Goal: Complete application form: Complete application form

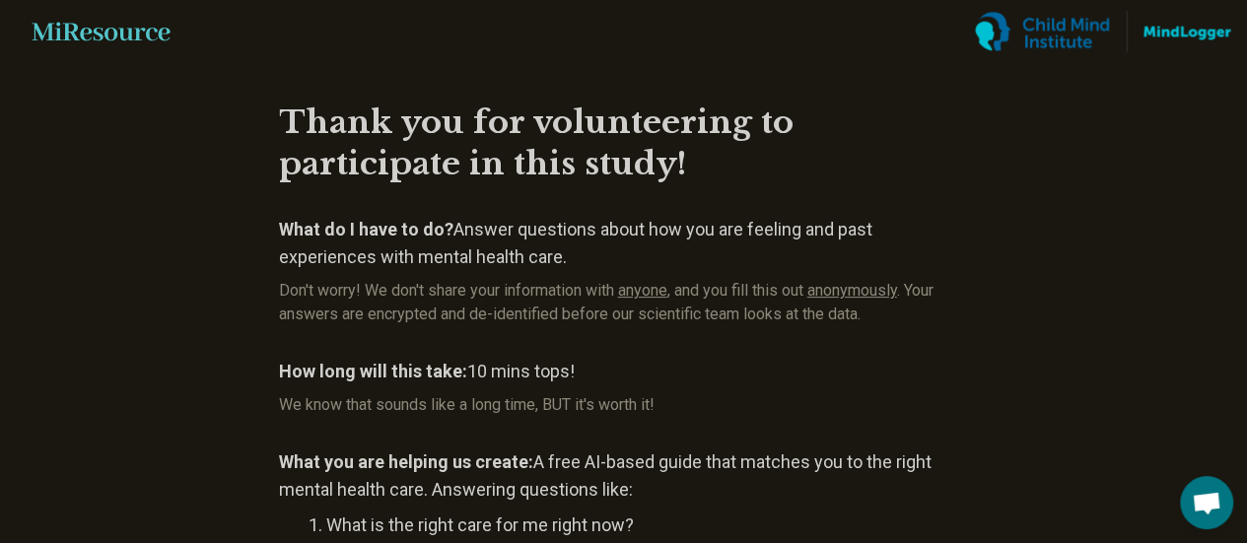
scroll to position [394, 0]
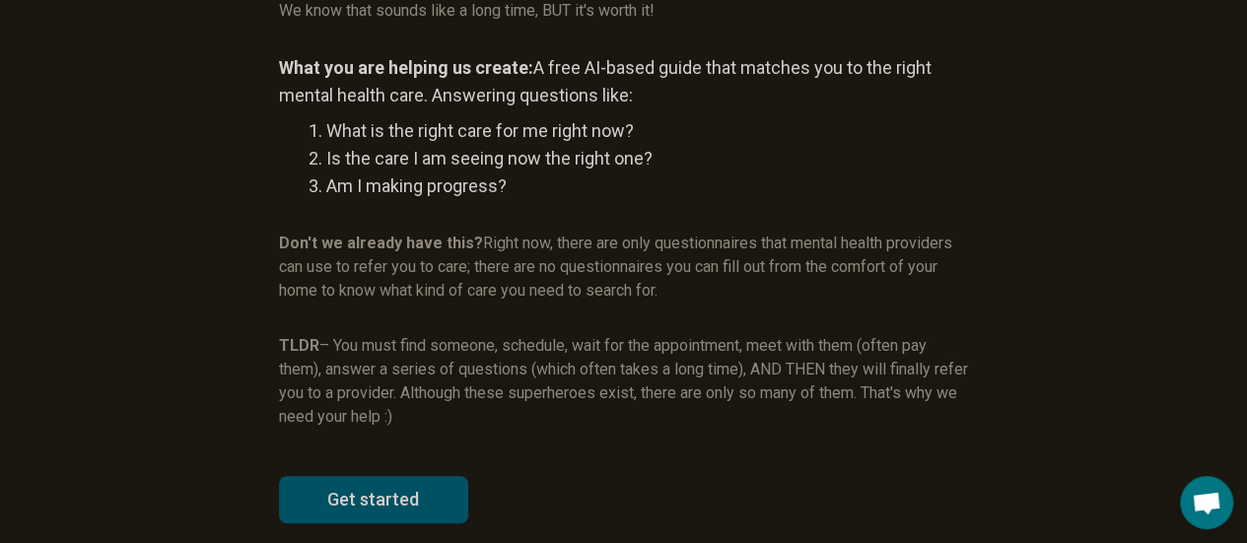
click at [369, 490] on button "Get started" at bounding box center [373, 499] width 189 height 47
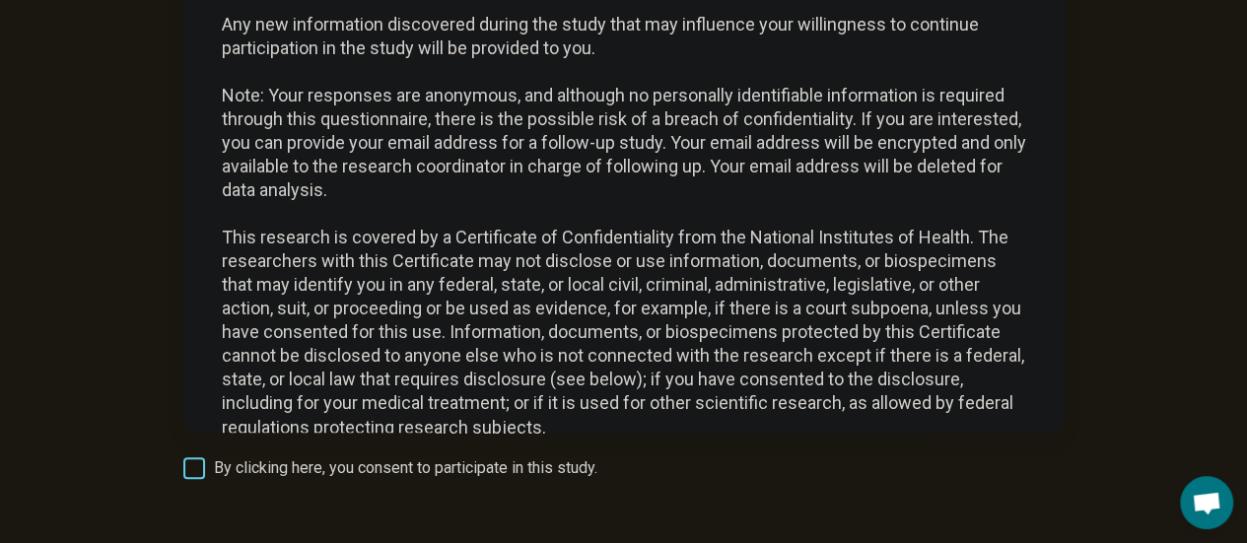
scroll to position [2548, 0]
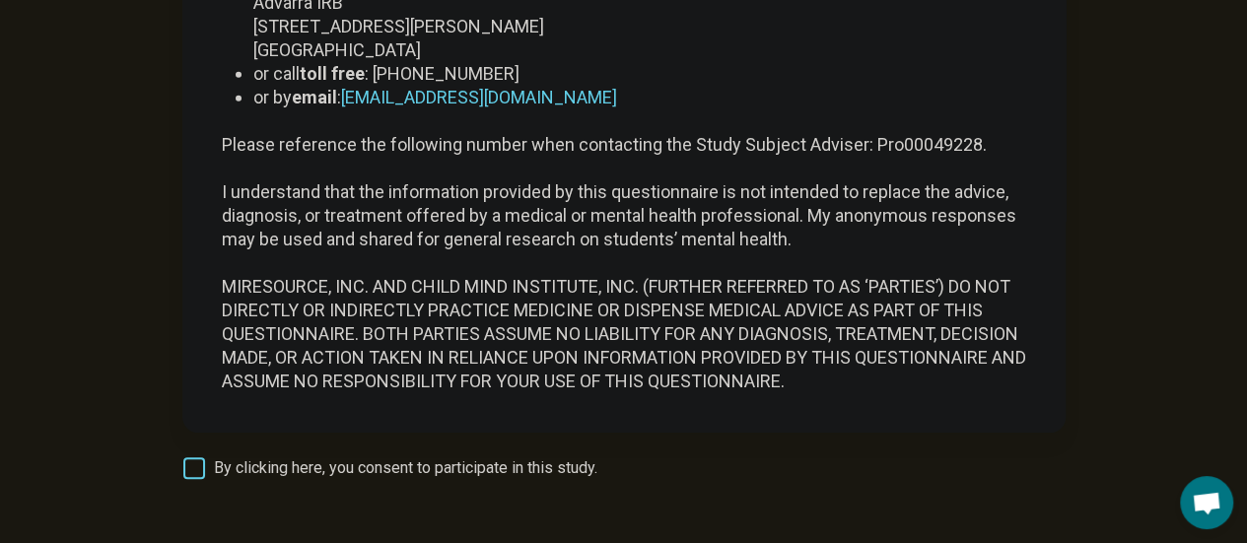
click at [262, 462] on span "By clicking here, you consent to participate in this study." at bounding box center [406, 469] width 384 height 24
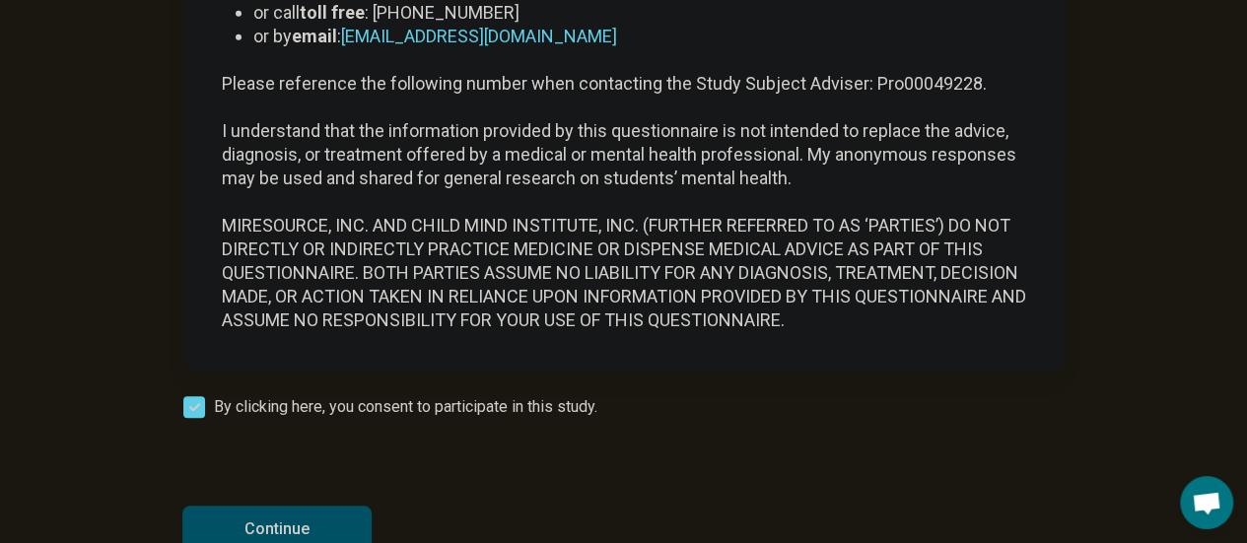
scroll to position [308, 0]
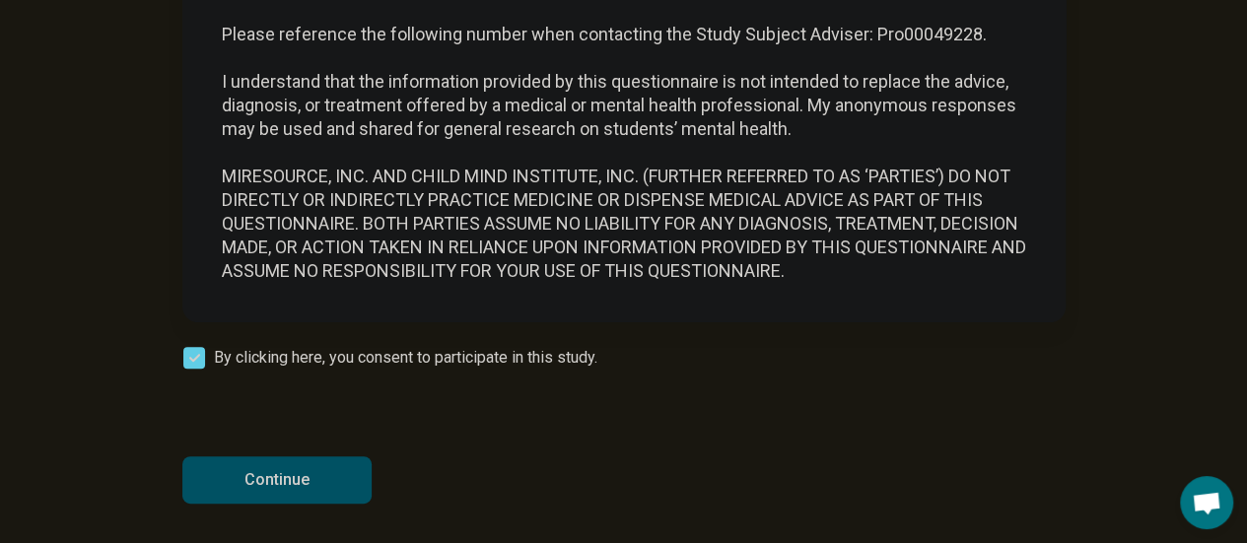
click at [290, 471] on button "Continue" at bounding box center [276, 480] width 189 height 47
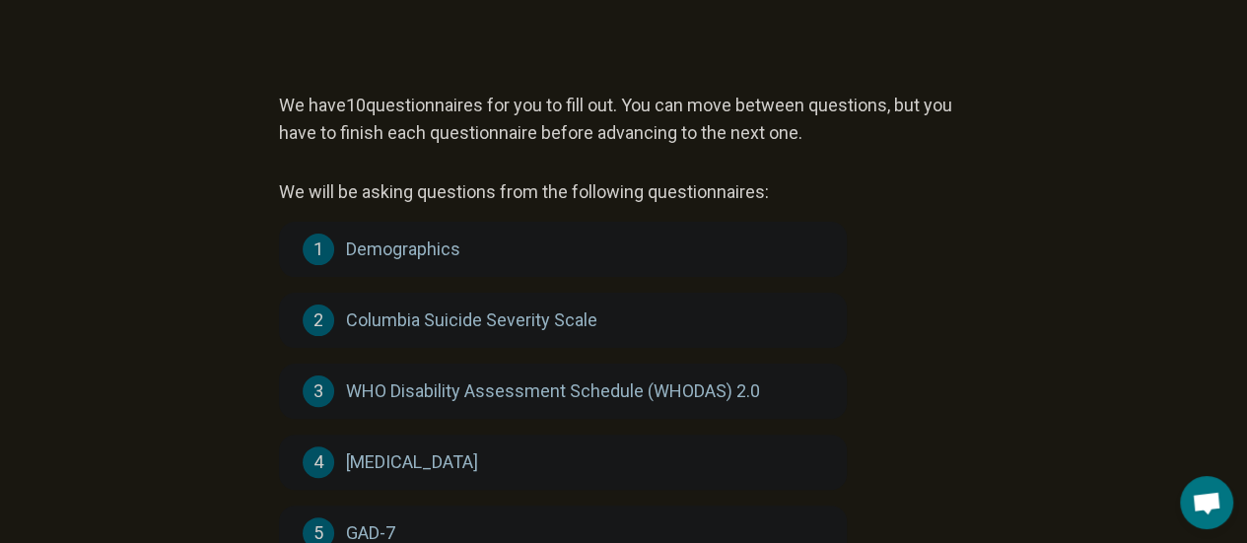
scroll to position [0, 0]
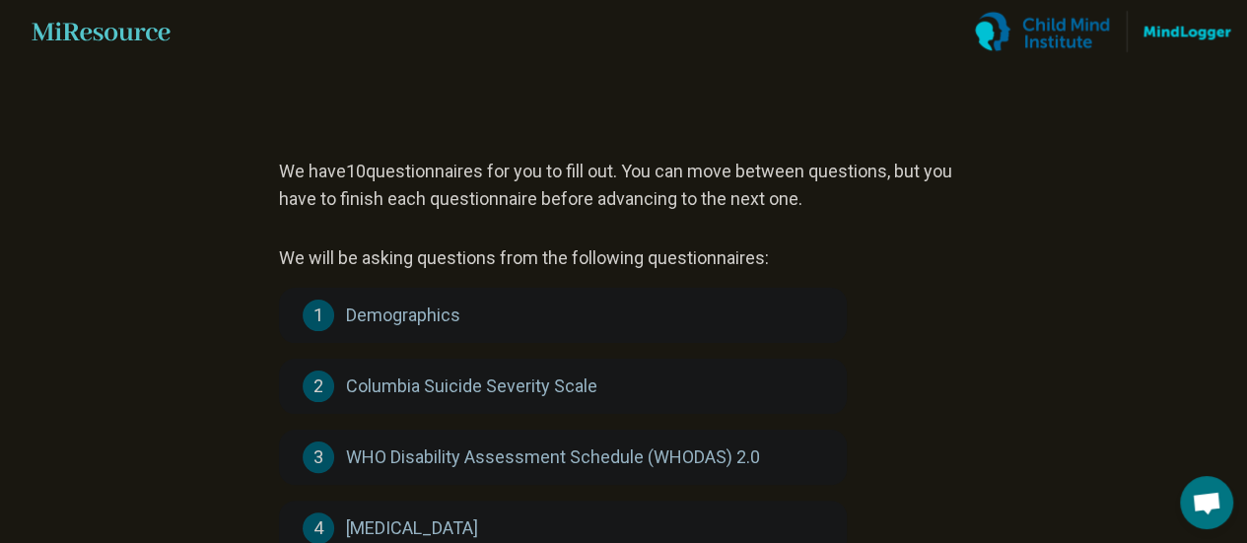
click at [346, 312] on span "Demographics" at bounding box center [403, 316] width 114 height 28
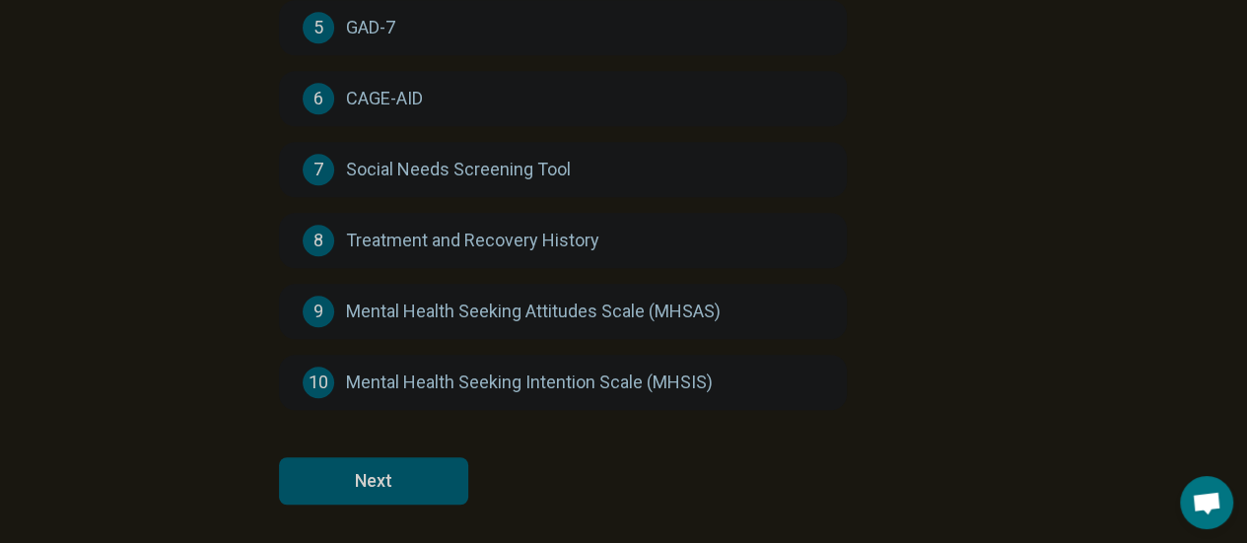
click at [405, 489] on button "Next" at bounding box center [373, 481] width 189 height 47
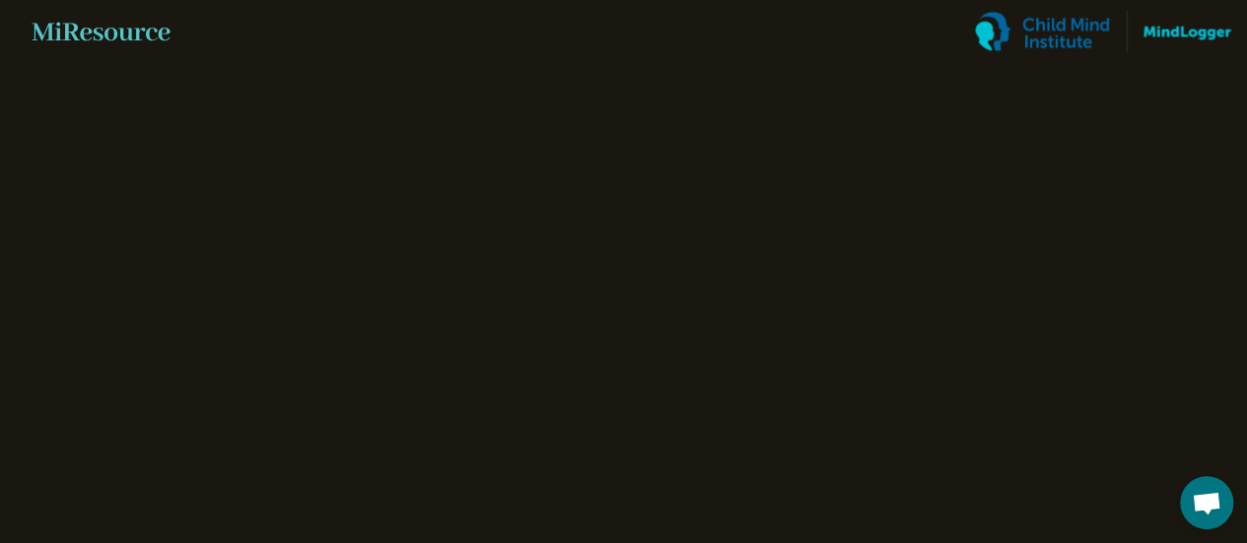
scroll to position [0, 0]
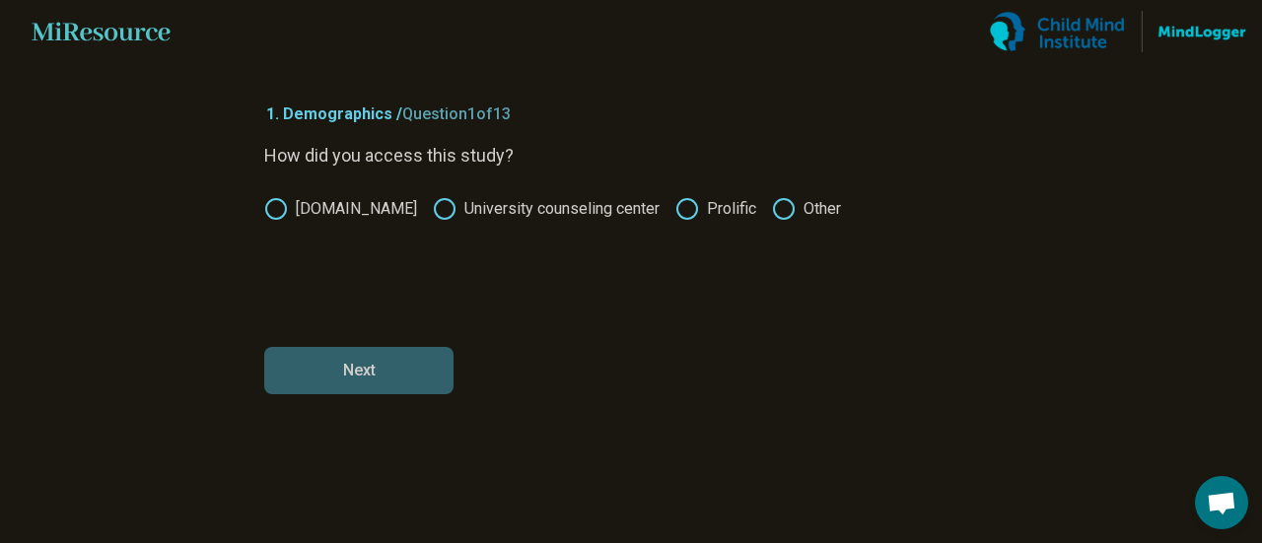
click at [684, 211] on icon at bounding box center [687, 209] width 24 height 24
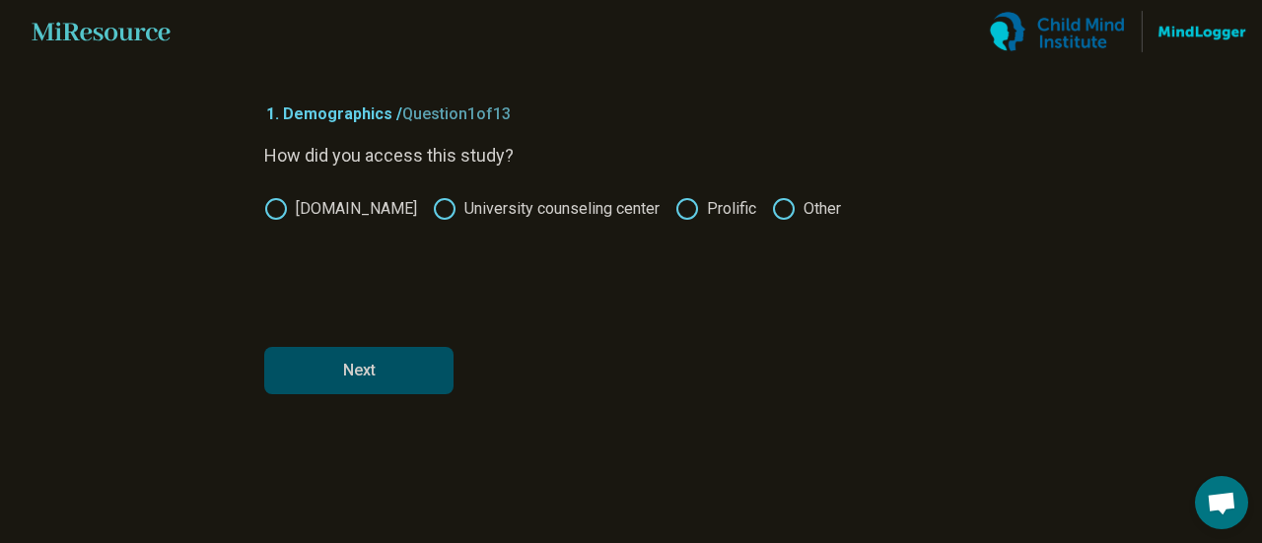
click at [389, 362] on button "Next" at bounding box center [358, 370] width 189 height 47
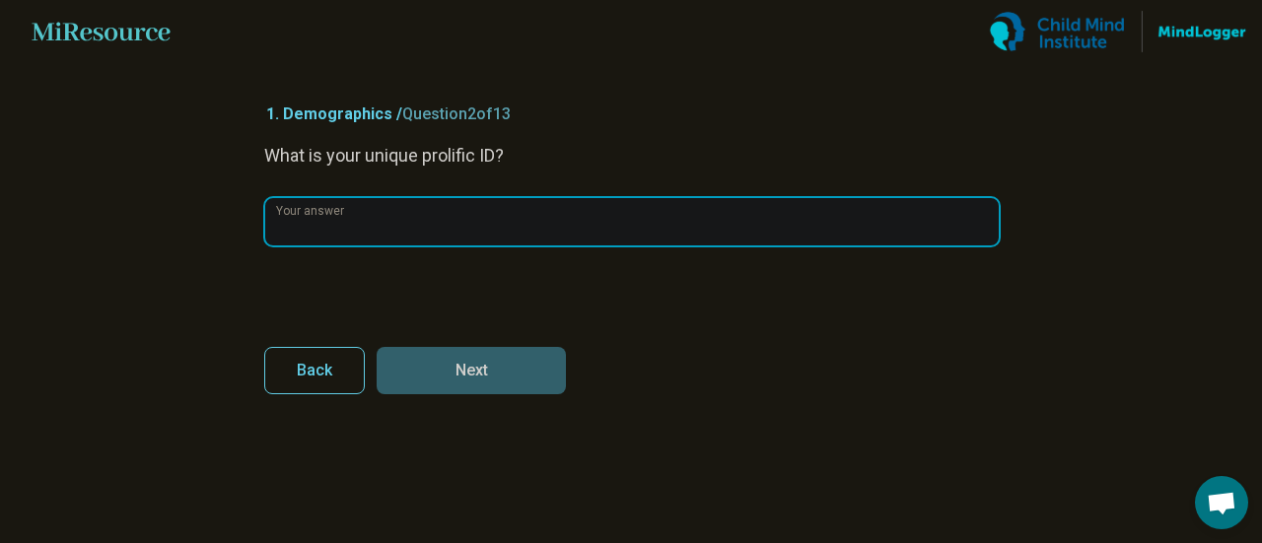
paste input "**********"
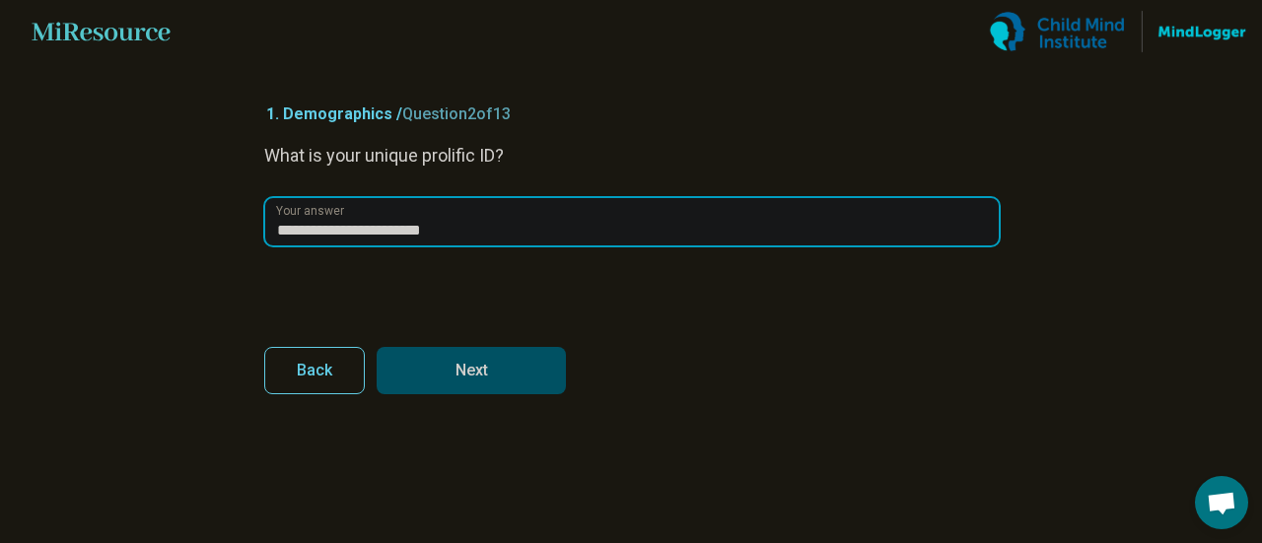
type input "**********"
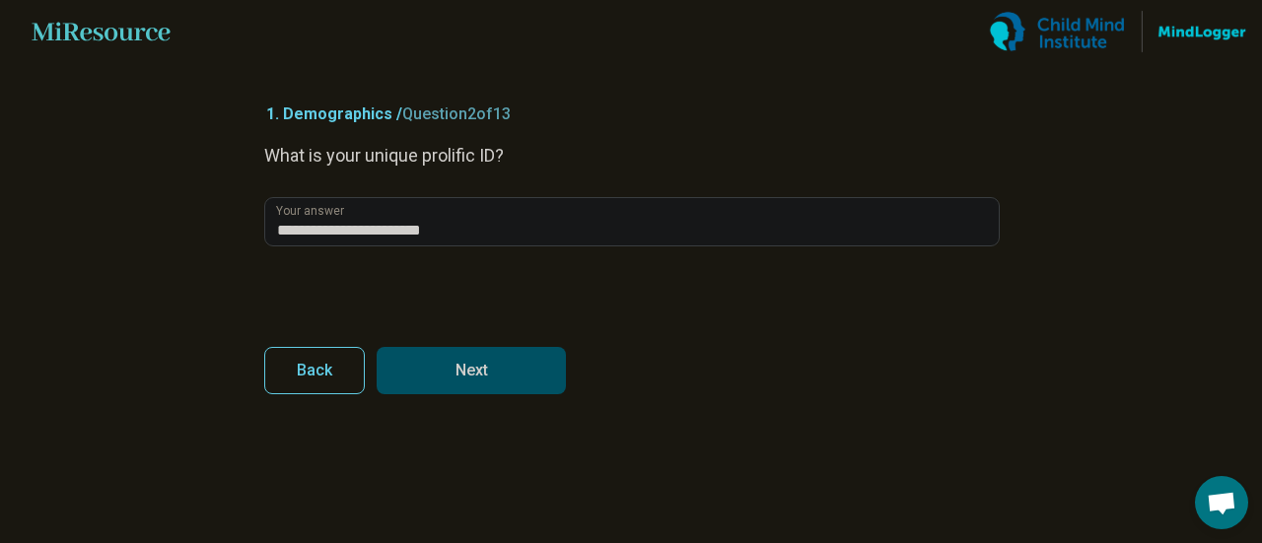
click at [441, 369] on button "Next" at bounding box center [471, 370] width 189 height 47
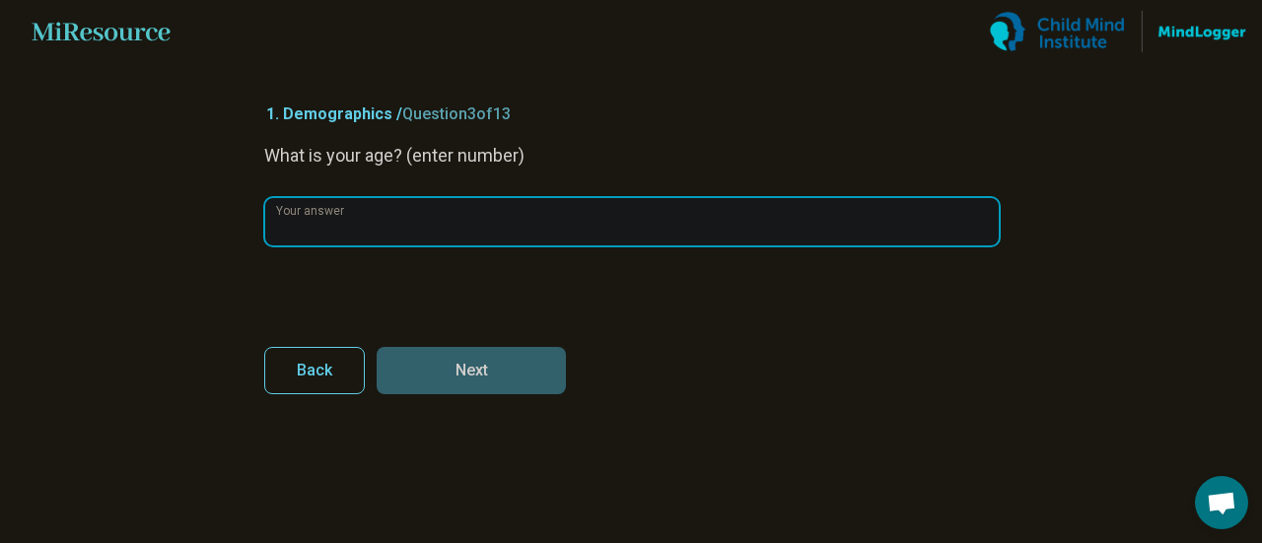
click at [409, 225] on input "Your answer" at bounding box center [632, 221] width 734 height 47
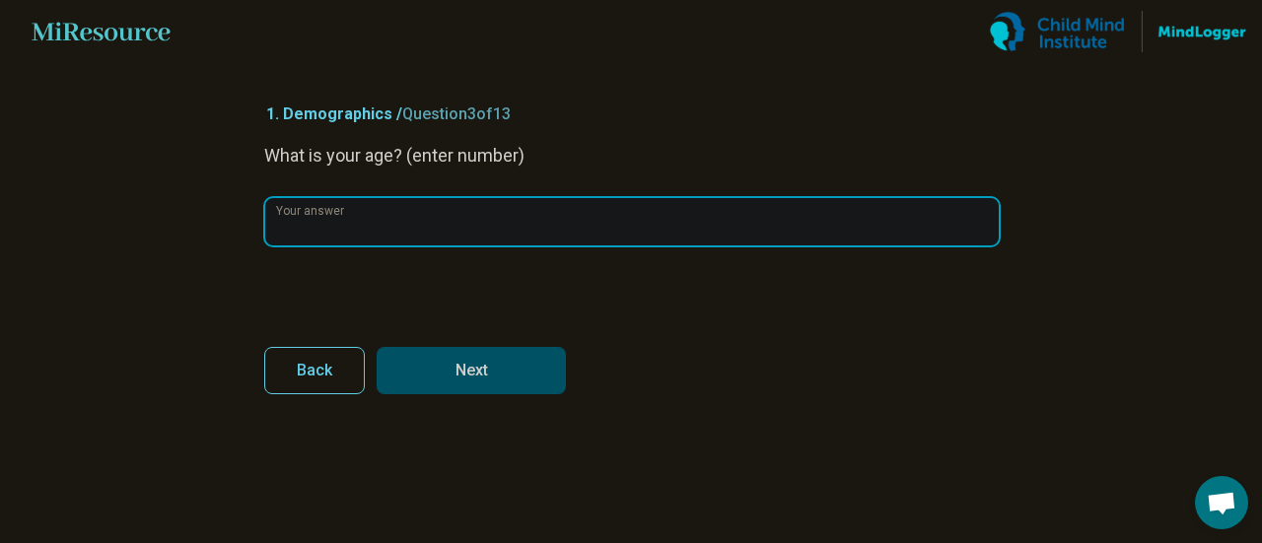
type input "**"
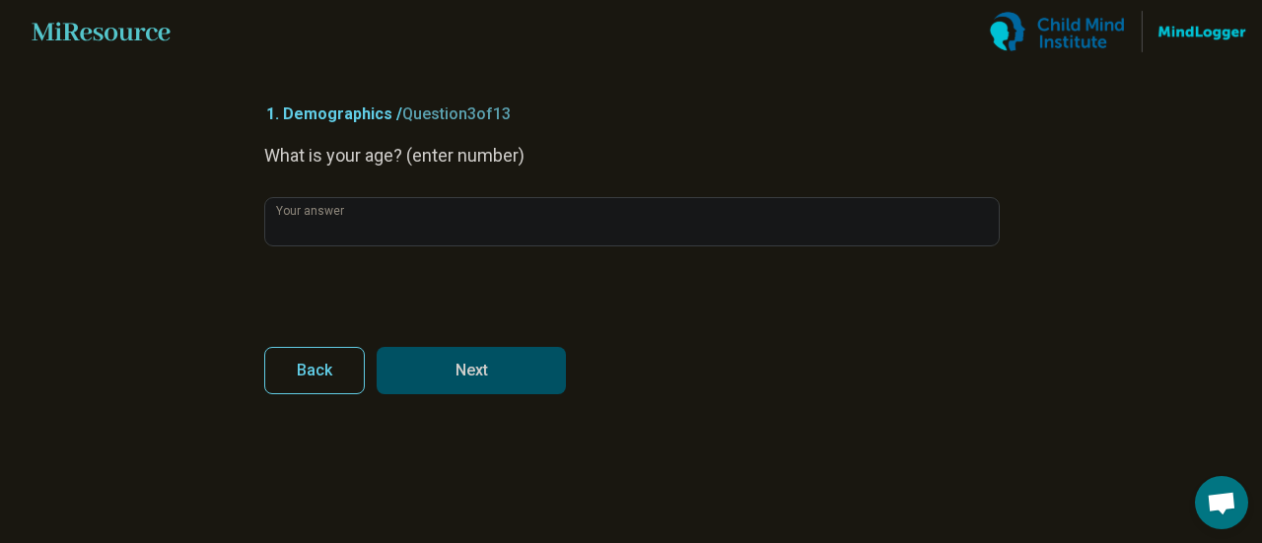
click at [500, 371] on button "Next" at bounding box center [471, 370] width 189 height 47
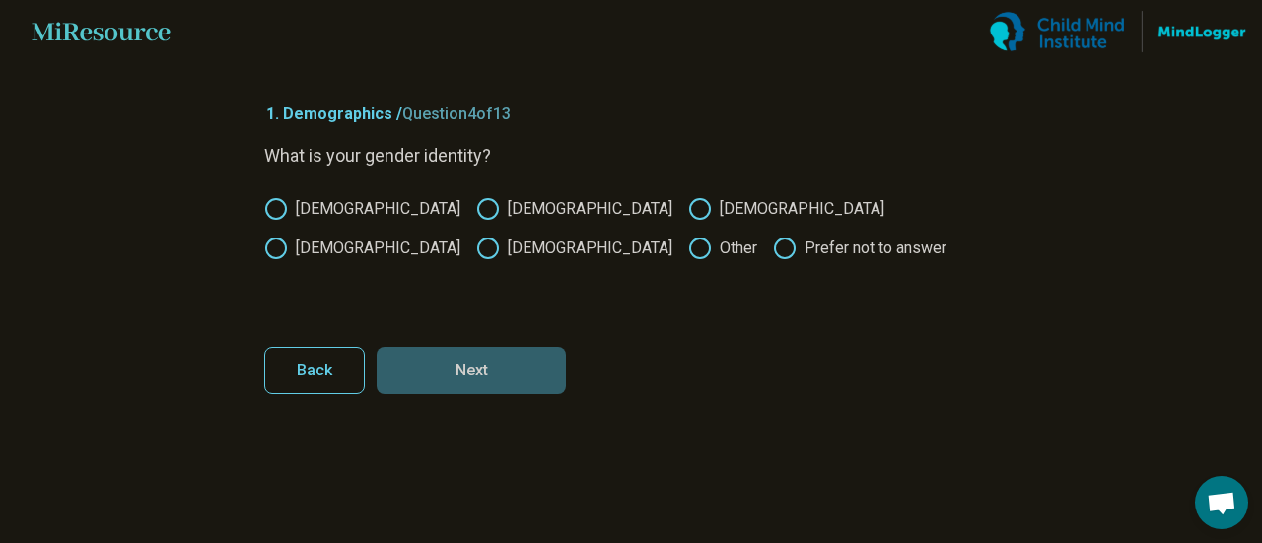
click at [476, 212] on label "Female" at bounding box center [574, 209] width 196 height 24
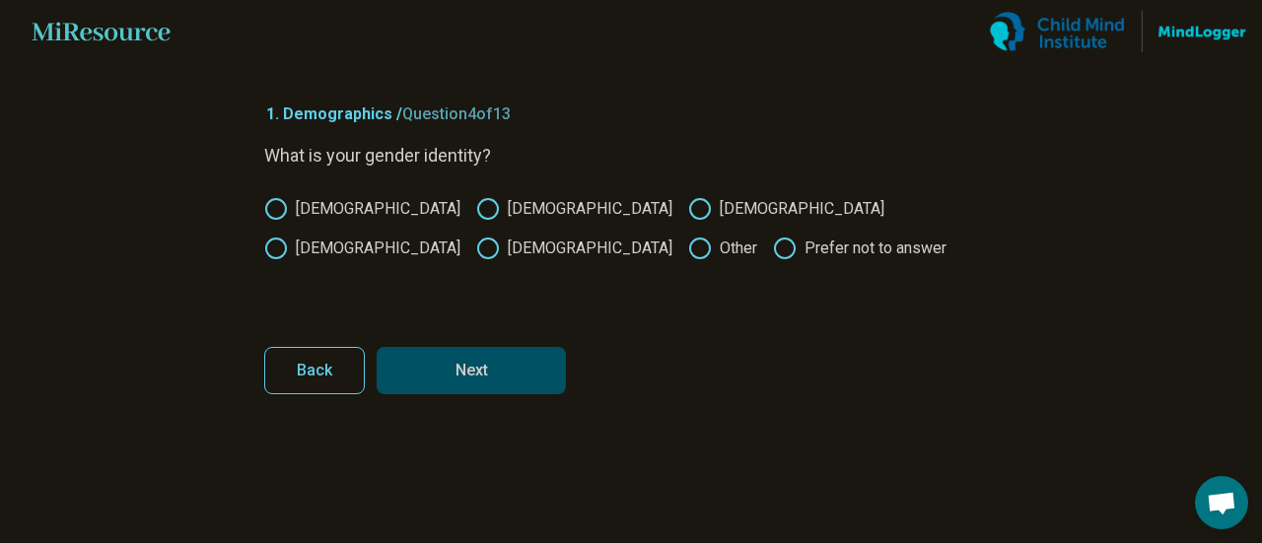
click at [478, 372] on button "Next" at bounding box center [471, 370] width 189 height 47
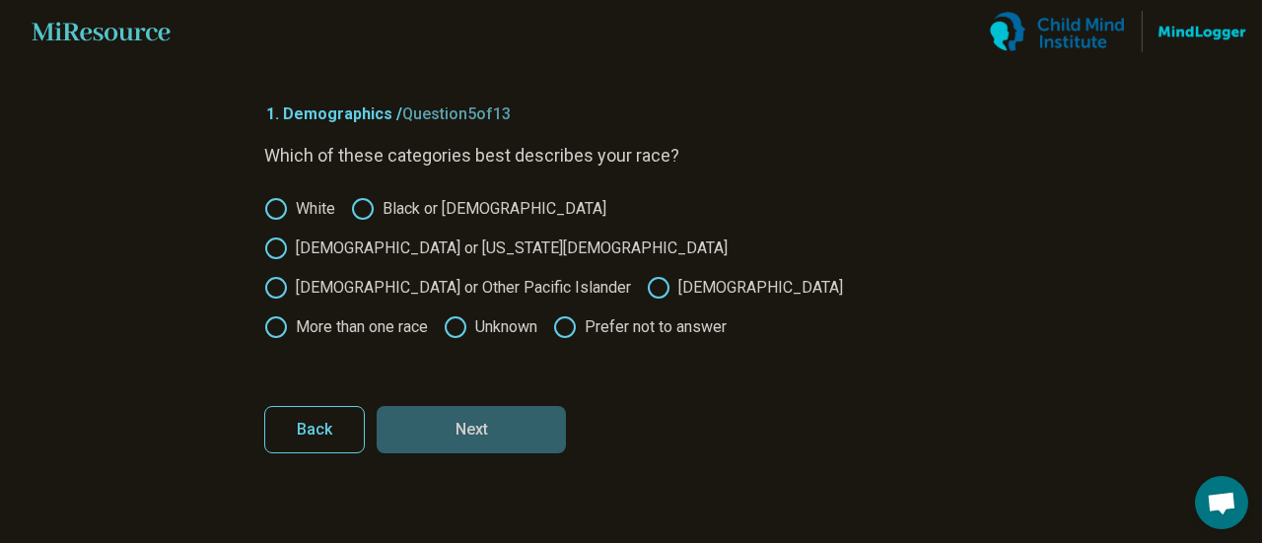
click at [300, 206] on label "White" at bounding box center [299, 209] width 71 height 24
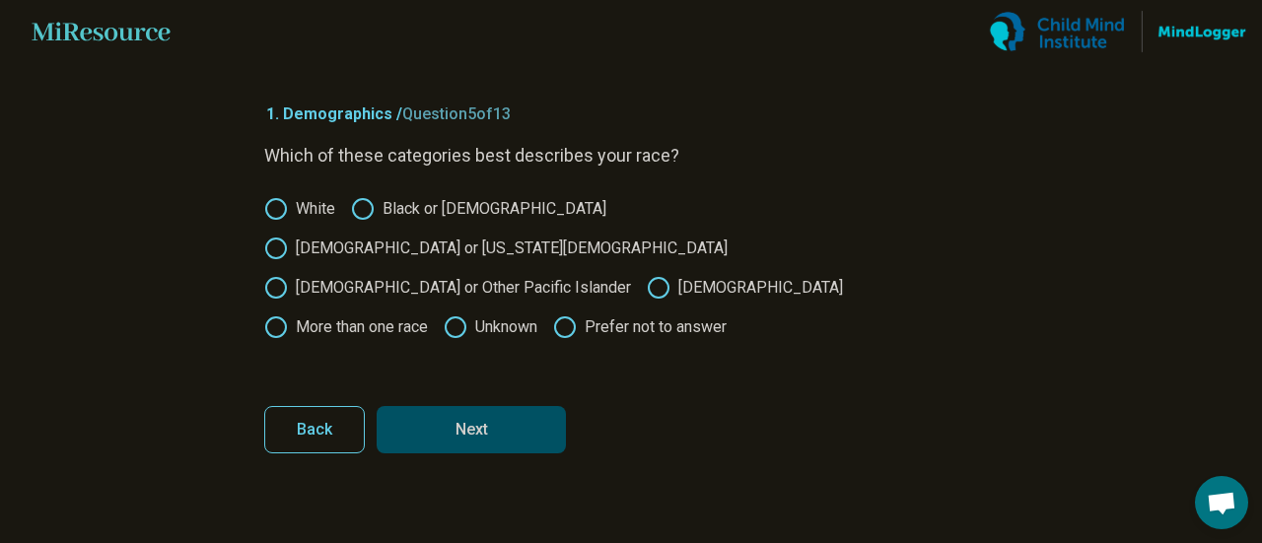
click at [526, 406] on button "Next" at bounding box center [471, 429] width 189 height 47
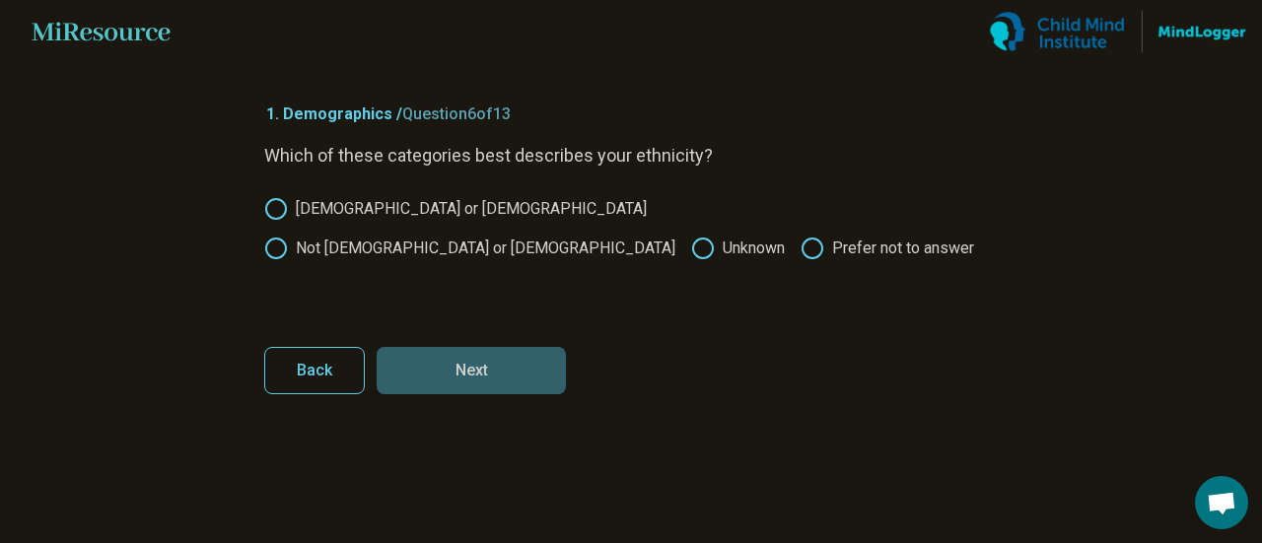
click at [493, 237] on label "Not Hispanic or Latino" at bounding box center [469, 249] width 411 height 24
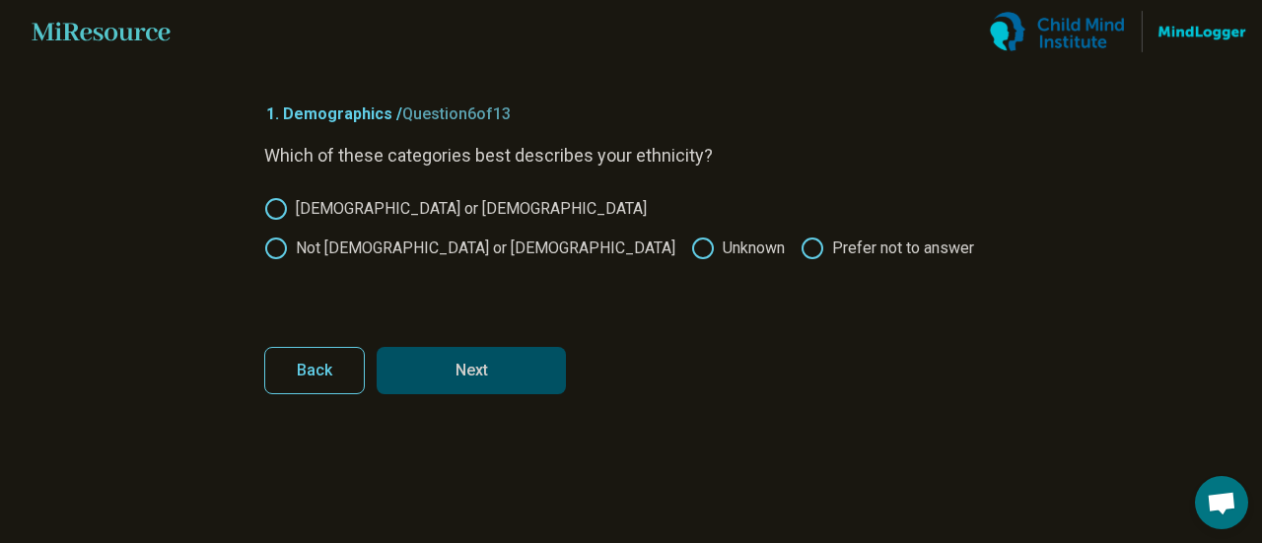
click at [516, 378] on button "Next" at bounding box center [471, 370] width 189 height 47
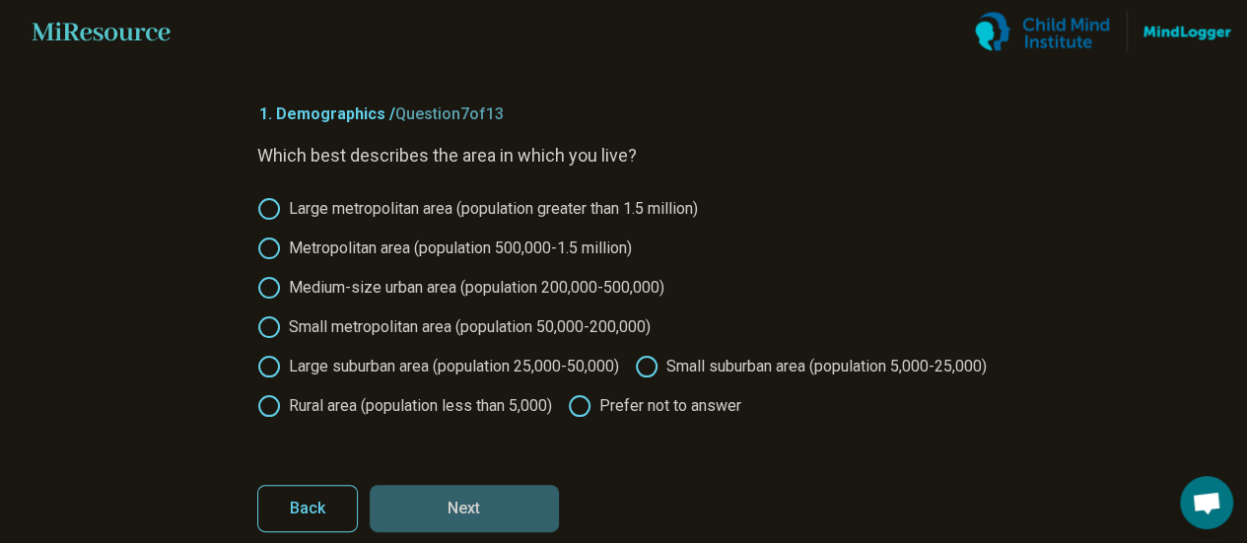
click at [412, 366] on label "Large suburban area (population 25,000-50,000)" at bounding box center [438, 367] width 362 height 24
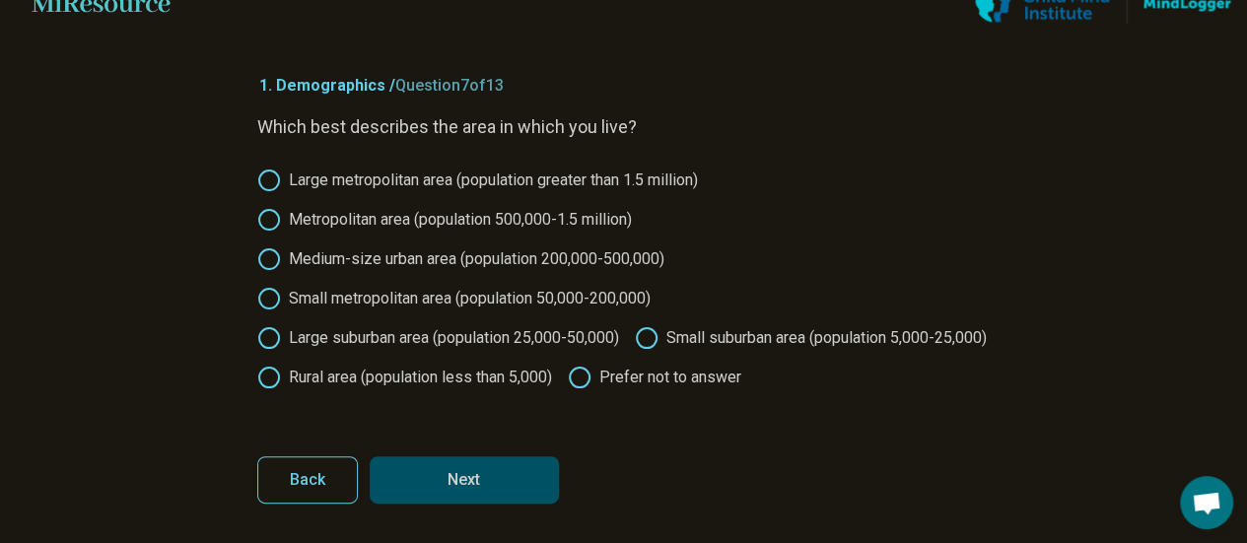
scroll to position [67, 0]
click at [471, 483] on button "Next" at bounding box center [464, 480] width 189 height 47
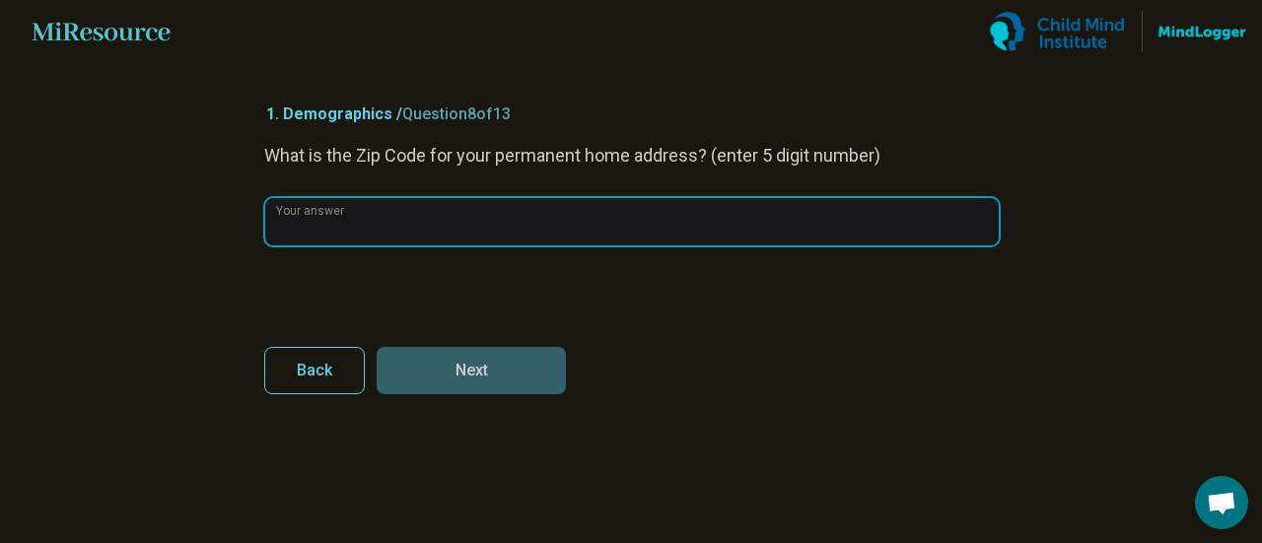
click at [493, 229] on input "Your answer" at bounding box center [632, 221] width 734 height 47
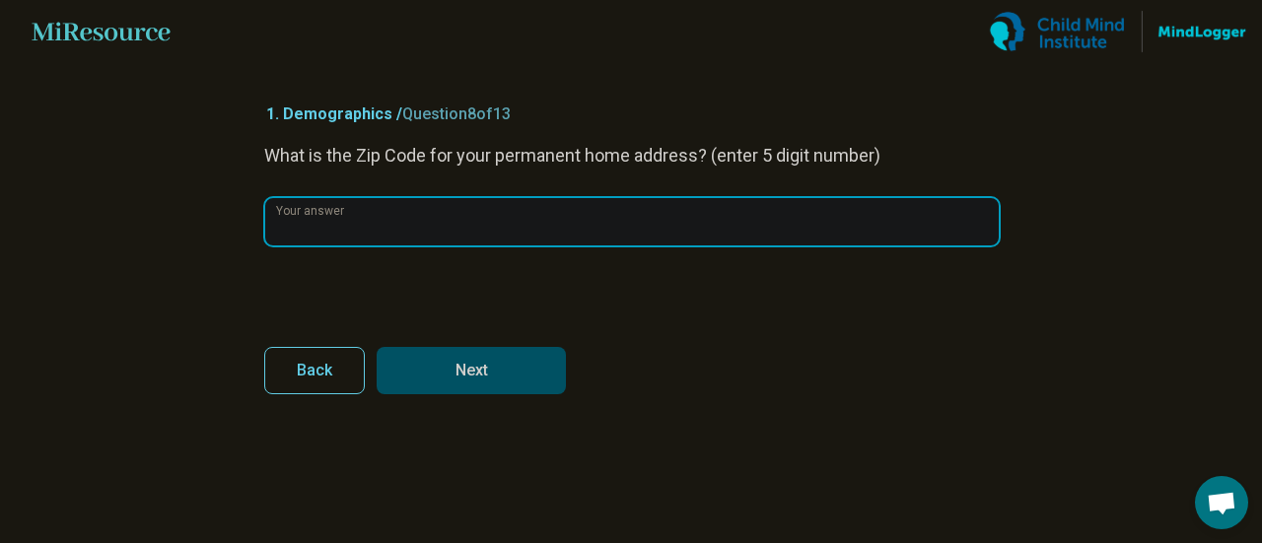
type input "*****"
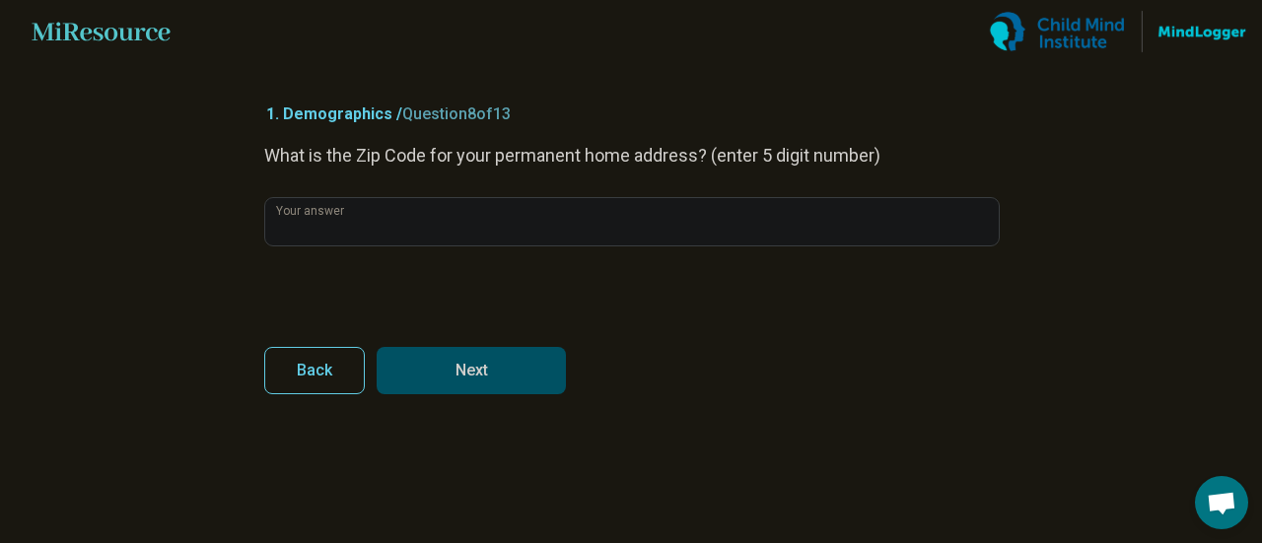
click at [480, 372] on button "Next" at bounding box center [471, 370] width 189 height 47
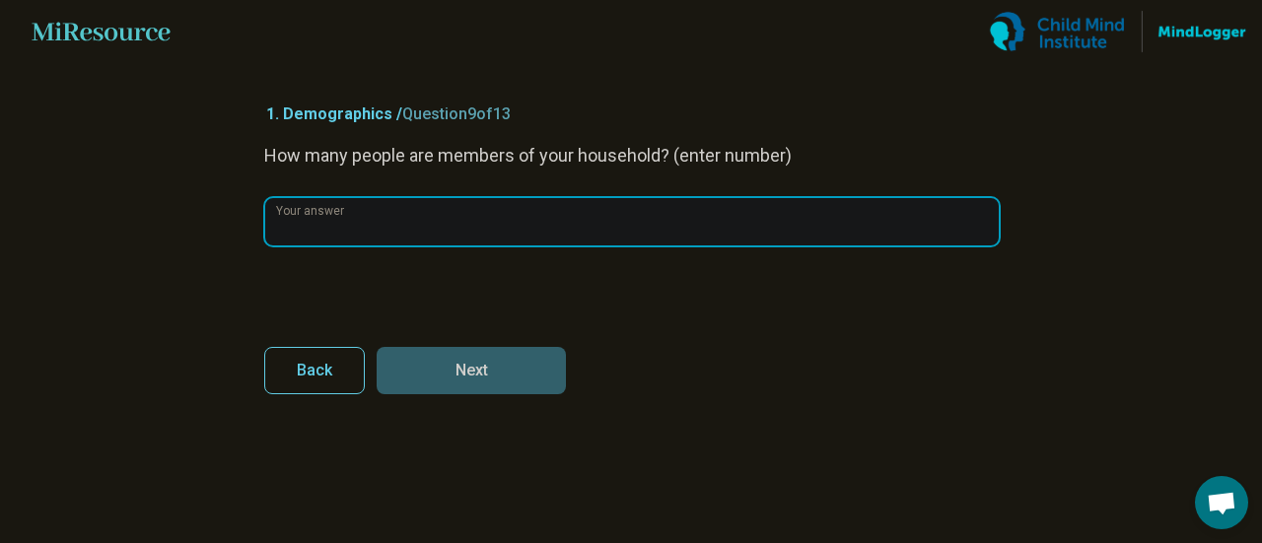
click at [483, 210] on input "Your answer" at bounding box center [632, 221] width 734 height 47
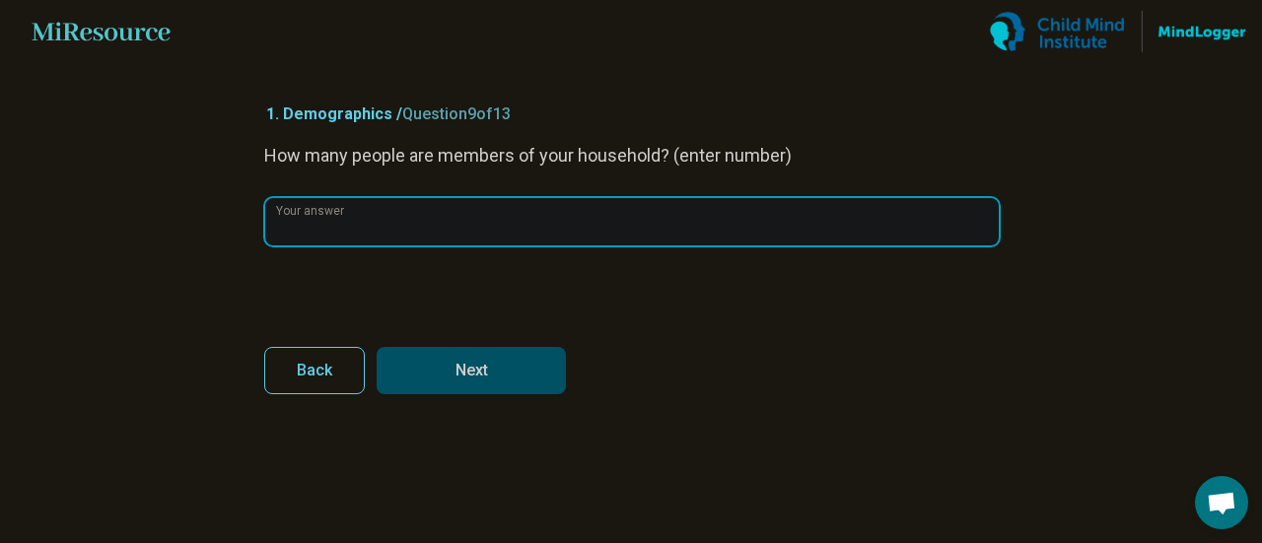
type input "*"
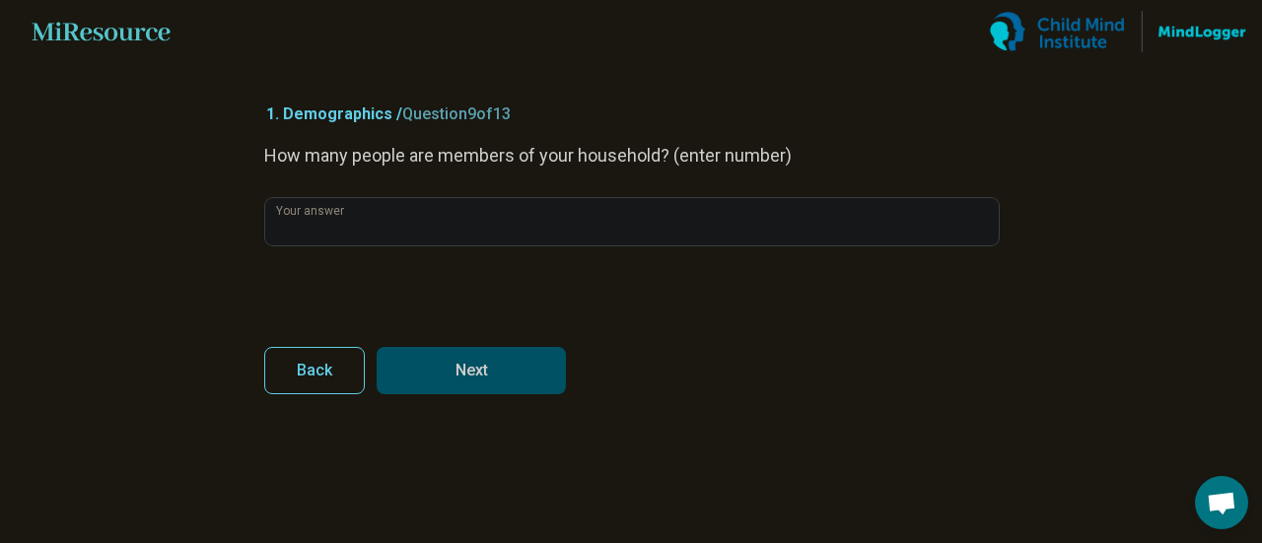
click at [521, 356] on button "Next" at bounding box center [471, 370] width 189 height 47
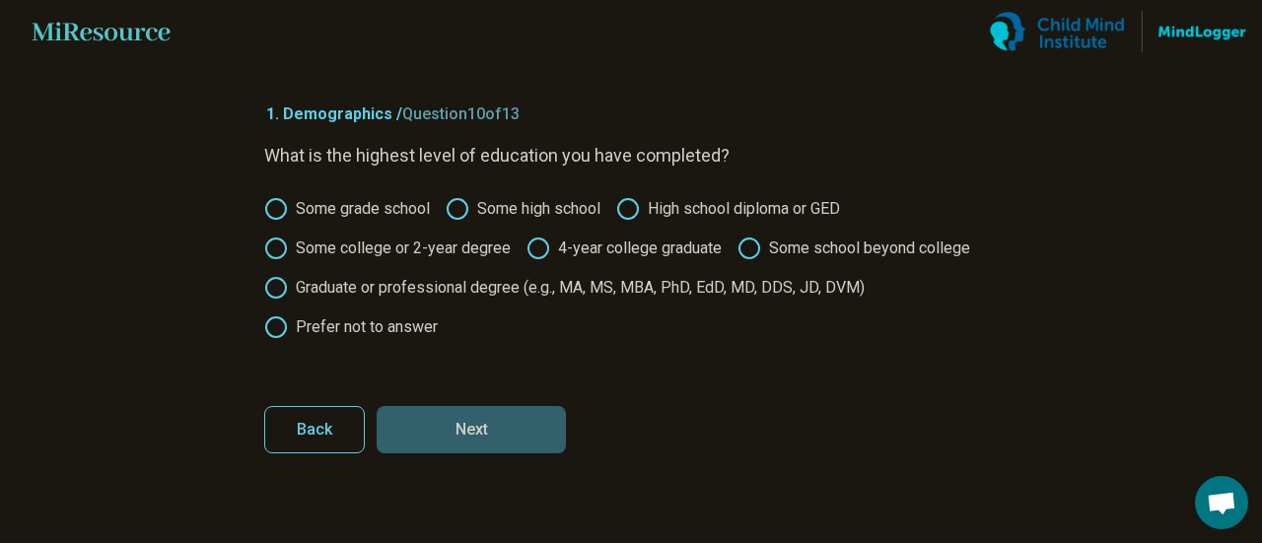
click at [688, 202] on label "High school diploma or GED" at bounding box center [728, 209] width 224 height 24
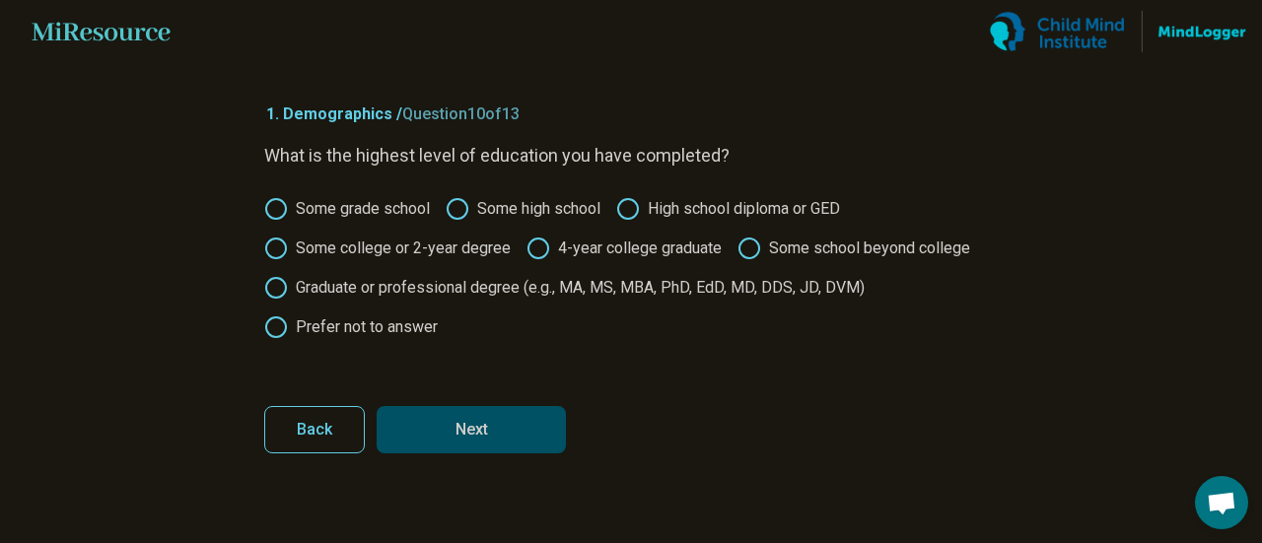
click at [524, 415] on button "Next" at bounding box center [471, 429] width 189 height 47
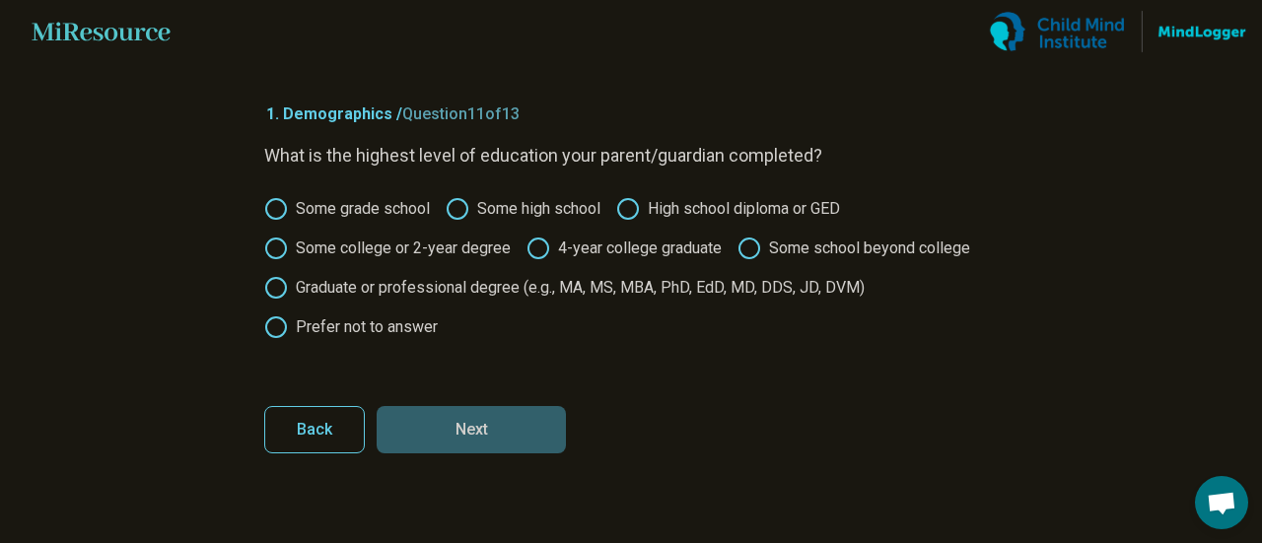
click at [860, 255] on label "Some school beyond college" at bounding box center [854, 249] width 233 height 24
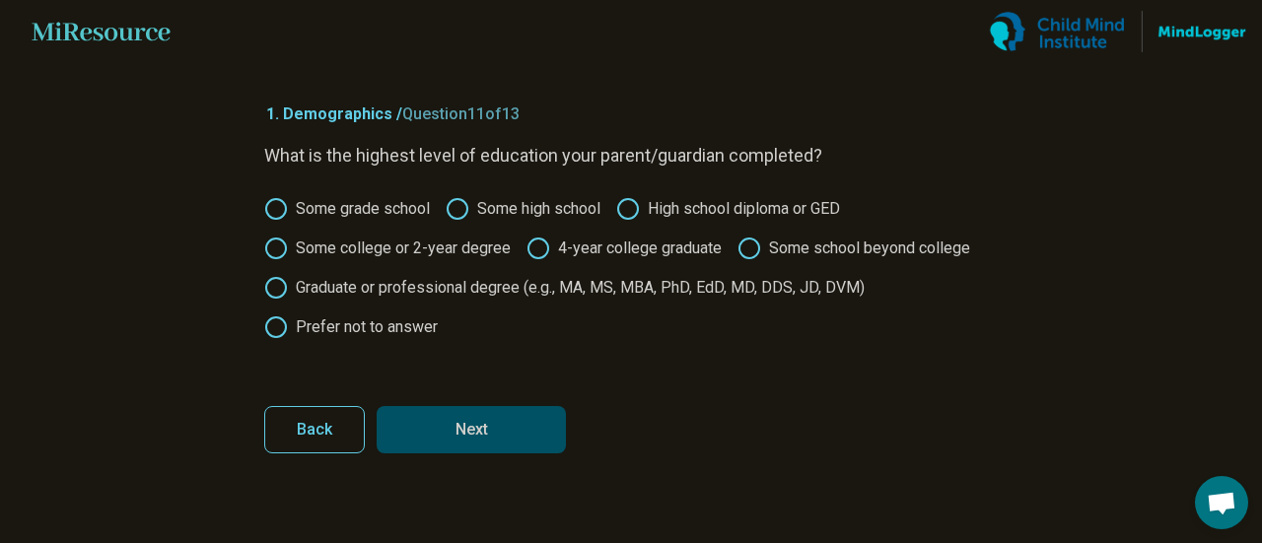
click at [489, 409] on button "Next" at bounding box center [471, 429] width 189 height 47
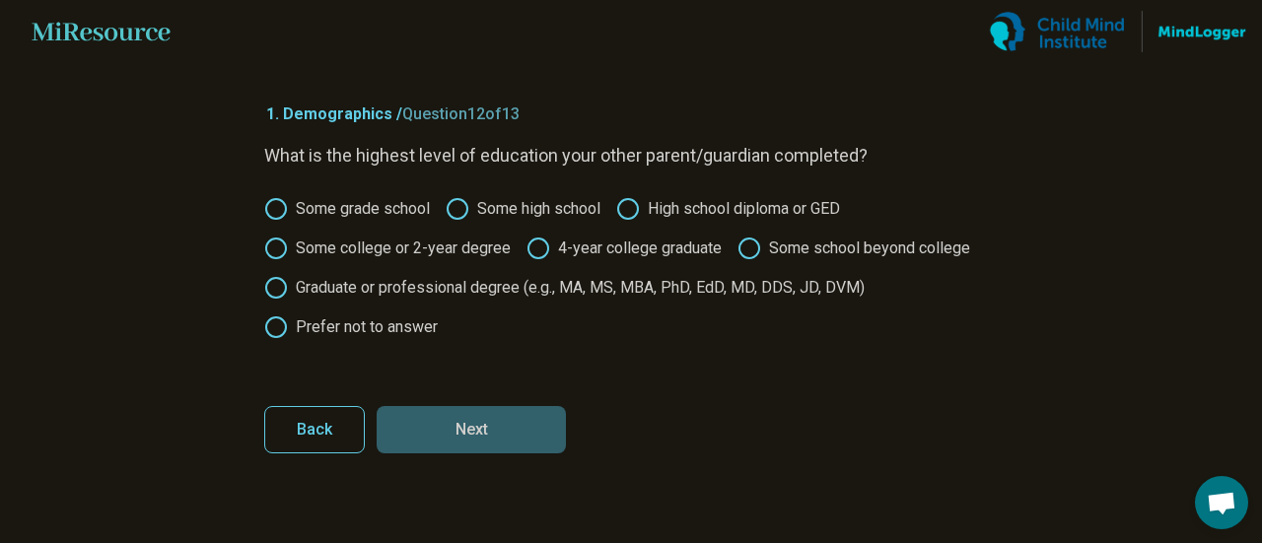
click at [389, 204] on label "Some grade school" at bounding box center [347, 209] width 166 height 24
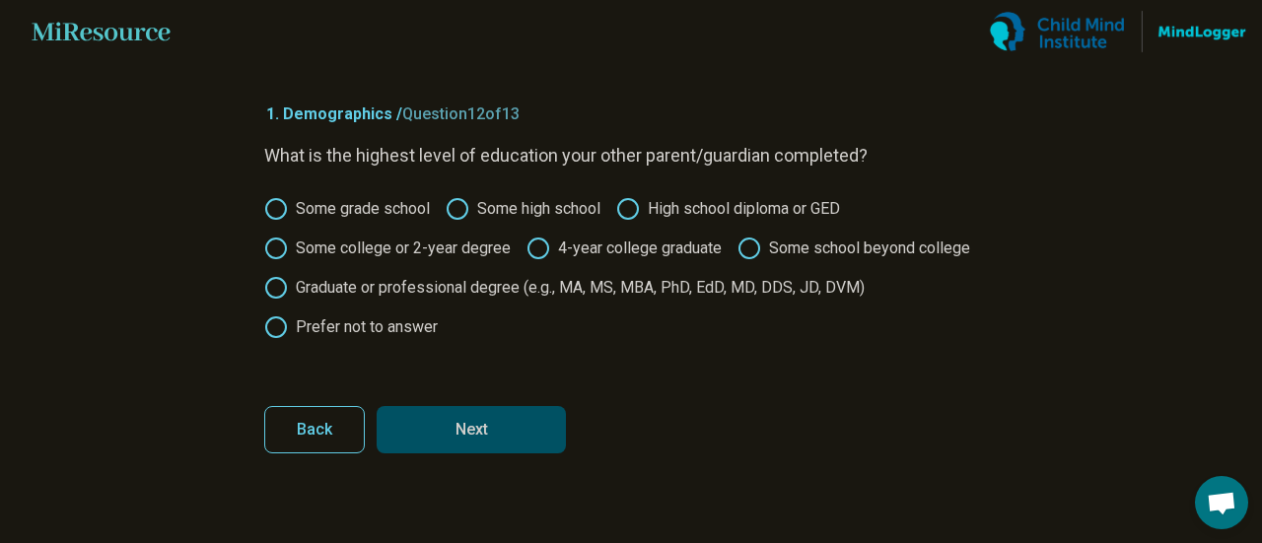
click at [507, 202] on label "Some high school" at bounding box center [523, 209] width 155 height 24
click at [506, 416] on button "Next" at bounding box center [471, 429] width 189 height 47
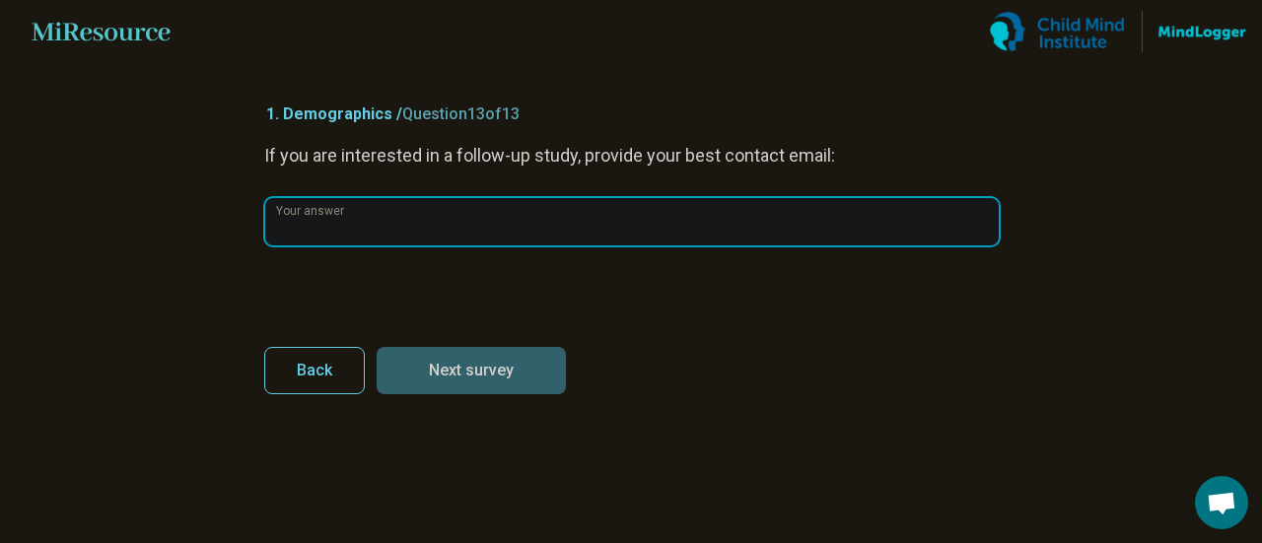
click at [527, 223] on input "Your answer" at bounding box center [632, 221] width 734 height 47
paste input "**********"
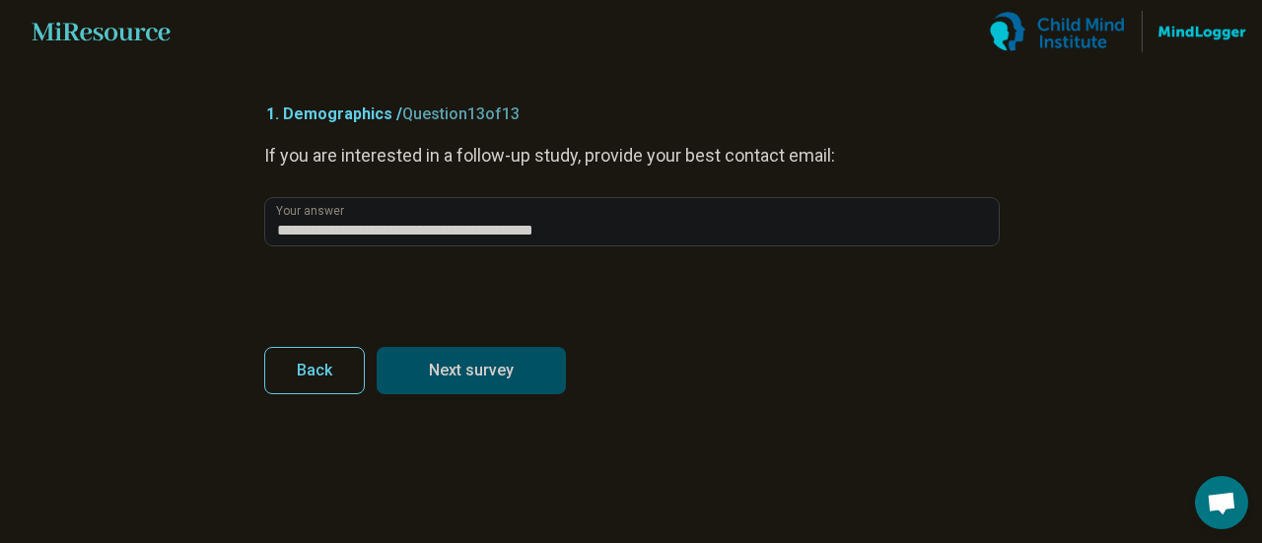
click at [491, 381] on button "Next survey" at bounding box center [471, 370] width 189 height 47
type input "**********"
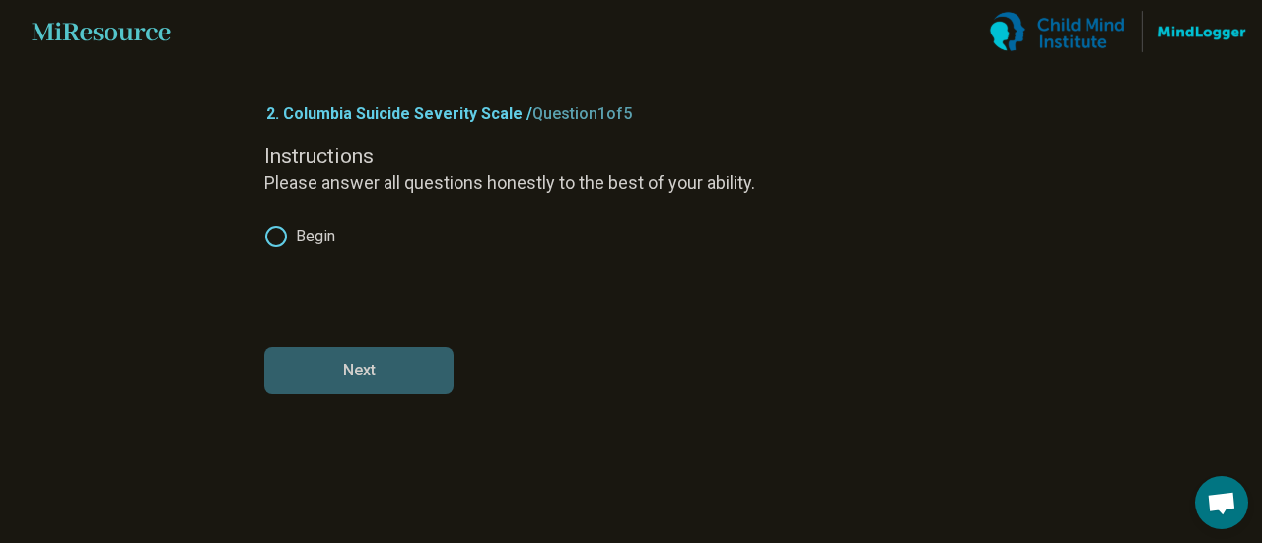
click at [302, 236] on label "Begin" at bounding box center [299, 237] width 71 height 24
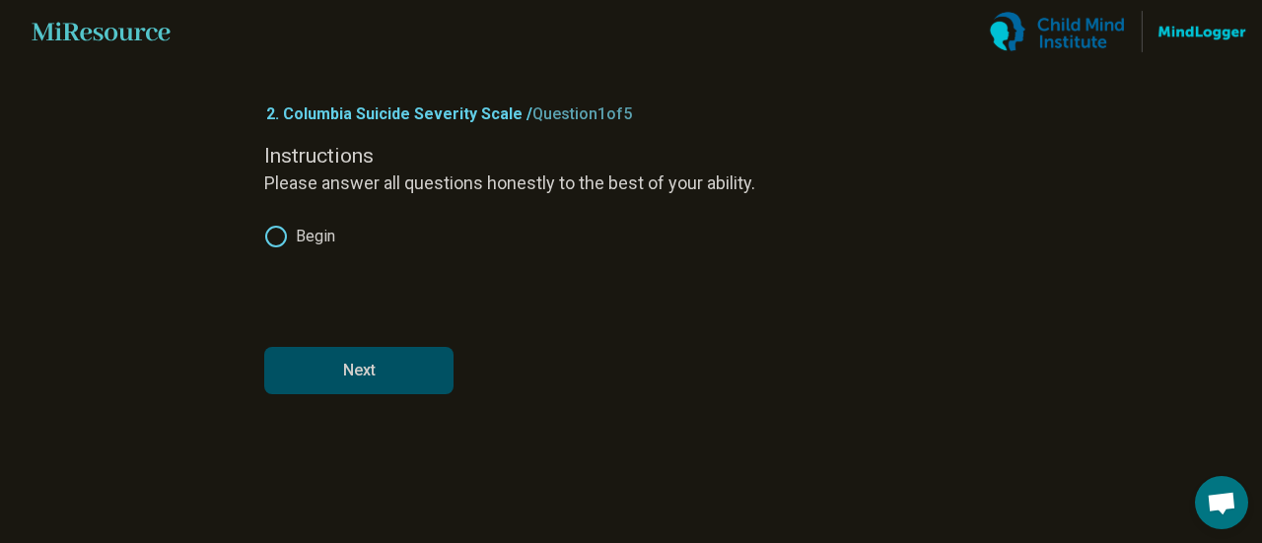
click at [380, 376] on button "Next" at bounding box center [358, 370] width 189 height 47
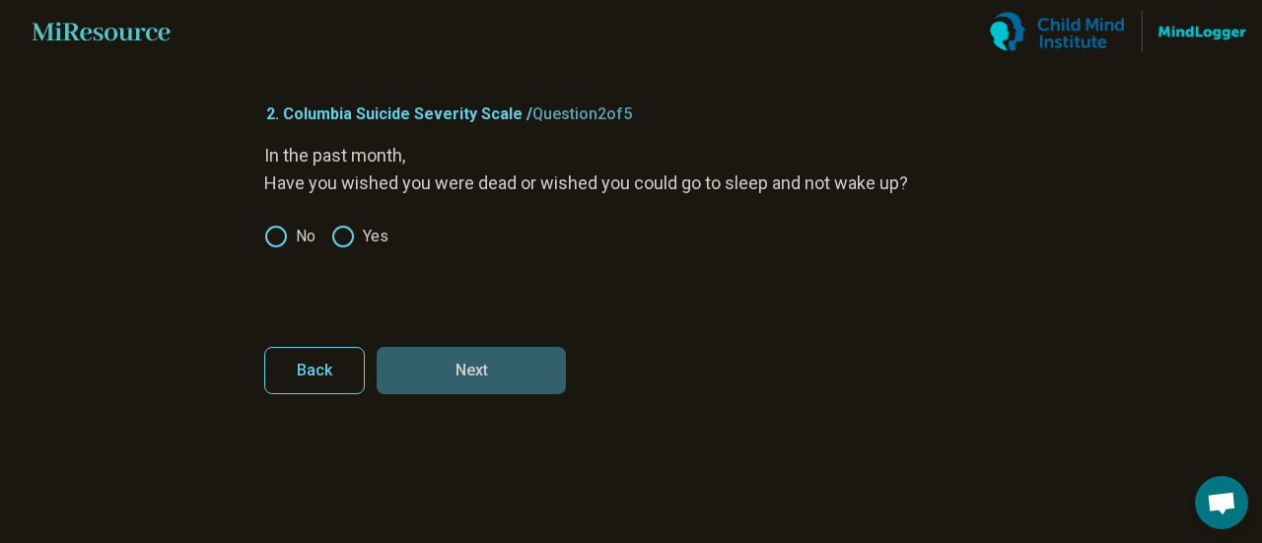
click at [383, 238] on label "Yes" at bounding box center [359, 237] width 57 height 24
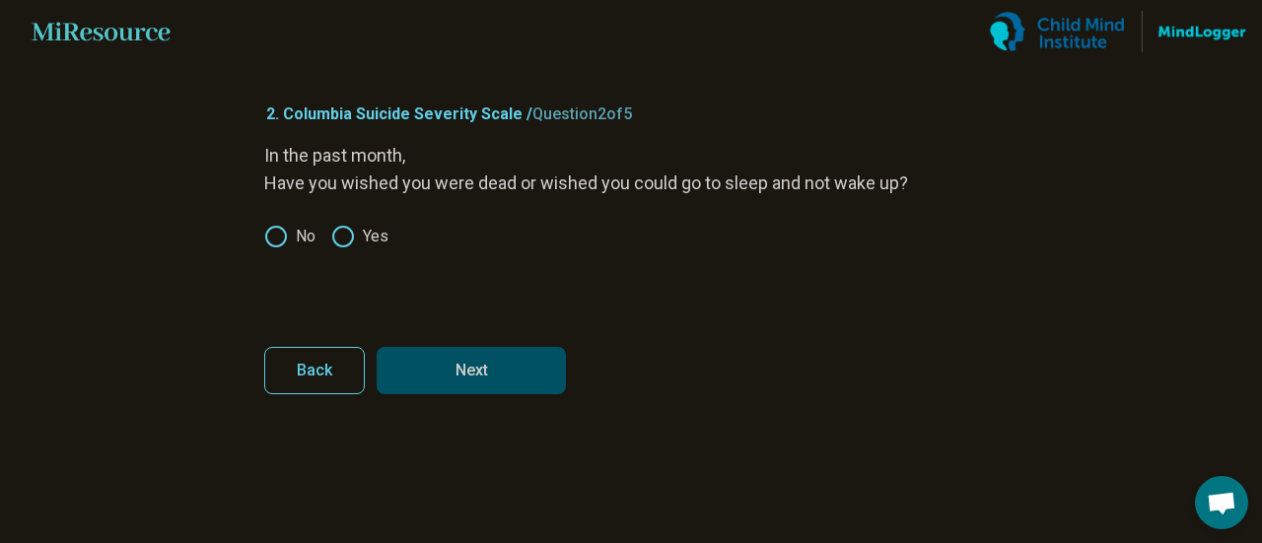
click at [489, 357] on button "Next" at bounding box center [471, 370] width 189 height 47
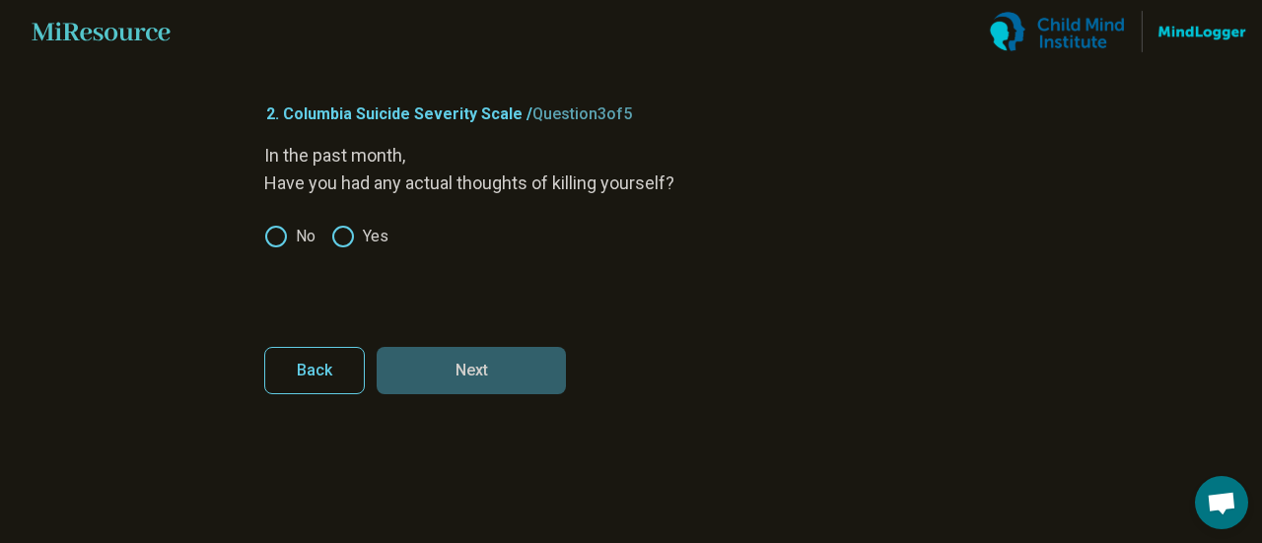
click at [347, 223] on div "In the past month, Have you had any actual thoughts of killing yourself? No Yes" at bounding box center [631, 225] width 734 height 166
click at [353, 241] on circle at bounding box center [343, 237] width 20 height 20
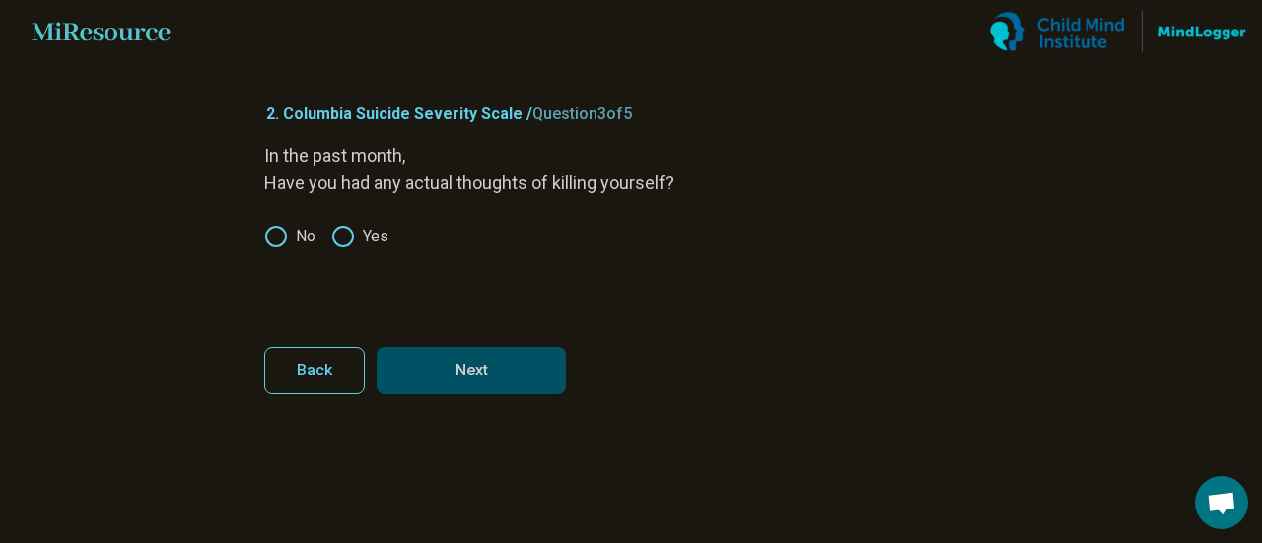
click at [445, 363] on button "Next" at bounding box center [471, 370] width 189 height 47
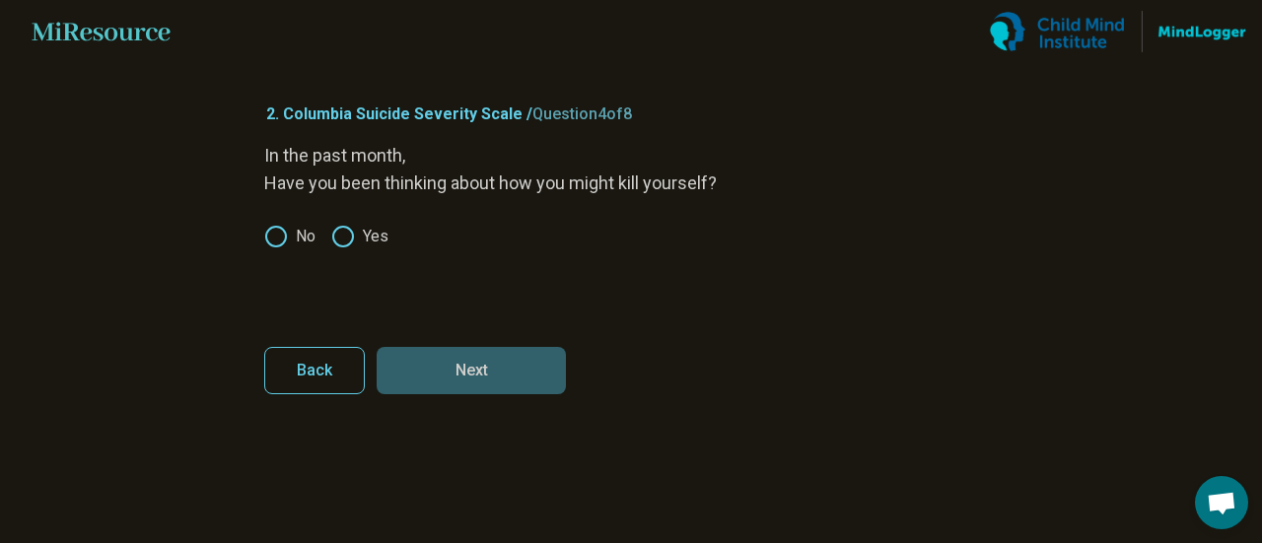
click at [334, 241] on circle at bounding box center [343, 237] width 20 height 20
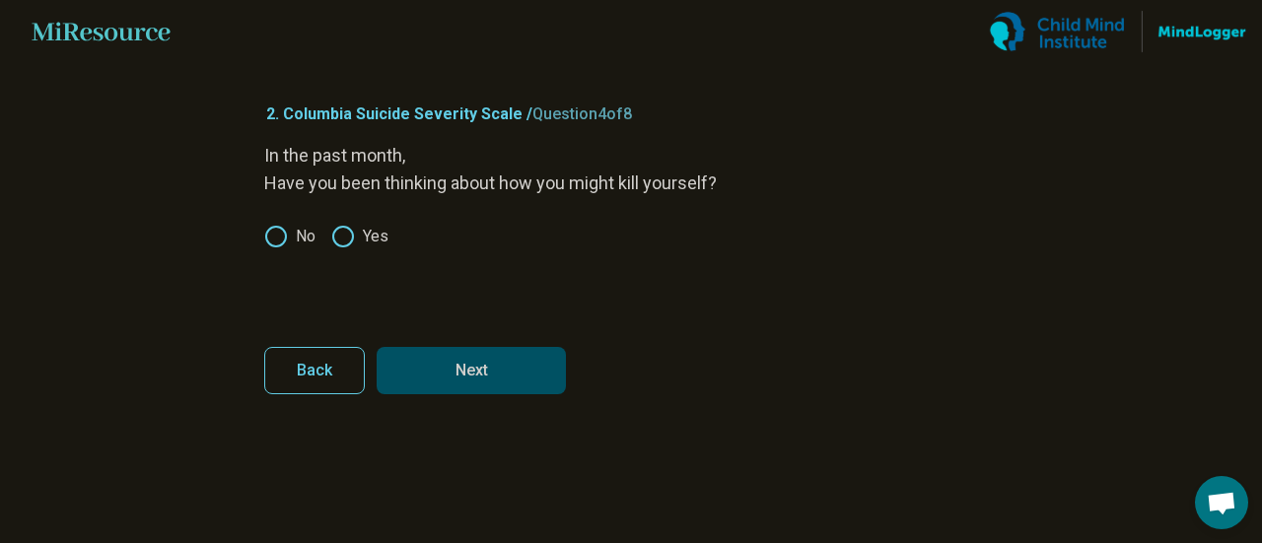
click at [458, 375] on button "Next" at bounding box center [471, 370] width 189 height 47
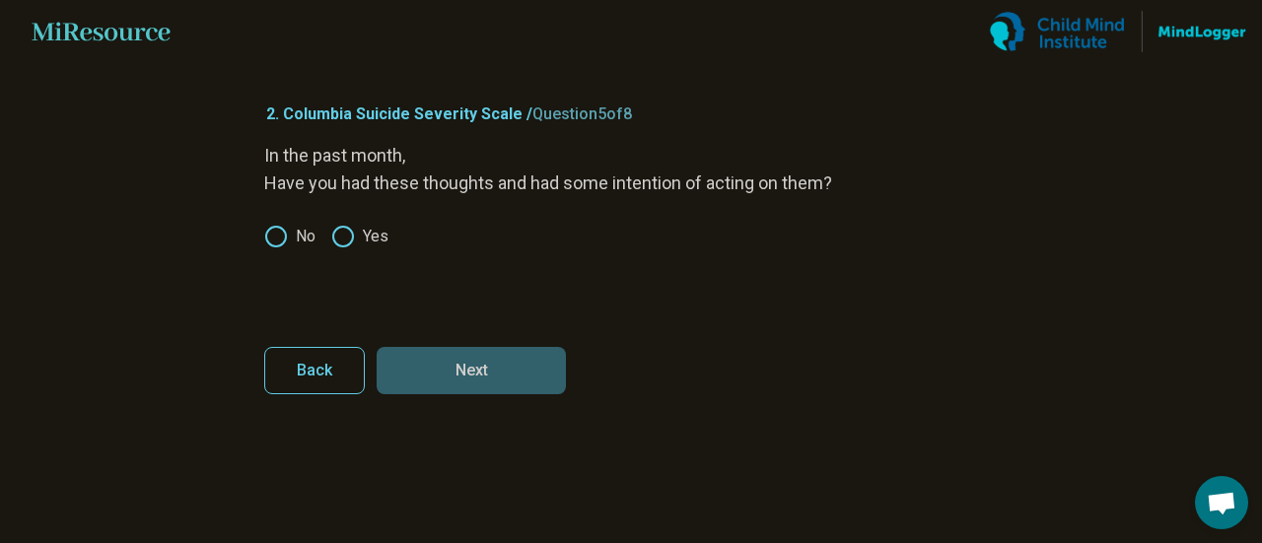
click at [280, 237] on icon at bounding box center [276, 237] width 24 height 24
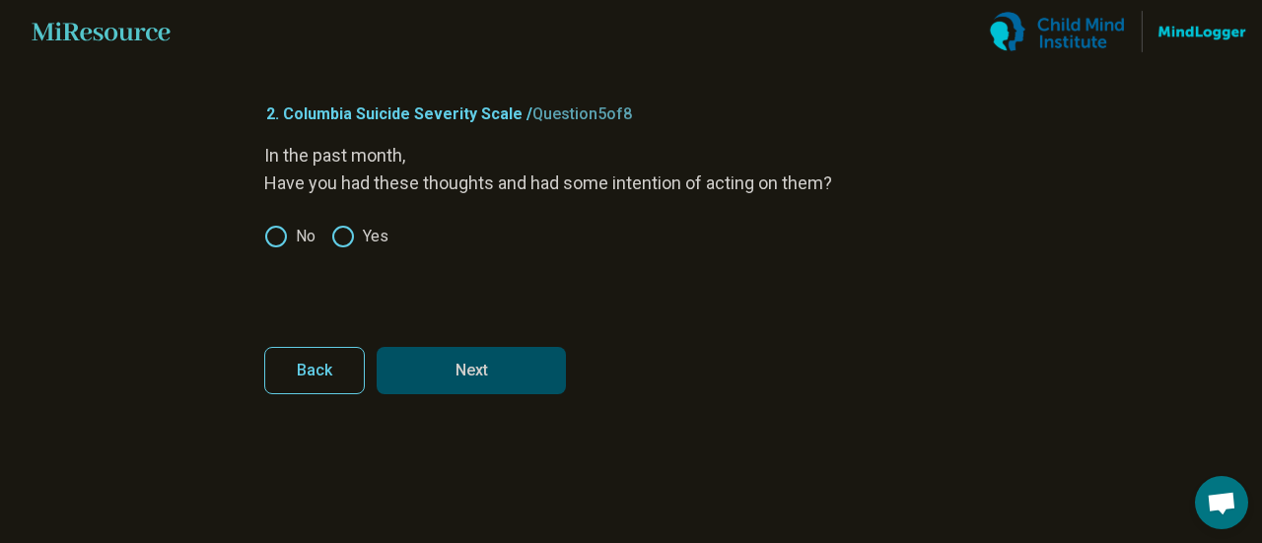
click at [505, 381] on button "Next" at bounding box center [471, 370] width 189 height 47
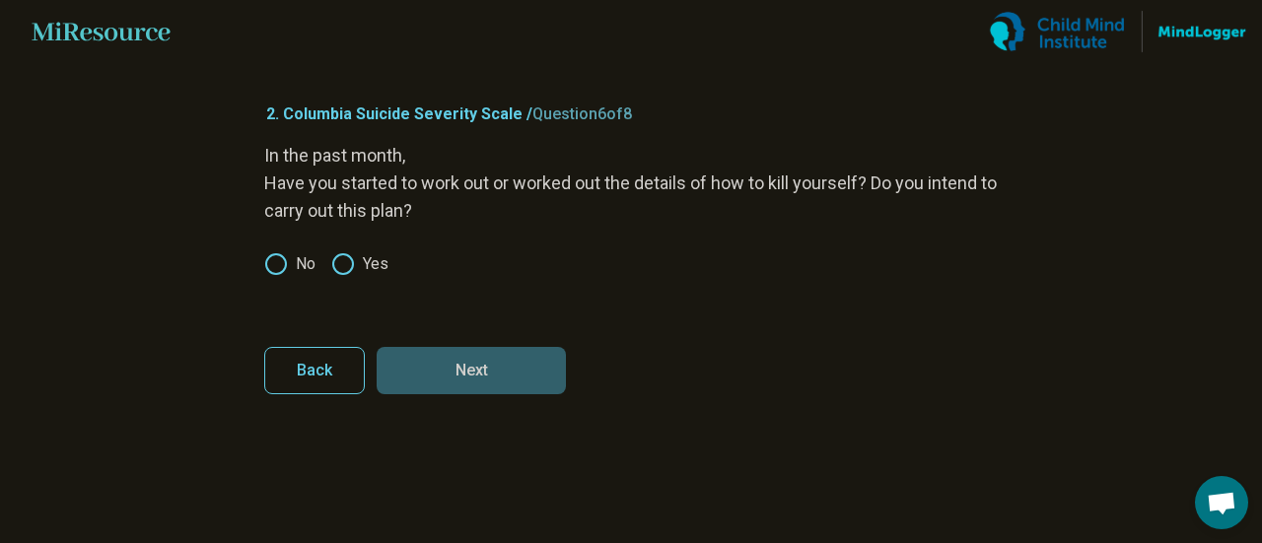
click at [287, 259] on icon at bounding box center [276, 264] width 24 height 24
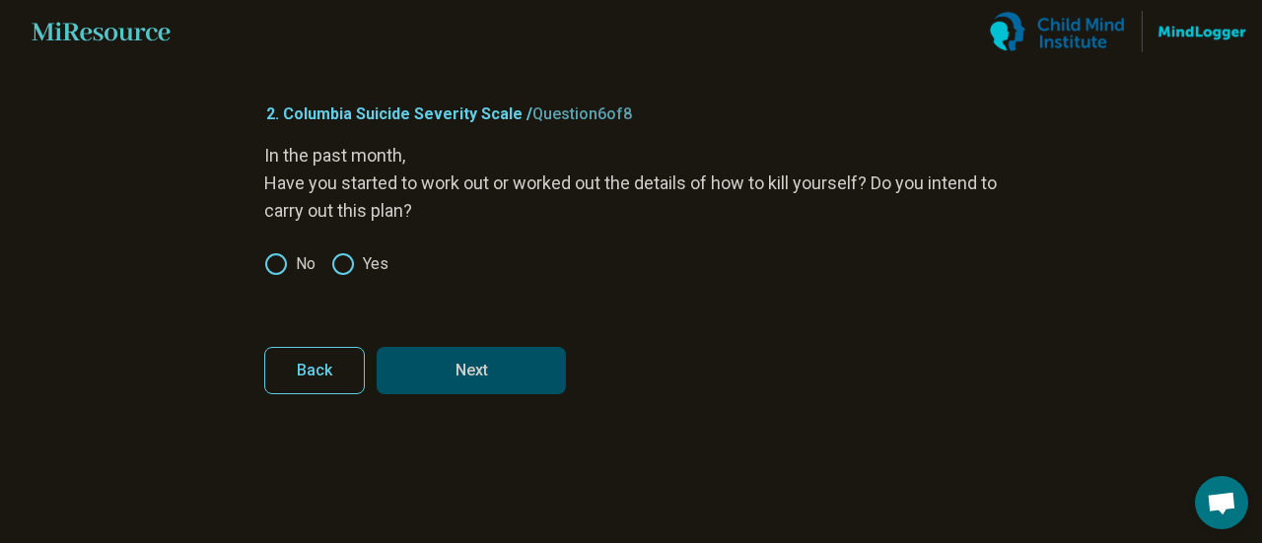
click at [455, 352] on button "Next" at bounding box center [471, 370] width 189 height 47
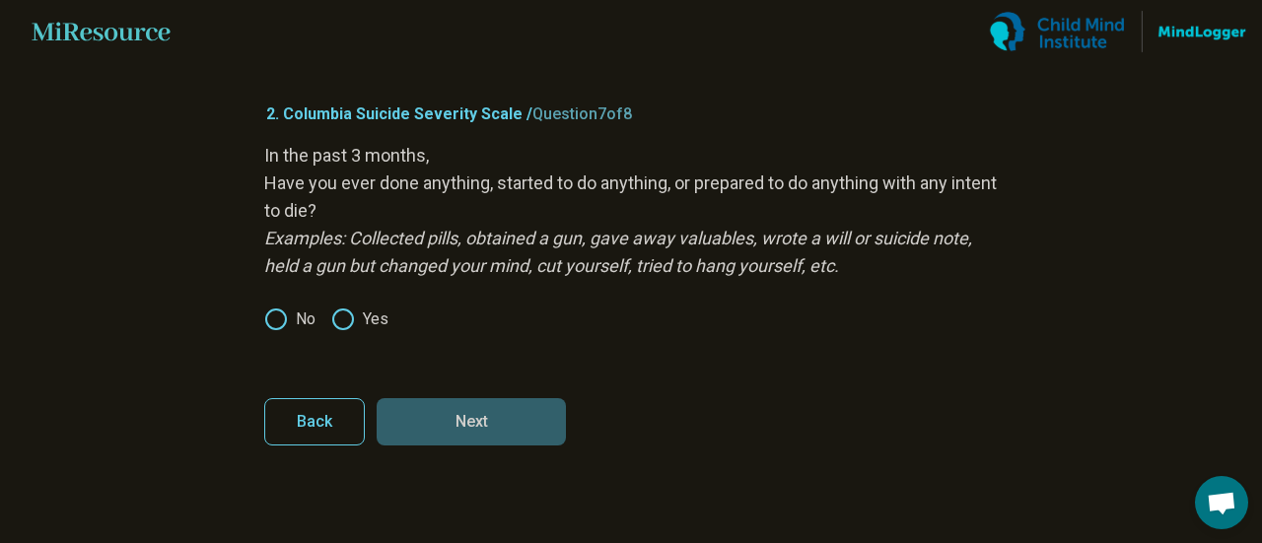
click at [277, 315] on icon at bounding box center [276, 320] width 24 height 24
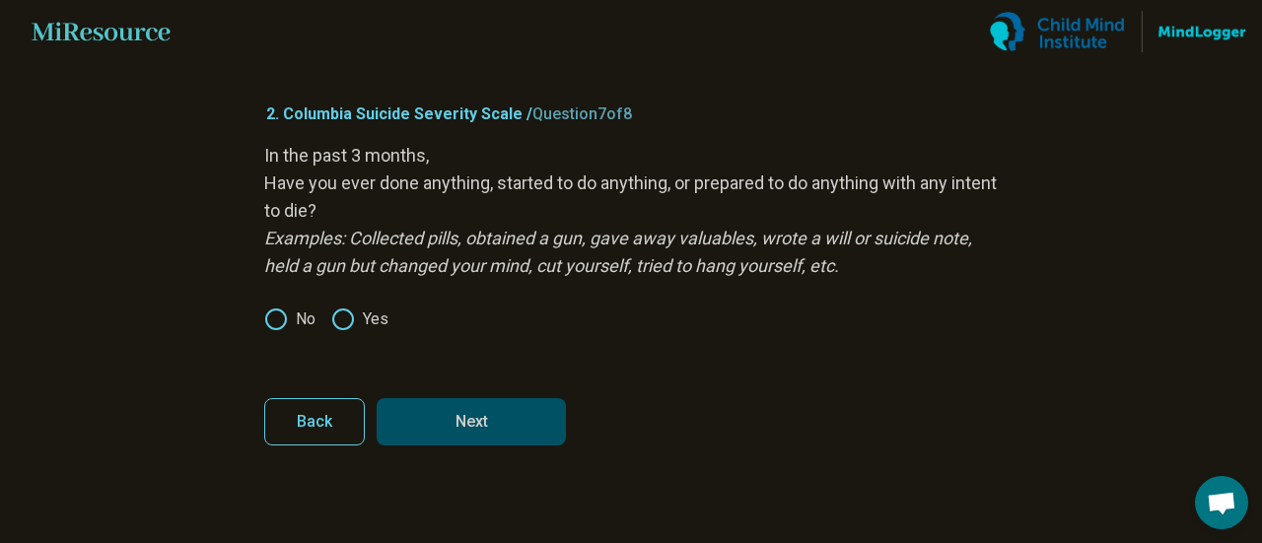
click at [528, 414] on button "Next" at bounding box center [471, 421] width 189 height 47
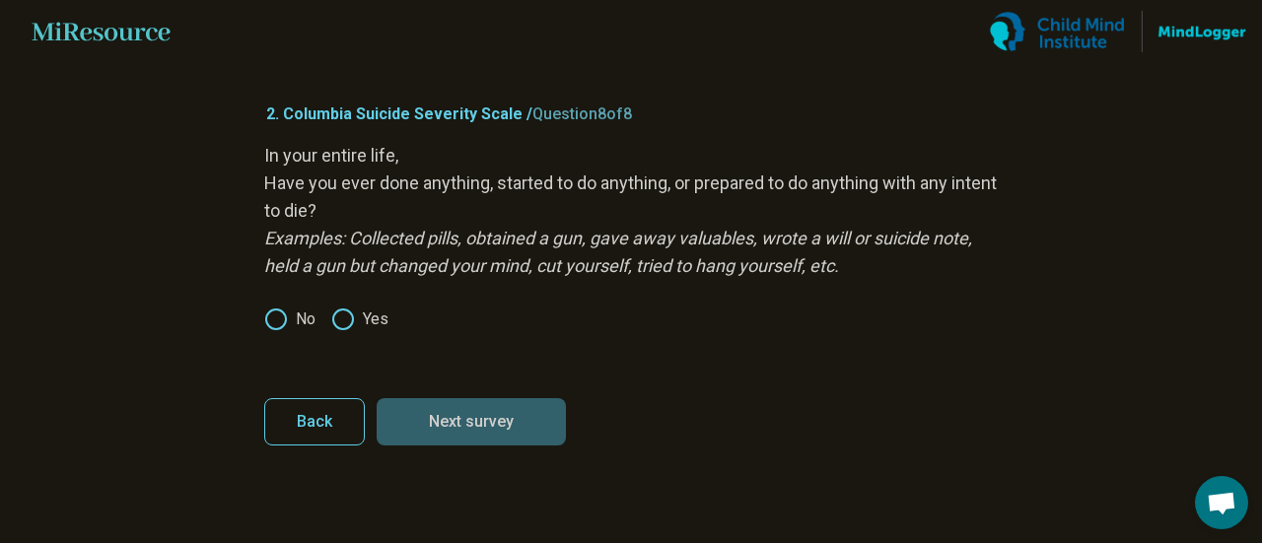
click at [274, 320] on icon at bounding box center [276, 320] width 24 height 24
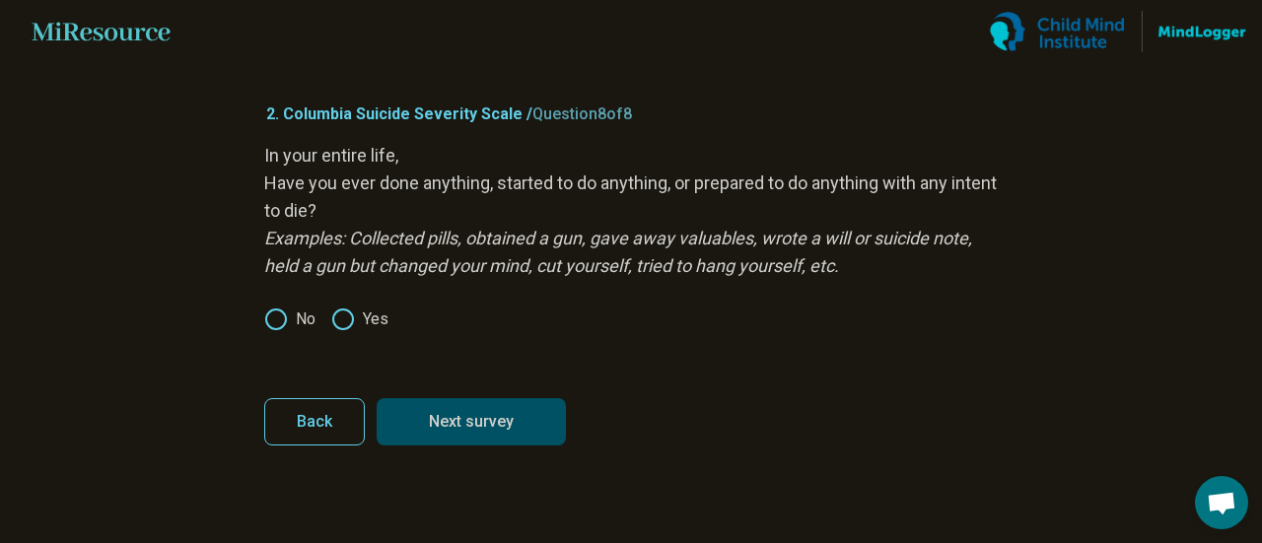
click at [512, 413] on button "Next survey" at bounding box center [471, 421] width 189 height 47
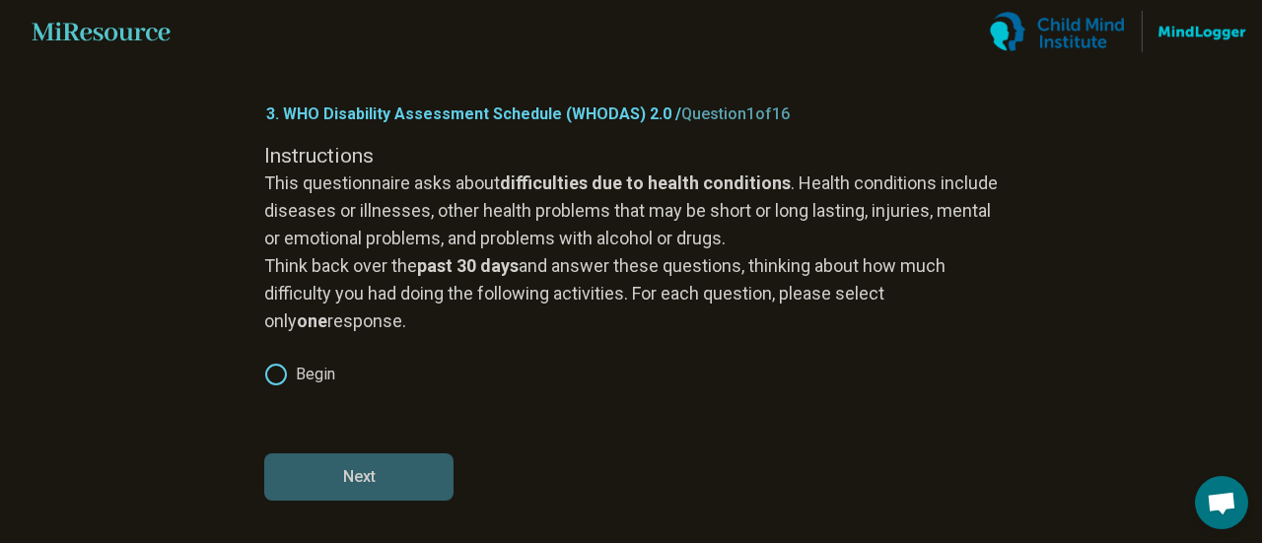
click at [276, 377] on icon at bounding box center [276, 375] width 24 height 24
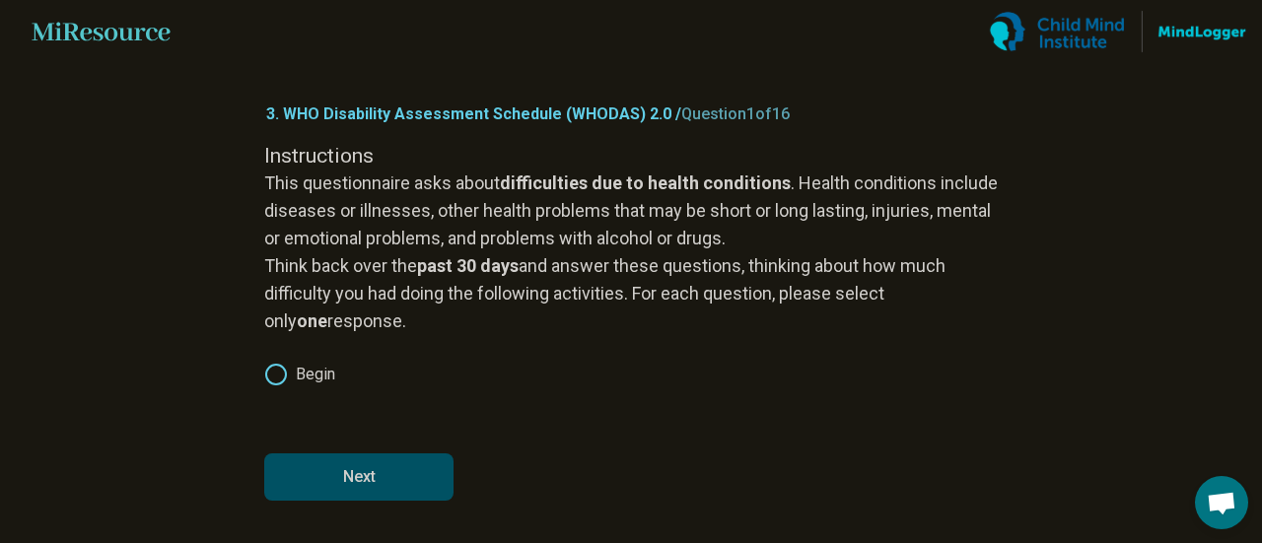
click at [331, 472] on button "Next" at bounding box center [358, 477] width 189 height 47
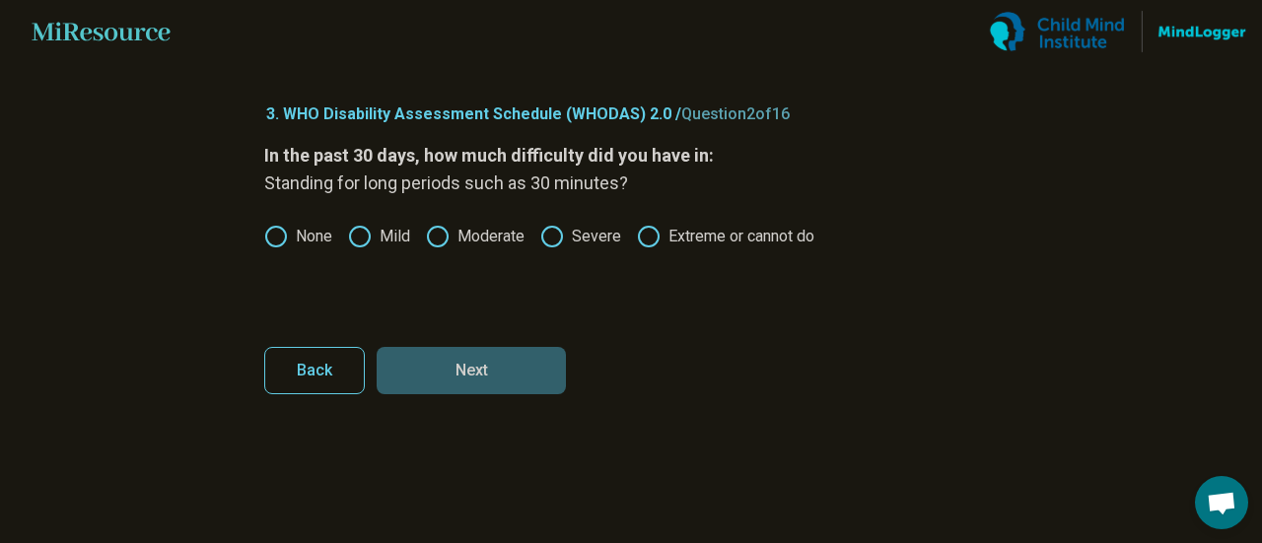
click at [493, 233] on label "Moderate" at bounding box center [475, 237] width 99 height 24
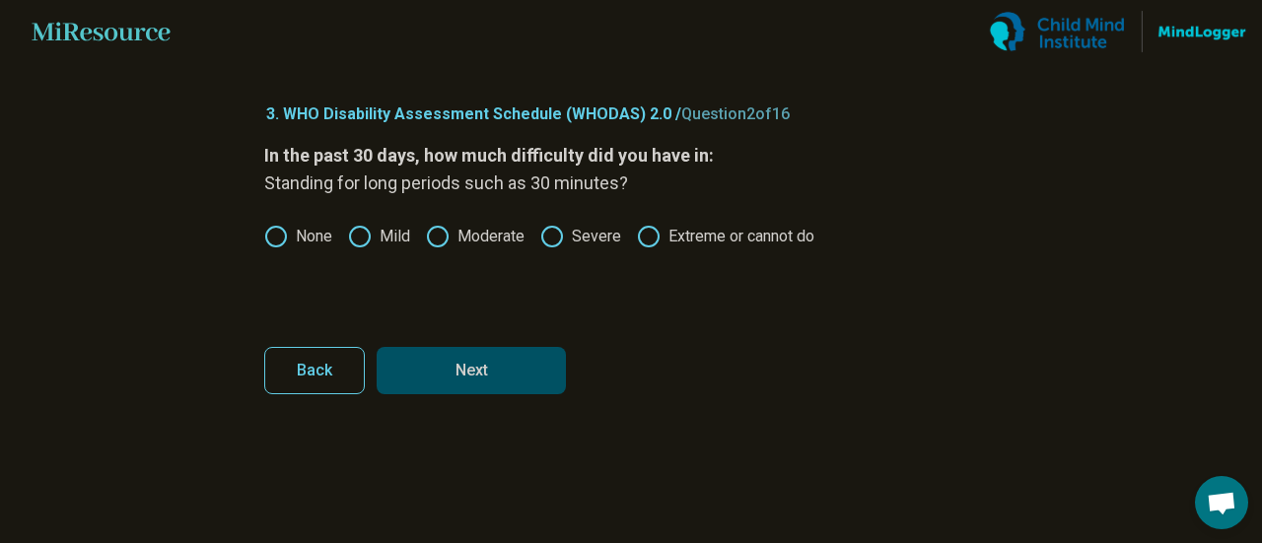
click at [515, 361] on button "Next" at bounding box center [471, 370] width 189 height 47
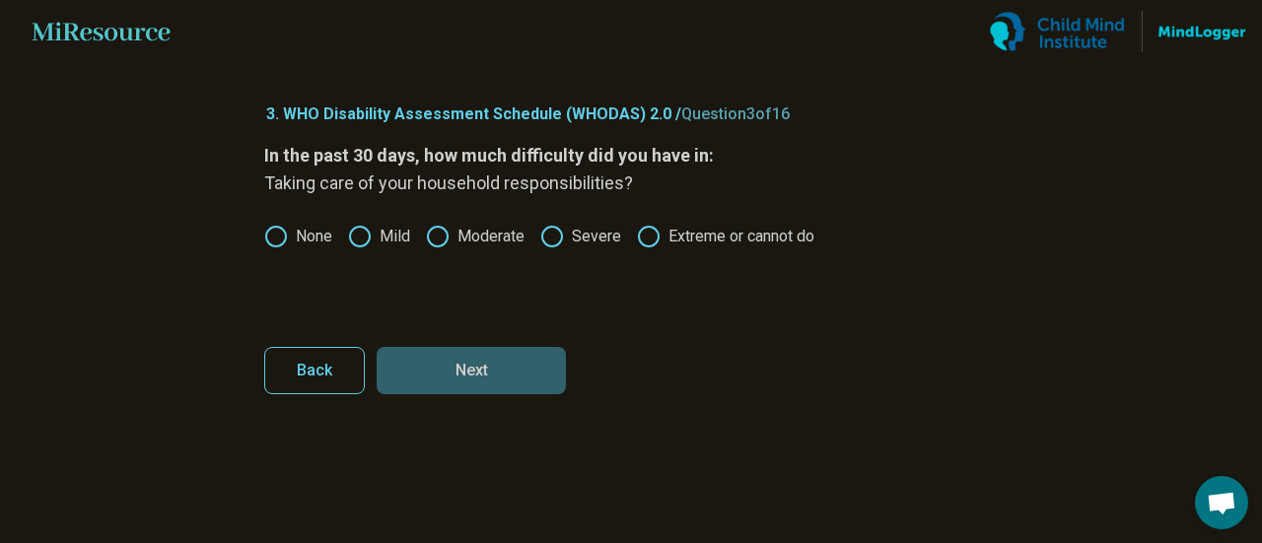
click at [369, 234] on icon at bounding box center [360, 237] width 24 height 24
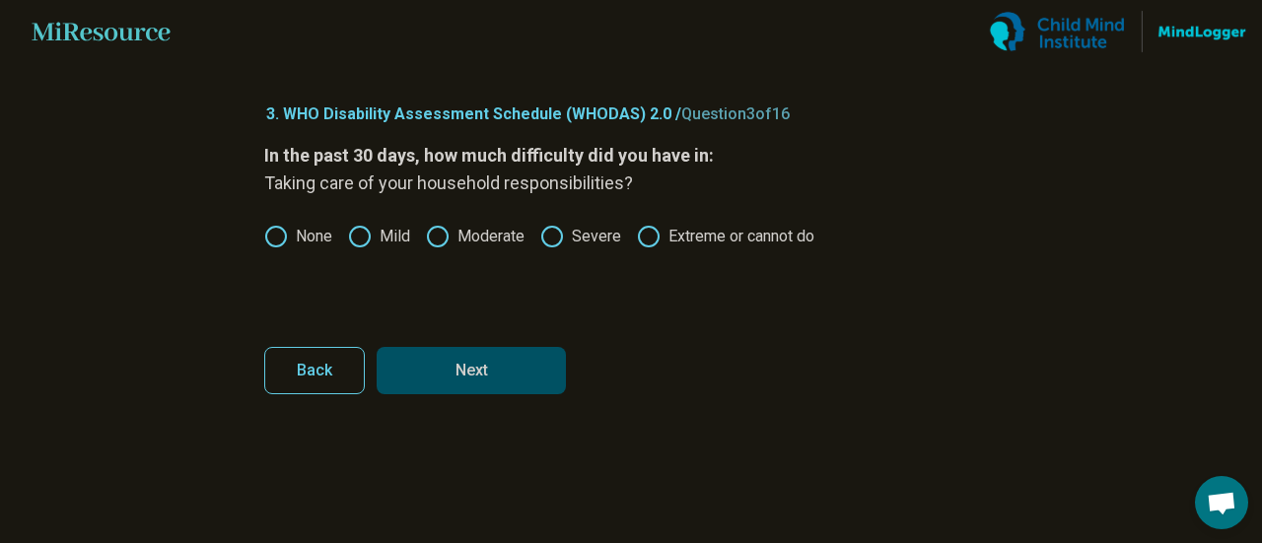
click at [473, 373] on button "Next" at bounding box center [471, 370] width 189 height 47
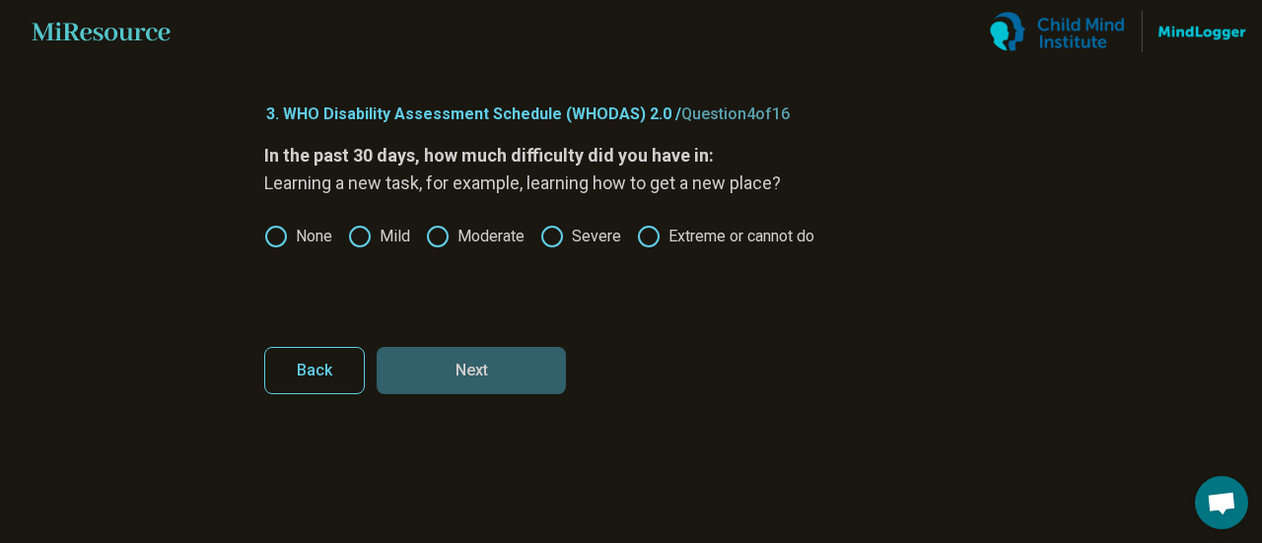
click at [437, 234] on icon at bounding box center [438, 237] width 24 height 24
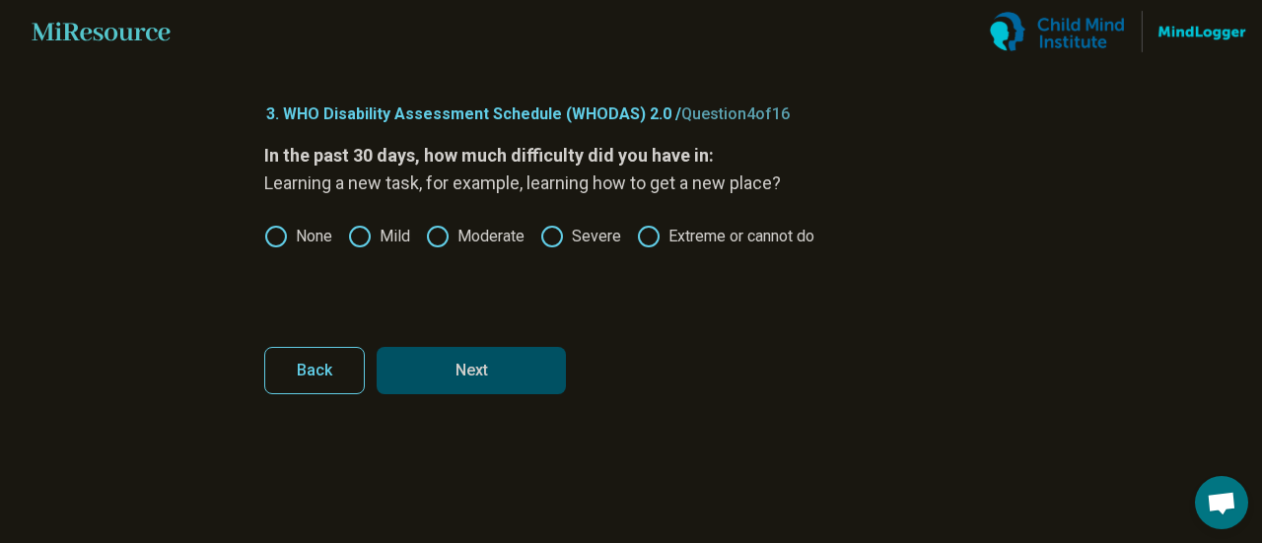
click at [440, 369] on button "Next" at bounding box center [471, 370] width 189 height 47
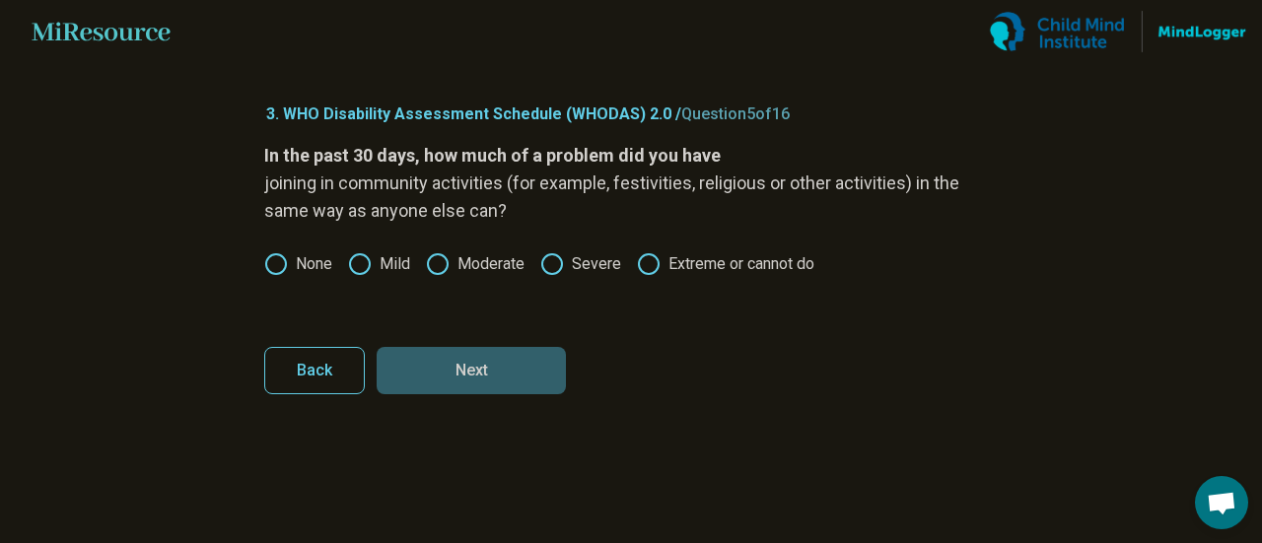
click at [361, 257] on icon at bounding box center [360, 264] width 24 height 24
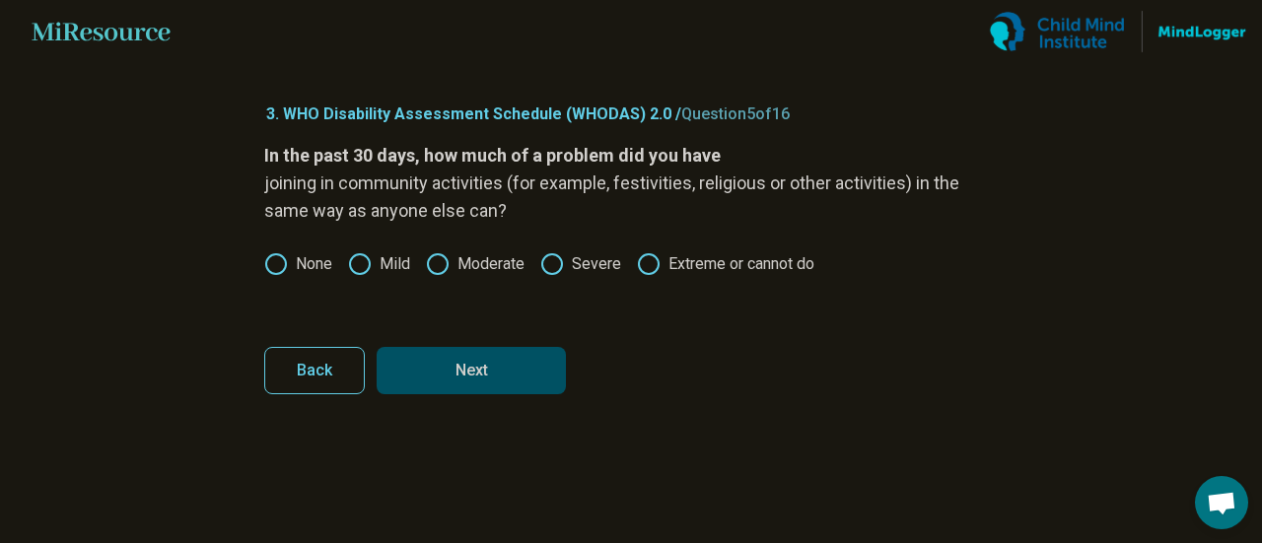
click at [469, 376] on button "Next" at bounding box center [471, 370] width 189 height 47
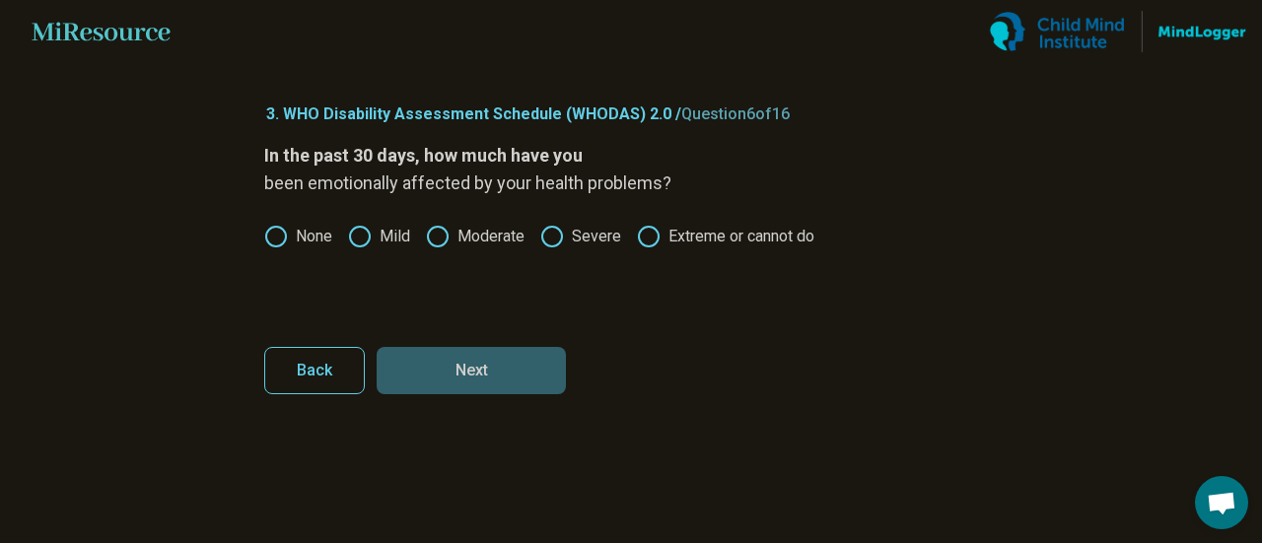
click at [569, 239] on label "Severe" at bounding box center [580, 237] width 81 height 24
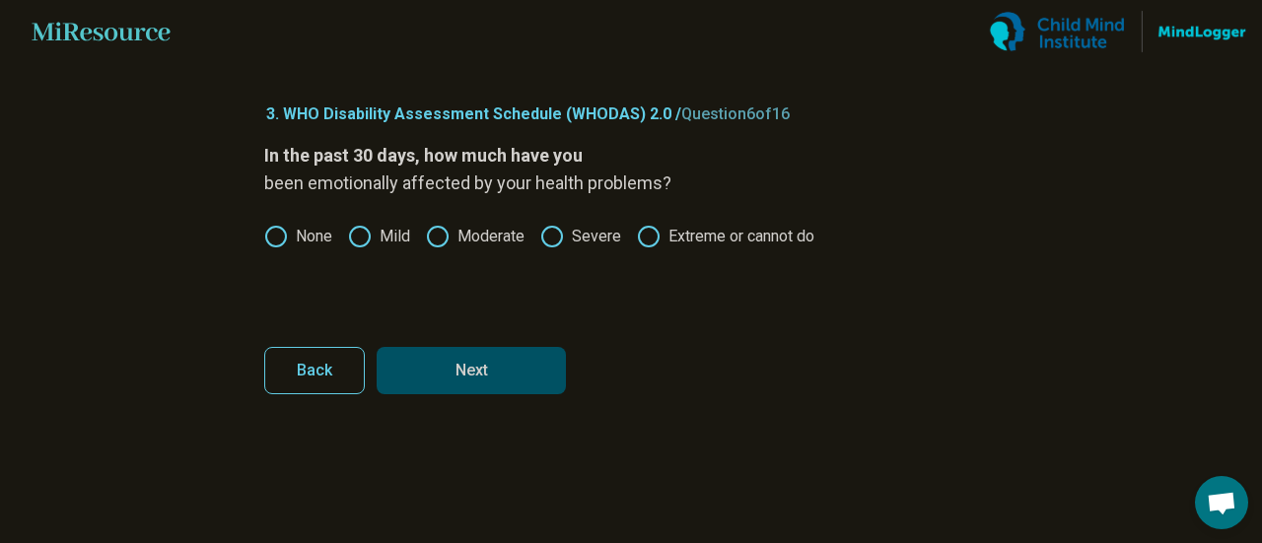
click at [511, 360] on button "Next" at bounding box center [471, 370] width 189 height 47
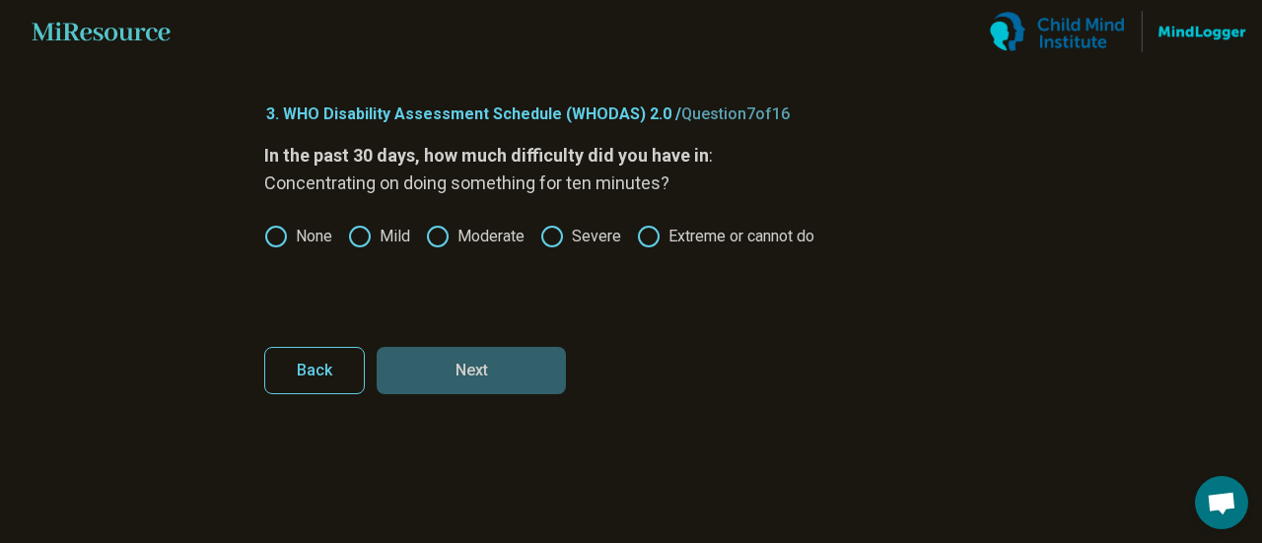
click at [429, 234] on circle at bounding box center [438, 237] width 20 height 20
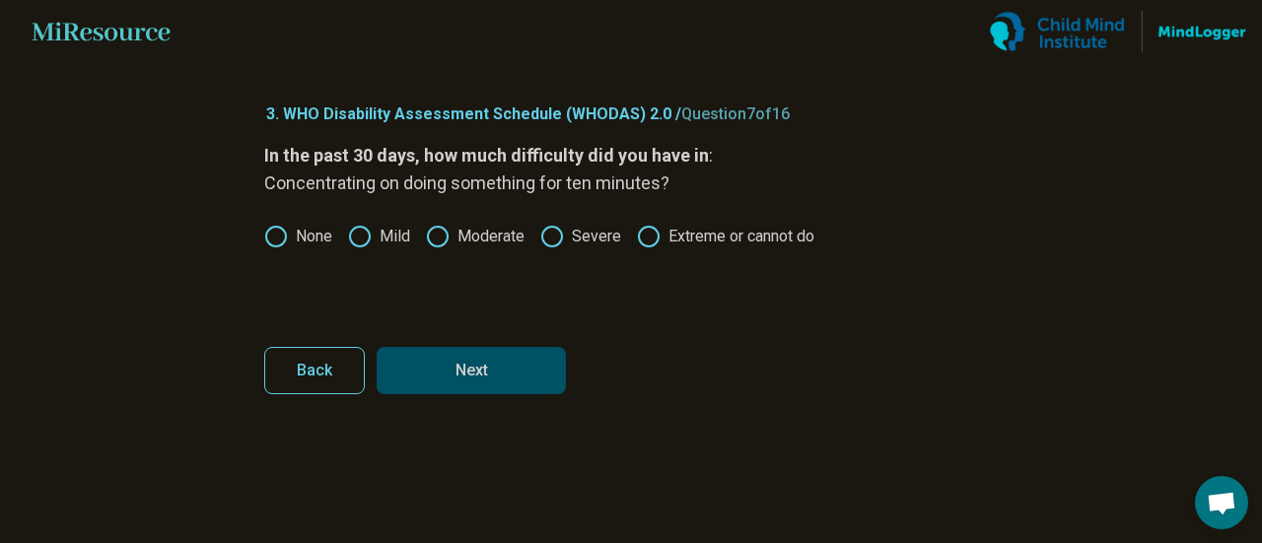
click at [463, 372] on button "Next" at bounding box center [471, 370] width 189 height 47
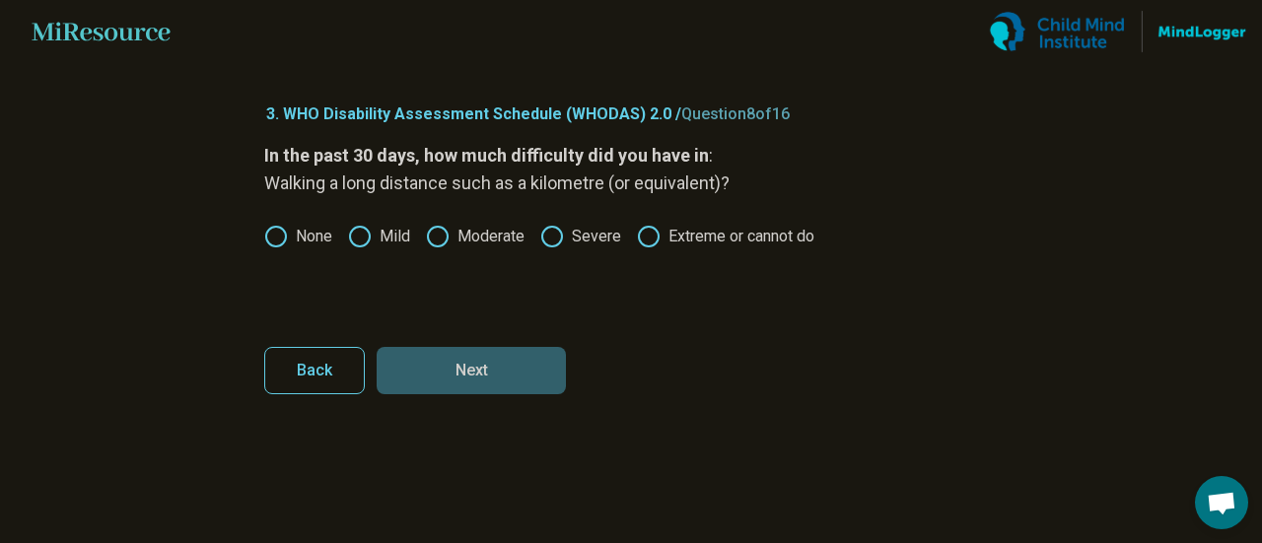
click at [438, 244] on icon at bounding box center [438, 237] width 24 height 24
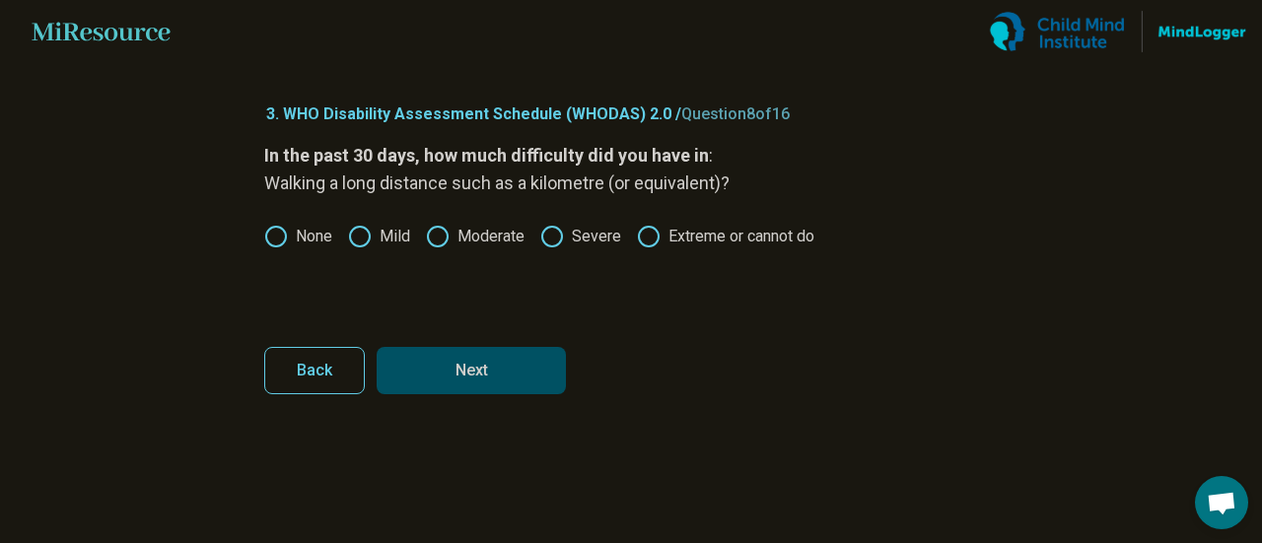
click at [461, 370] on button "Next" at bounding box center [471, 370] width 189 height 47
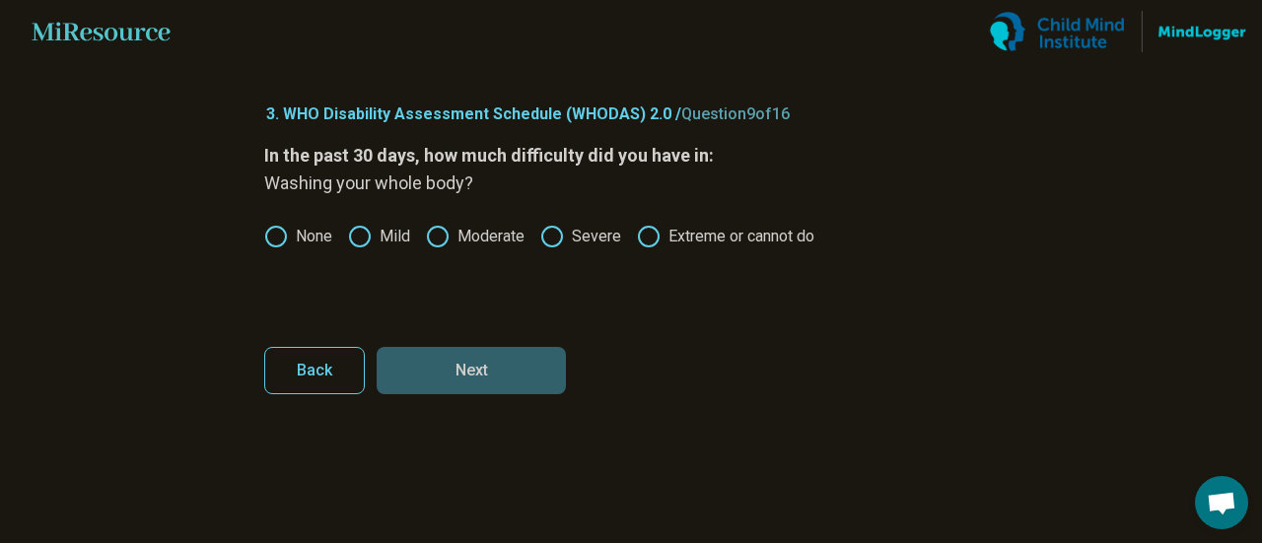
click at [282, 234] on icon at bounding box center [276, 237] width 24 height 24
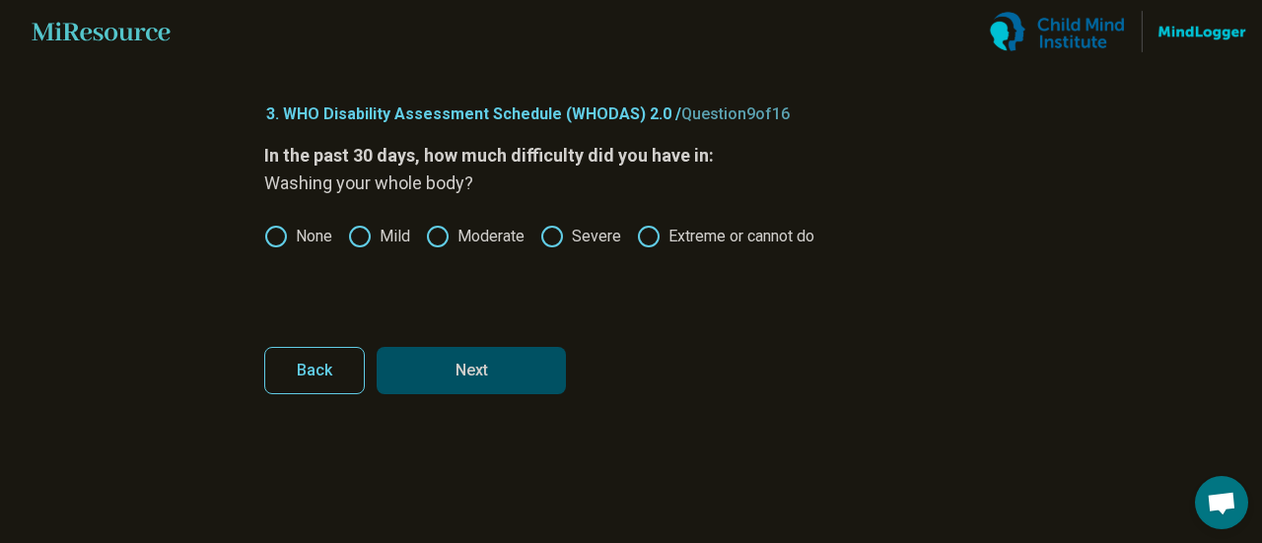
click at [497, 362] on button "Next" at bounding box center [471, 370] width 189 height 47
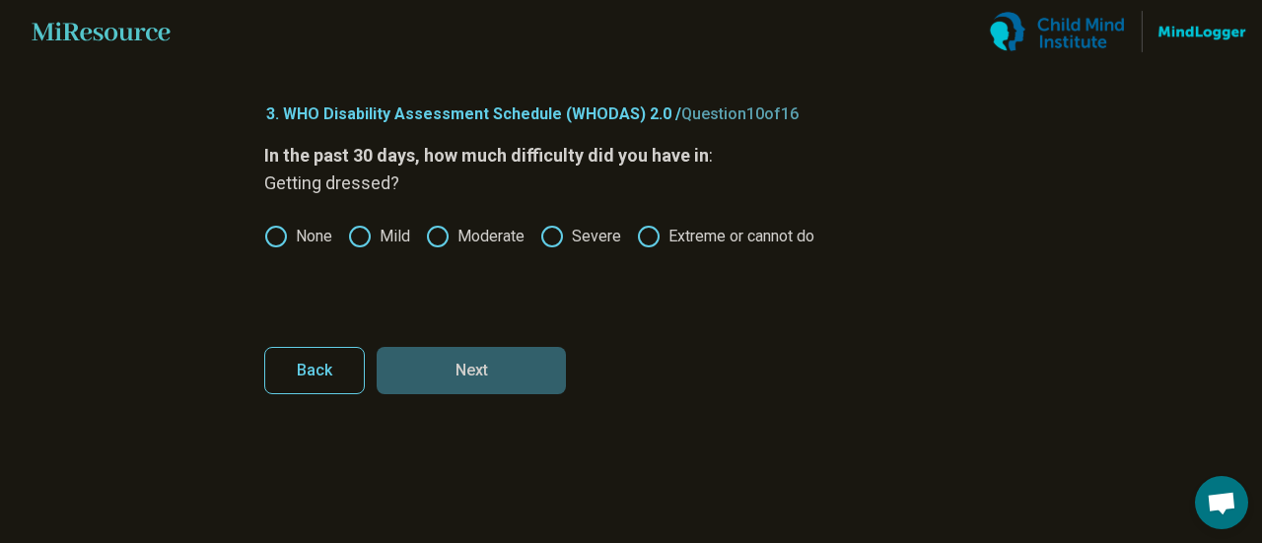
click at [286, 240] on icon at bounding box center [276, 237] width 24 height 24
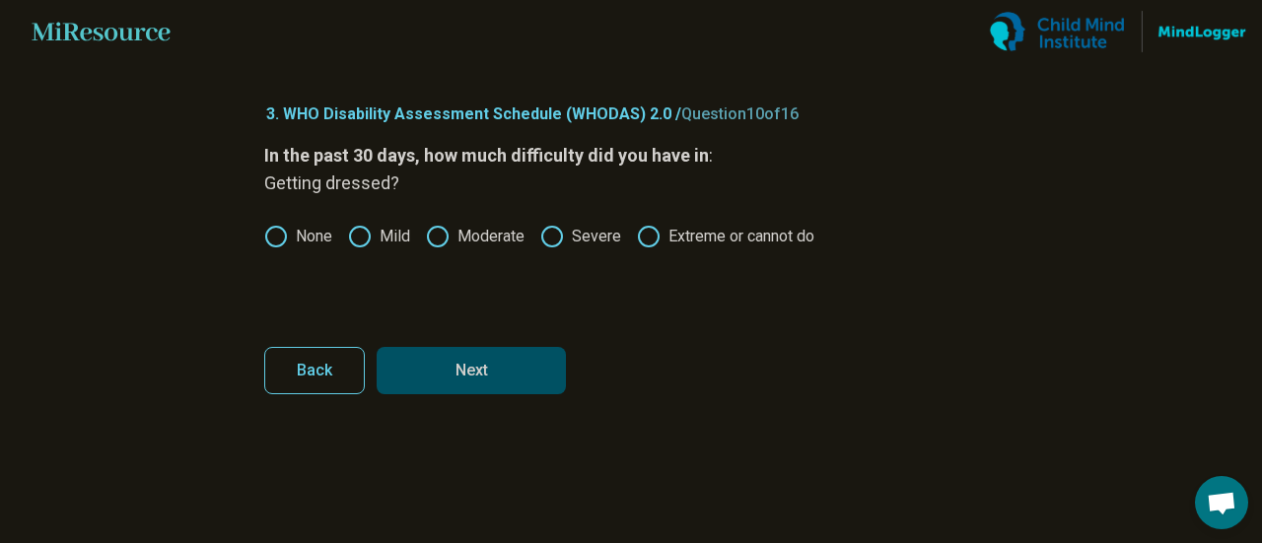
click at [471, 370] on button "Next" at bounding box center [471, 370] width 189 height 47
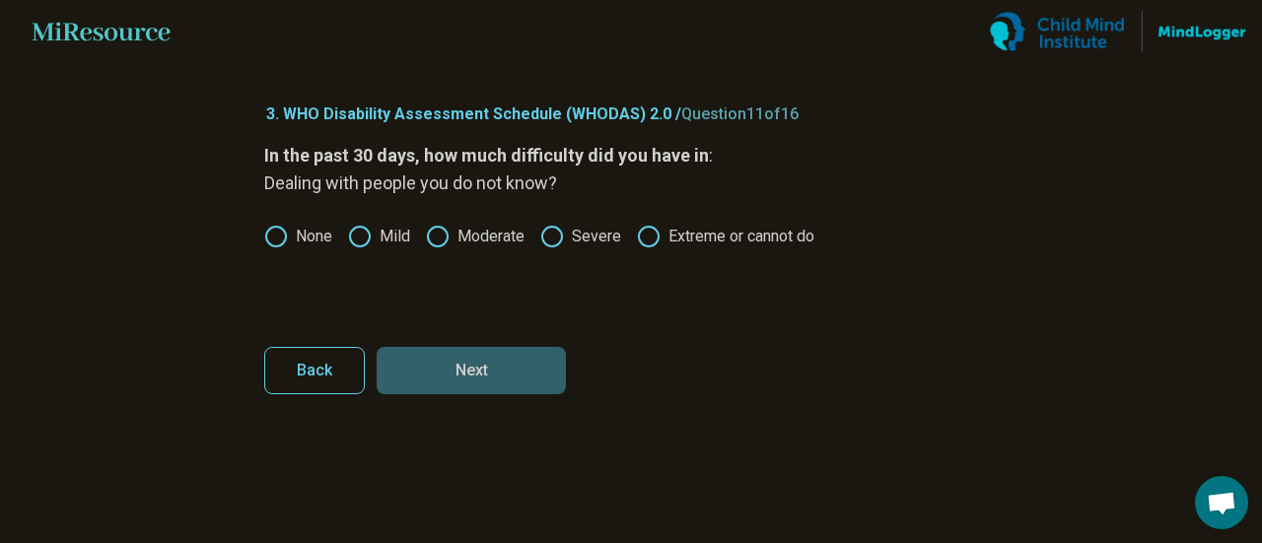
click at [385, 230] on label "Mild" at bounding box center [379, 237] width 62 height 24
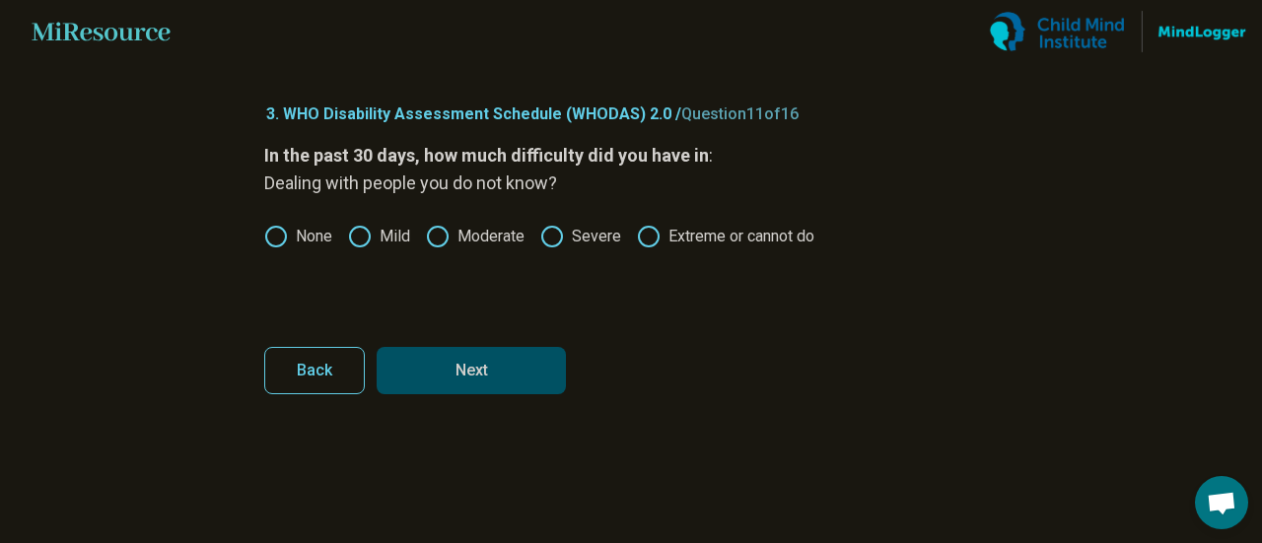
click at [477, 350] on button "Next" at bounding box center [471, 370] width 189 height 47
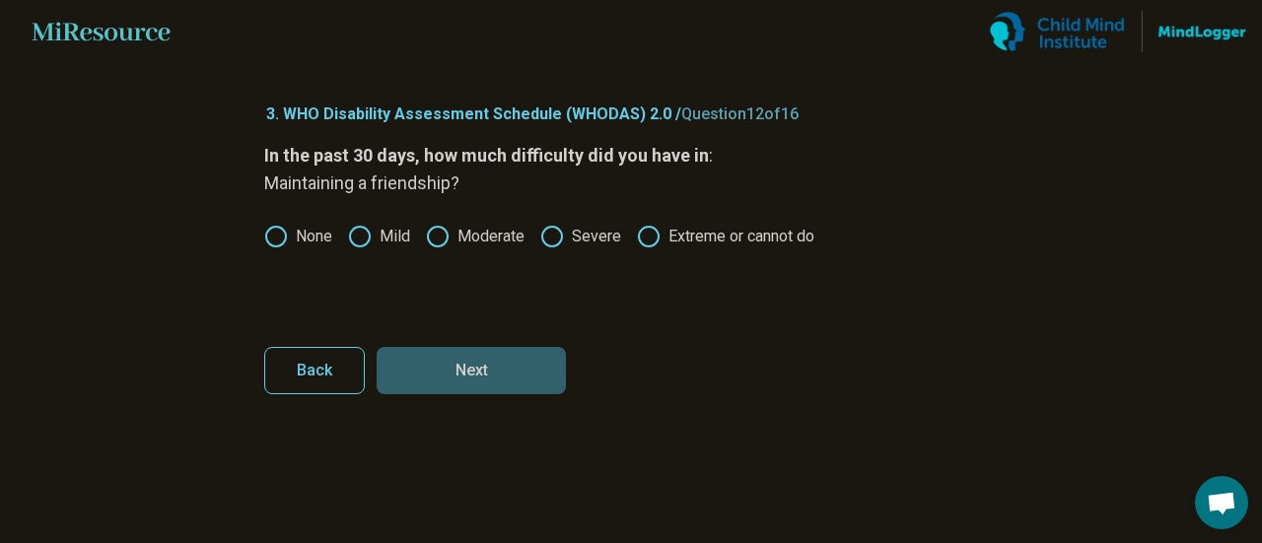
click at [385, 239] on label "Mild" at bounding box center [379, 237] width 62 height 24
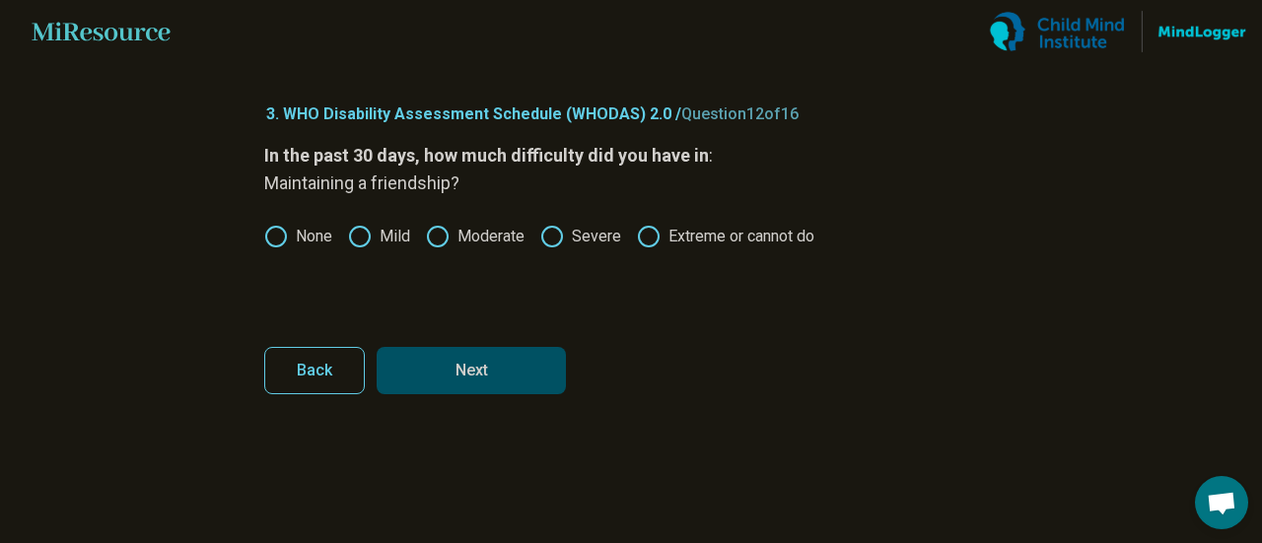
click at [488, 351] on button "Next" at bounding box center [471, 370] width 189 height 47
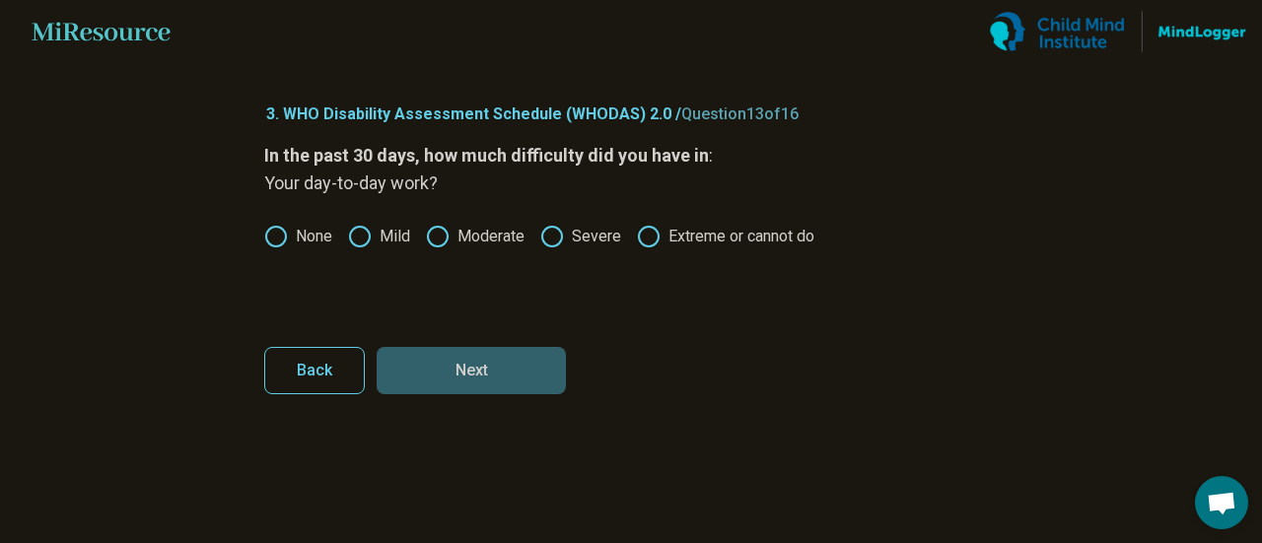
click at [363, 228] on icon at bounding box center [360, 237] width 24 height 24
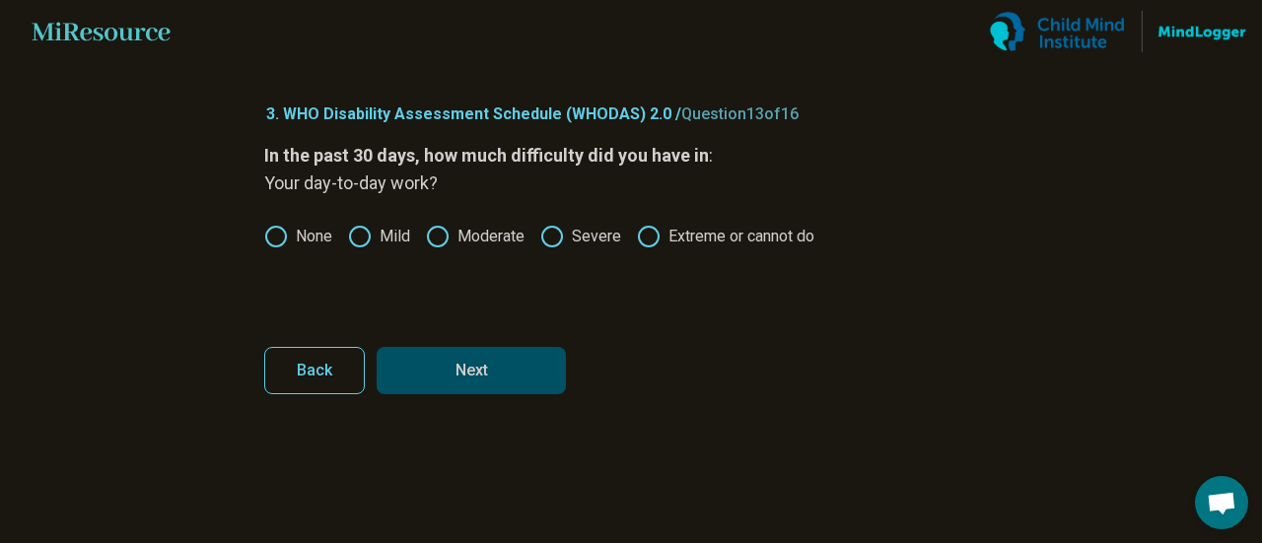
click at [469, 383] on button "Next" at bounding box center [471, 370] width 189 height 47
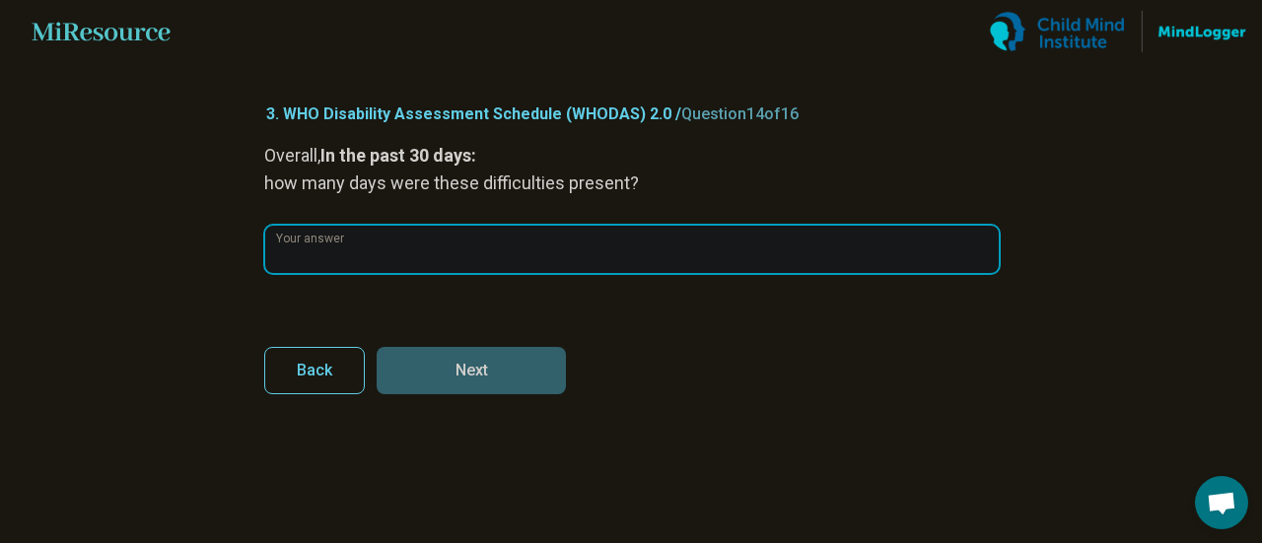
click at [403, 237] on input "Your answer" at bounding box center [632, 249] width 734 height 47
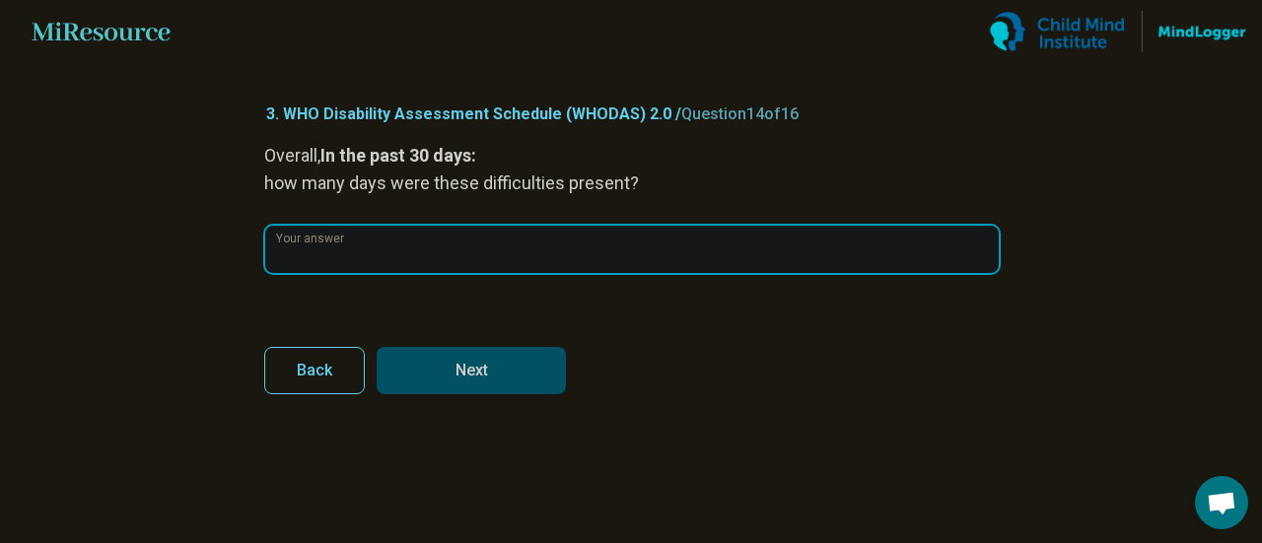
type input "**"
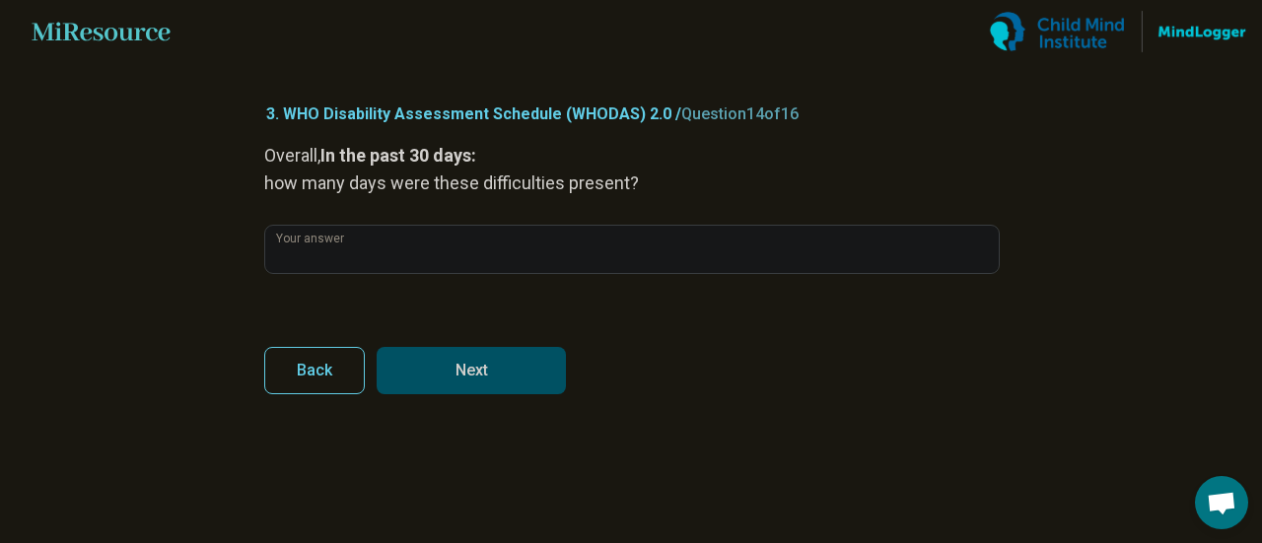
click at [501, 391] on button "Next" at bounding box center [471, 370] width 189 height 47
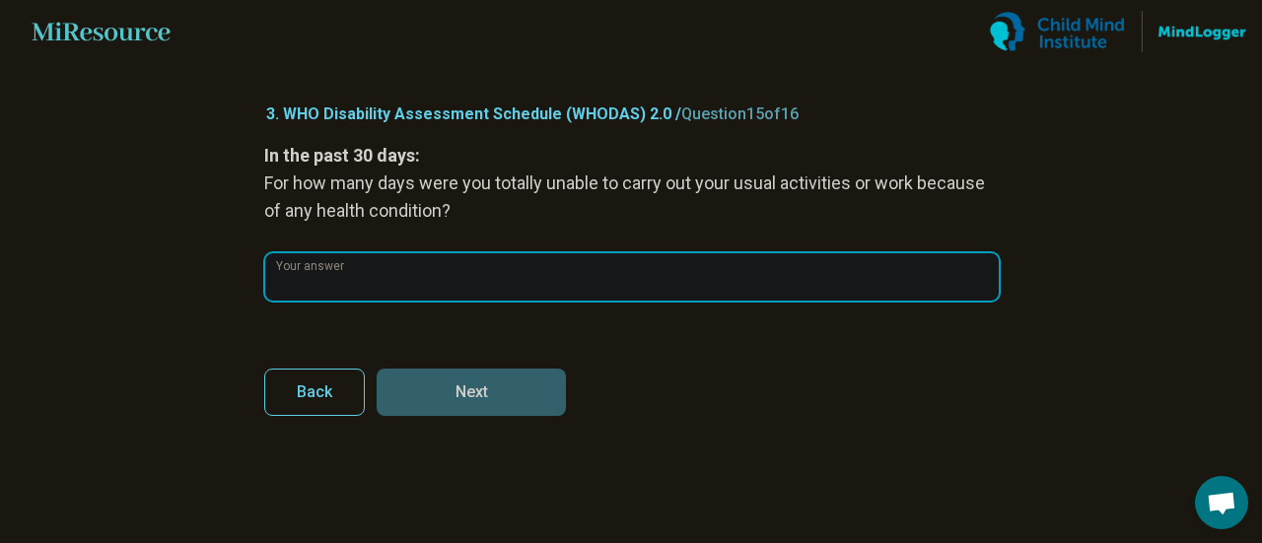
click at [584, 297] on input "Your answer" at bounding box center [632, 276] width 734 height 47
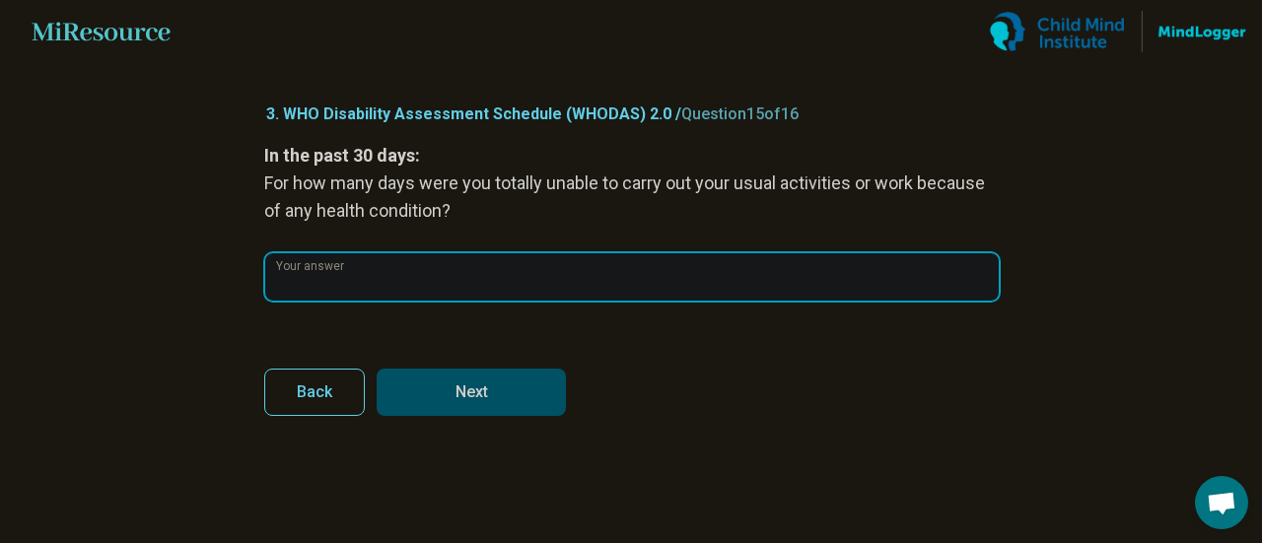
type input "*"
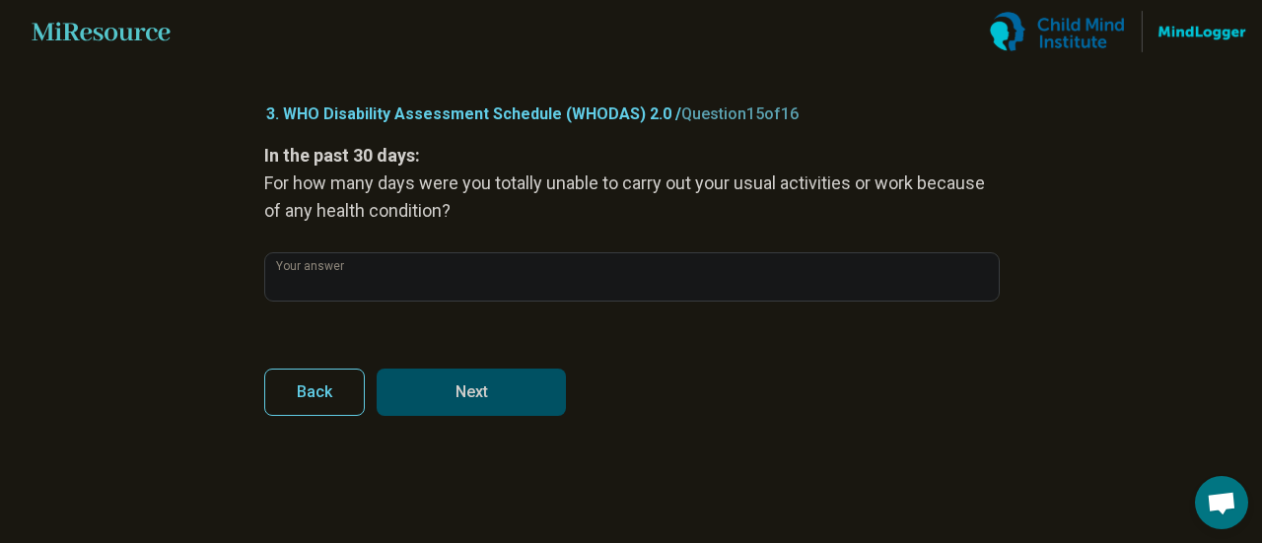
click at [519, 375] on button "Next" at bounding box center [471, 392] width 189 height 47
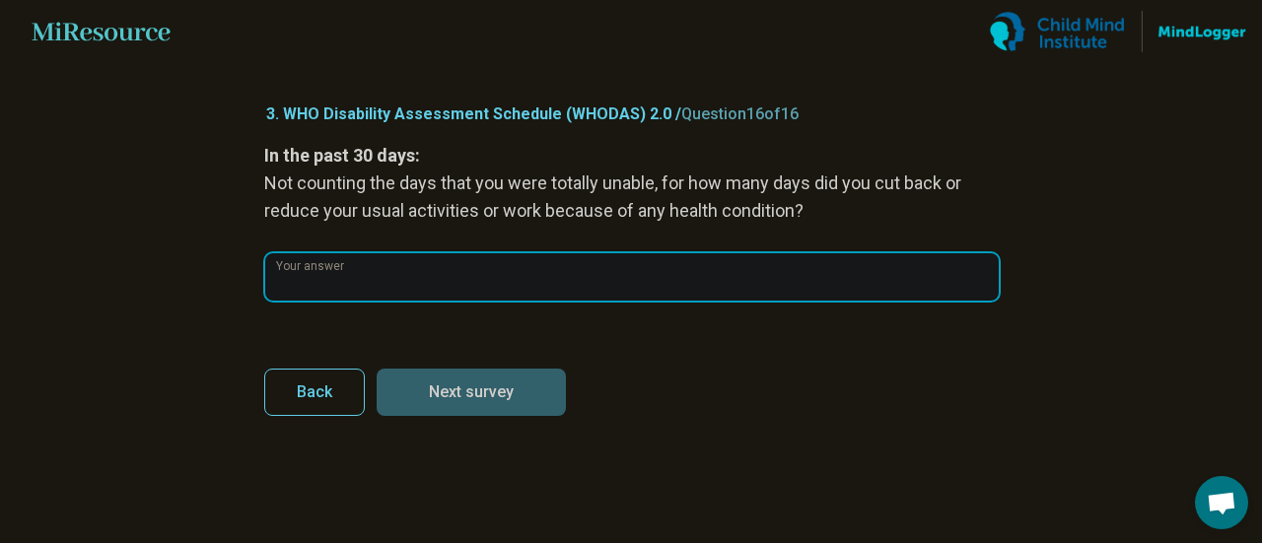
click at [681, 290] on input "Your answer" at bounding box center [632, 276] width 734 height 47
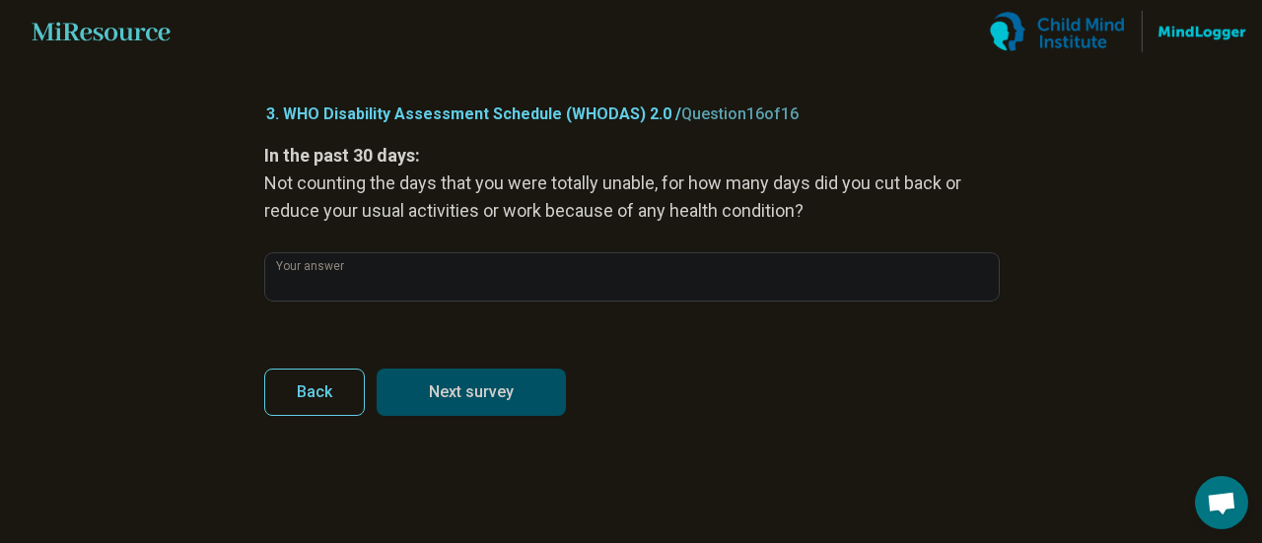
click at [536, 389] on button "Next survey" at bounding box center [471, 392] width 189 height 47
type input "**"
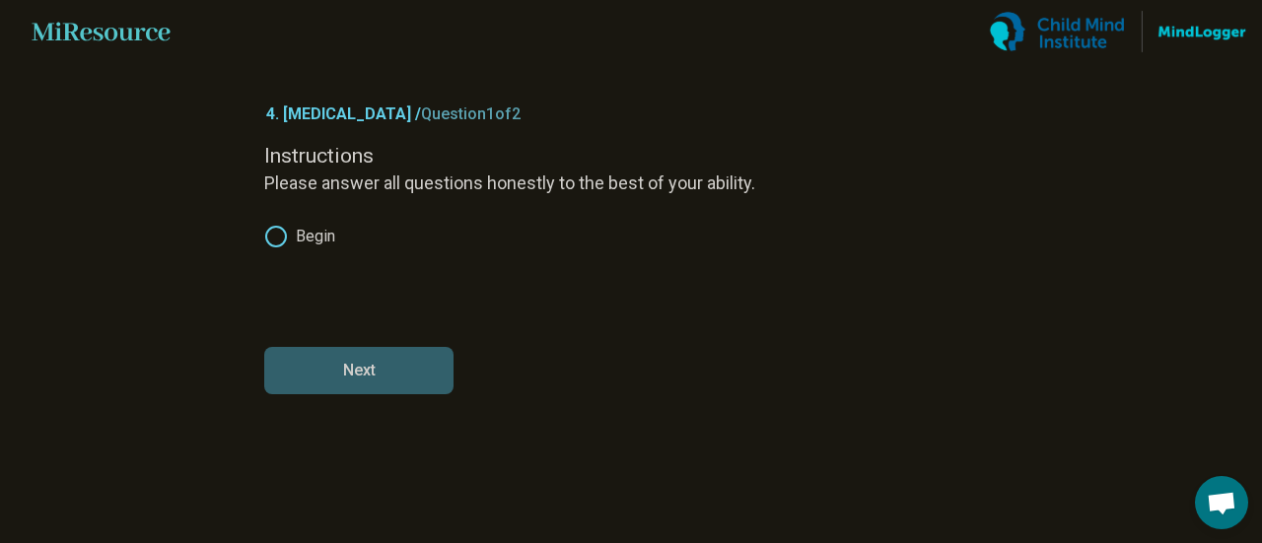
click at [299, 229] on label "Begin" at bounding box center [299, 237] width 71 height 24
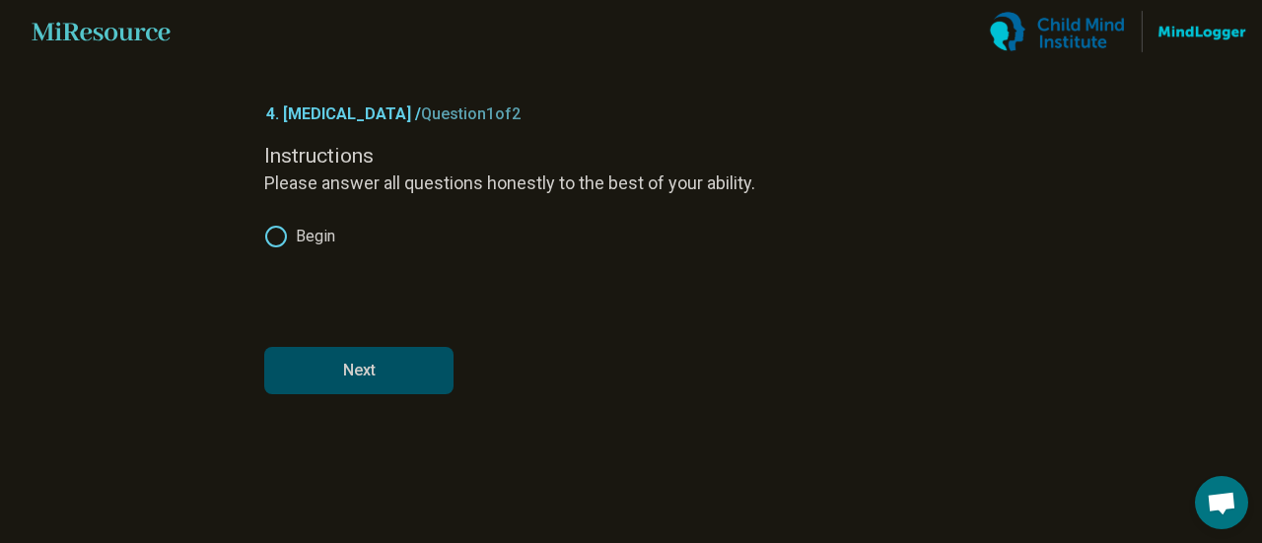
click at [349, 373] on button "Next" at bounding box center [358, 370] width 189 height 47
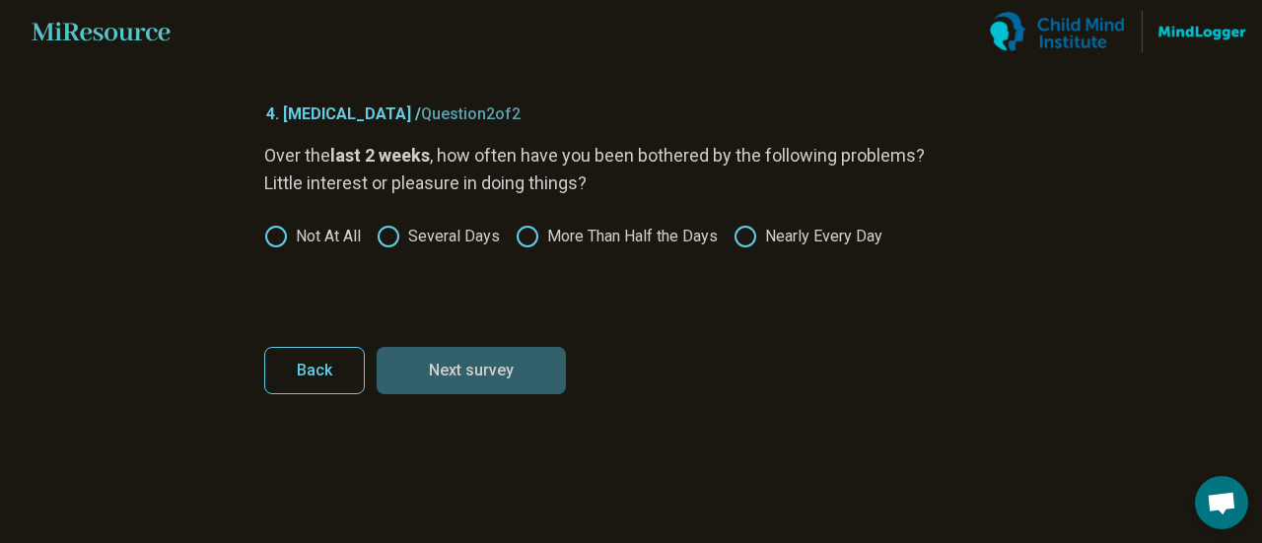
click at [597, 240] on label "More Than Half the Days" at bounding box center [617, 237] width 202 height 24
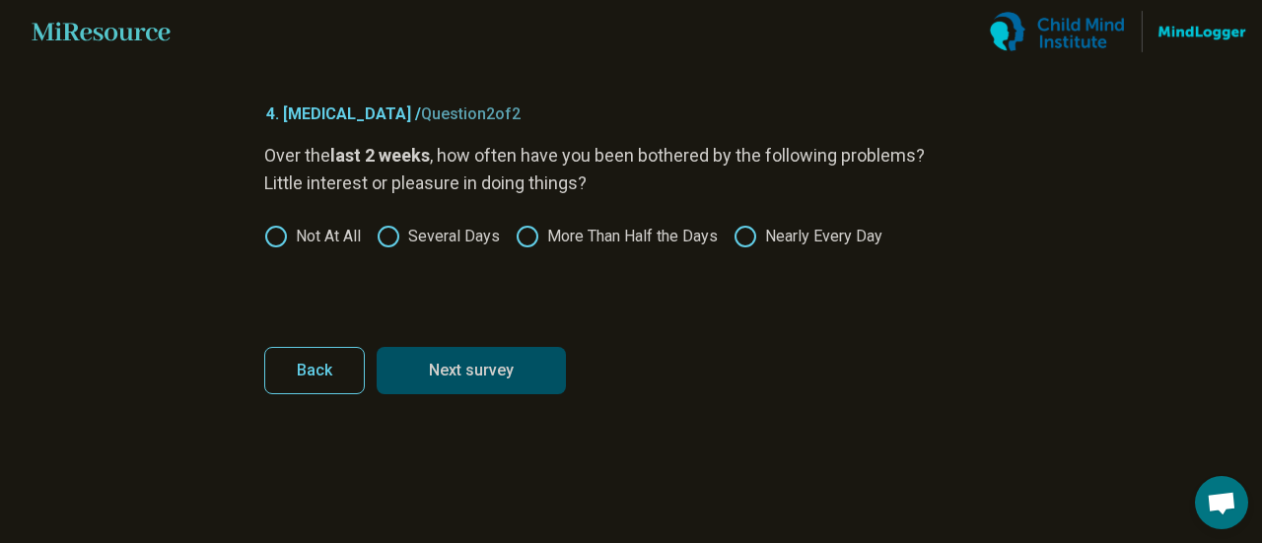
click at [509, 372] on button "Next survey" at bounding box center [471, 370] width 189 height 47
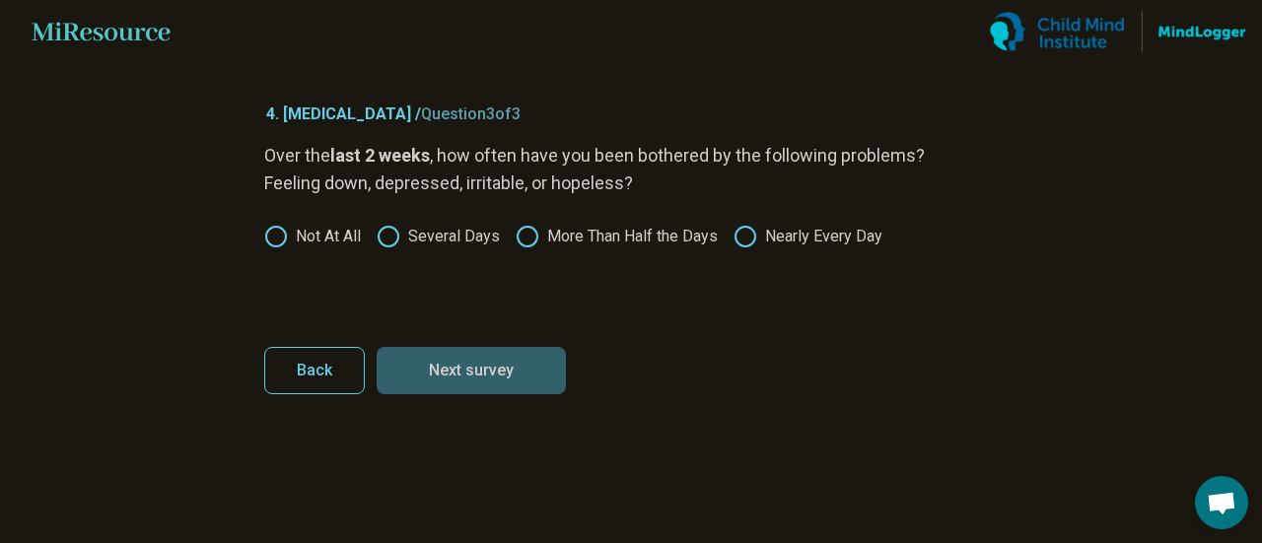
click at [766, 249] on div "Over the last 2 weeks , how often have you been bothered by the following probl…" at bounding box center [631, 225] width 734 height 166
click at [757, 238] on icon at bounding box center [746, 237] width 24 height 24
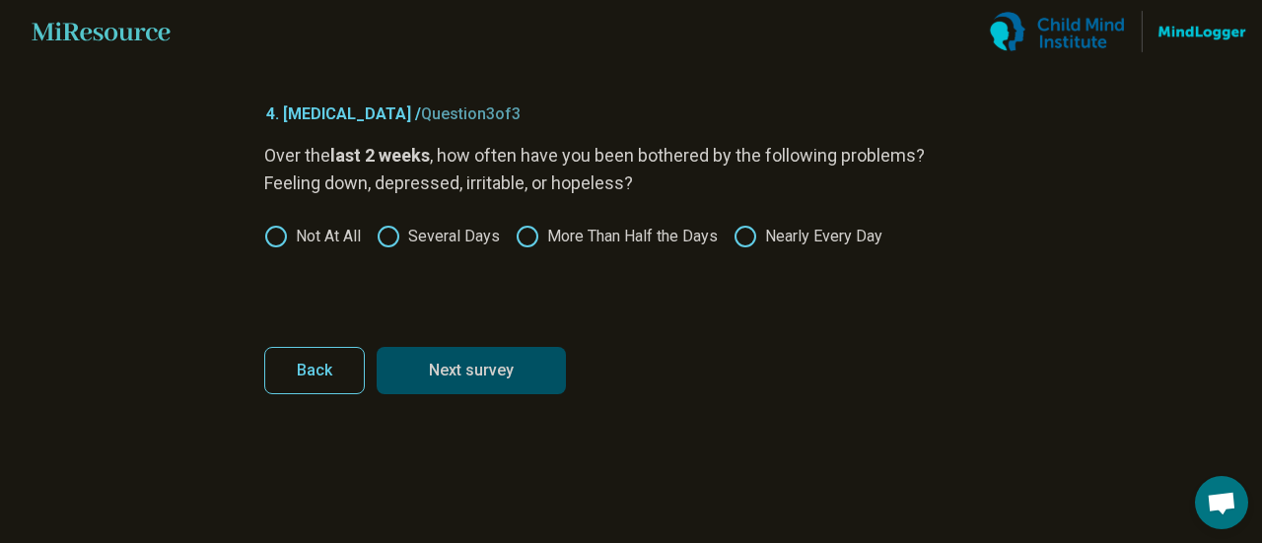
click at [512, 366] on button "Next survey" at bounding box center [471, 370] width 189 height 47
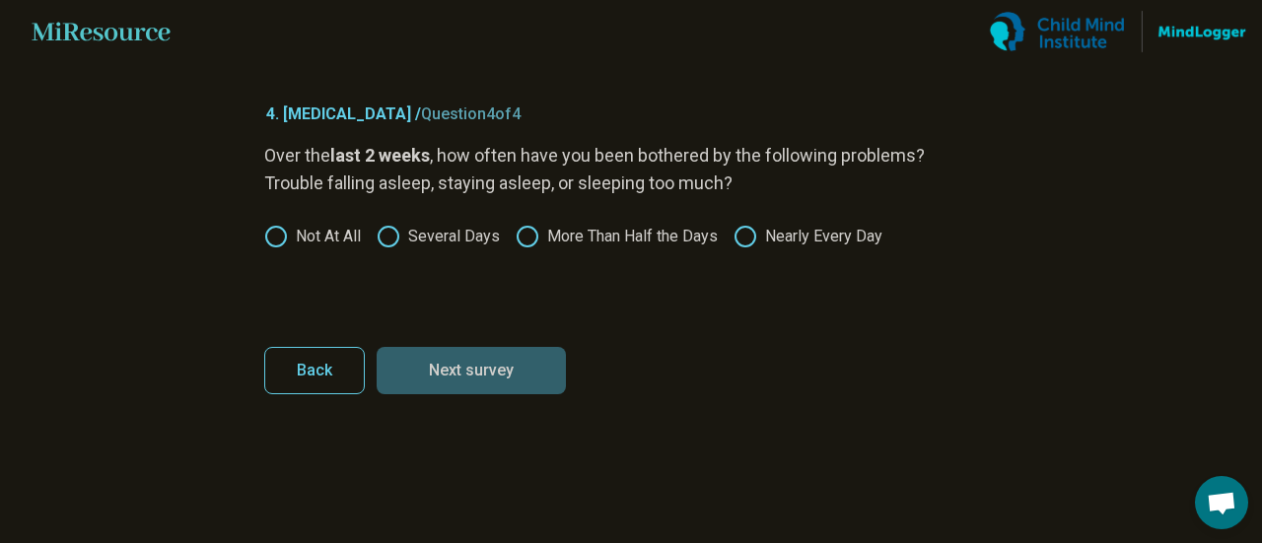
click at [604, 242] on label "More Than Half the Days" at bounding box center [617, 237] width 202 height 24
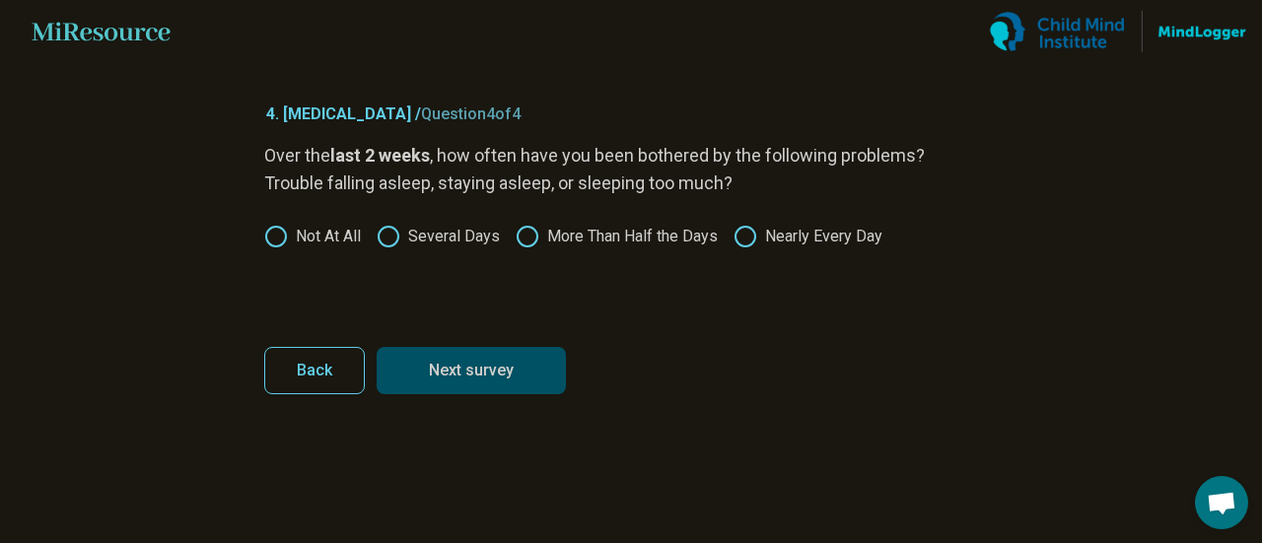
click at [511, 361] on button "Next survey" at bounding box center [471, 370] width 189 height 47
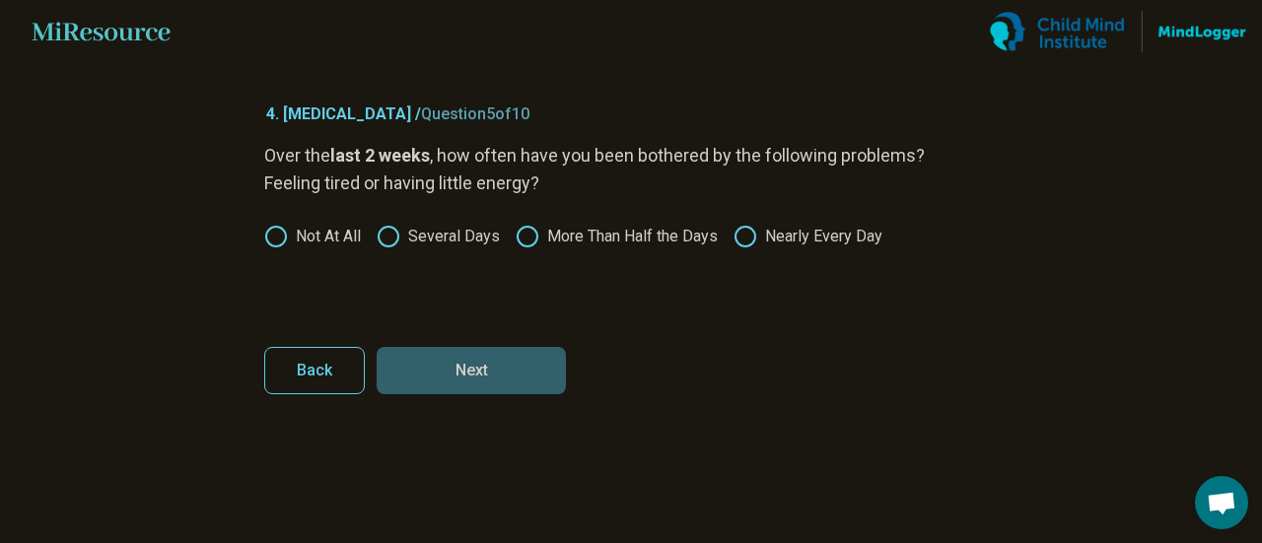
click at [768, 234] on label "Nearly Every Day" at bounding box center [808, 237] width 149 height 24
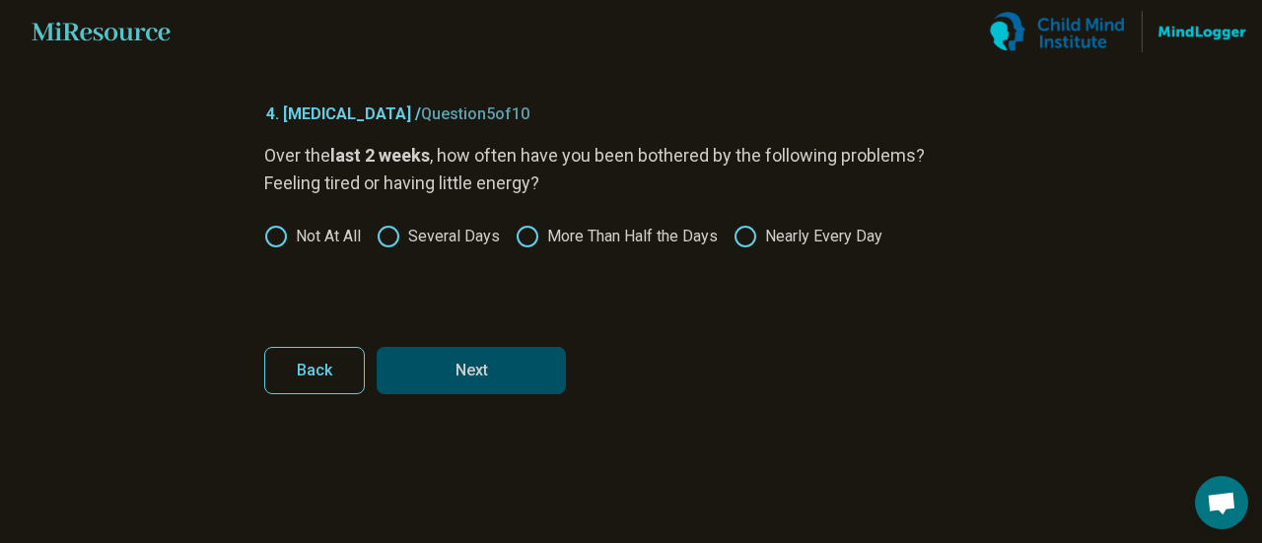
click at [527, 353] on button "Next" at bounding box center [471, 370] width 189 height 47
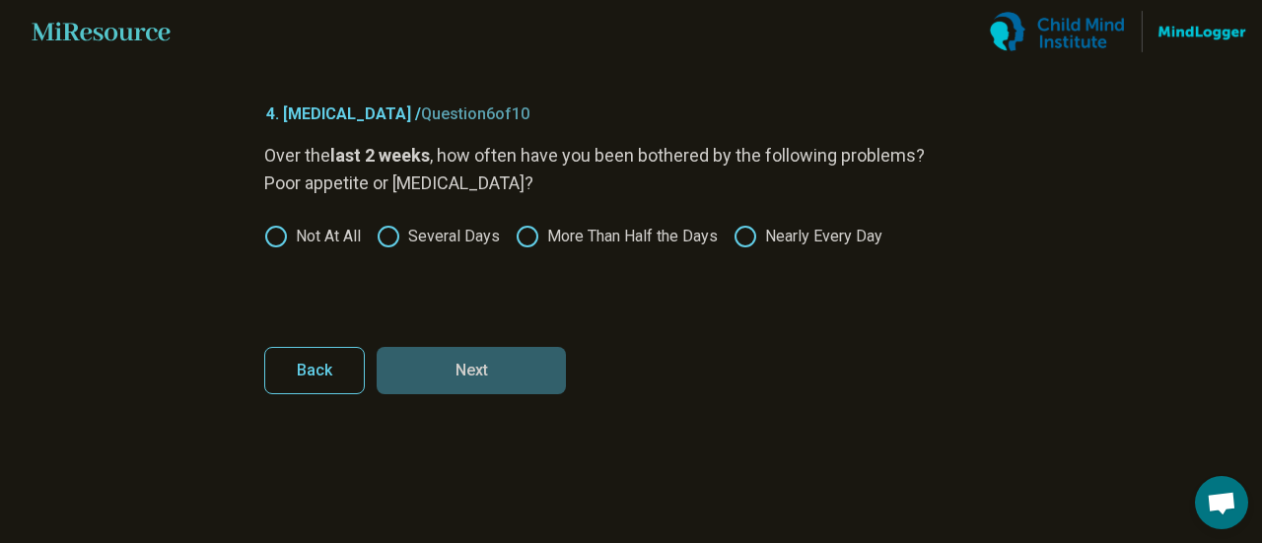
click at [822, 215] on div "Over the last 2 weeks , how often have you been bothered by the following probl…" at bounding box center [631, 225] width 734 height 166
drag, startPoint x: 610, startPoint y: 243, endPoint x: 503, endPoint y: 276, distance: 112.6
click at [610, 244] on label "More Than Half the Days" at bounding box center [617, 237] width 202 height 24
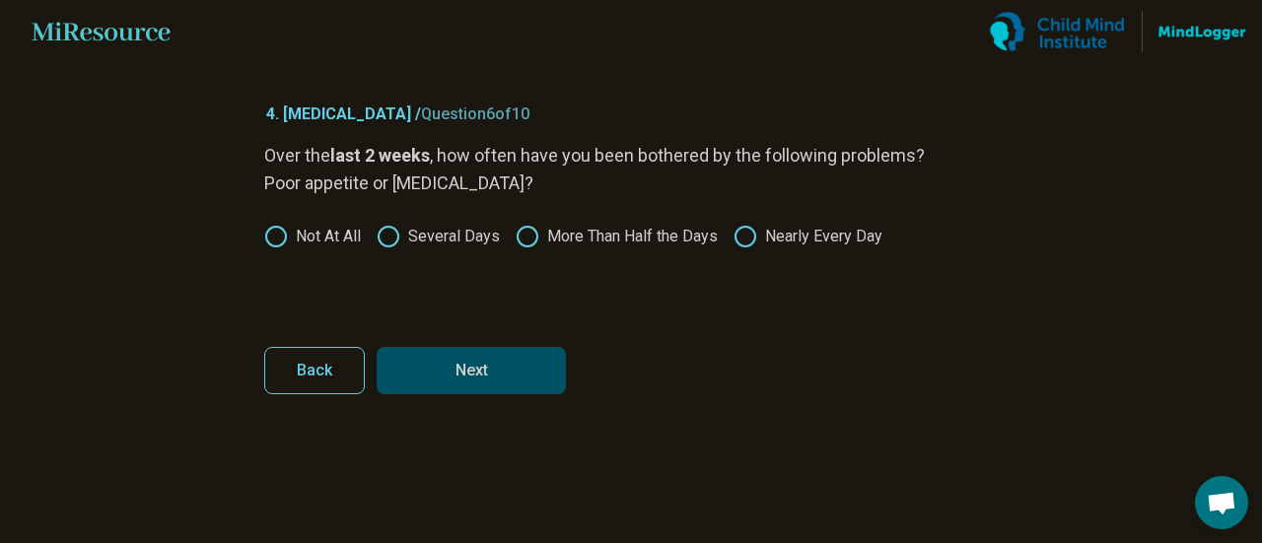
click at [488, 361] on button "Next" at bounding box center [471, 370] width 189 height 47
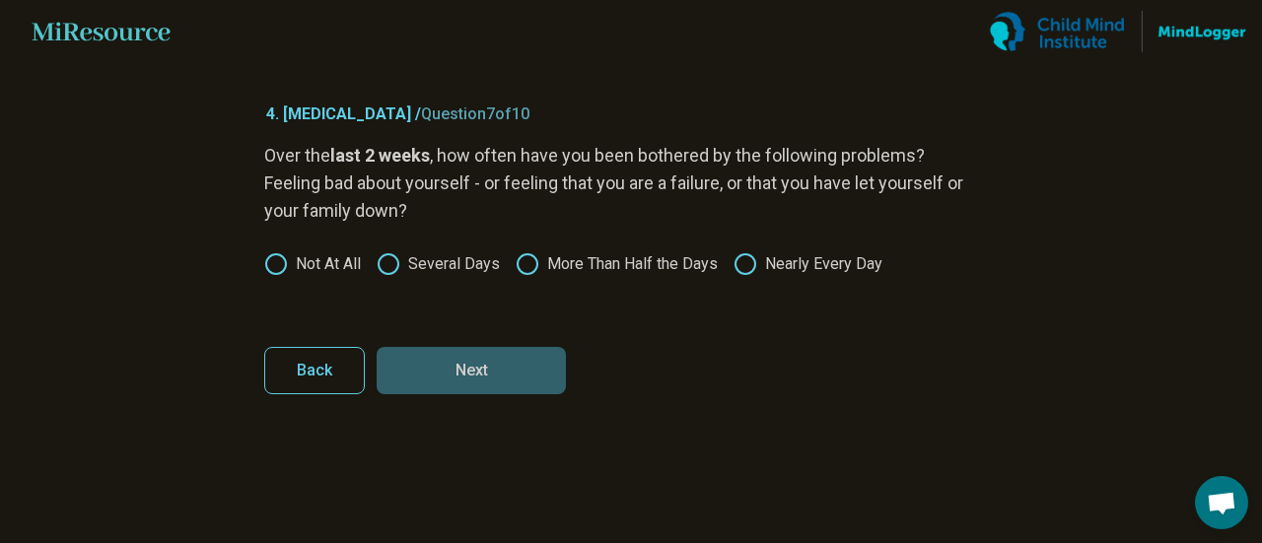
click at [601, 260] on label "More Than Half the Days" at bounding box center [617, 264] width 202 height 24
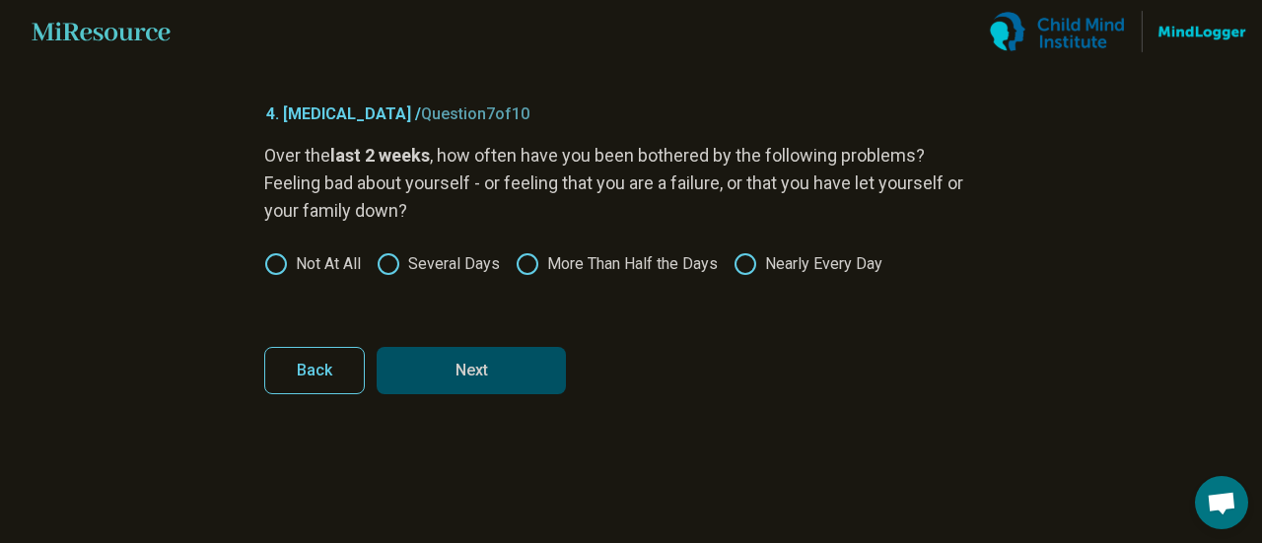
click at [517, 362] on button "Next" at bounding box center [471, 370] width 189 height 47
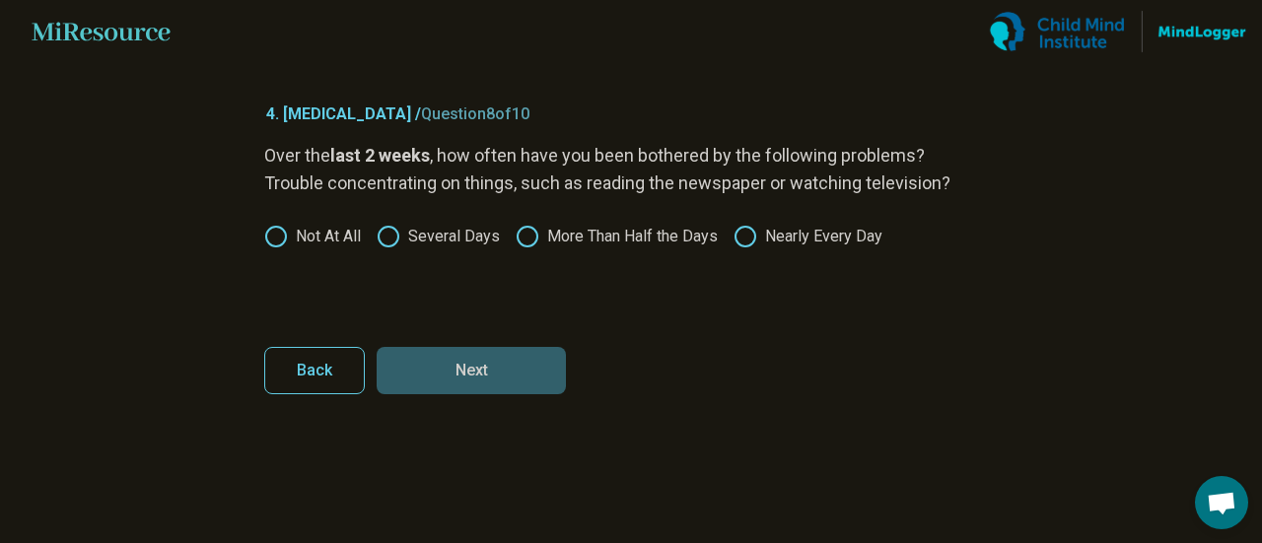
click at [532, 240] on icon at bounding box center [528, 237] width 24 height 24
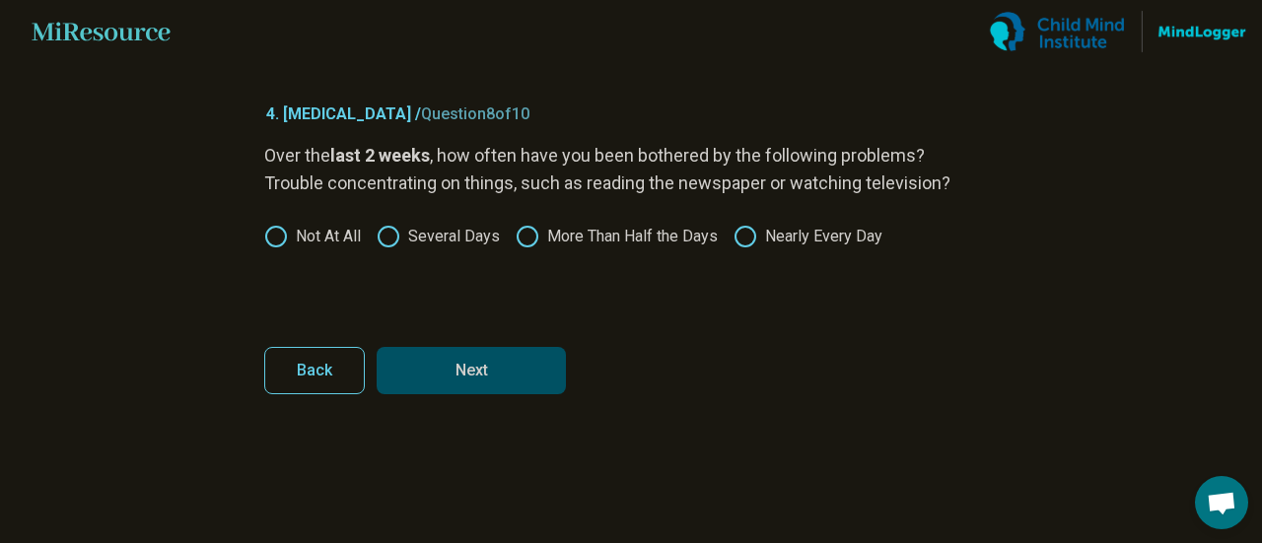
click at [489, 372] on button "Next" at bounding box center [471, 370] width 189 height 47
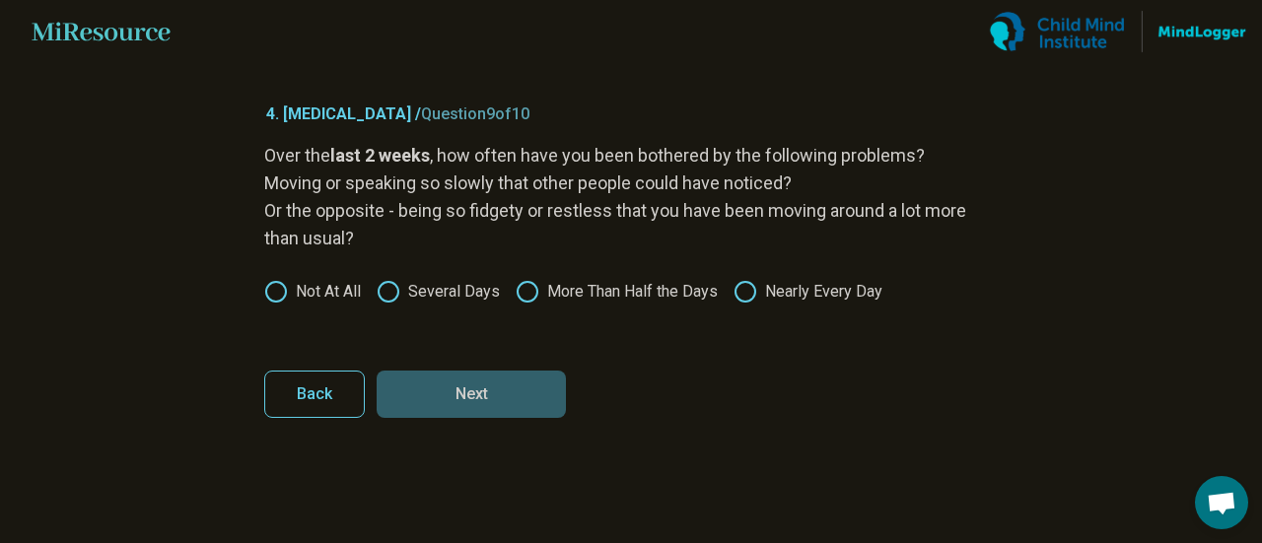
click at [310, 293] on label "Not At All" at bounding box center [312, 292] width 97 height 24
click at [483, 383] on button "Next" at bounding box center [471, 394] width 189 height 47
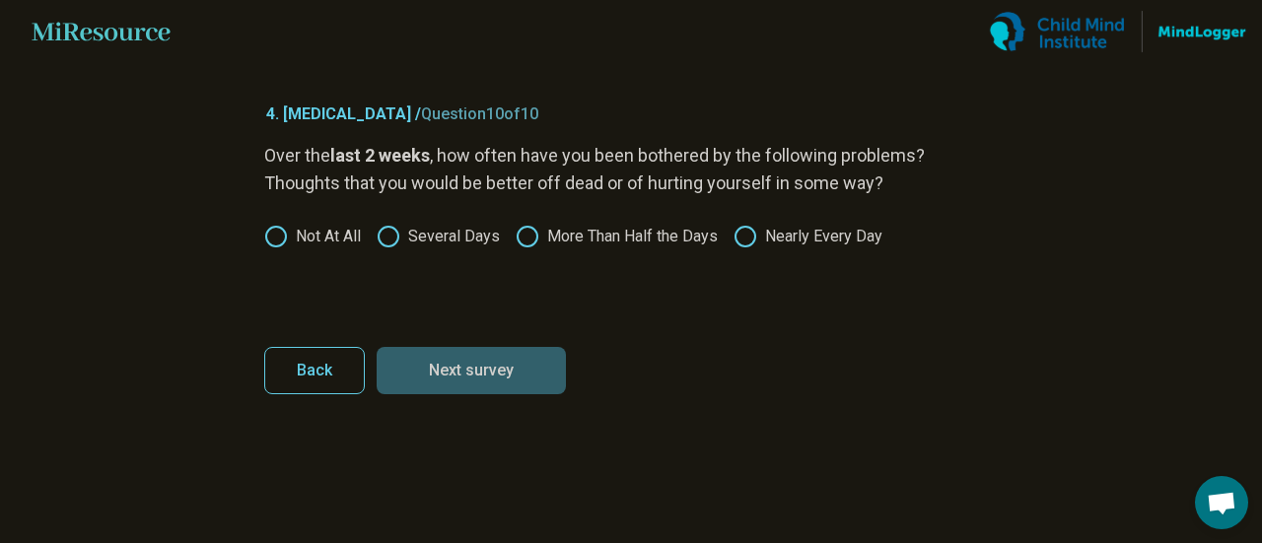
click at [601, 228] on label "More Than Half the Days" at bounding box center [617, 237] width 202 height 24
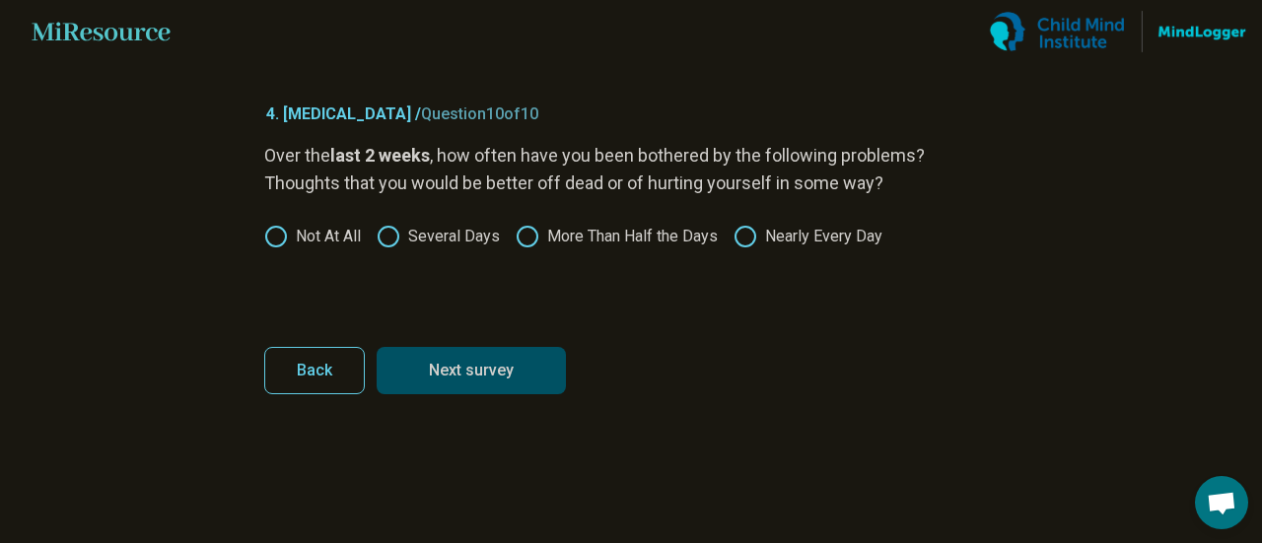
click at [502, 368] on button "Next survey" at bounding box center [471, 370] width 189 height 47
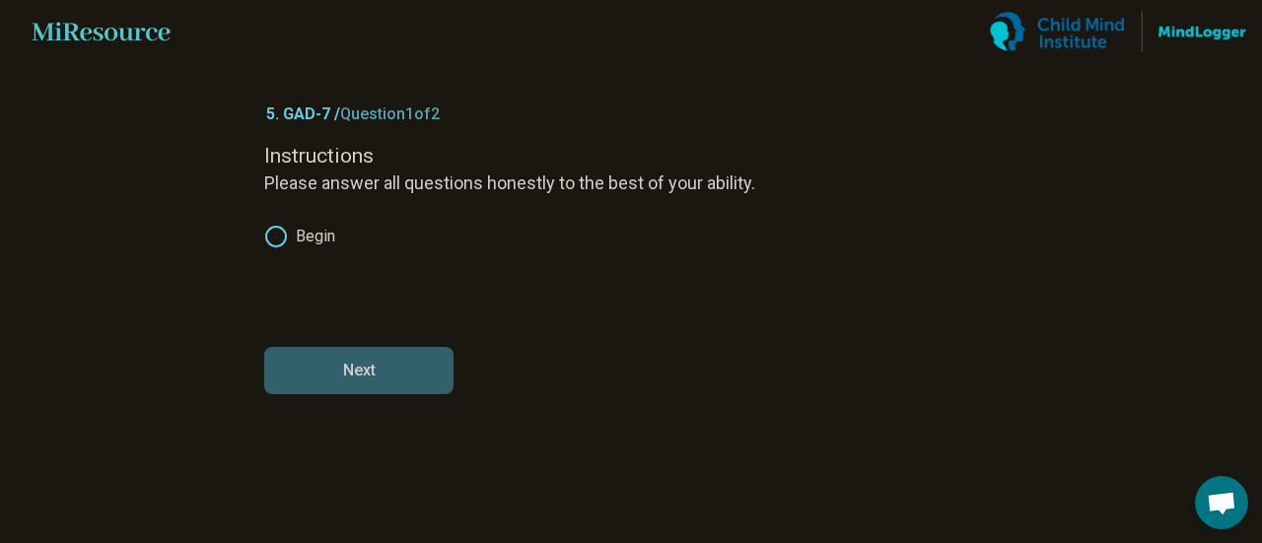
click at [294, 239] on label "Begin" at bounding box center [299, 237] width 71 height 24
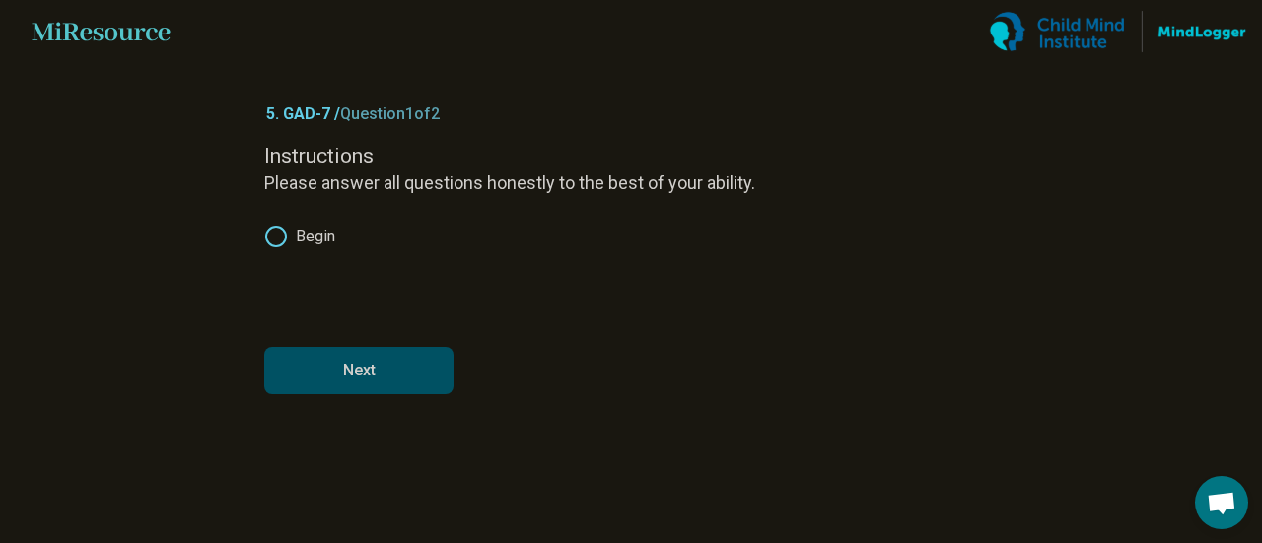
click at [343, 342] on form "Instructions Please answer all questions honestly to the best of your ability. …" at bounding box center [631, 268] width 734 height 252
click at [353, 362] on button "Next" at bounding box center [358, 370] width 189 height 47
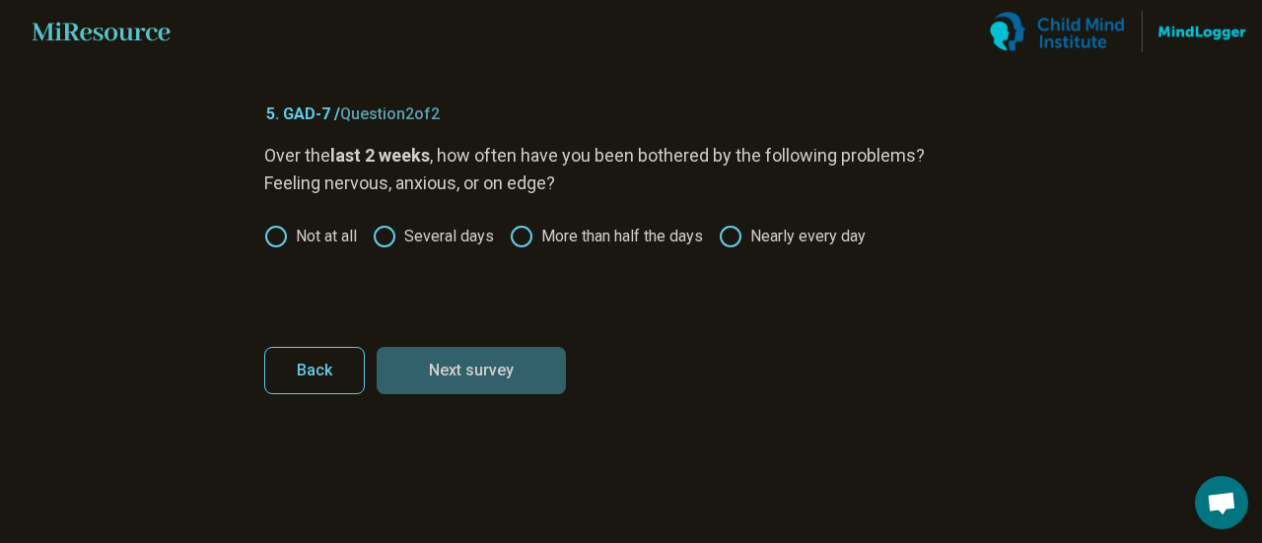
click at [781, 242] on label "Nearly every day" at bounding box center [792, 237] width 147 height 24
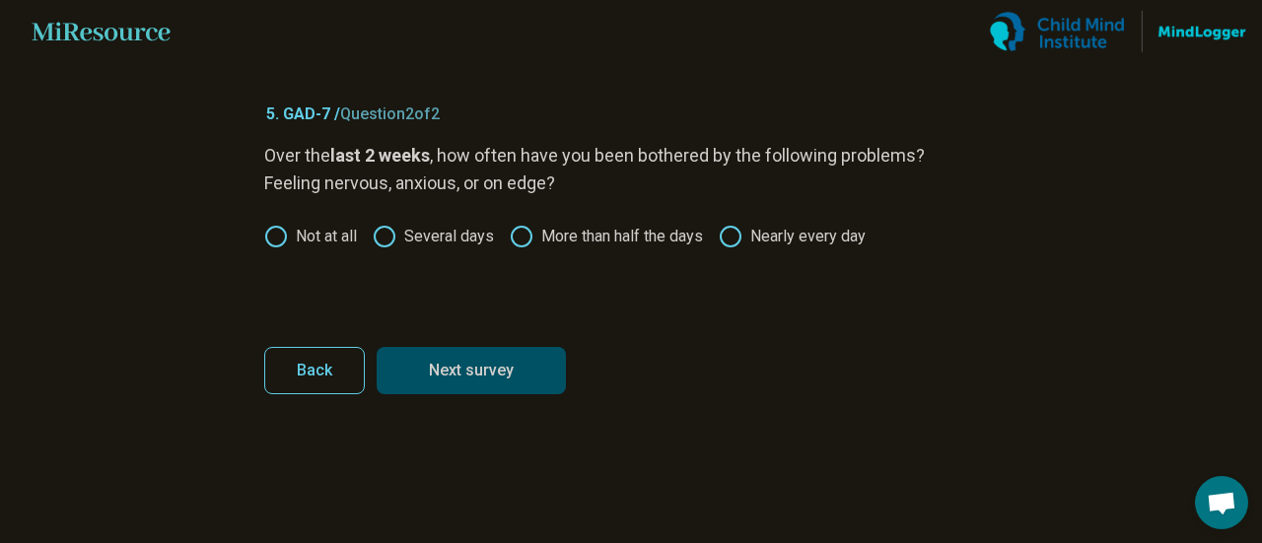
click at [546, 347] on button "Next survey" at bounding box center [471, 370] width 189 height 47
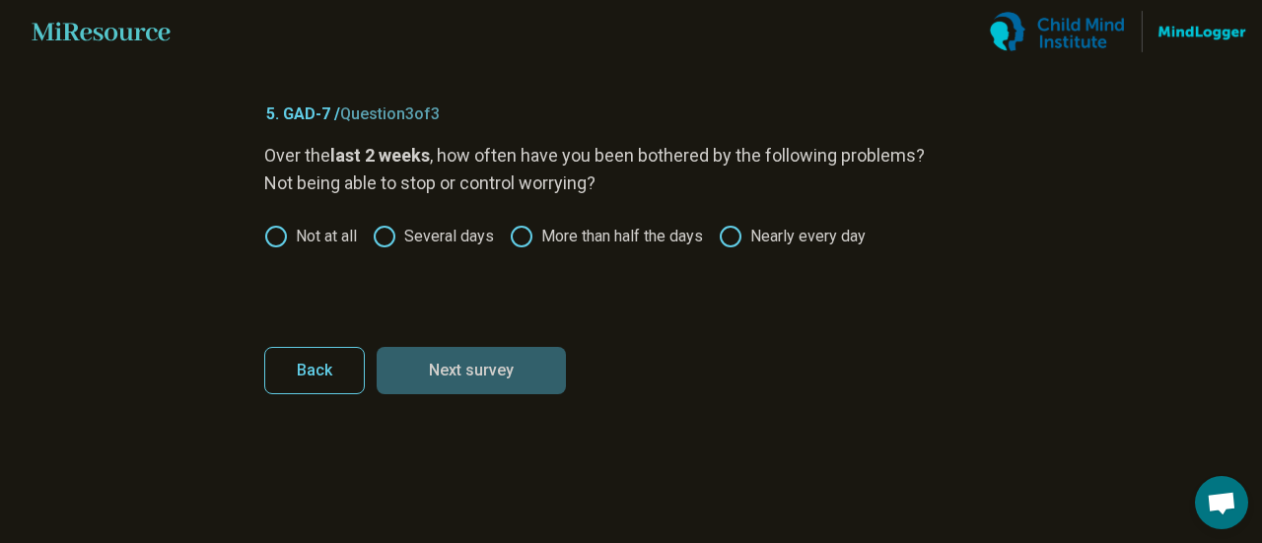
click at [769, 249] on div "Over the last 2 weeks , how often have you been bothered by the following probl…" at bounding box center [631, 225] width 734 height 166
click at [854, 225] on label "Nearly every day" at bounding box center [792, 237] width 147 height 24
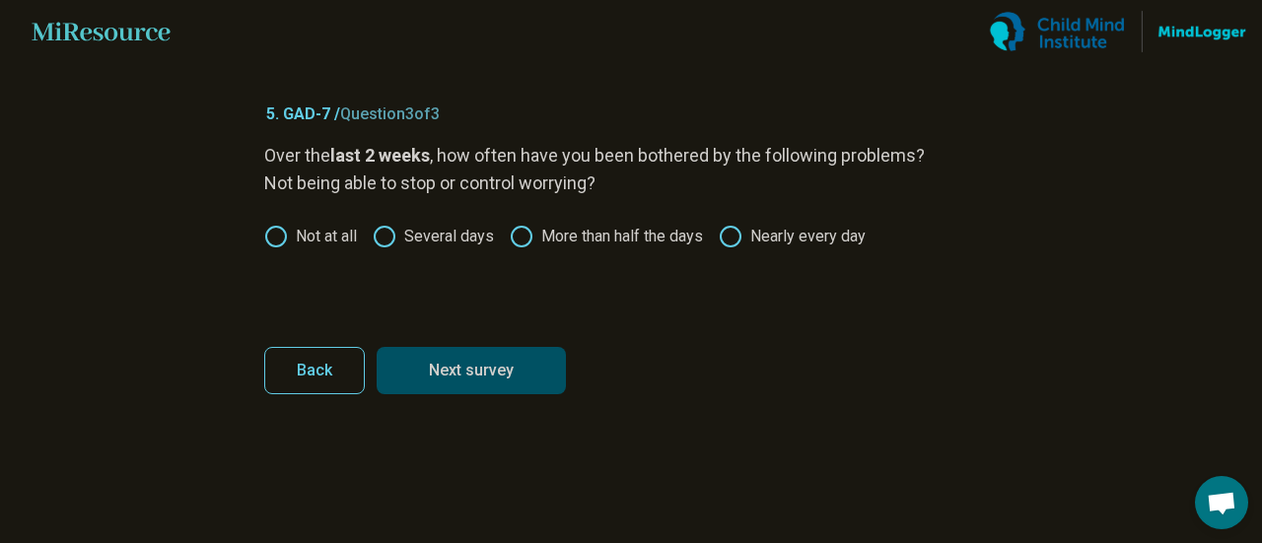
click at [783, 239] on label "Nearly every day" at bounding box center [792, 237] width 147 height 24
click at [560, 344] on form "Over the last 2 weeks , how often have you been bothered by the following probl…" at bounding box center [631, 268] width 734 height 252
click at [542, 360] on button "Next survey" at bounding box center [471, 370] width 189 height 47
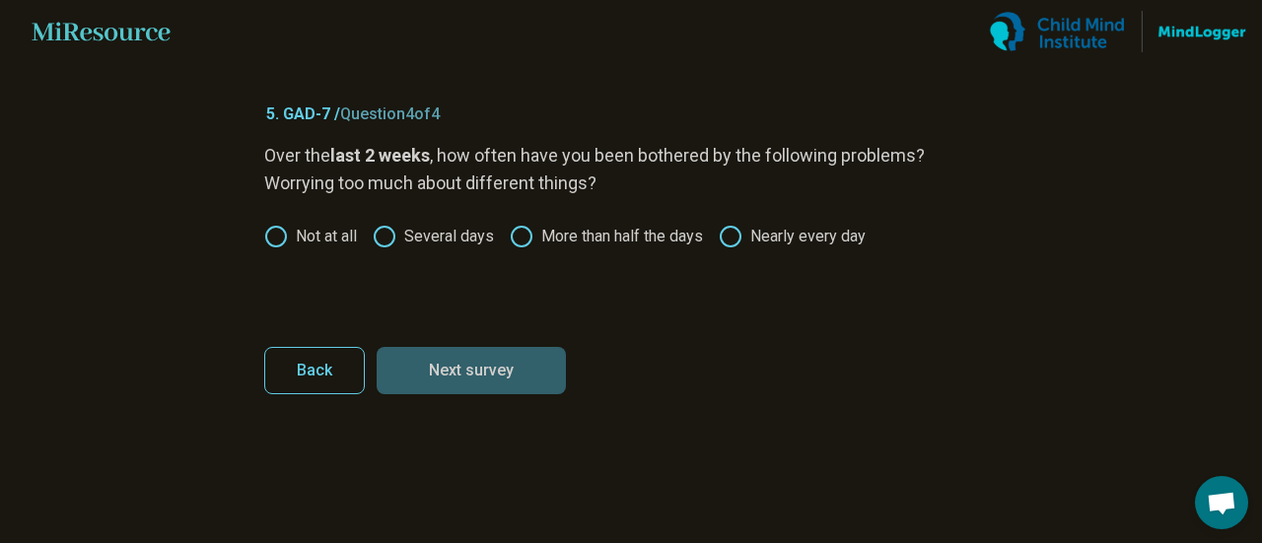
click at [774, 242] on label "Nearly every day" at bounding box center [792, 237] width 147 height 24
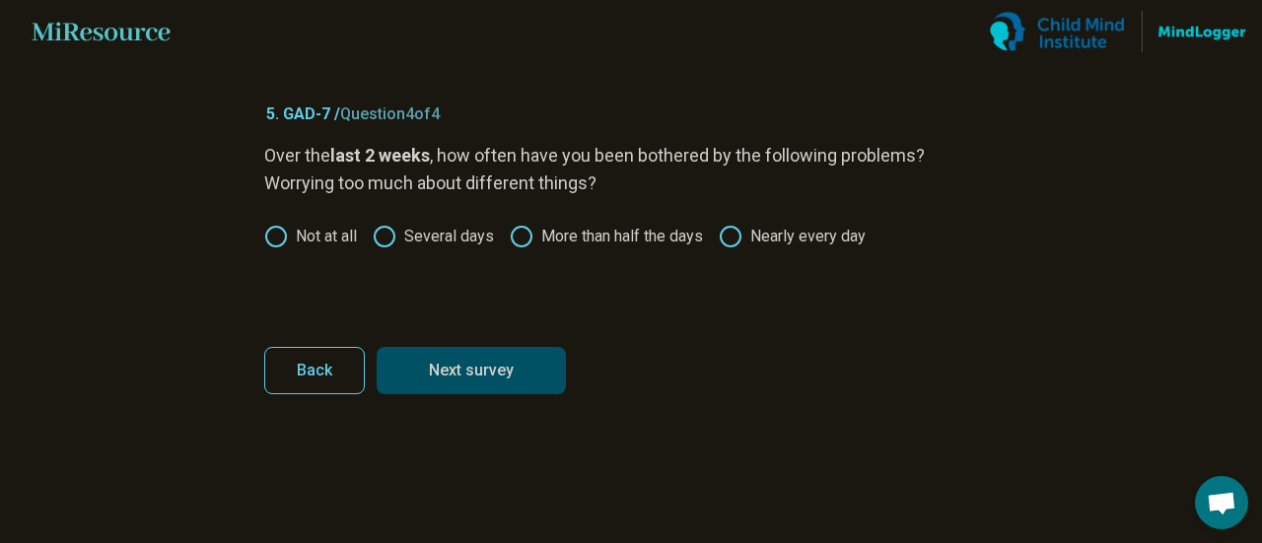
click at [503, 347] on button "Next survey" at bounding box center [471, 370] width 189 height 47
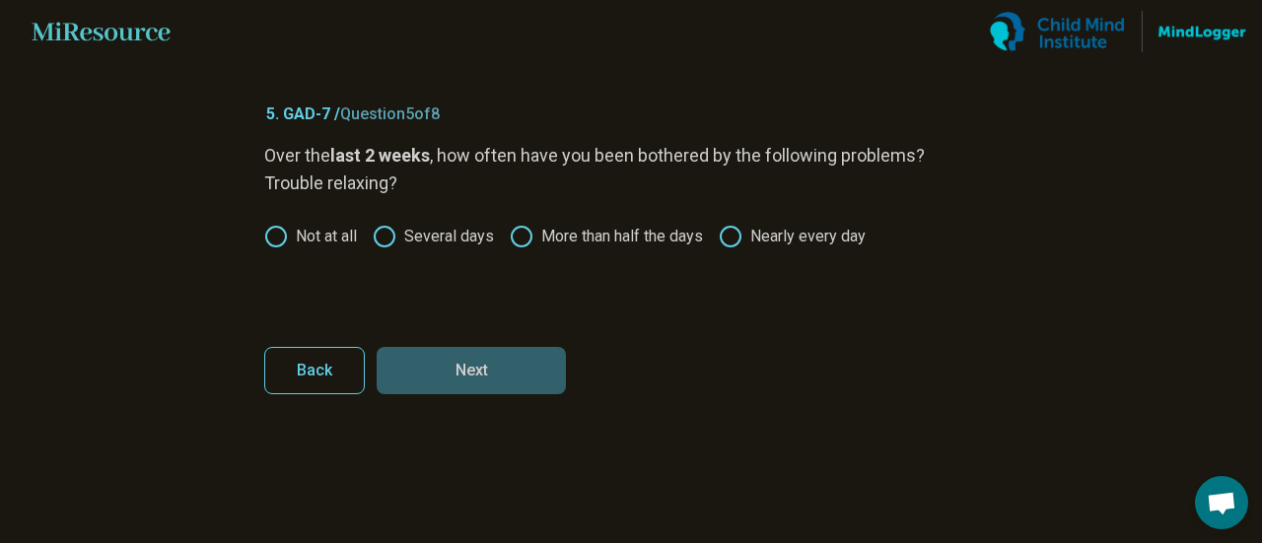
click at [617, 238] on label "More than half the days" at bounding box center [606, 237] width 193 height 24
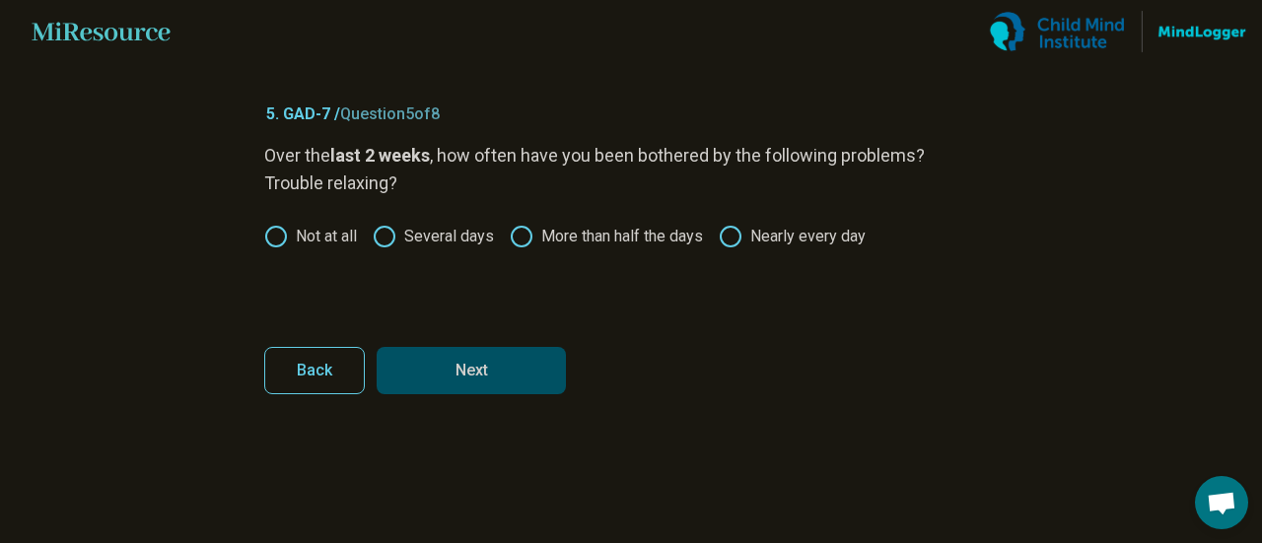
click at [483, 350] on button "Next" at bounding box center [471, 370] width 189 height 47
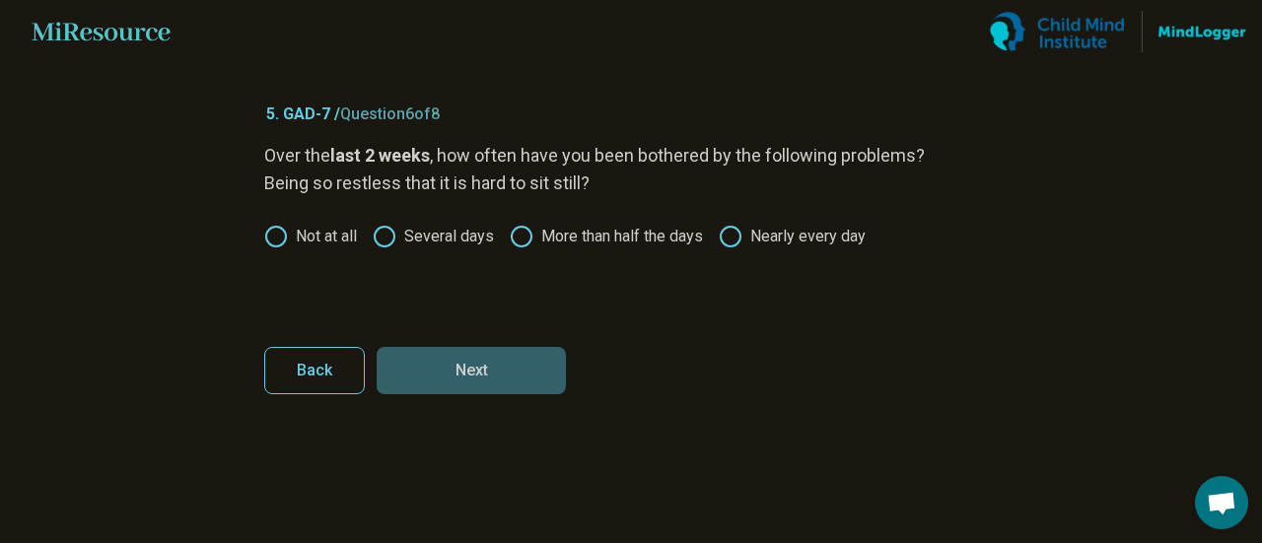
drag, startPoint x: 479, startPoint y: 262, endPoint x: 462, endPoint y: 247, distance: 22.4
click at [477, 260] on div "Over the last 2 weeks , how often have you been bothered by the following probl…" at bounding box center [631, 225] width 734 height 166
click at [458, 240] on label "Several days" at bounding box center [433, 237] width 121 height 24
click at [467, 232] on label "Several days" at bounding box center [433, 237] width 121 height 24
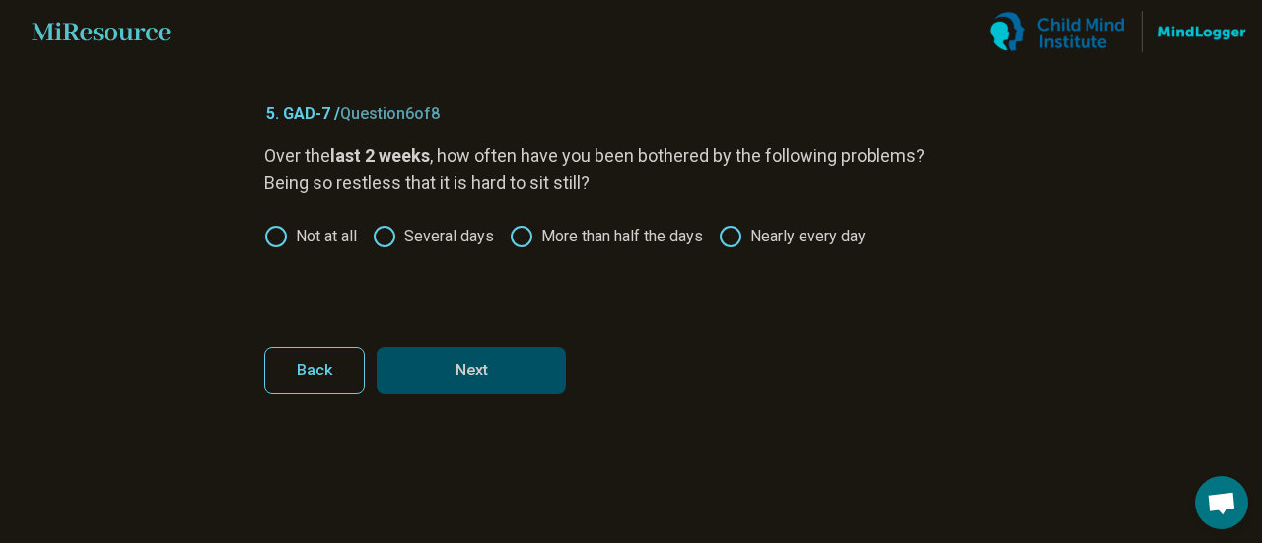
click at [512, 389] on button "Next" at bounding box center [471, 370] width 189 height 47
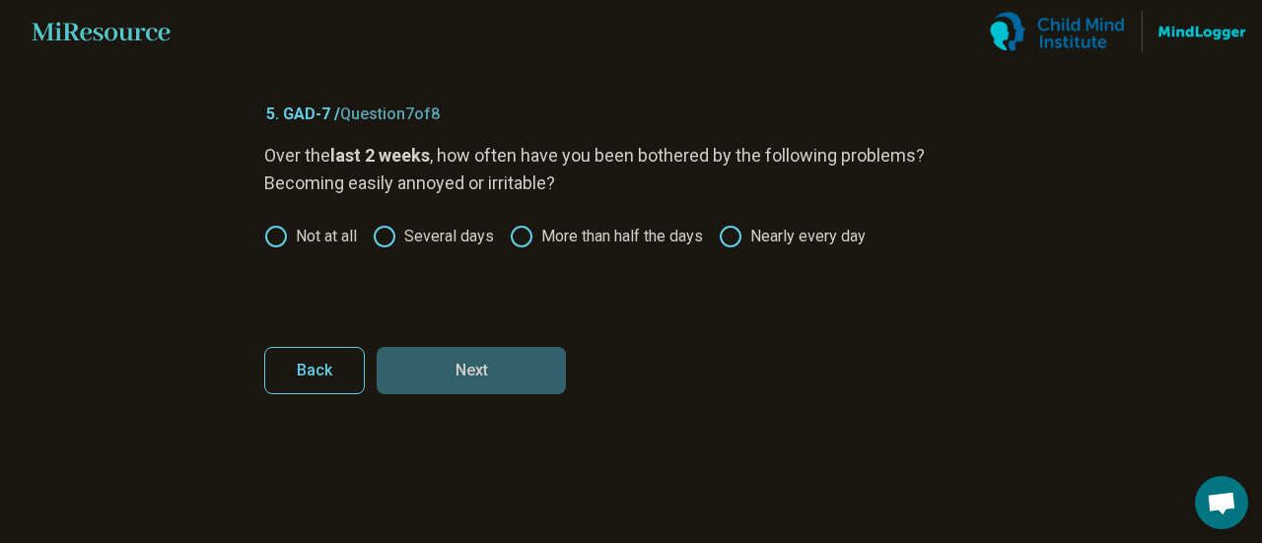
click at [723, 220] on div "Over the last 2 weeks , how often have you been bothered by the following probl…" at bounding box center [631, 225] width 734 height 166
click at [792, 245] on label "Nearly every day" at bounding box center [792, 237] width 147 height 24
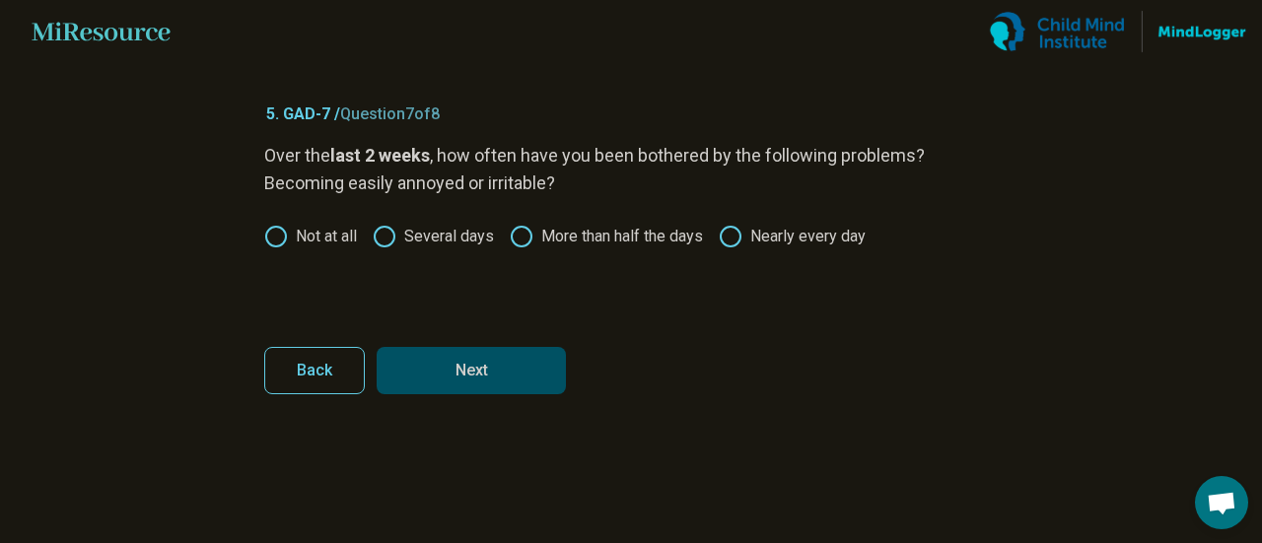
click at [518, 364] on button "Next" at bounding box center [471, 370] width 189 height 47
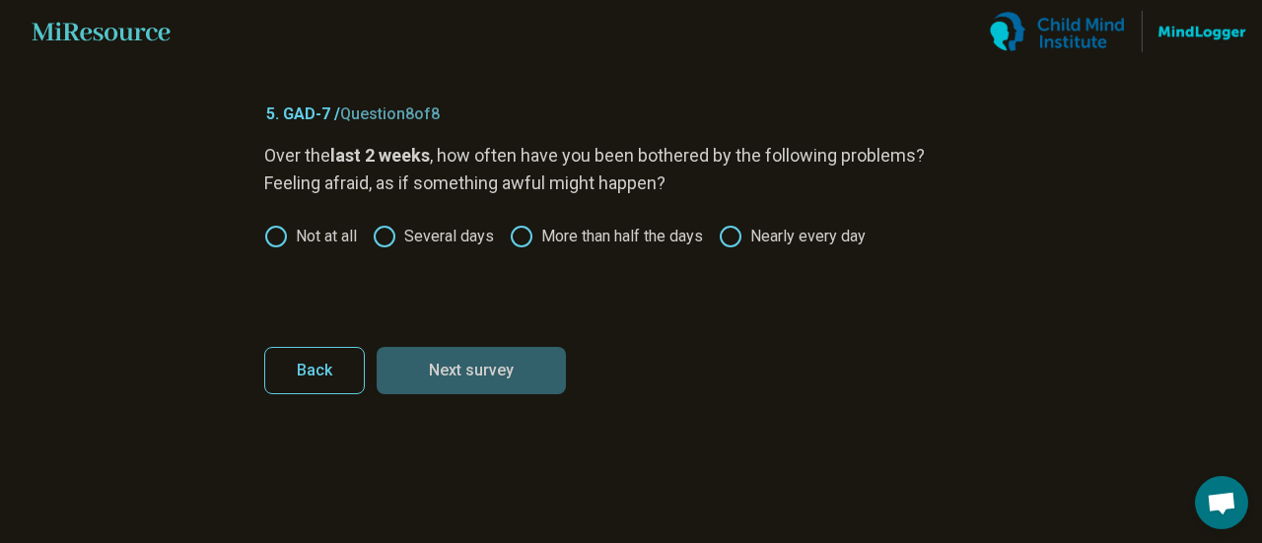
click at [639, 240] on label "More than half the days" at bounding box center [606, 237] width 193 height 24
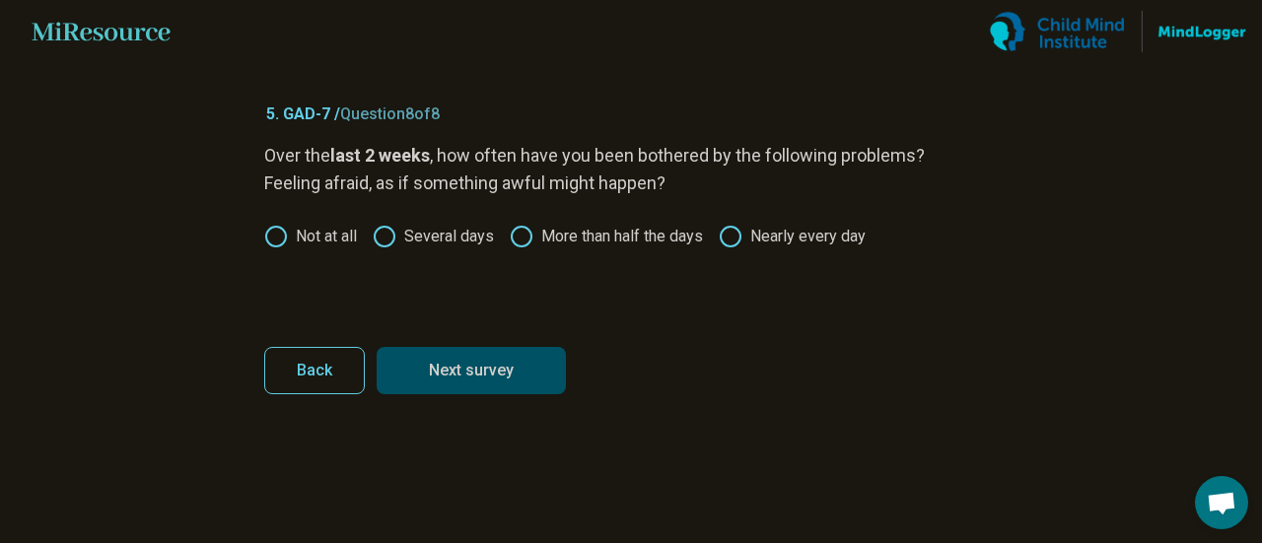
click at [497, 372] on button "Next survey" at bounding box center [471, 370] width 189 height 47
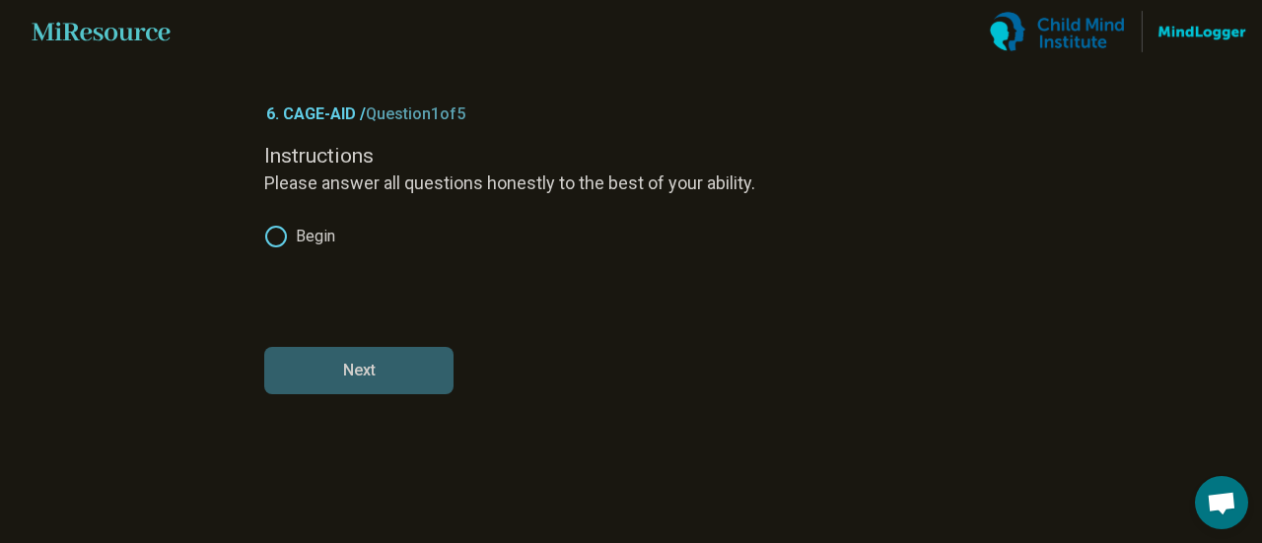
click at [318, 240] on label "Begin" at bounding box center [299, 237] width 71 height 24
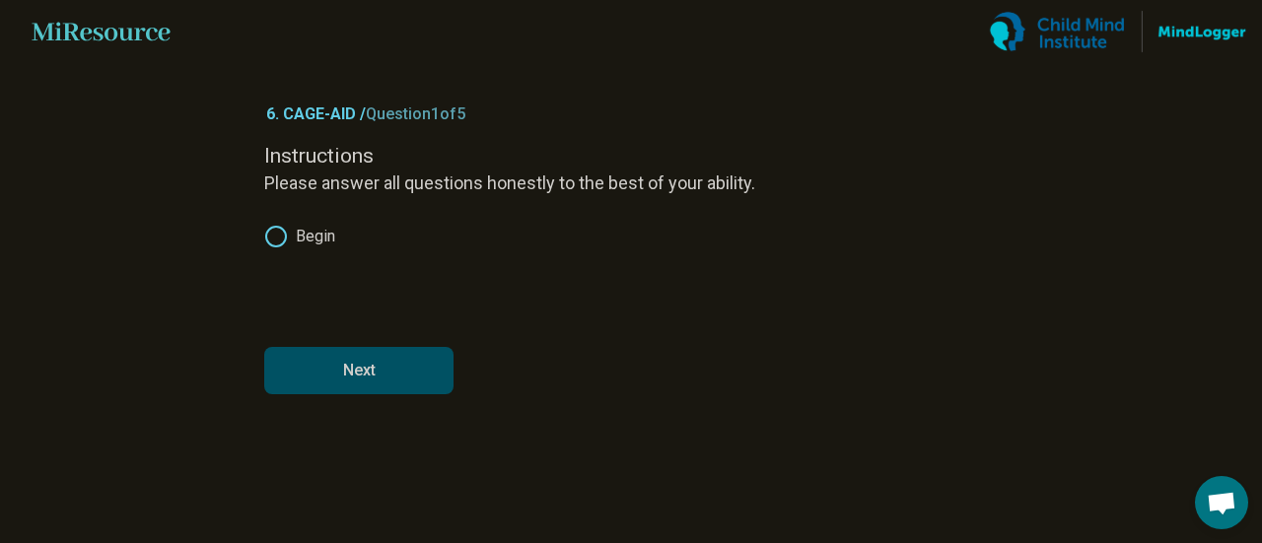
click at [370, 382] on button "Next" at bounding box center [358, 370] width 189 height 47
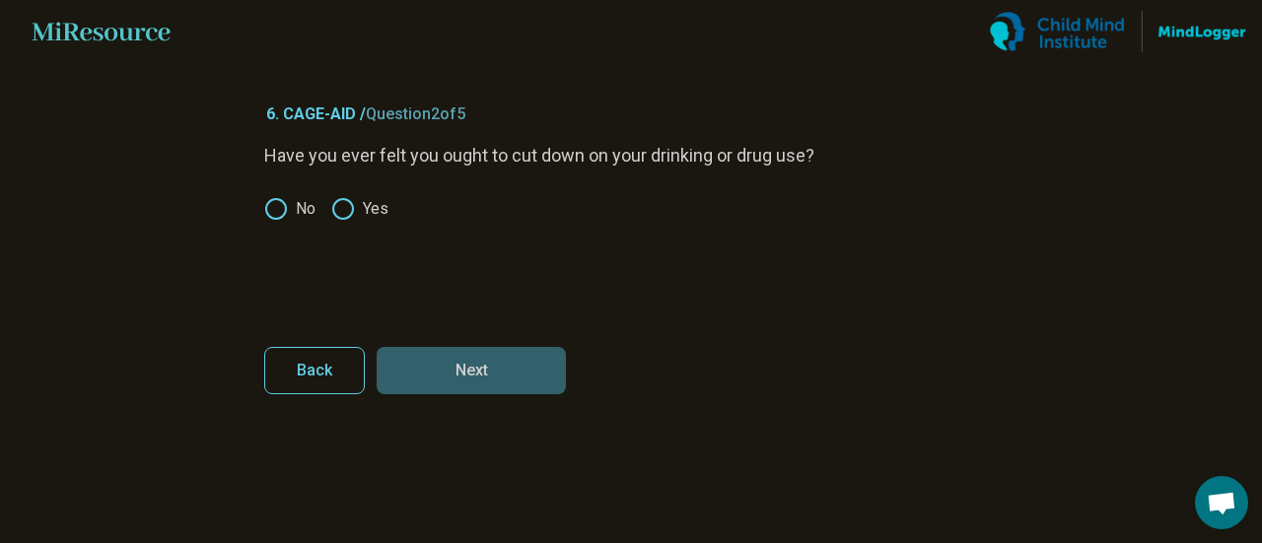
click at [371, 218] on label "Yes" at bounding box center [359, 209] width 57 height 24
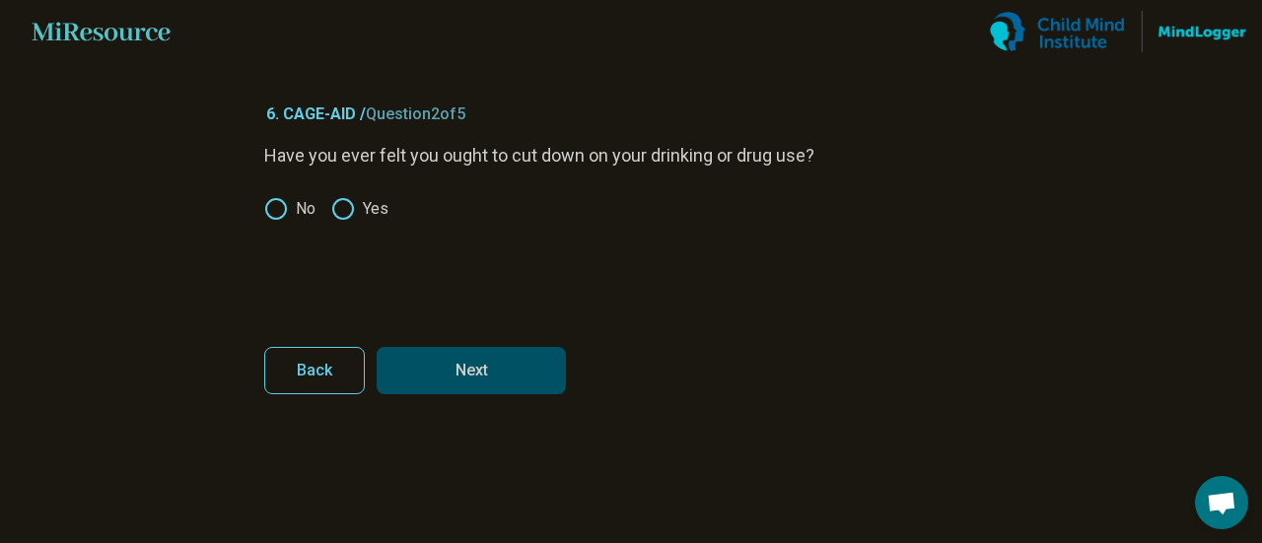
click at [260, 212] on article "6. CAGE-AID / Question 2 of 5 Have you ever felt you ought to cut down on your …" at bounding box center [631, 303] width 797 height 480
click at [294, 202] on label "No" at bounding box center [289, 209] width 51 height 24
click at [489, 364] on button "Next" at bounding box center [471, 370] width 189 height 47
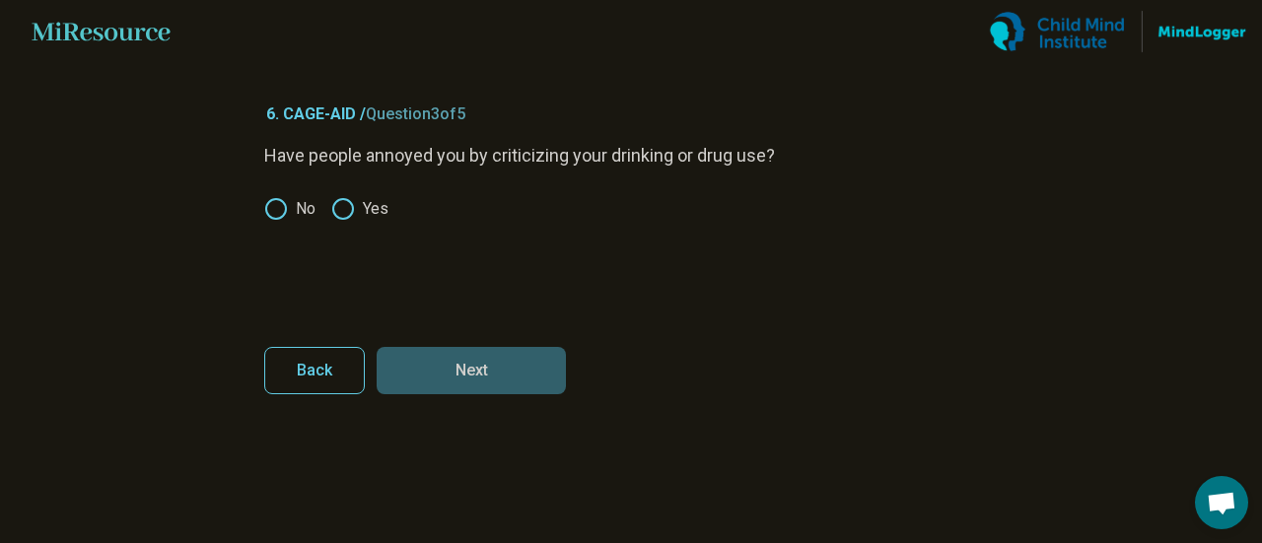
click at [294, 212] on label "No" at bounding box center [289, 209] width 51 height 24
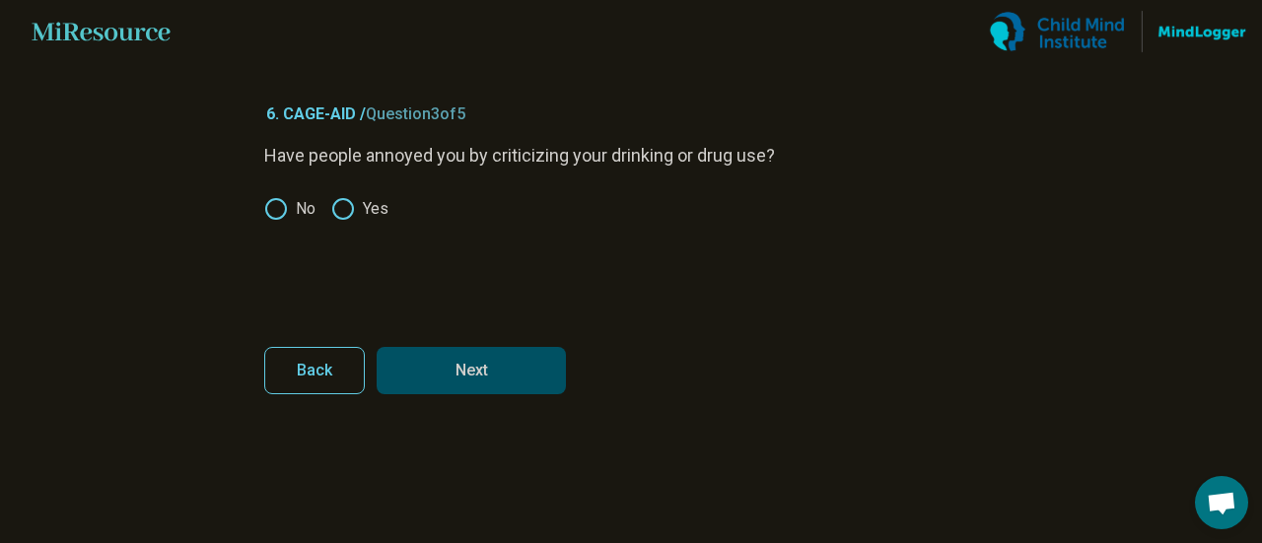
click at [473, 360] on button "Next" at bounding box center [471, 370] width 189 height 47
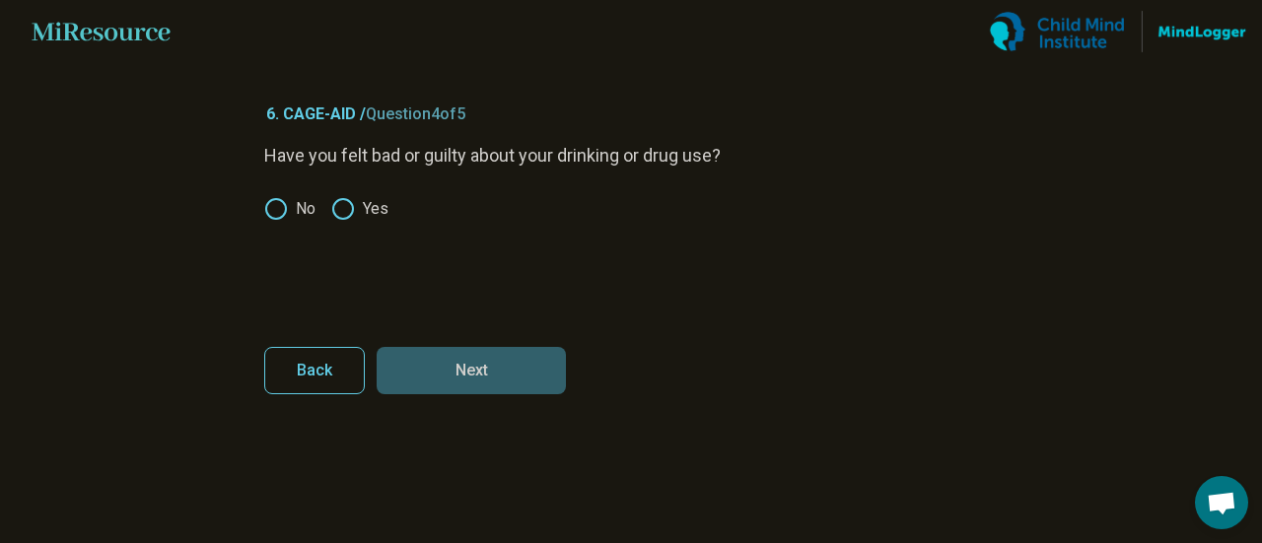
click at [290, 218] on label "No" at bounding box center [289, 209] width 51 height 24
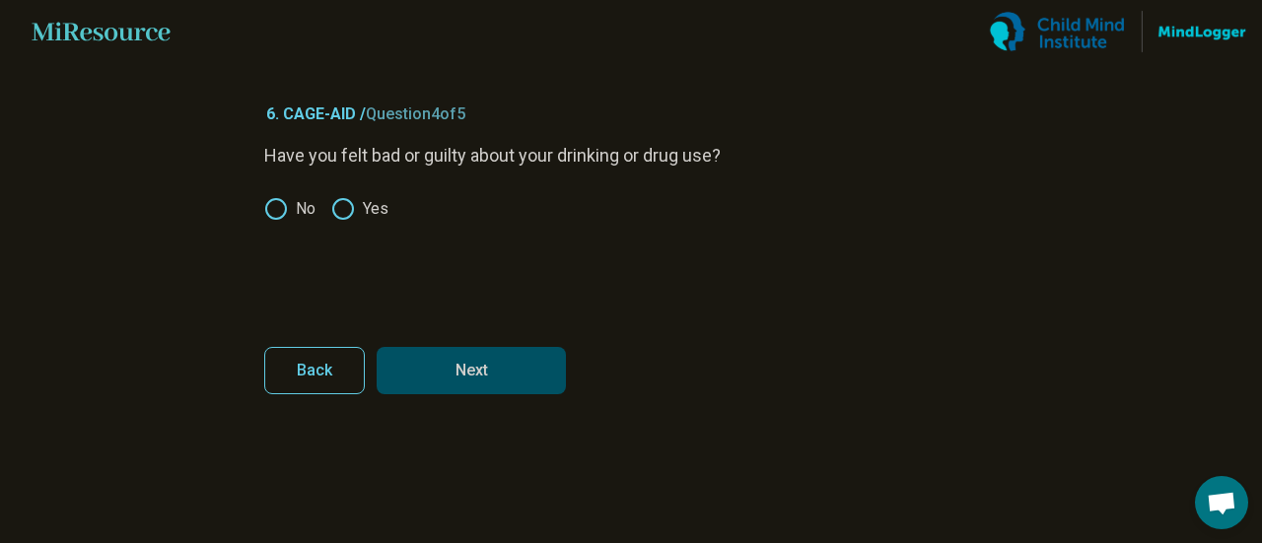
click at [483, 380] on button "Next" at bounding box center [471, 370] width 189 height 47
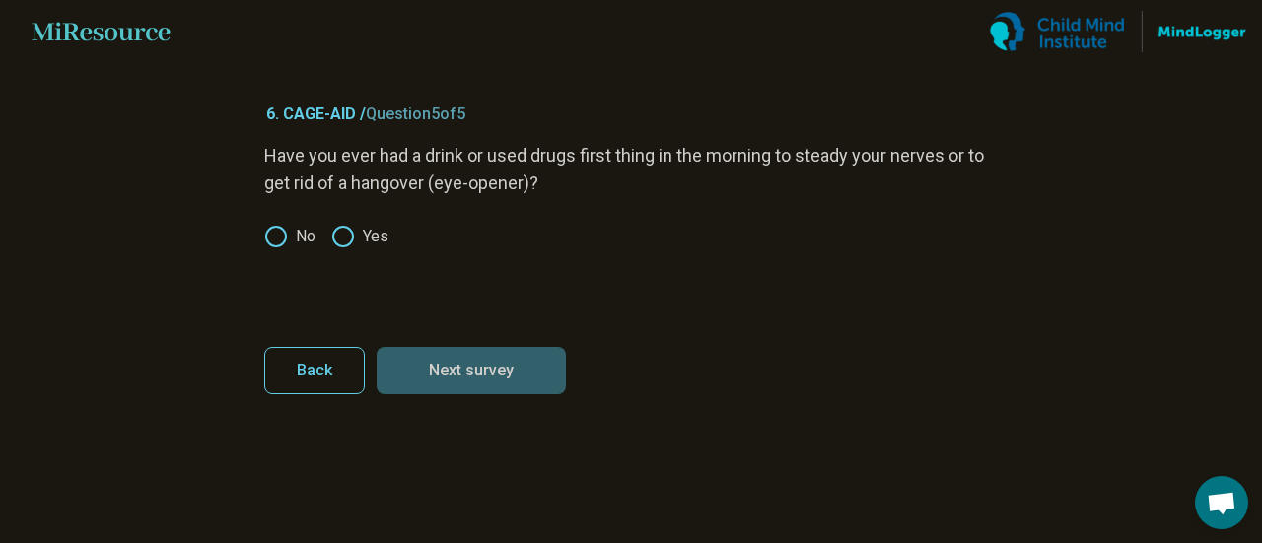
click at [281, 232] on icon at bounding box center [276, 237] width 24 height 24
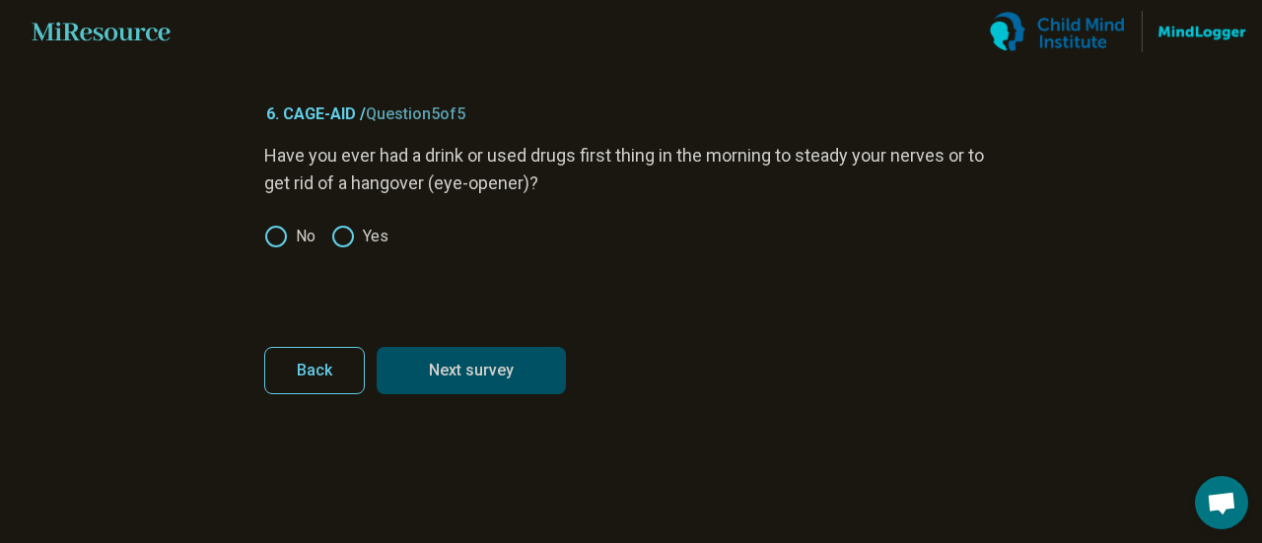
click at [493, 377] on button "Next survey" at bounding box center [471, 370] width 189 height 47
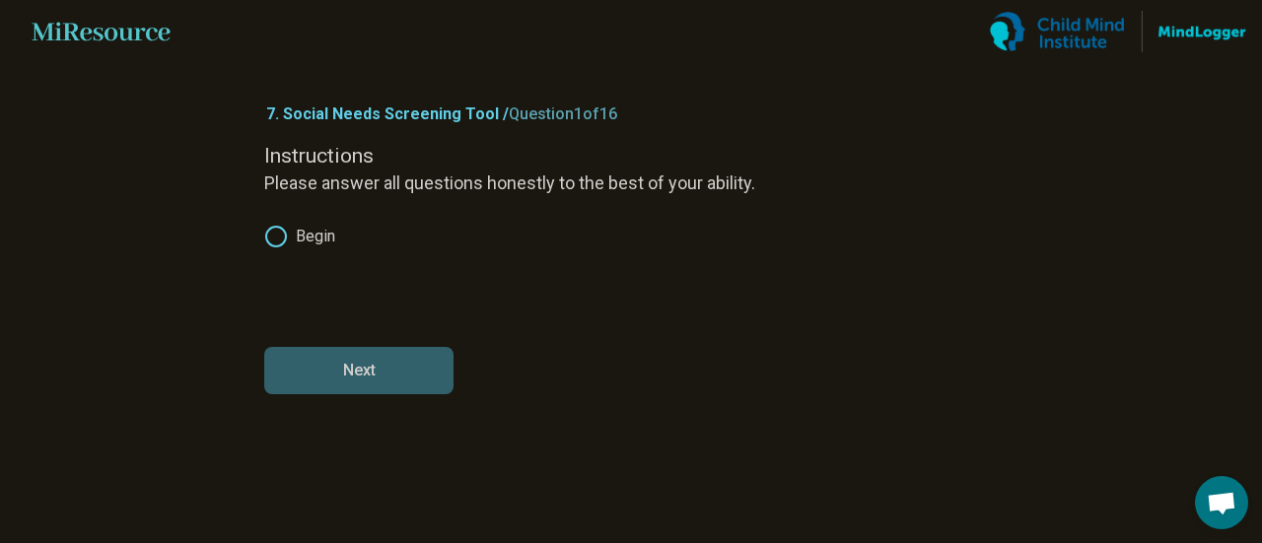
click at [284, 230] on circle at bounding box center [276, 237] width 20 height 20
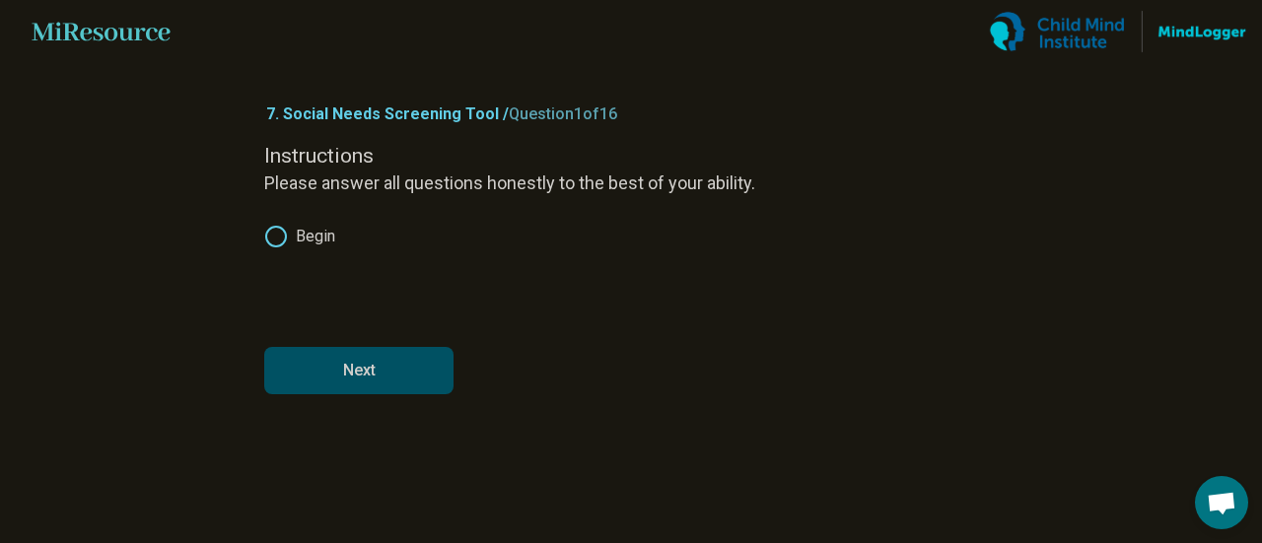
click at [354, 361] on button "Next" at bounding box center [358, 370] width 189 height 47
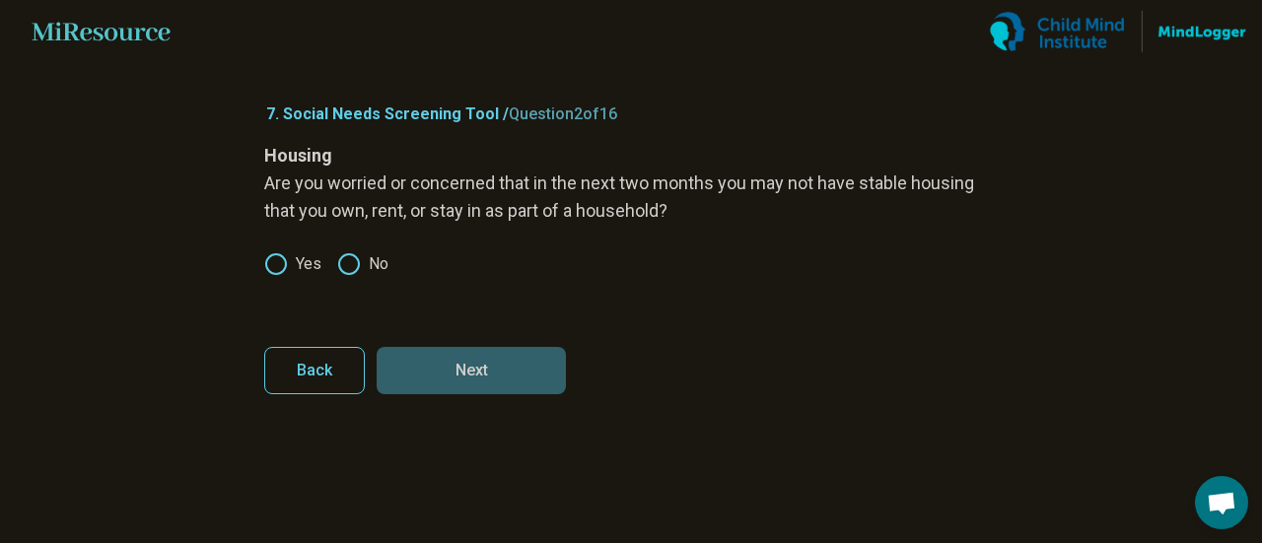
click at [382, 257] on label "No" at bounding box center [362, 264] width 51 height 24
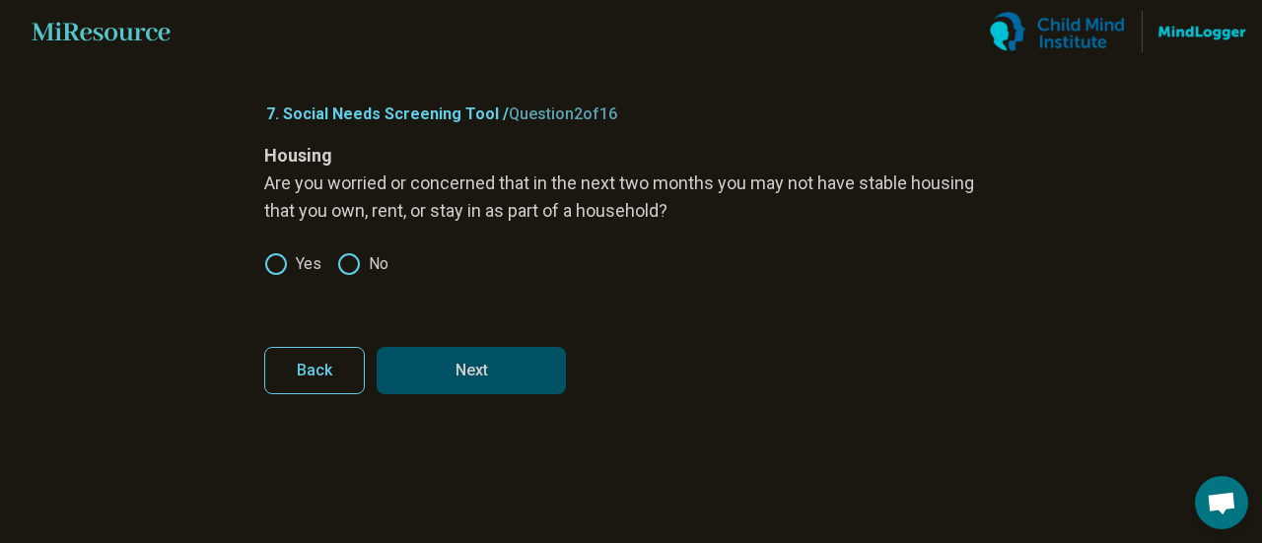
click at [280, 270] on icon at bounding box center [276, 264] width 24 height 24
click at [463, 370] on button "Next" at bounding box center [471, 370] width 189 height 47
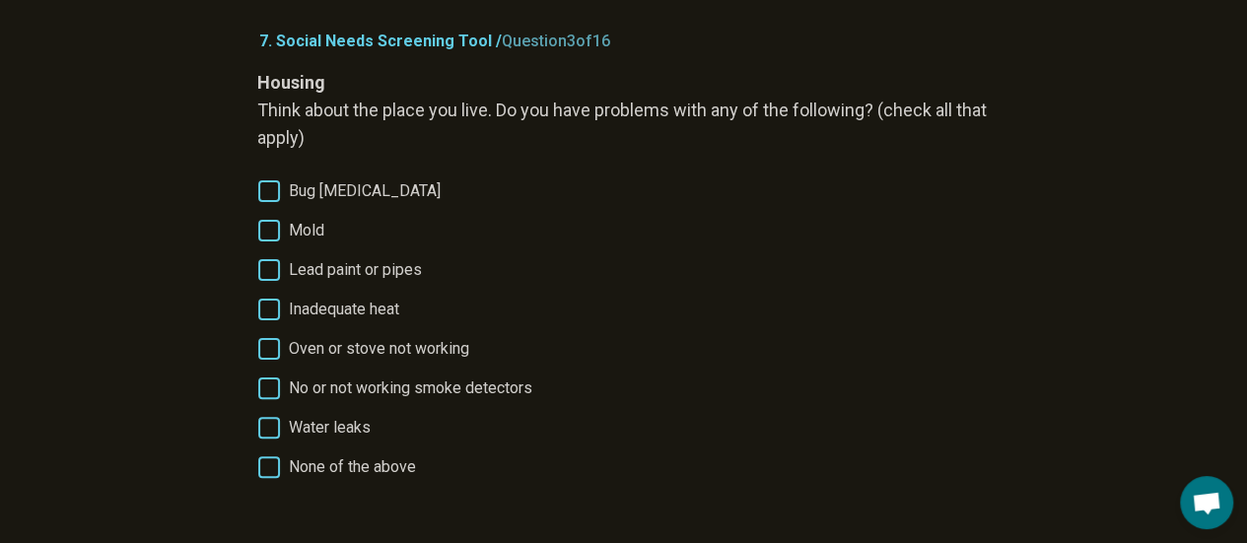
scroll to position [99, 0]
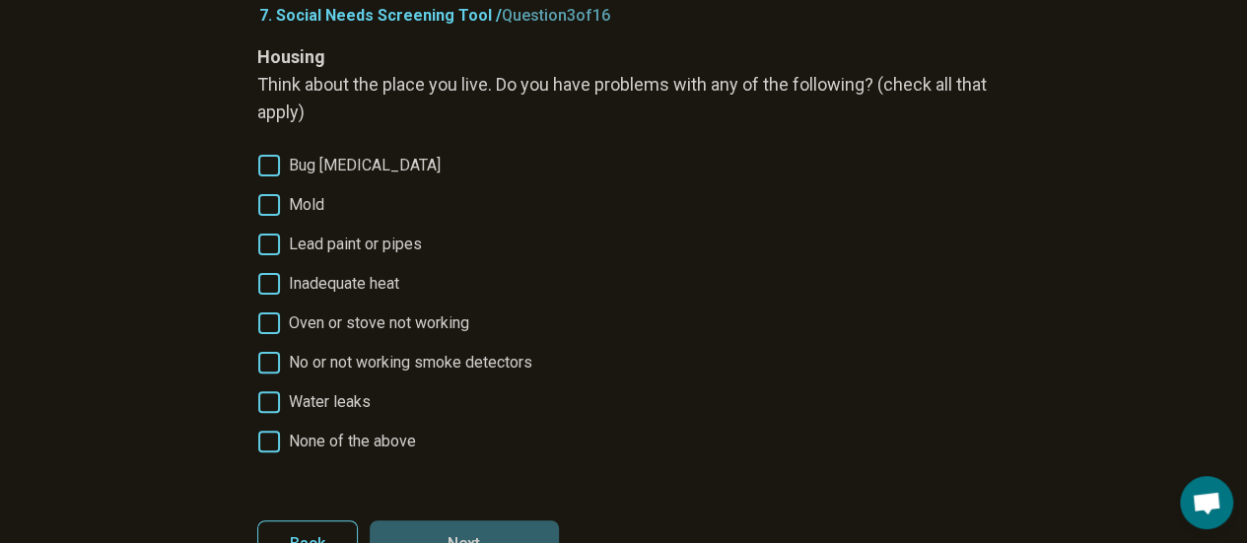
click at [343, 364] on span "No or not working smoke detectors" at bounding box center [411, 363] width 244 height 24
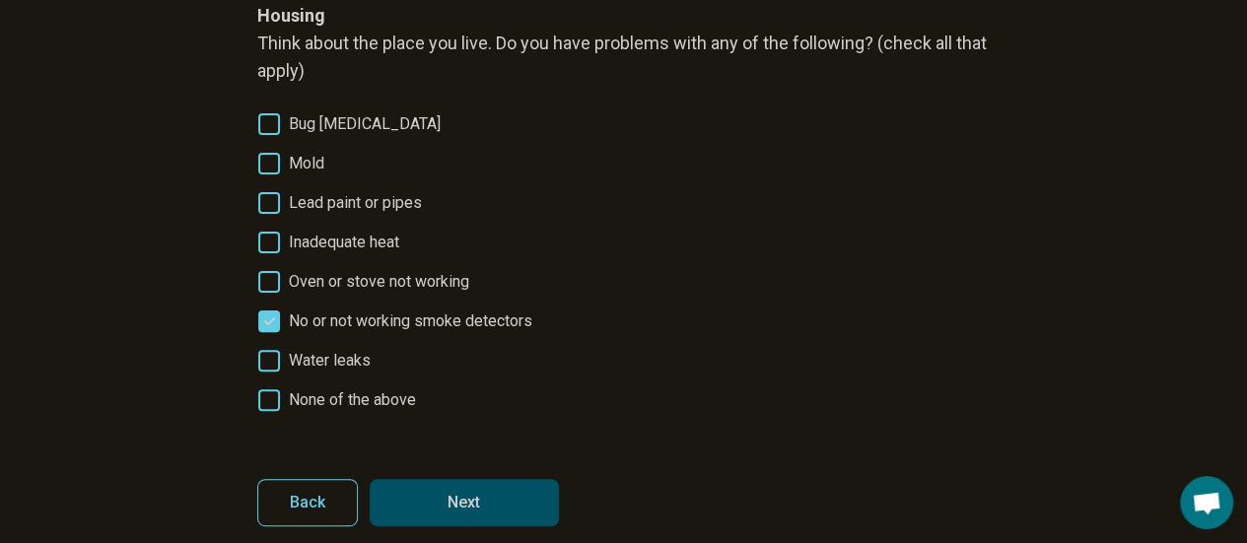
scroll to position [162, 0]
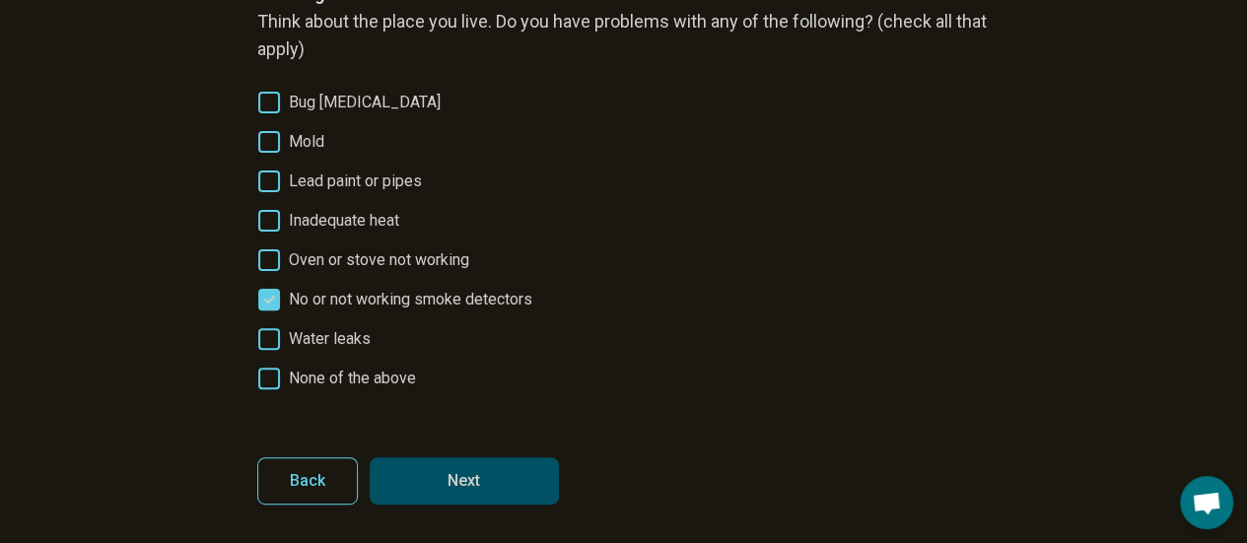
click at [365, 303] on span "No or not working smoke detectors" at bounding box center [411, 300] width 244 height 24
click at [329, 332] on span "Water leaks" at bounding box center [330, 339] width 82 height 24
click at [469, 459] on button "Next" at bounding box center [464, 481] width 189 height 47
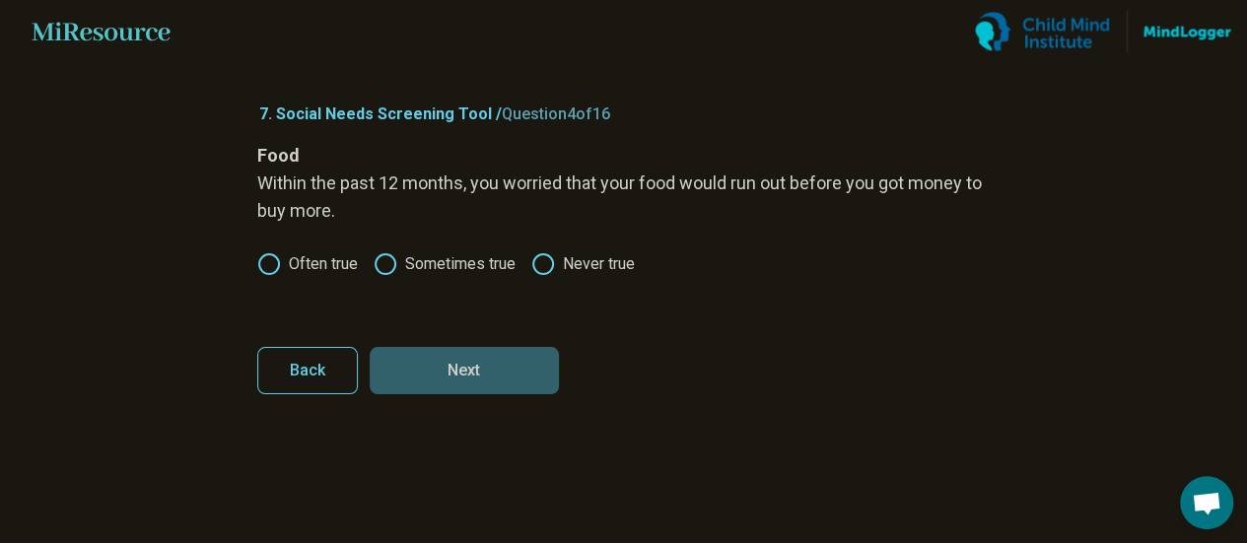
scroll to position [0, 0]
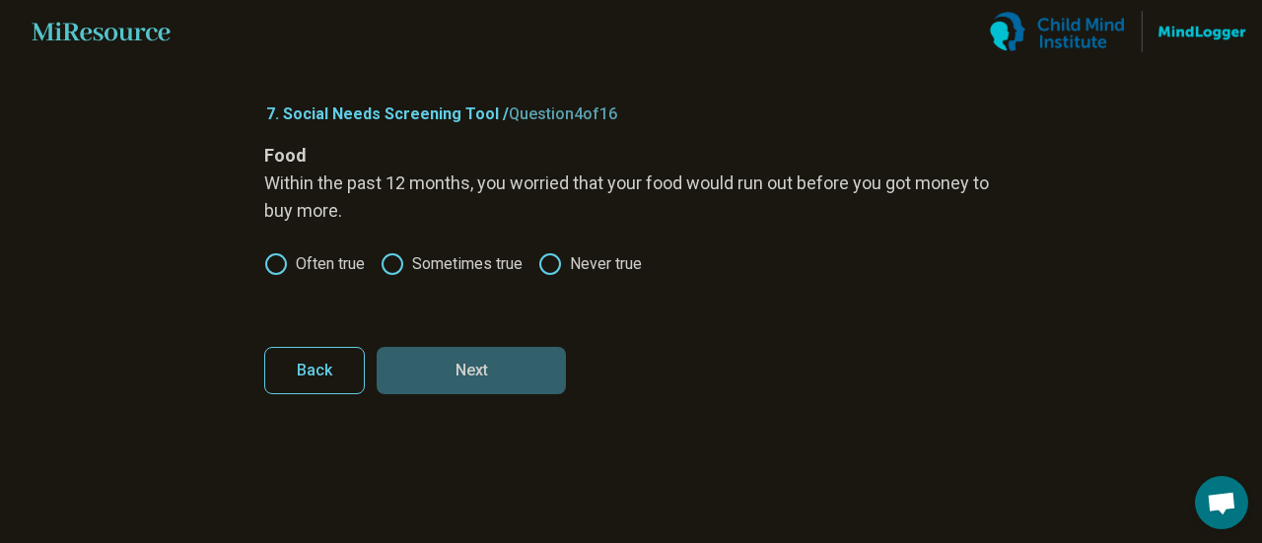
click at [321, 264] on label "Often true" at bounding box center [314, 264] width 101 height 24
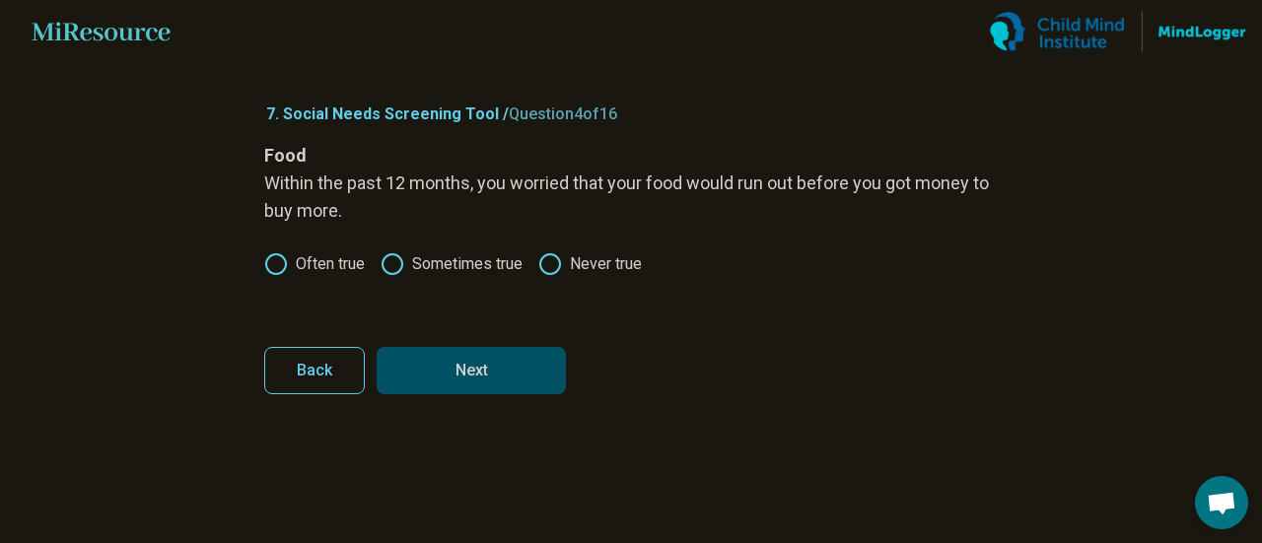
click at [513, 366] on button "Next" at bounding box center [471, 370] width 189 height 47
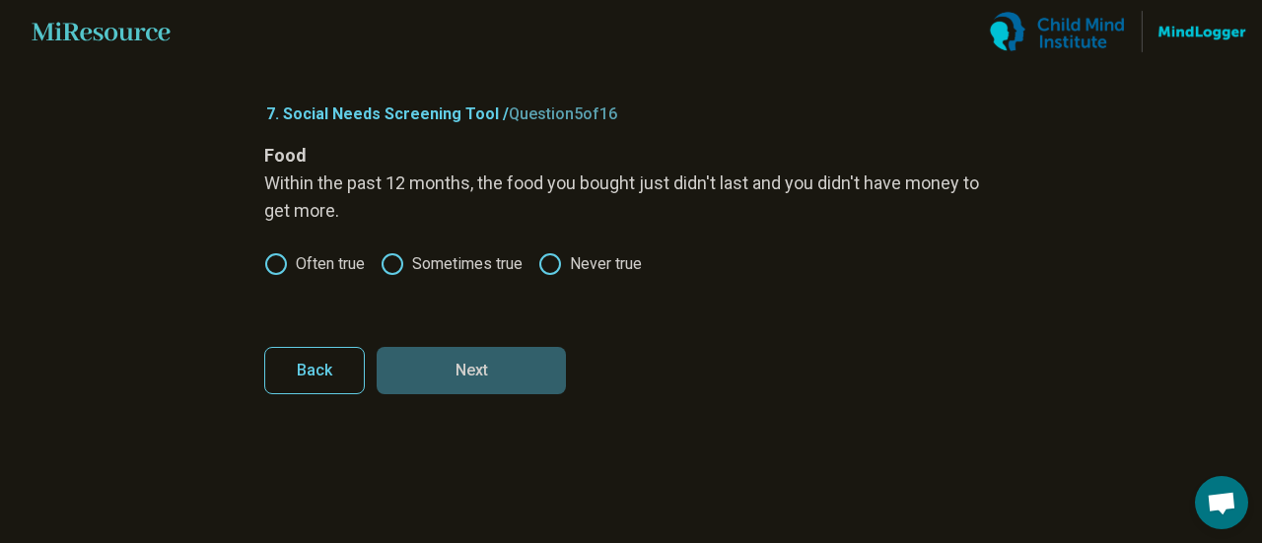
click at [459, 263] on label "Sometimes true" at bounding box center [452, 264] width 142 height 24
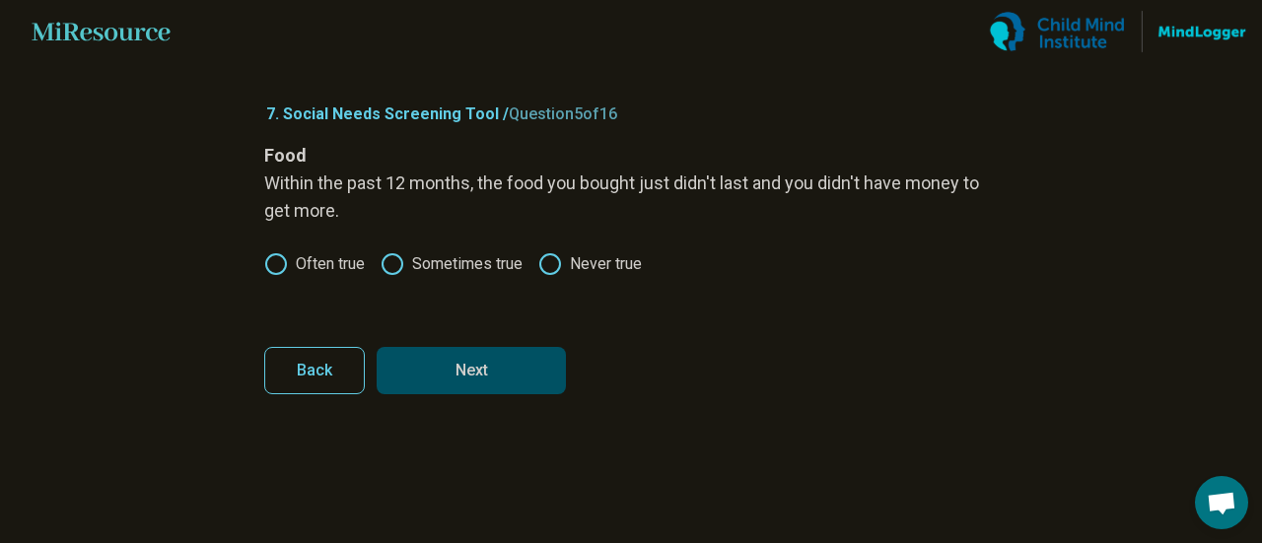
click at [318, 254] on label "Often true" at bounding box center [314, 264] width 101 height 24
click at [485, 371] on button "Next" at bounding box center [471, 370] width 189 height 47
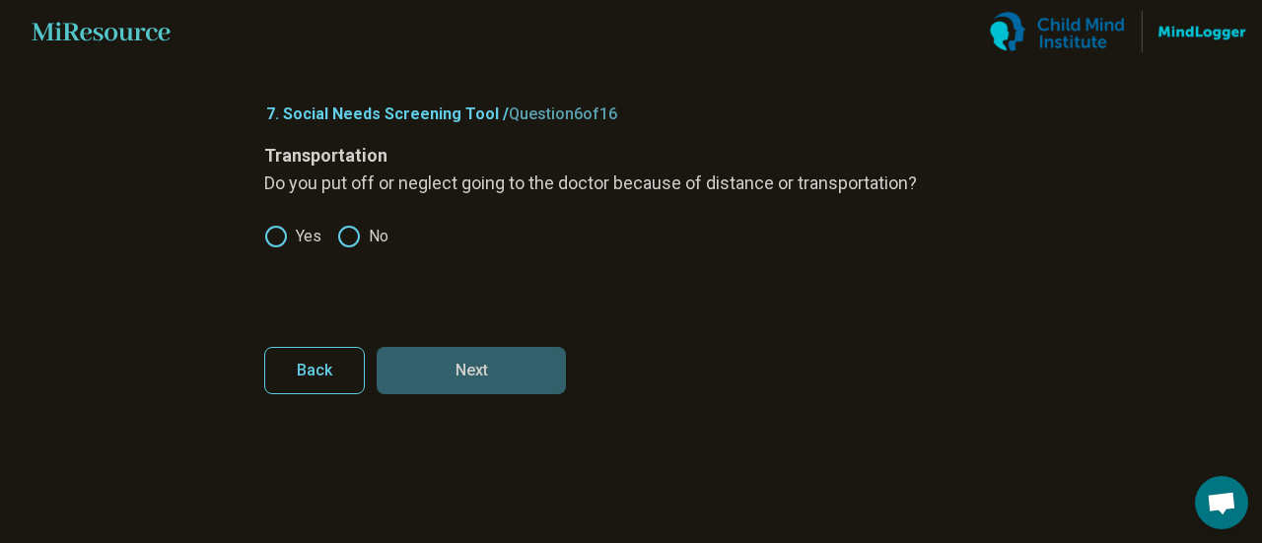
click at [304, 232] on label "Yes" at bounding box center [292, 237] width 57 height 24
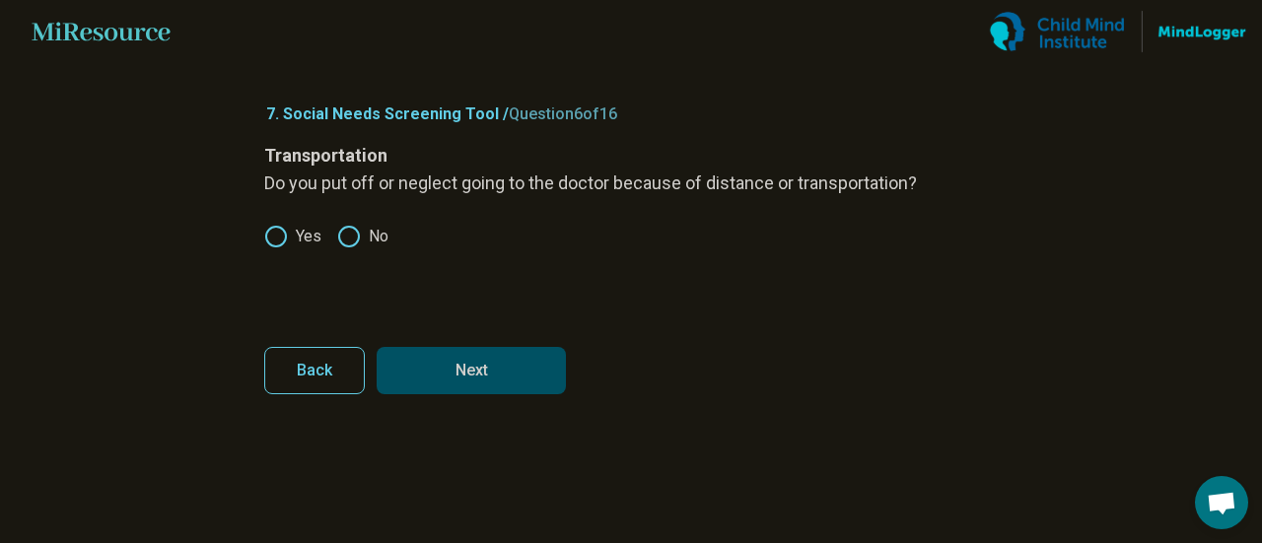
click at [511, 381] on button "Next" at bounding box center [471, 370] width 189 height 47
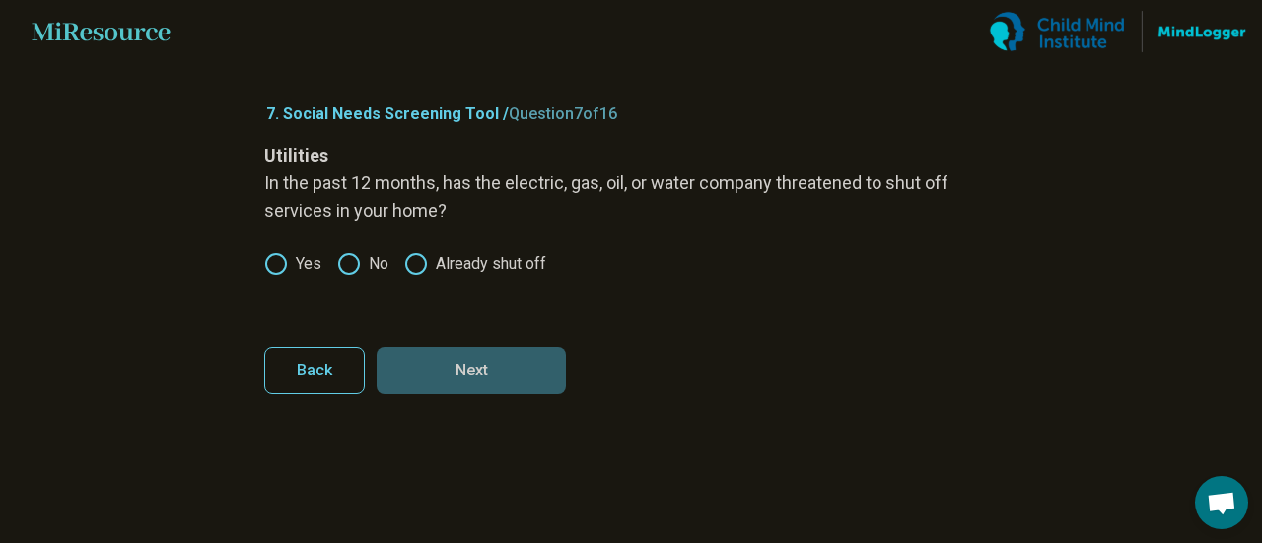
click at [345, 261] on icon at bounding box center [349, 264] width 24 height 24
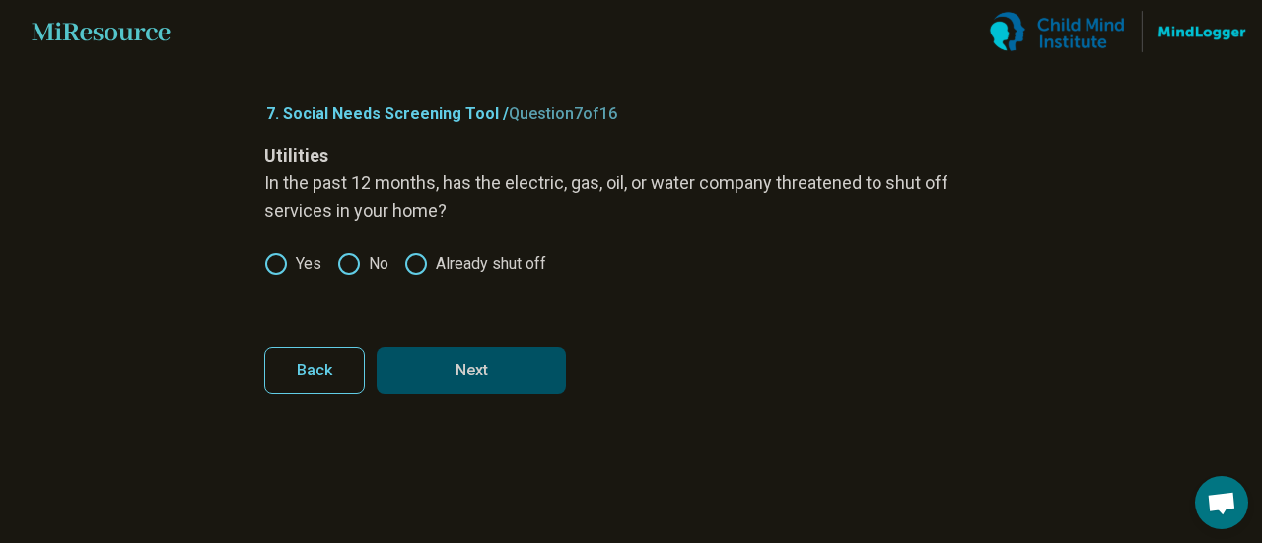
click at [463, 360] on button "Next" at bounding box center [471, 370] width 189 height 47
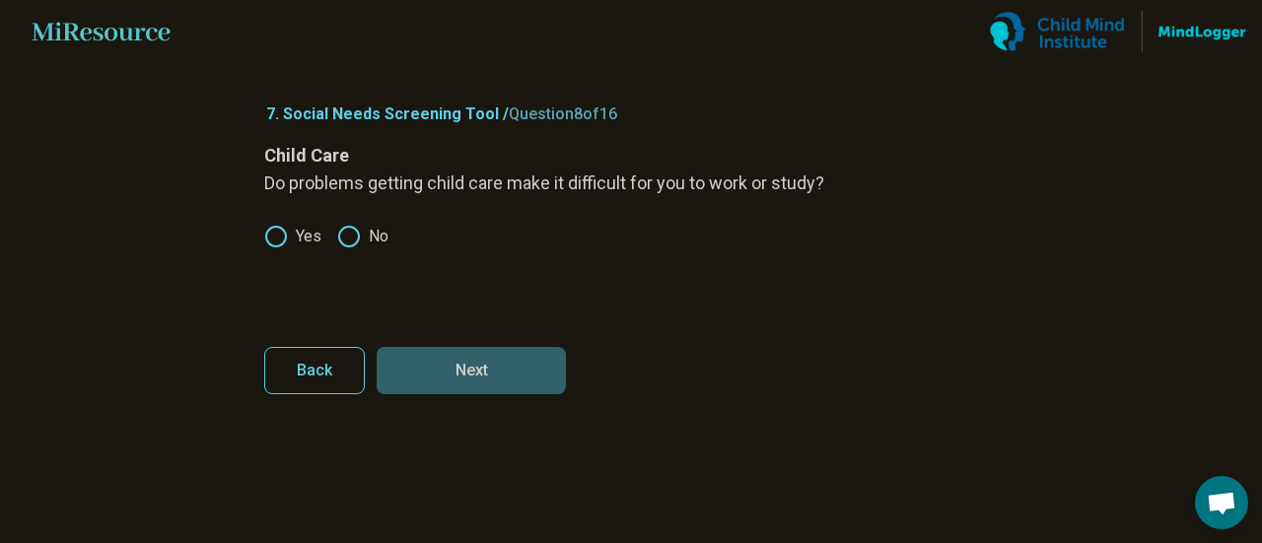
click at [367, 246] on label "No" at bounding box center [362, 237] width 51 height 24
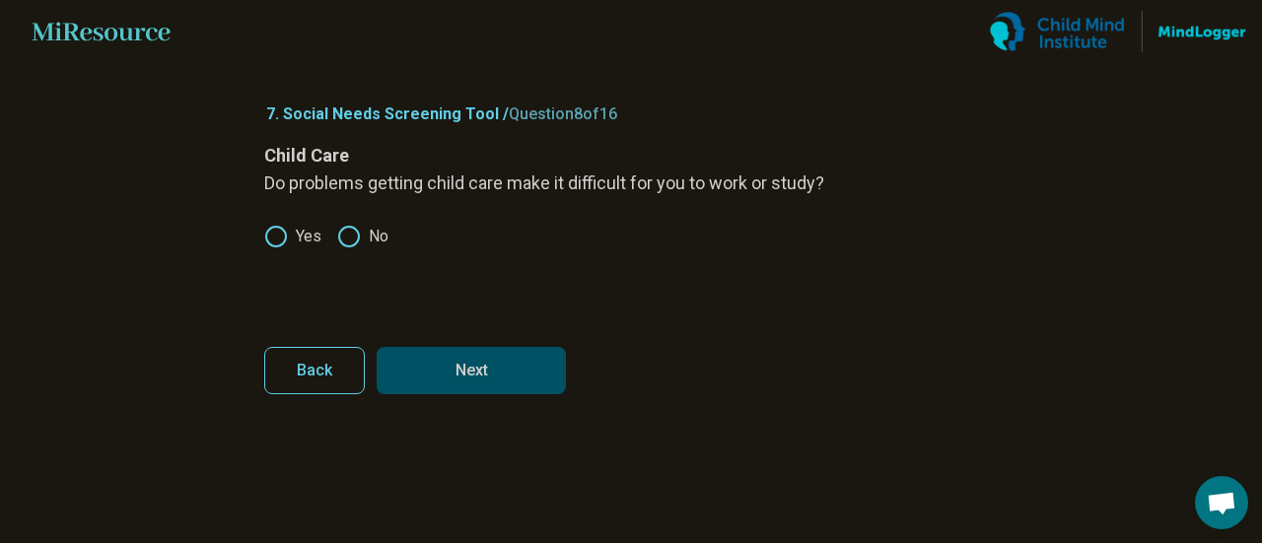
click at [486, 360] on button "Next" at bounding box center [471, 370] width 189 height 47
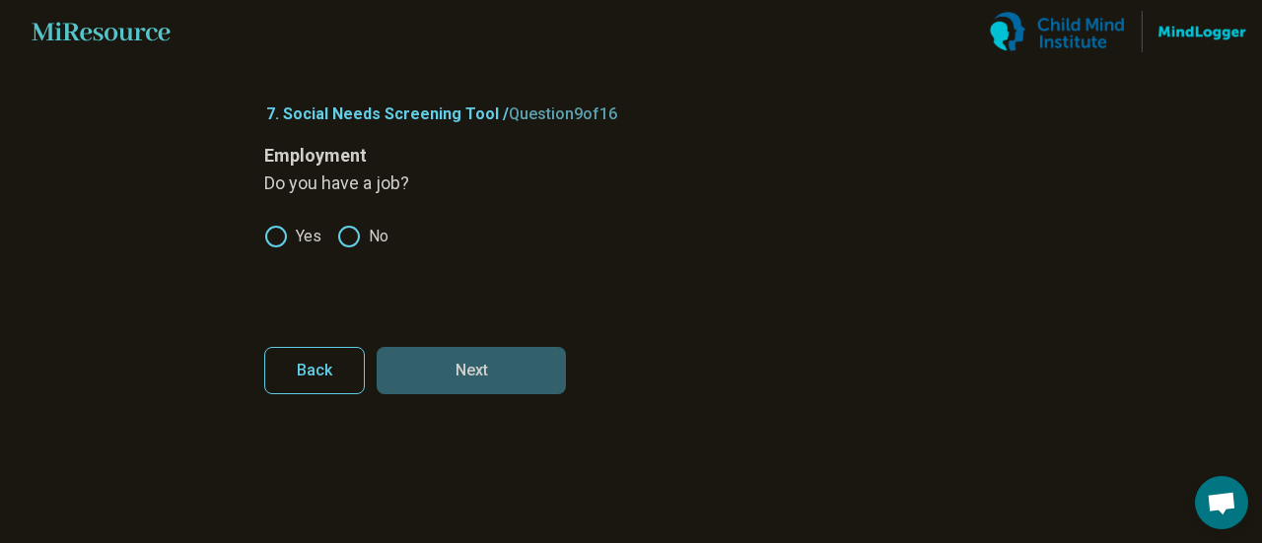
click at [347, 242] on icon at bounding box center [349, 237] width 24 height 24
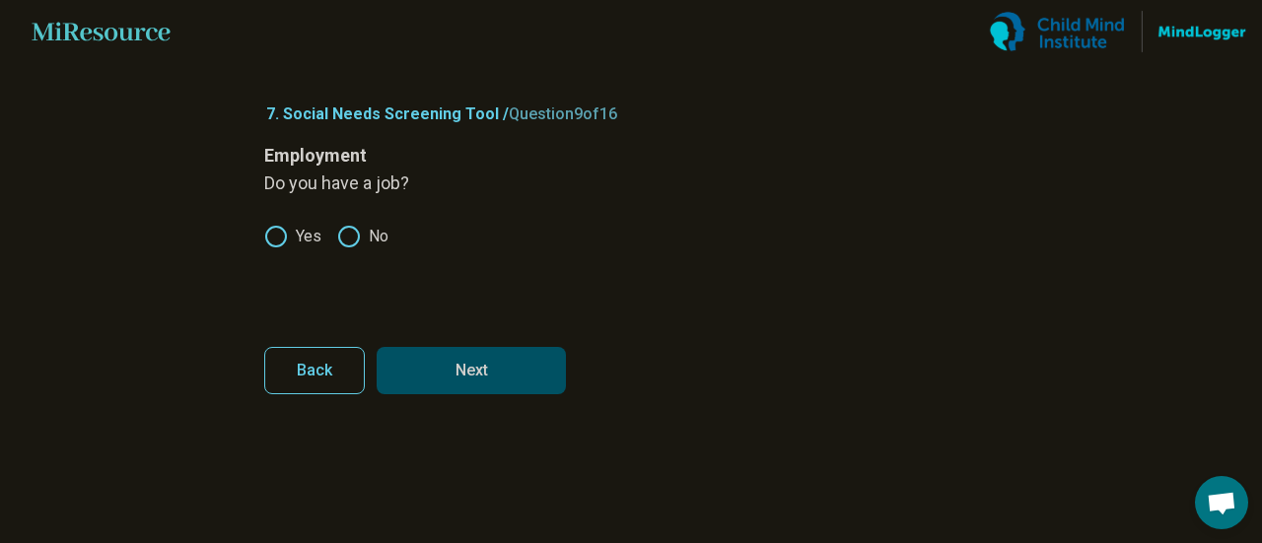
click at [524, 366] on button "Next" at bounding box center [471, 370] width 189 height 47
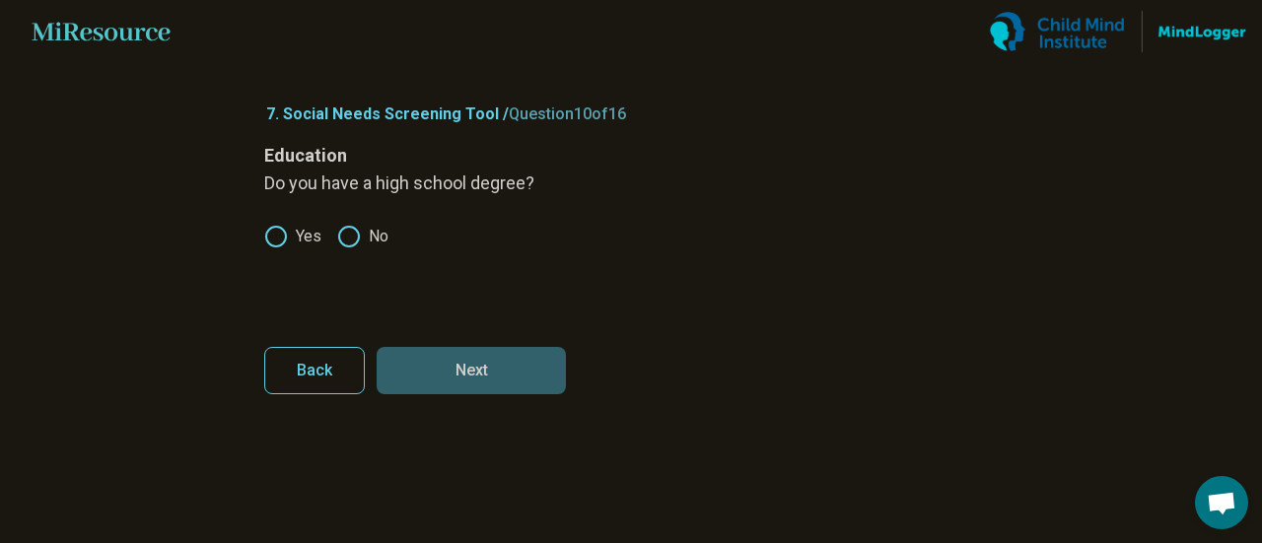
click at [349, 228] on icon at bounding box center [349, 237] width 24 height 24
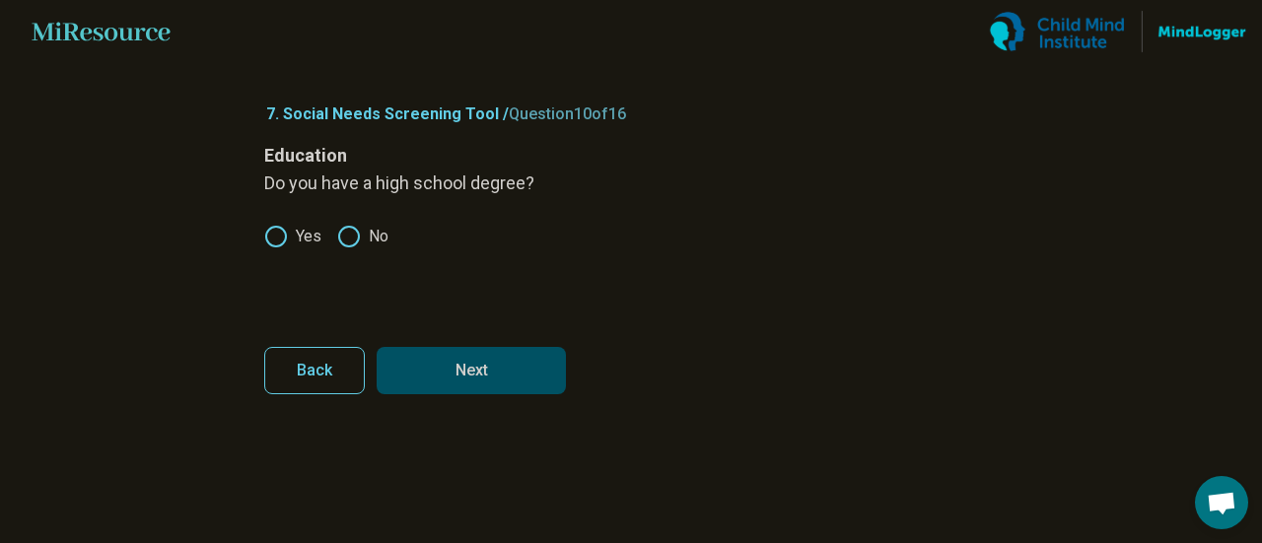
click at [275, 232] on icon at bounding box center [276, 237] width 24 height 24
click at [512, 371] on button "Next" at bounding box center [471, 370] width 189 height 47
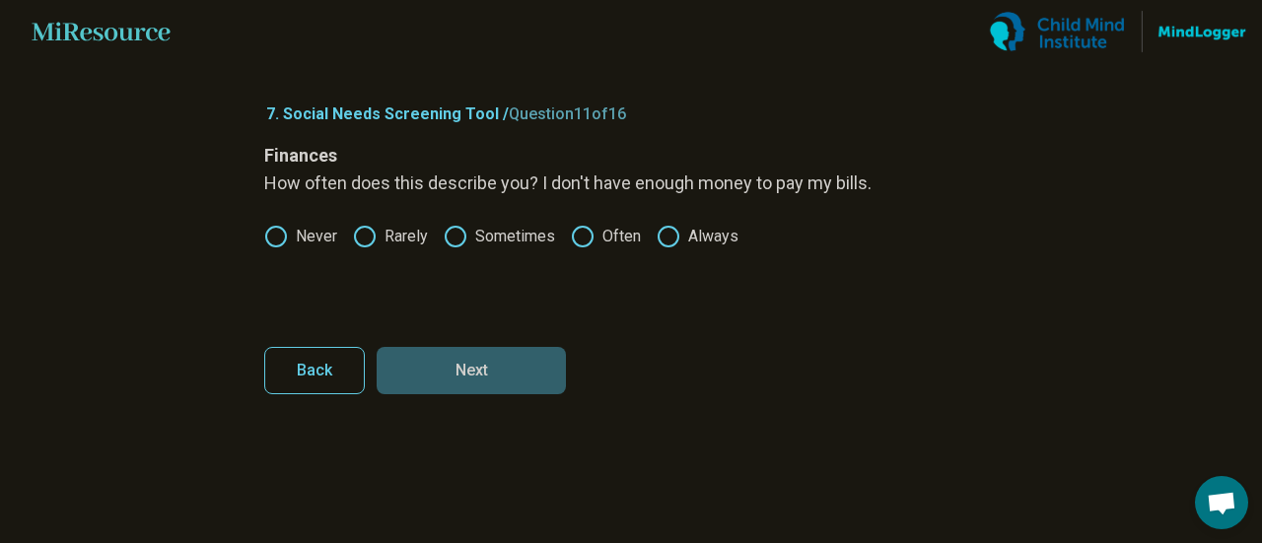
click at [579, 235] on icon at bounding box center [583, 237] width 24 height 24
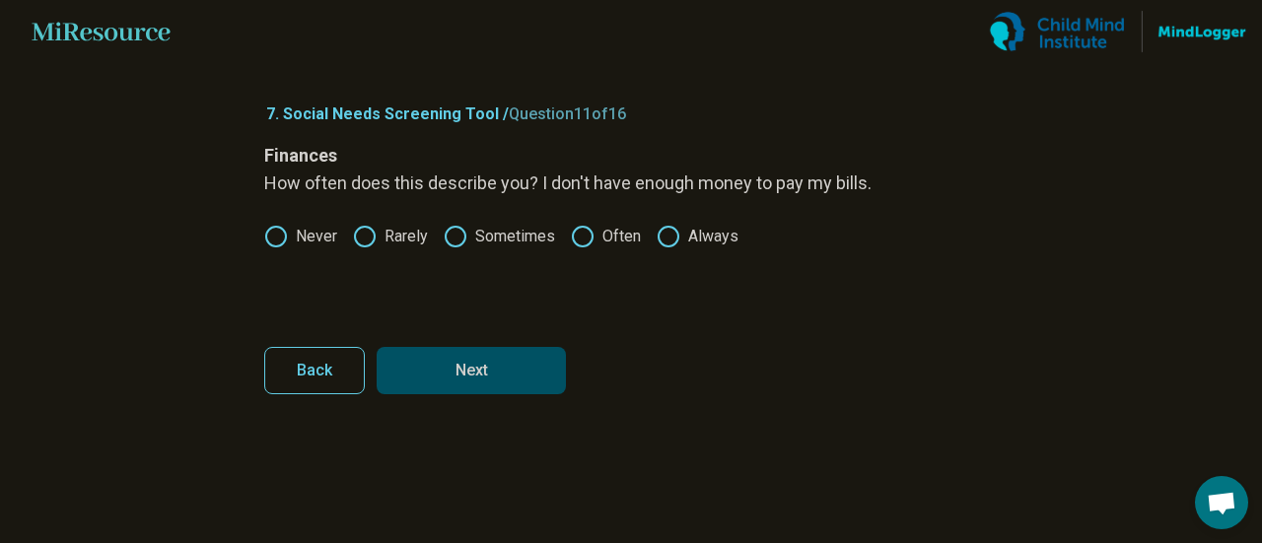
click at [500, 240] on label "Sometimes" at bounding box center [499, 237] width 111 height 24
click at [503, 365] on button "Next" at bounding box center [471, 370] width 189 height 47
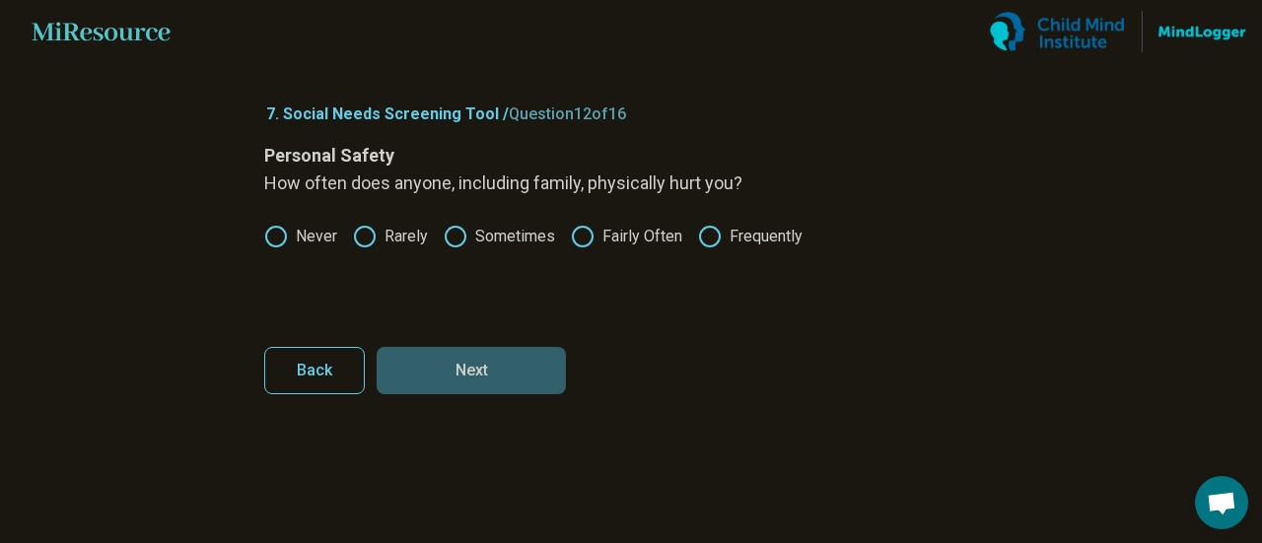
click at [292, 229] on label "Never" at bounding box center [300, 237] width 73 height 24
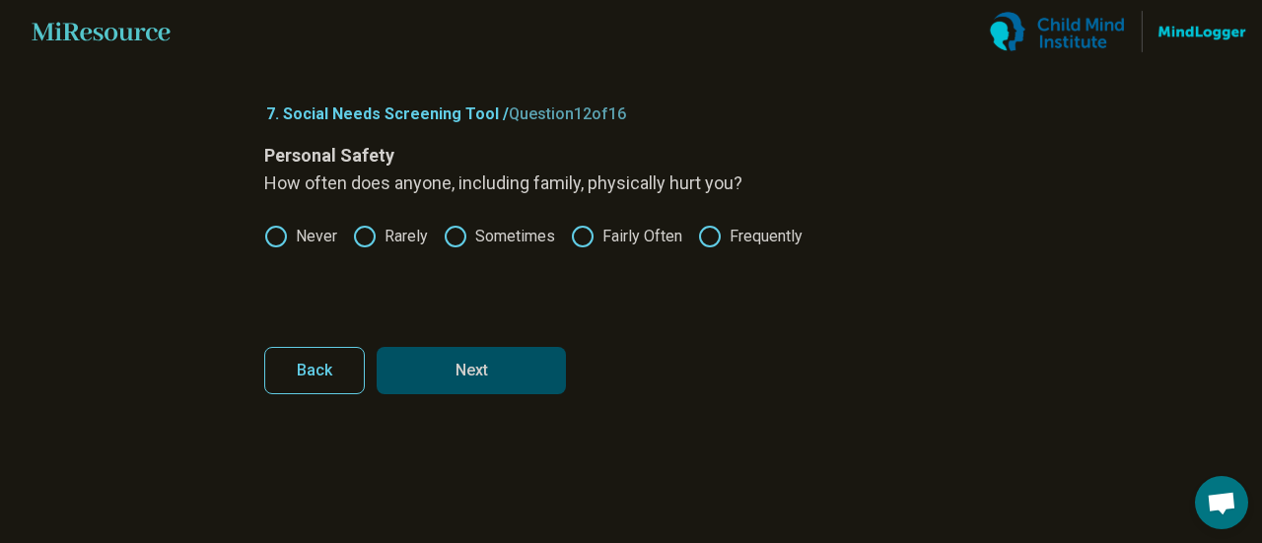
click at [475, 360] on button "Next" at bounding box center [471, 370] width 189 height 47
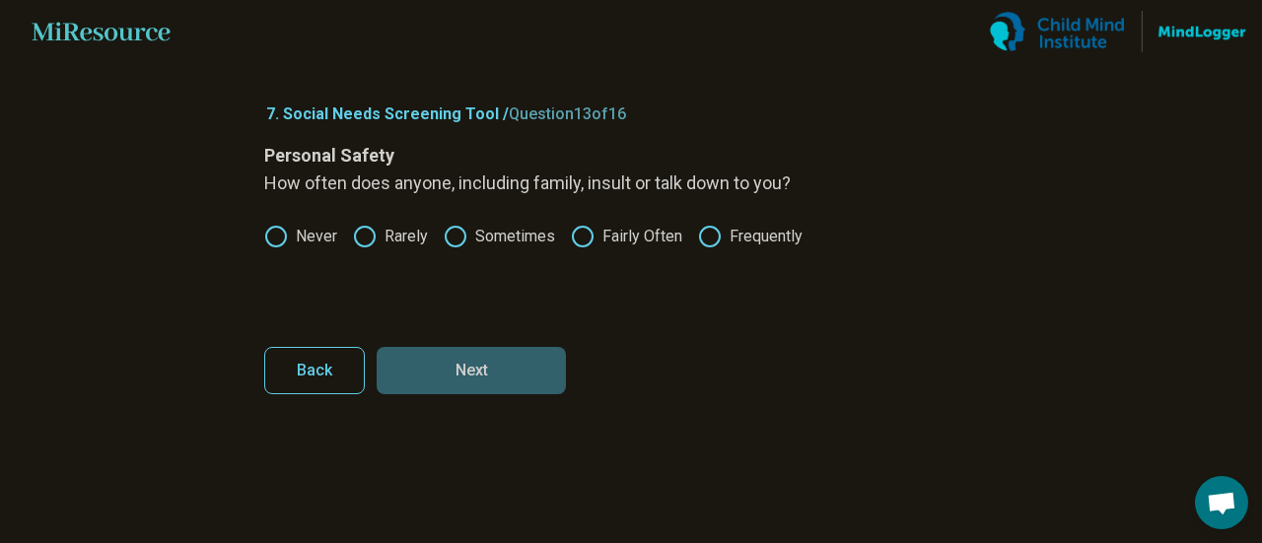
click at [321, 220] on div "Personal Safety How often does anyone, including family, insult or talk down to…" at bounding box center [631, 225] width 734 height 166
click at [308, 234] on label "Never" at bounding box center [300, 237] width 73 height 24
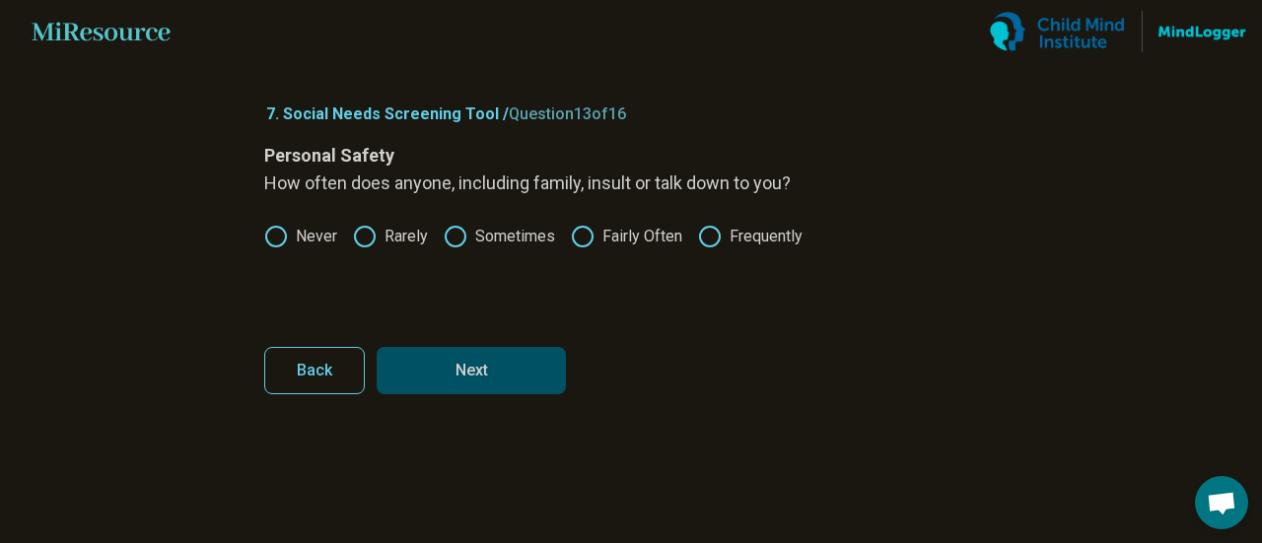
click at [396, 238] on label "Rarely" at bounding box center [390, 237] width 75 height 24
click at [496, 370] on button "Next" at bounding box center [471, 370] width 189 height 47
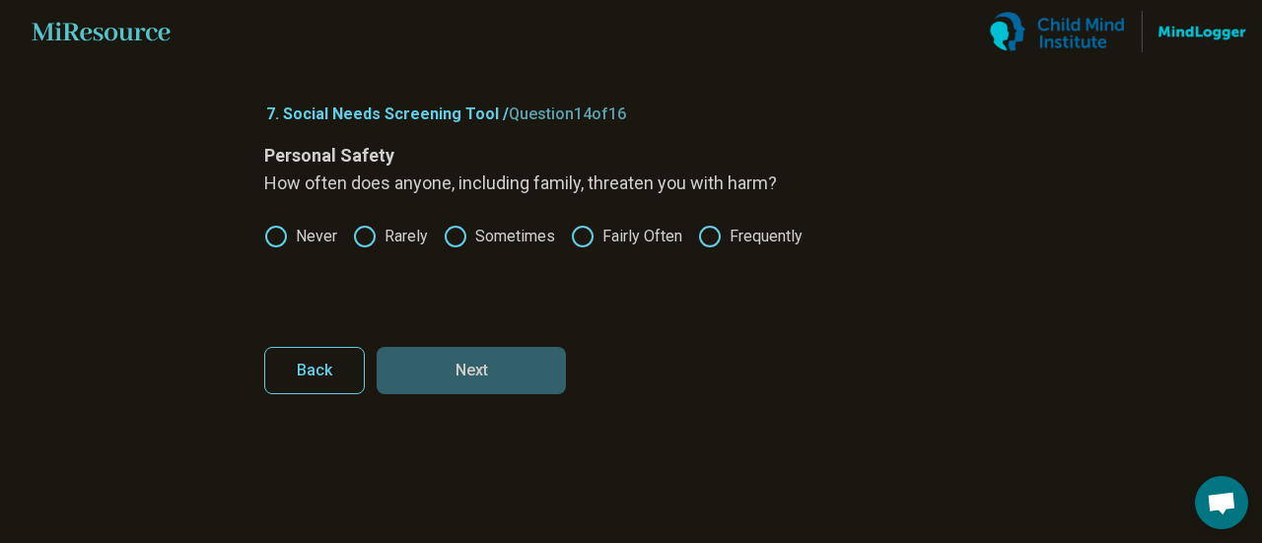
click at [310, 240] on label "Never" at bounding box center [300, 237] width 73 height 24
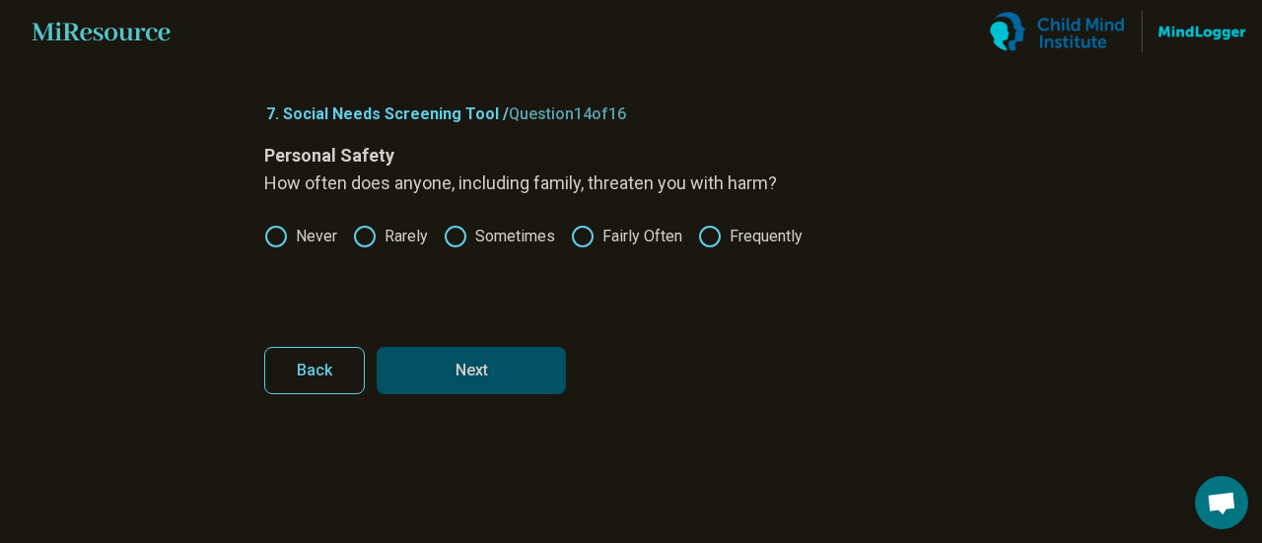
click at [521, 382] on button "Next" at bounding box center [471, 370] width 189 height 47
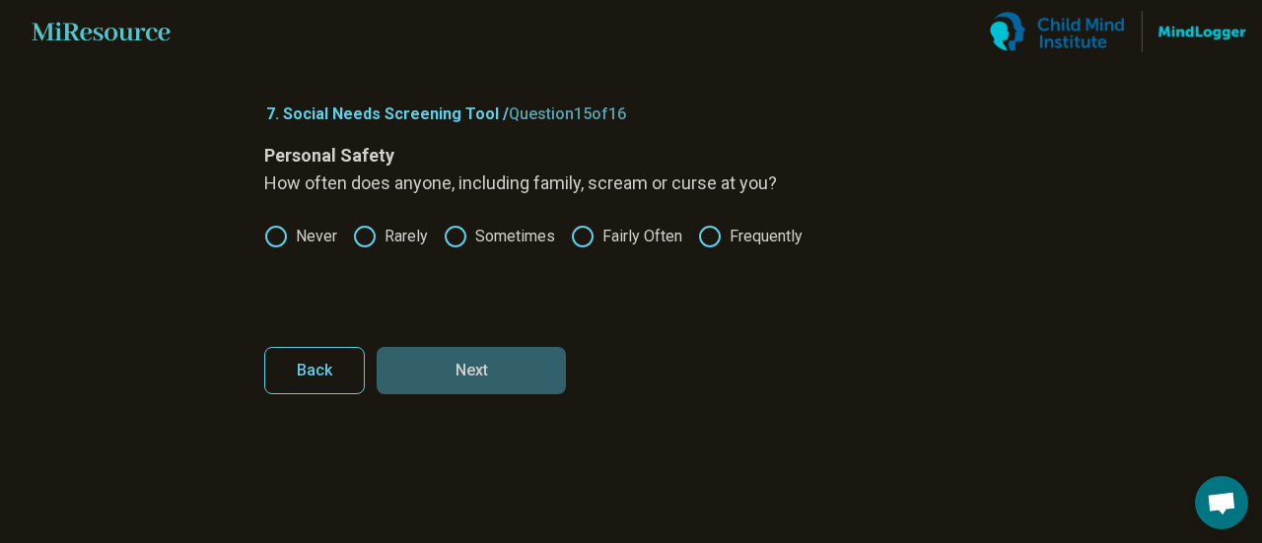
click at [302, 239] on label "Never" at bounding box center [300, 237] width 73 height 24
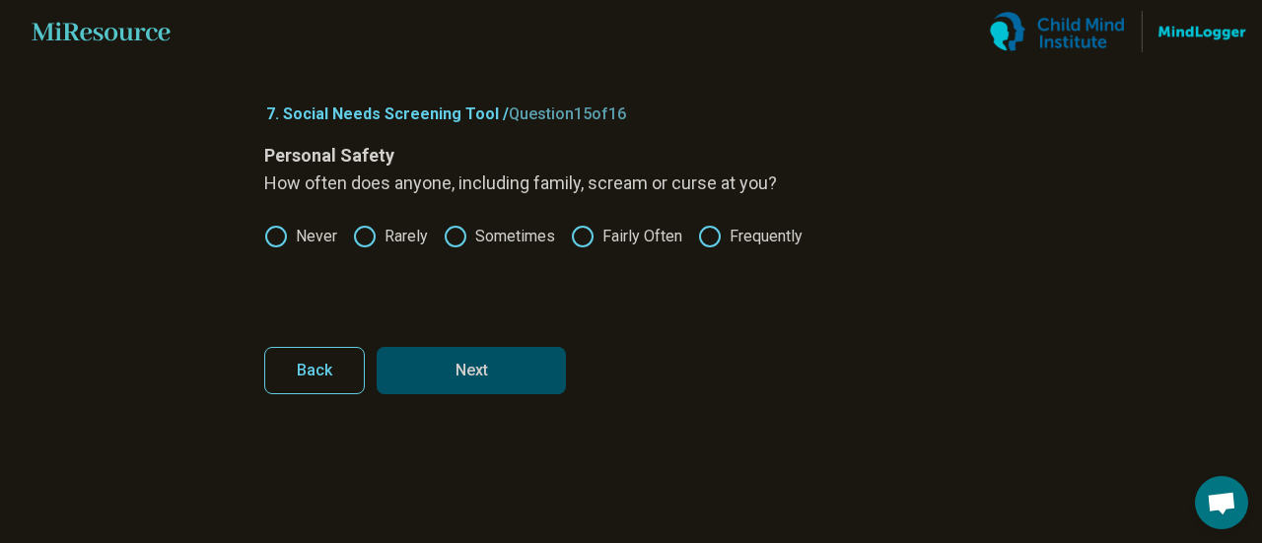
click at [398, 243] on label "Rarely" at bounding box center [390, 237] width 75 height 24
click at [510, 232] on label "Sometimes" at bounding box center [499, 237] width 111 height 24
click at [504, 360] on button "Next" at bounding box center [471, 370] width 189 height 47
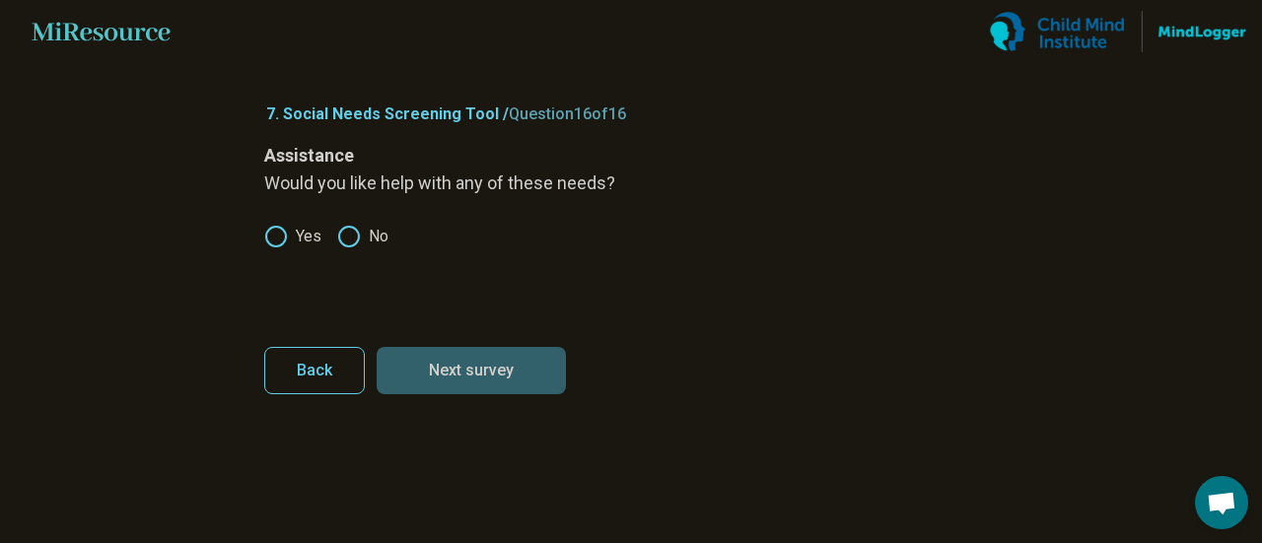
click at [281, 223] on div "Assistance Would you like help with any of these needs? Yes No" at bounding box center [631, 225] width 734 height 166
click at [272, 232] on icon at bounding box center [276, 237] width 24 height 24
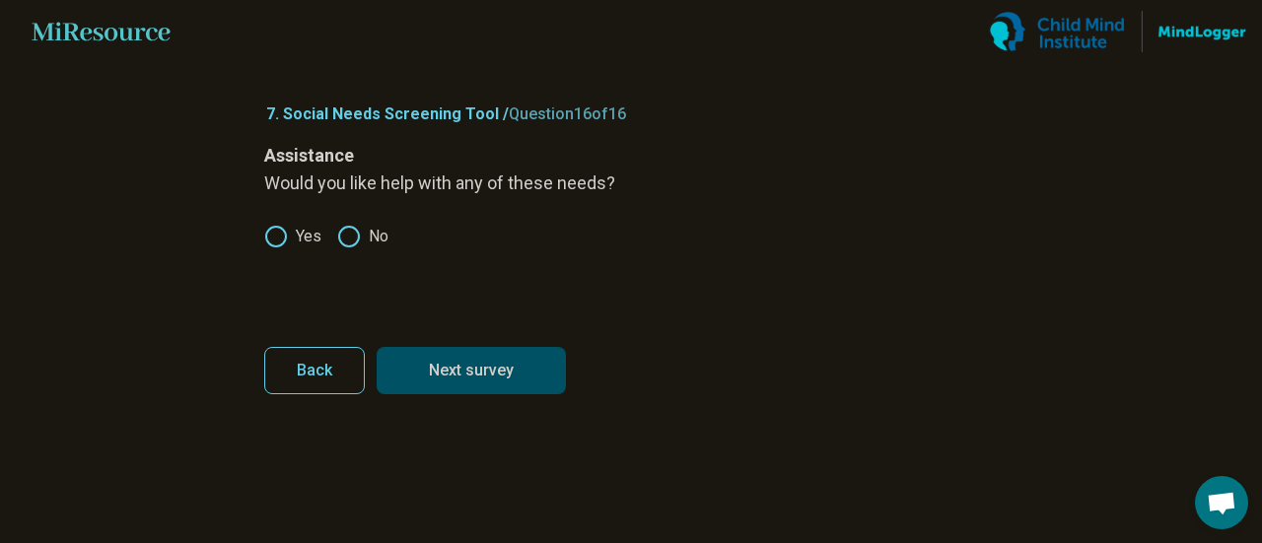
click at [525, 378] on button "Next survey" at bounding box center [471, 370] width 189 height 47
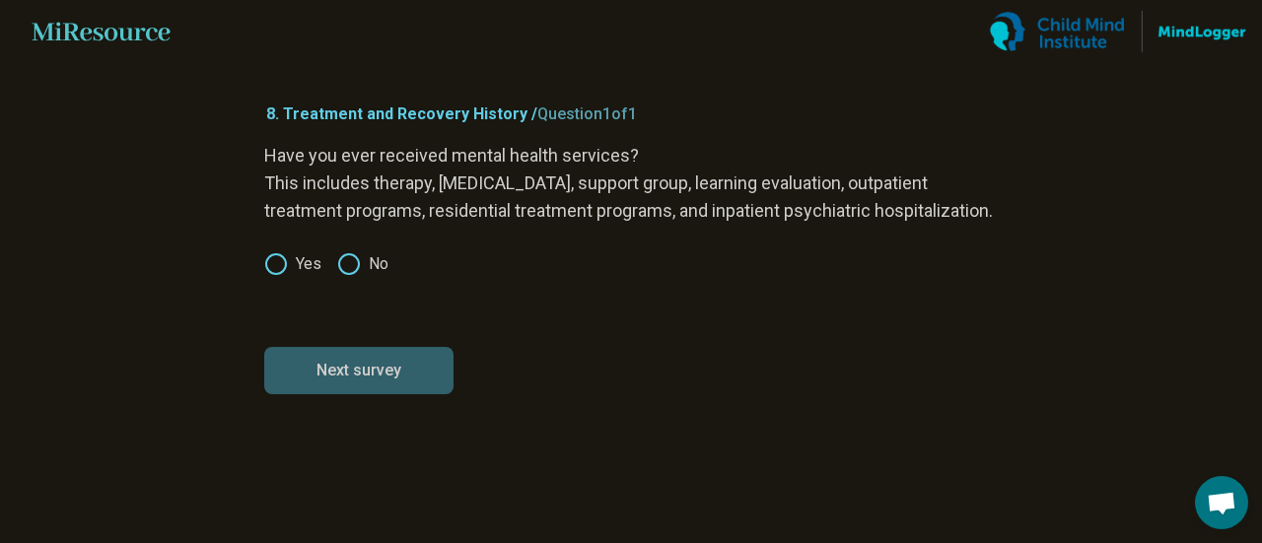
click at [272, 274] on circle at bounding box center [276, 264] width 20 height 20
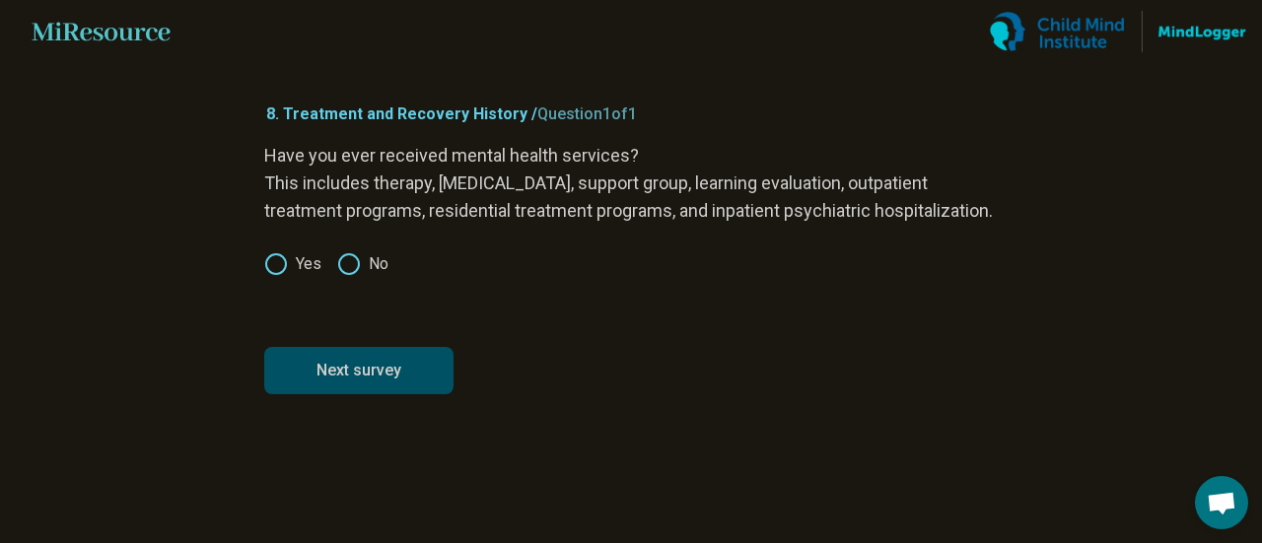
click at [355, 382] on button "Next survey" at bounding box center [358, 370] width 189 height 47
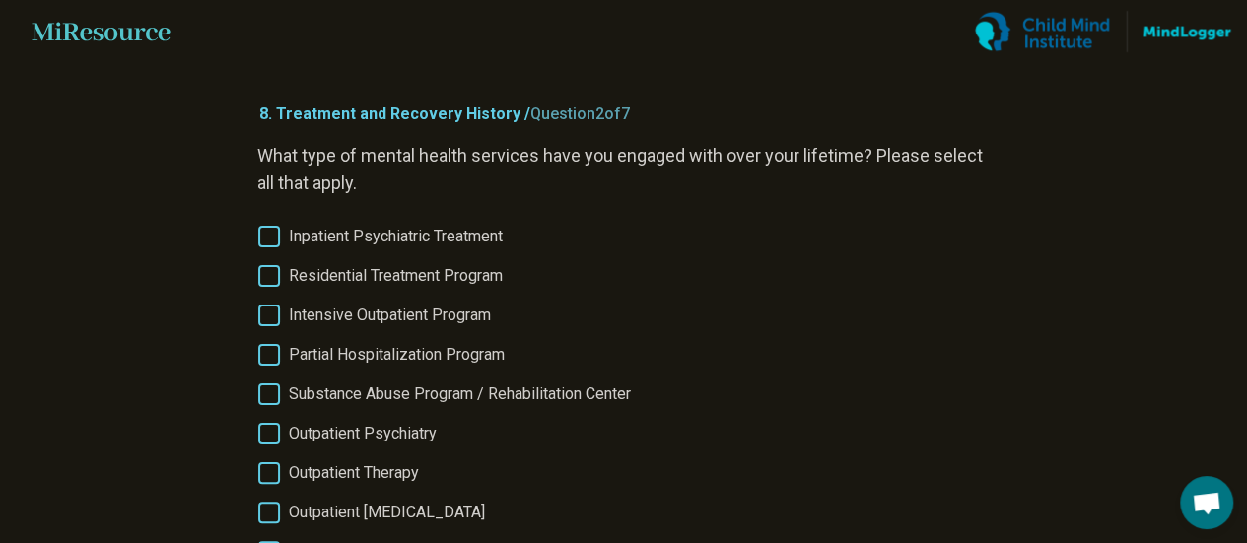
click at [359, 246] on span "Inpatient Psychiatric Treatment" at bounding box center [396, 237] width 214 height 24
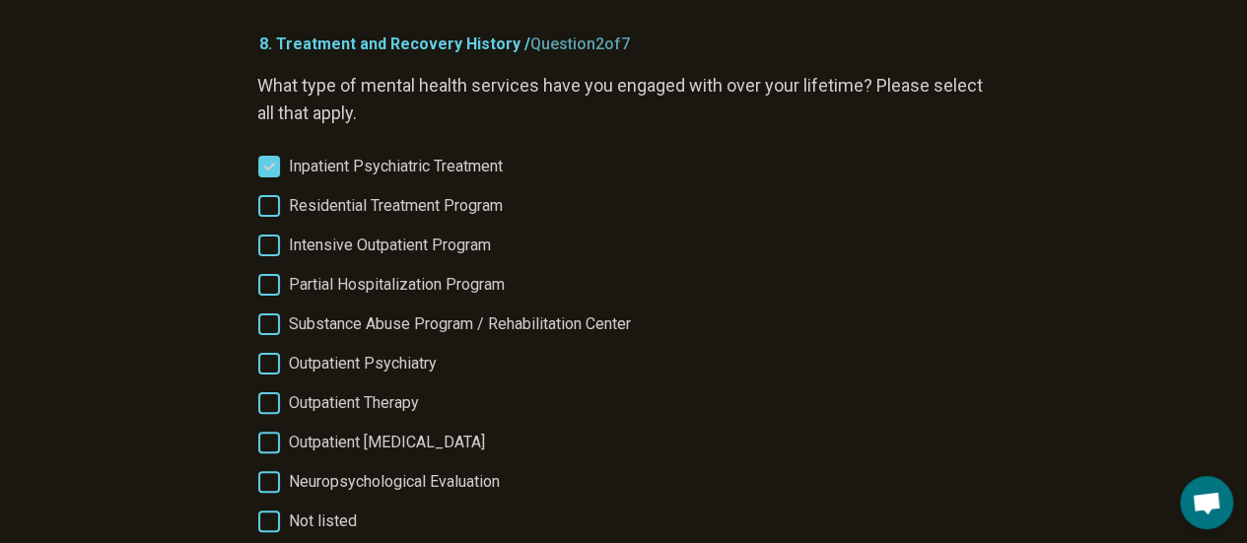
scroll to position [99, 0]
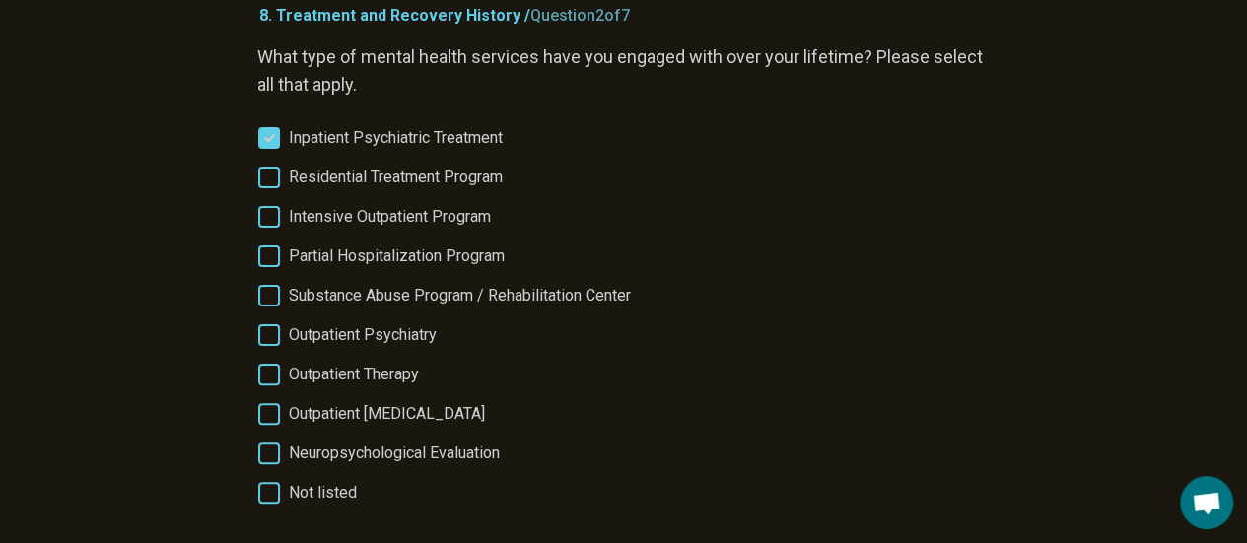
click at [367, 370] on span "Outpatient Therapy" at bounding box center [354, 375] width 130 height 24
click at [360, 340] on span "Outpatient Psychiatry" at bounding box center [363, 335] width 148 height 24
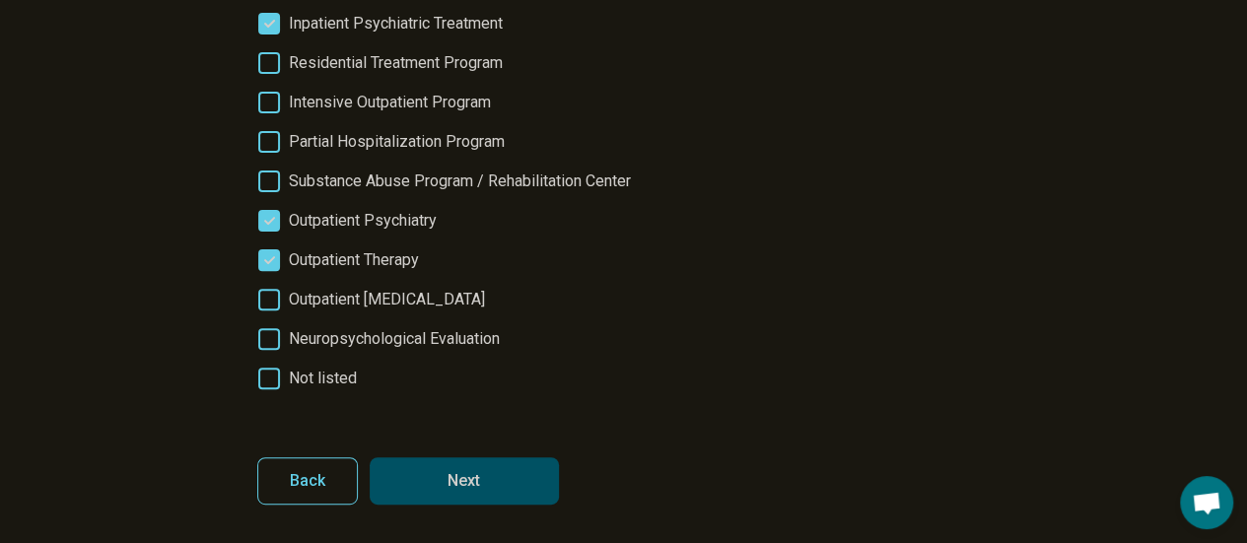
click at [512, 482] on button "Next" at bounding box center [464, 481] width 189 height 47
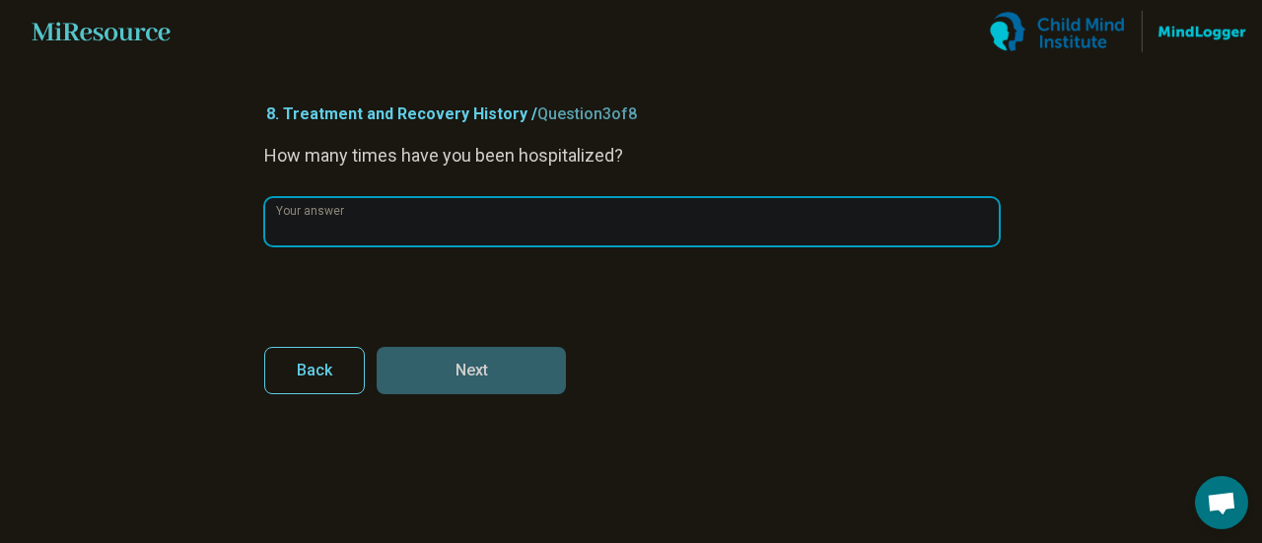
click at [561, 227] on input "Your answer" at bounding box center [632, 221] width 734 height 47
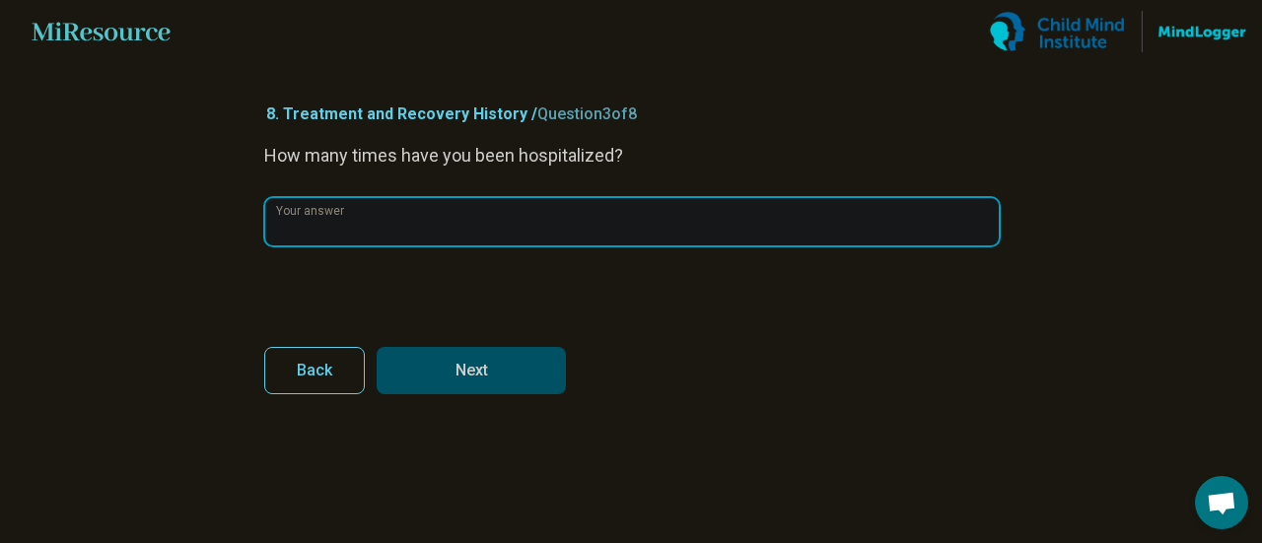
type input "*"
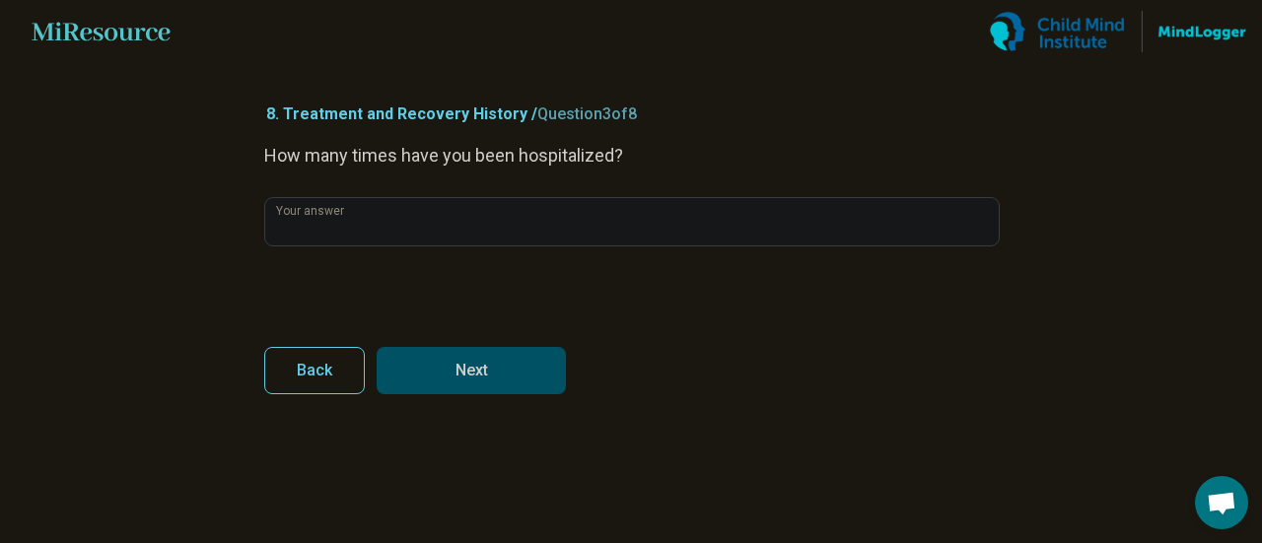
click at [516, 357] on button "Next" at bounding box center [471, 370] width 189 height 47
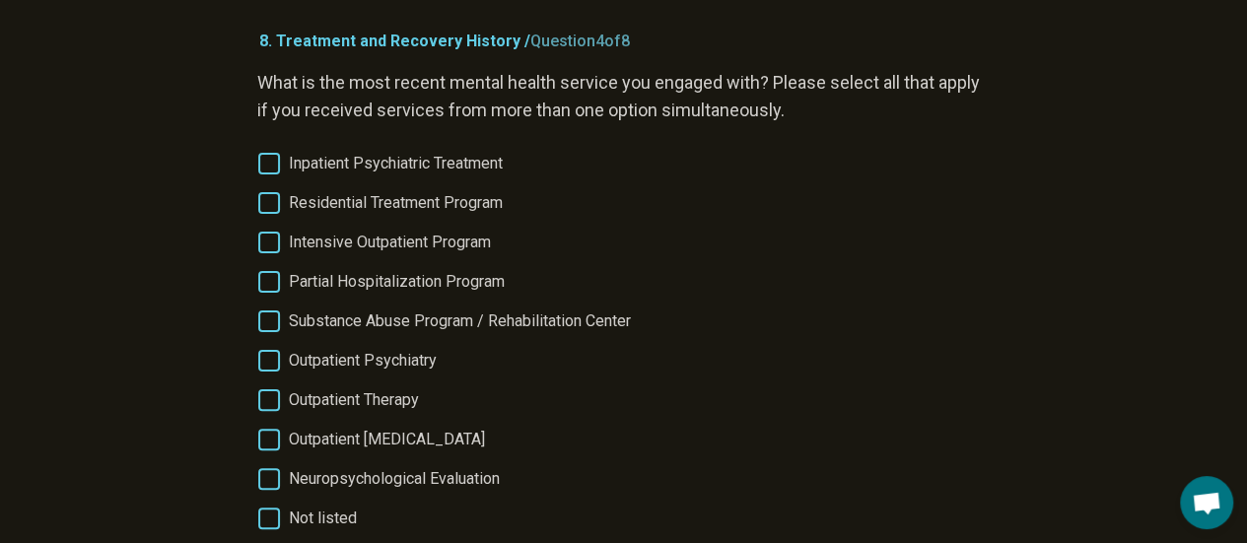
scroll to position [99, 0]
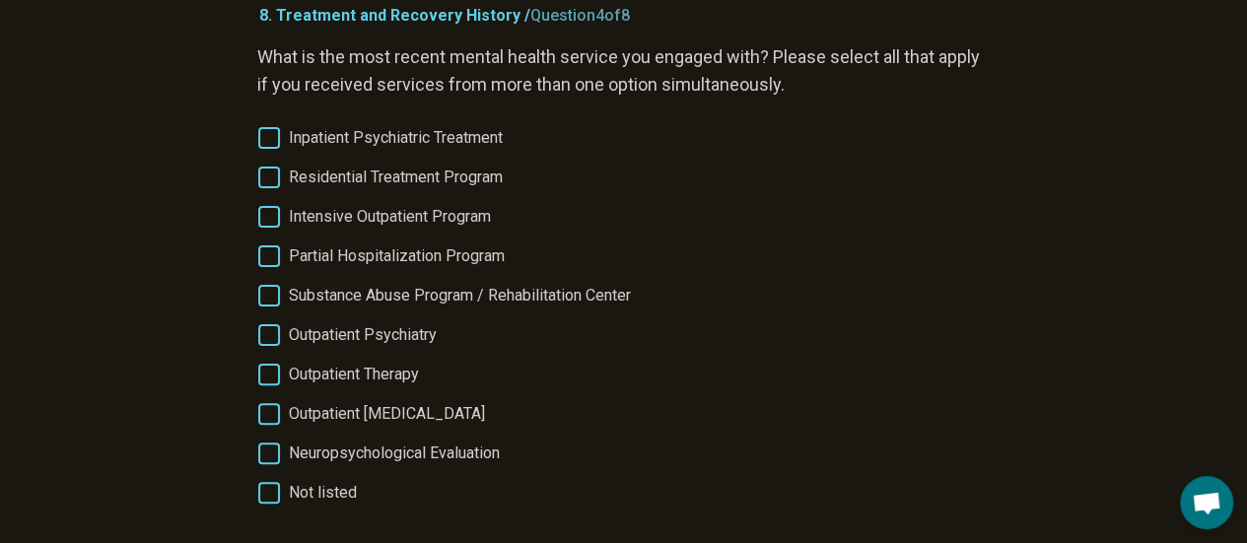
click at [361, 376] on span "Outpatient Therapy" at bounding box center [354, 375] width 130 height 24
click at [371, 328] on span "Outpatient Psychiatry" at bounding box center [363, 335] width 148 height 24
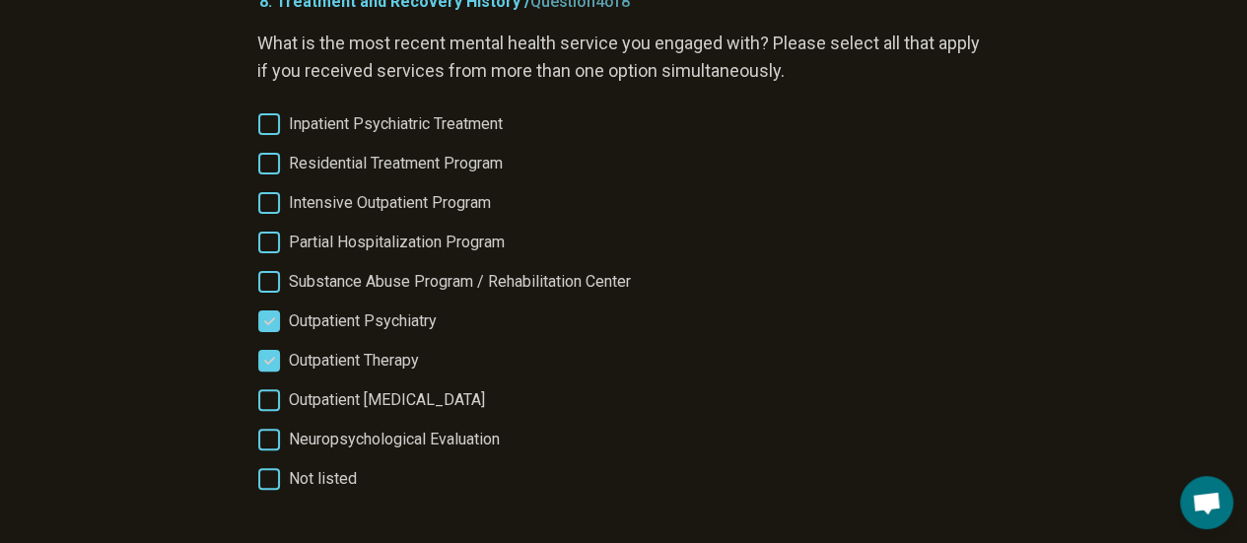
scroll to position [213, 0]
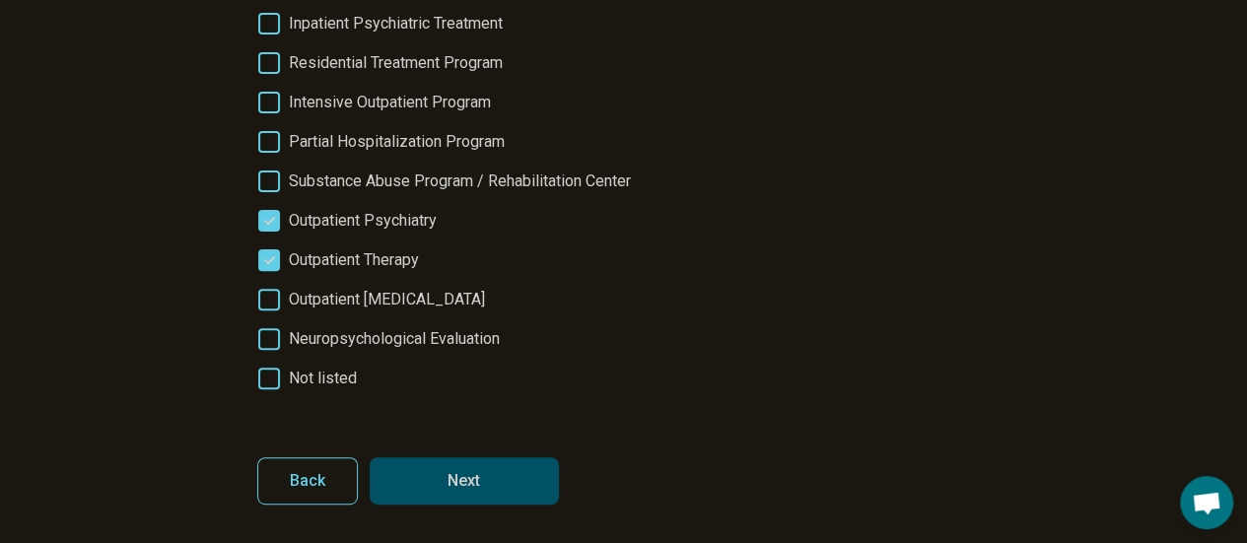
click at [505, 479] on button "Next" at bounding box center [464, 481] width 189 height 47
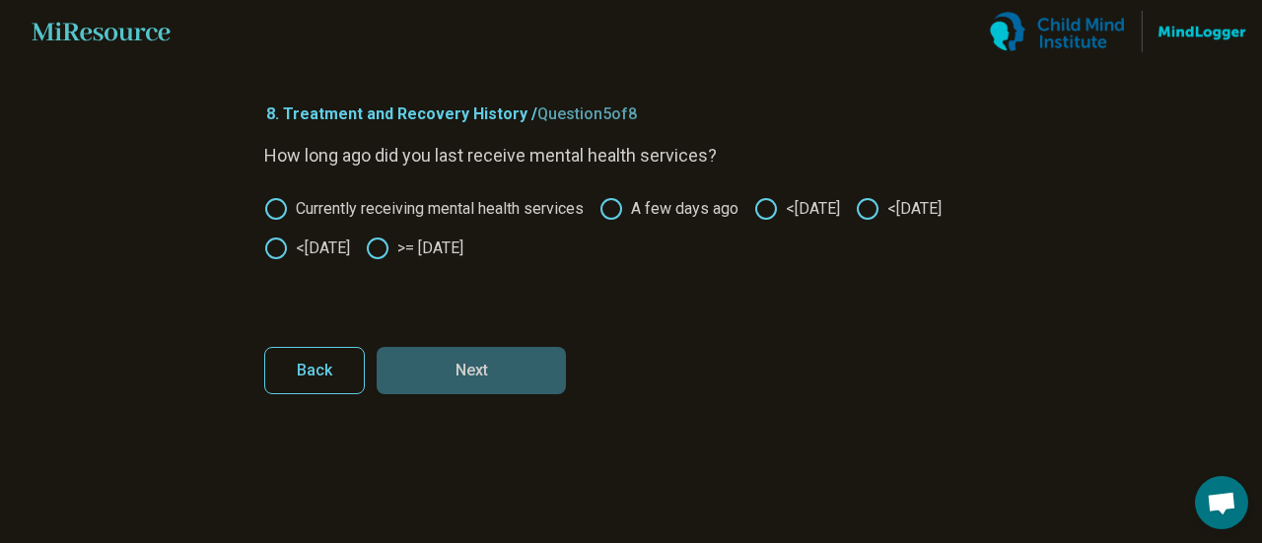
click at [441, 204] on label "Currently receiving mental health services" at bounding box center [423, 209] width 319 height 24
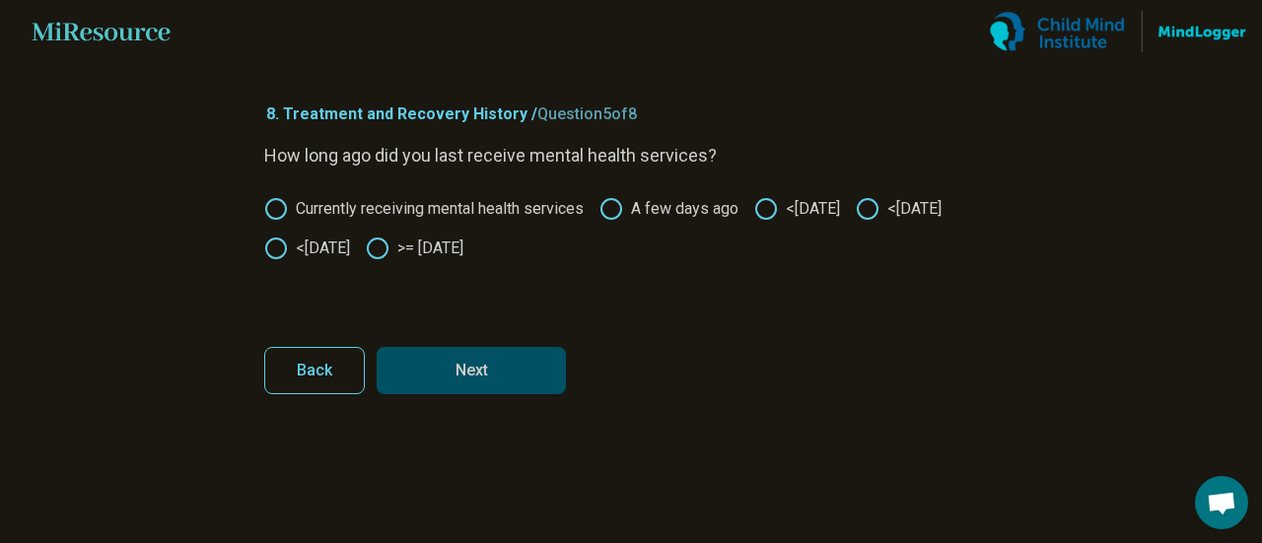
click at [511, 372] on button "Next" at bounding box center [471, 370] width 189 height 47
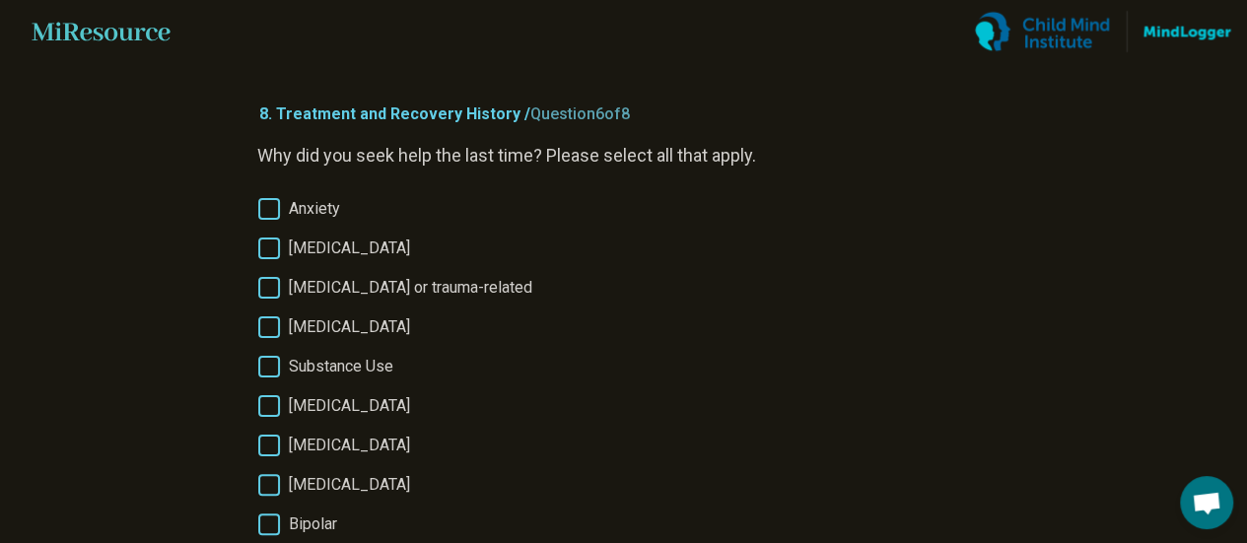
click at [306, 210] on span "Anxiety" at bounding box center [314, 209] width 51 height 24
click at [310, 237] on span "Depression" at bounding box center [349, 249] width 121 height 24
click at [341, 287] on span "PTSD or trauma-related" at bounding box center [411, 288] width 244 height 24
click at [377, 287] on span "PTSD or trauma-related" at bounding box center [411, 288] width 244 height 24
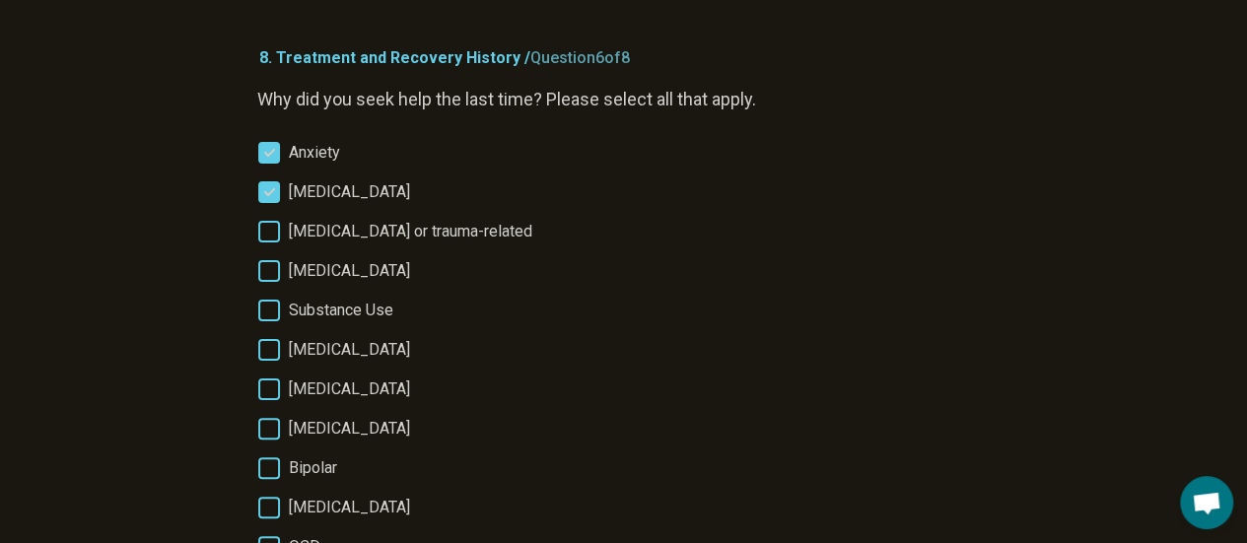
scroll to position [99, 0]
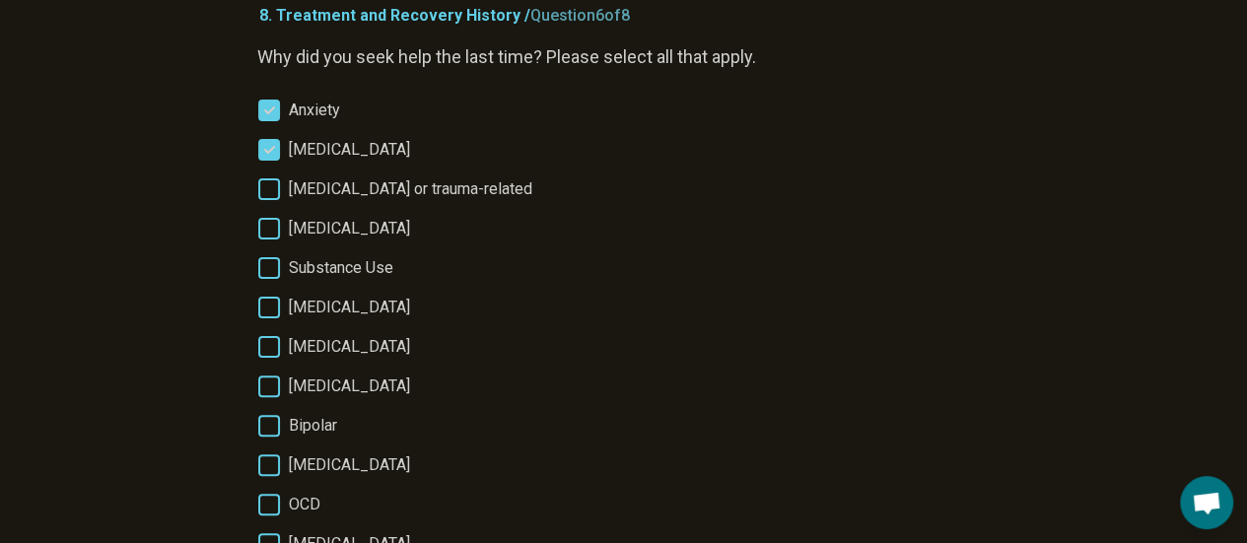
click at [332, 348] on span "Suicidal Ideation" at bounding box center [349, 347] width 121 height 24
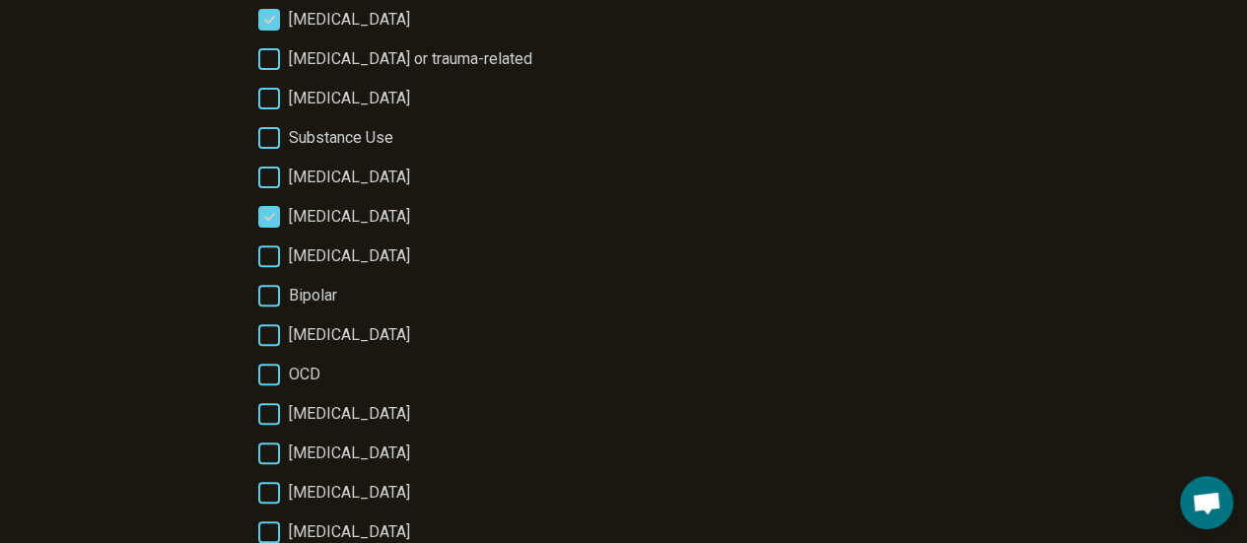
scroll to position [296, 0]
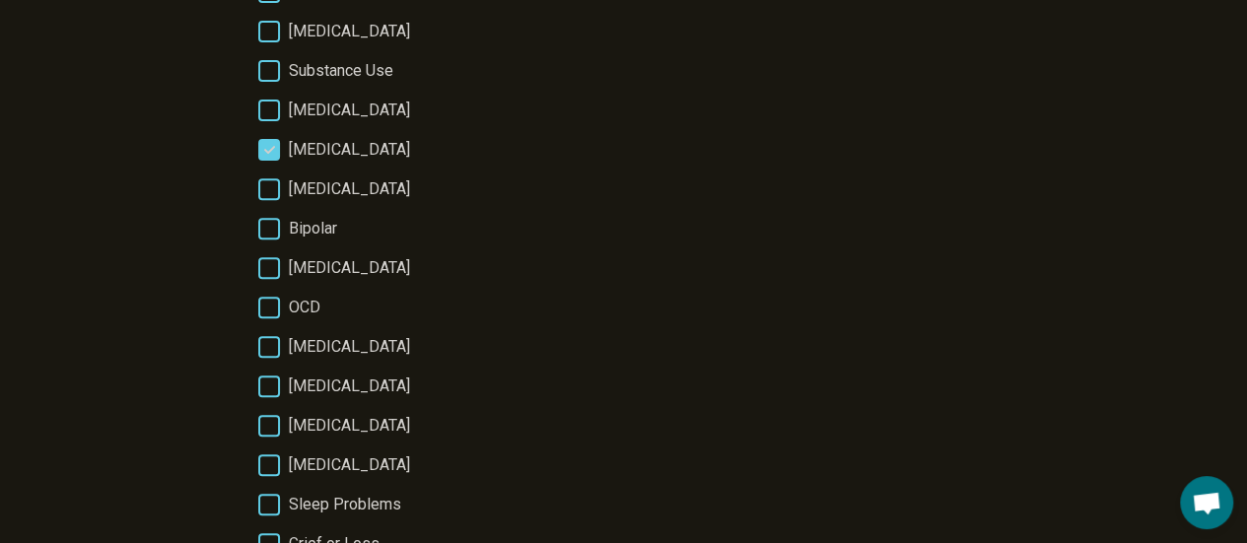
click at [311, 347] on span "ADHD" at bounding box center [349, 347] width 121 height 24
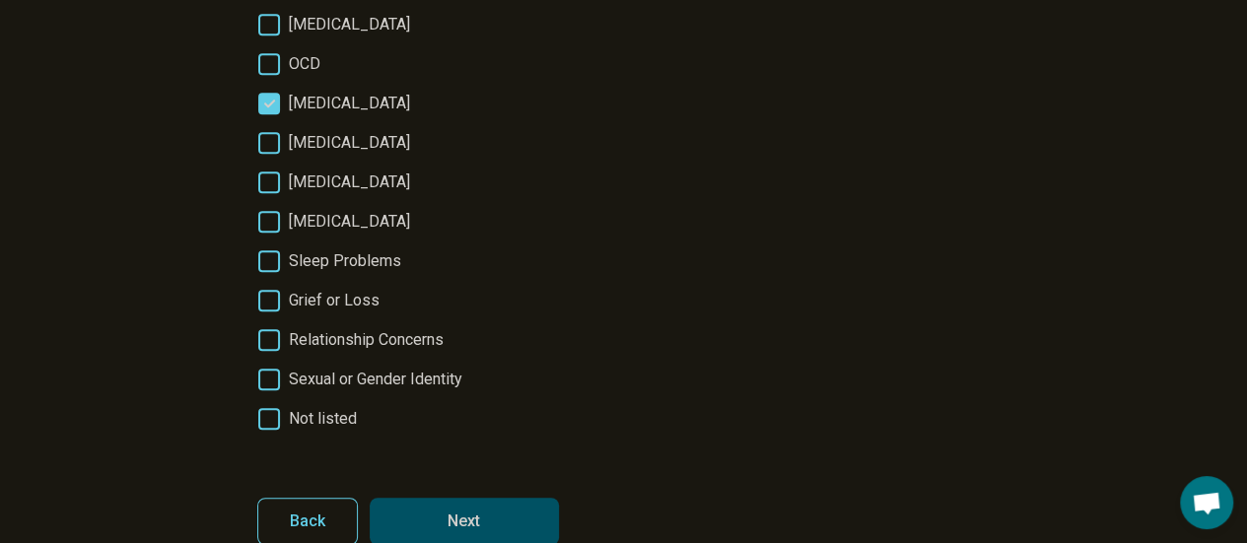
scroll to position [580, 0]
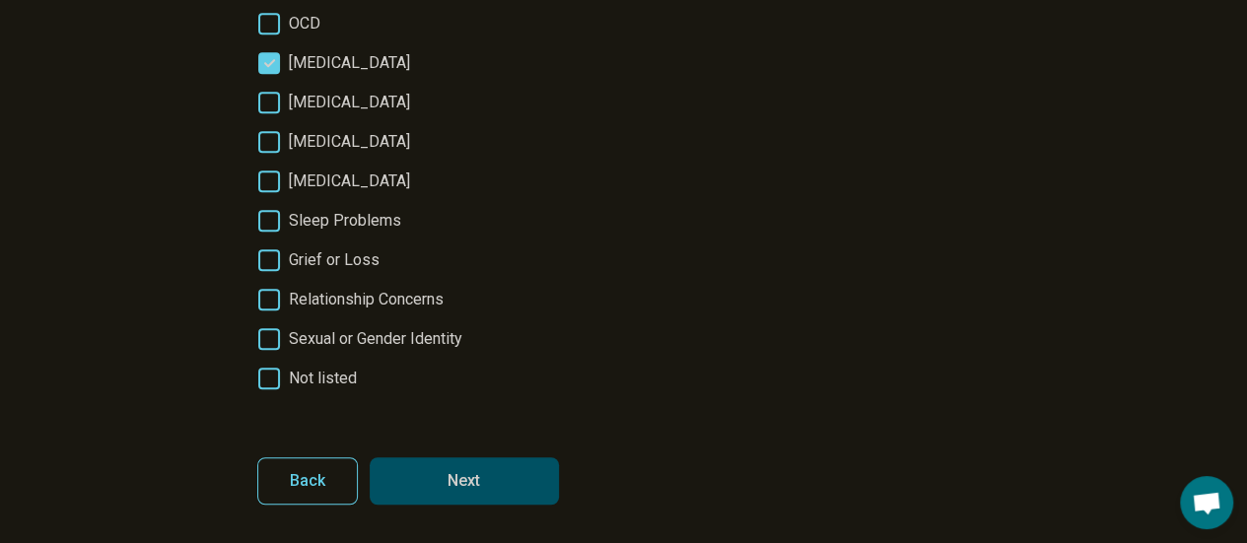
click at [346, 222] on span "Sleep Problems" at bounding box center [345, 221] width 112 height 24
click at [533, 477] on button "Next" at bounding box center [464, 481] width 189 height 47
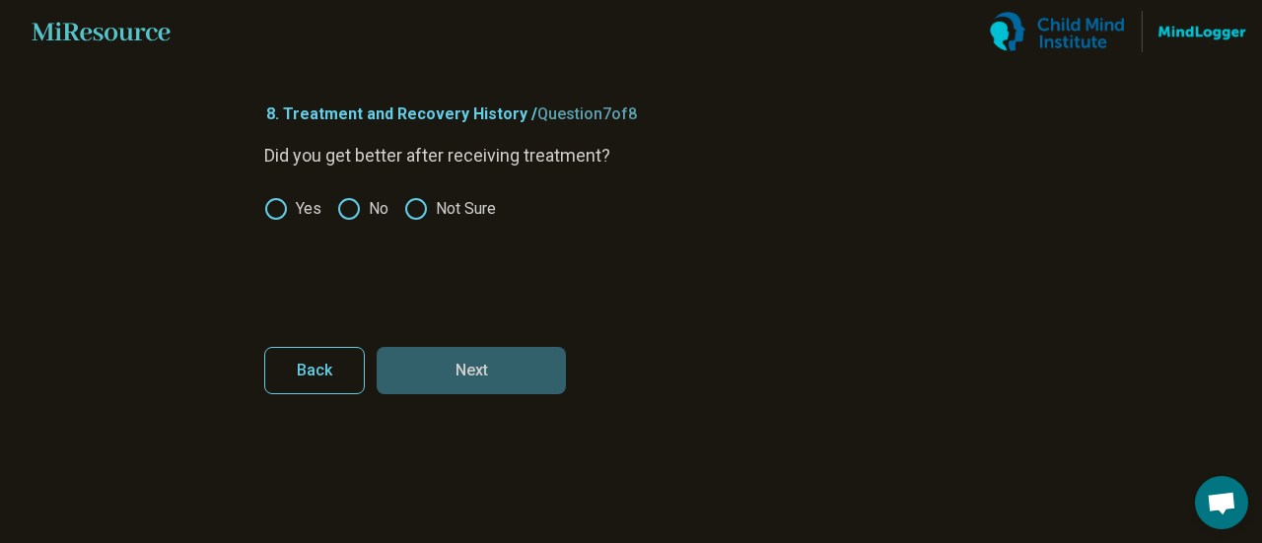
click at [469, 207] on label "Not Sure" at bounding box center [450, 209] width 92 height 24
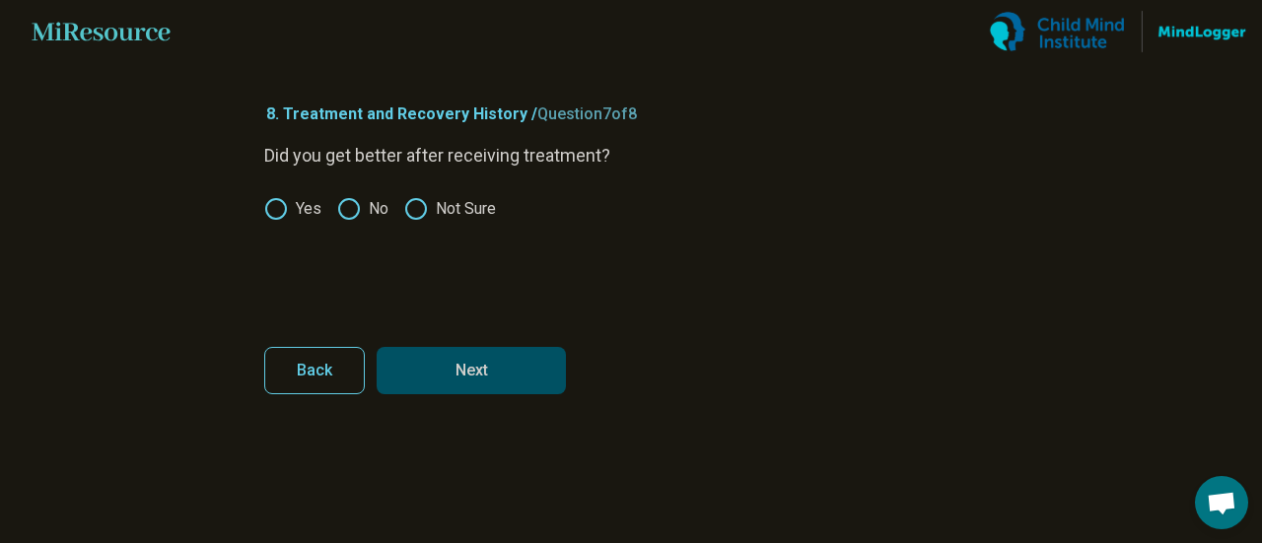
click at [489, 360] on button "Next" at bounding box center [471, 370] width 189 height 47
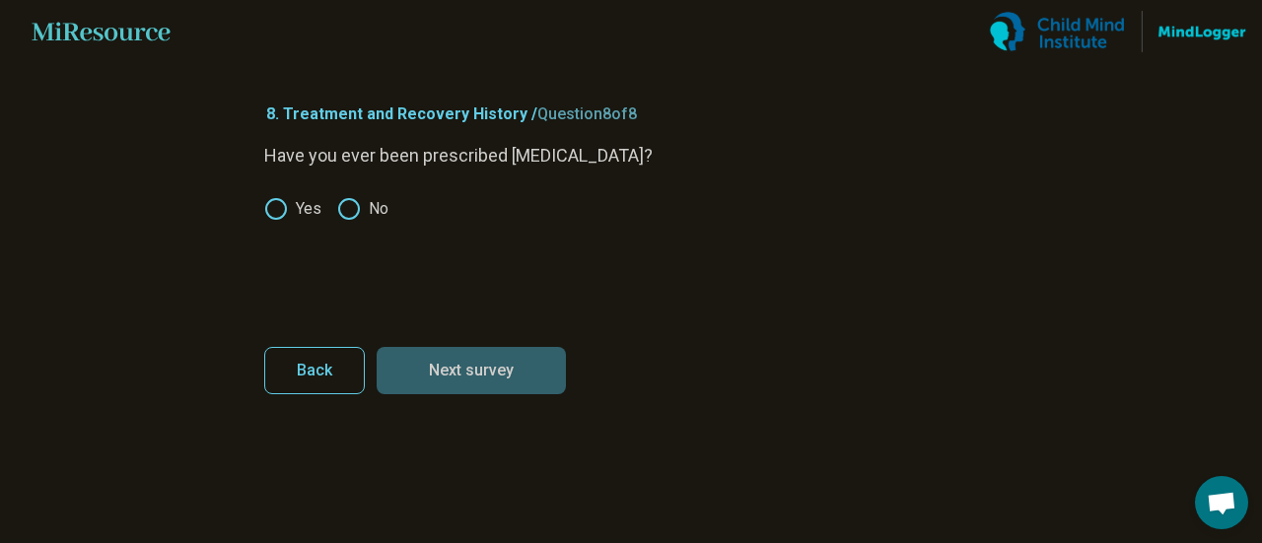
click at [262, 200] on article "8. Treatment and Recovery History / Question 8 of 8 Have you ever been prescrib…" at bounding box center [631, 303] width 797 height 480
click at [280, 210] on icon at bounding box center [276, 209] width 24 height 24
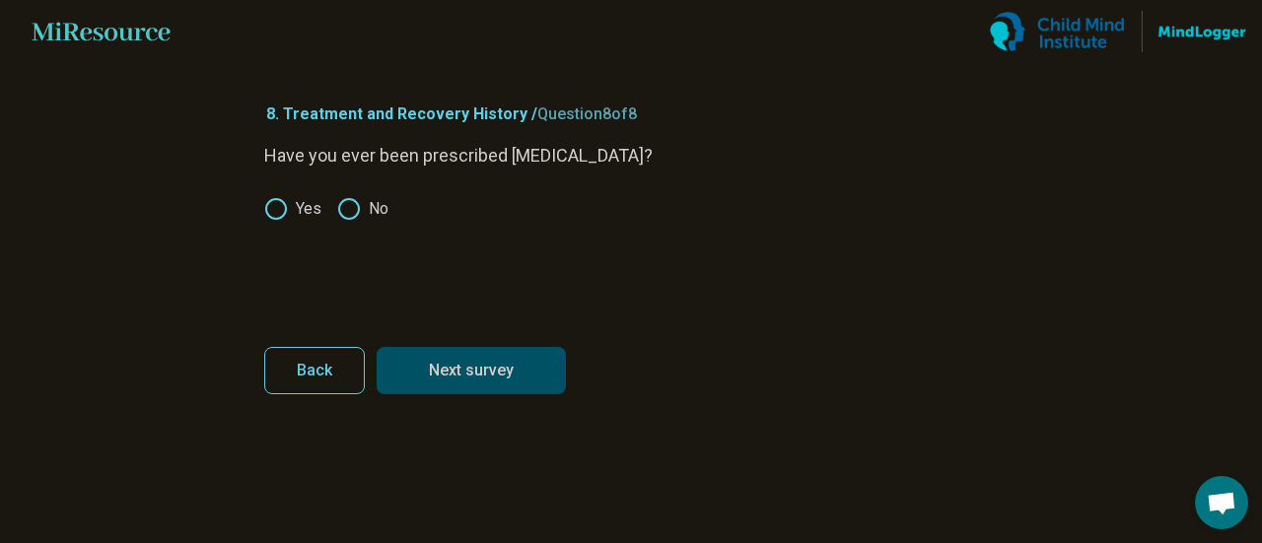
click at [501, 346] on form "Have you ever been prescribed psychiatric medication? Yes No Back Next survey" at bounding box center [631, 268] width 734 height 252
click at [505, 369] on button "Next survey" at bounding box center [471, 370] width 189 height 47
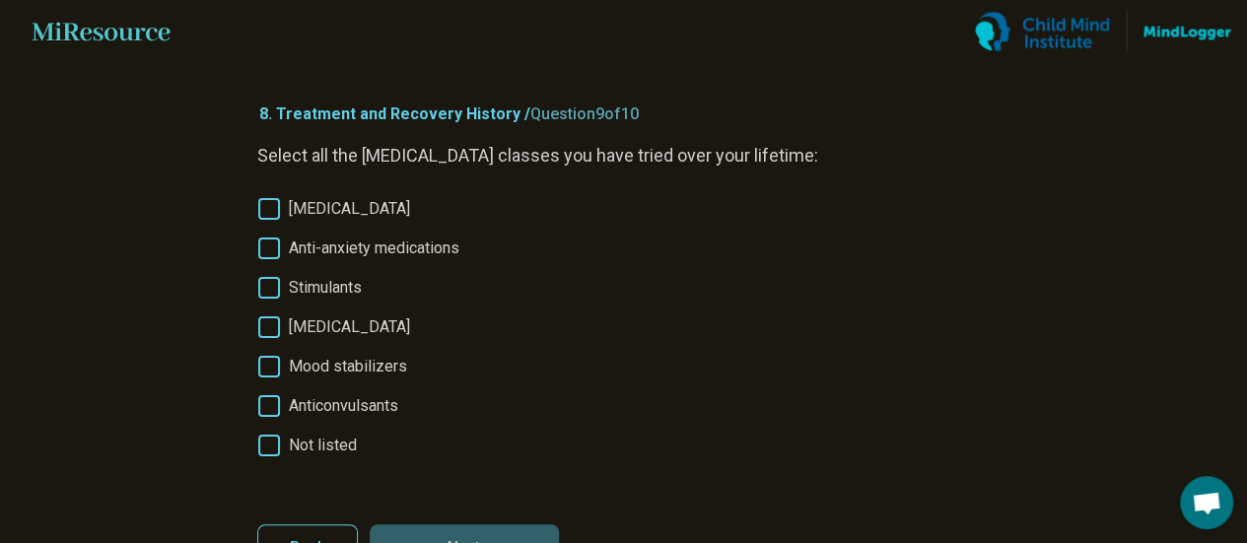
click at [372, 211] on span "Antidepressants" at bounding box center [349, 209] width 121 height 24
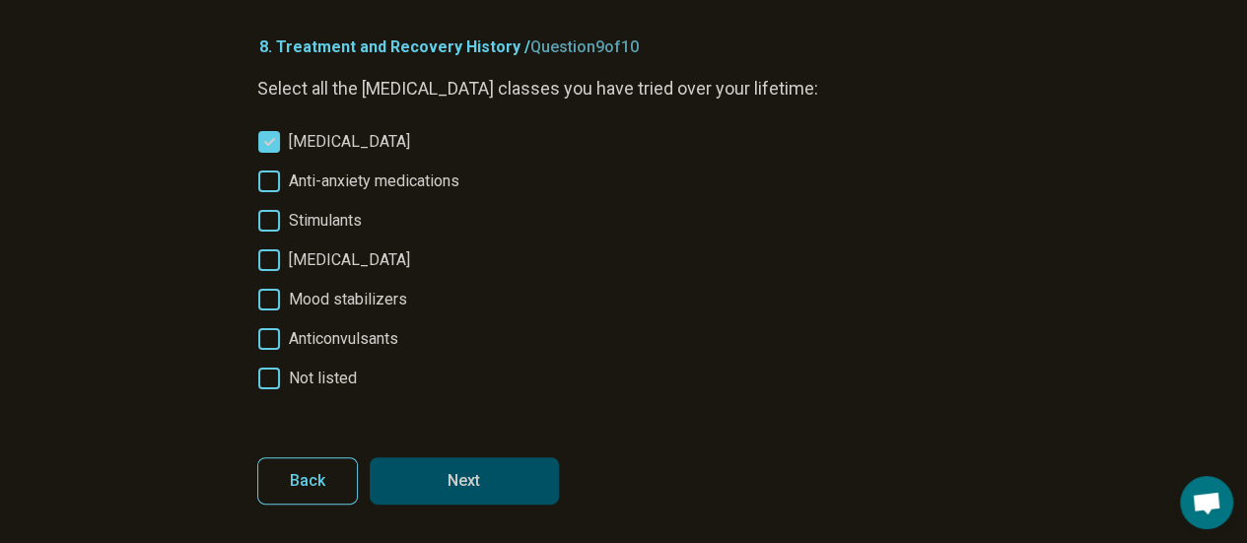
click at [378, 299] on span "Mood stabilizers" at bounding box center [348, 300] width 118 height 24
click at [519, 468] on button "Next" at bounding box center [464, 481] width 189 height 47
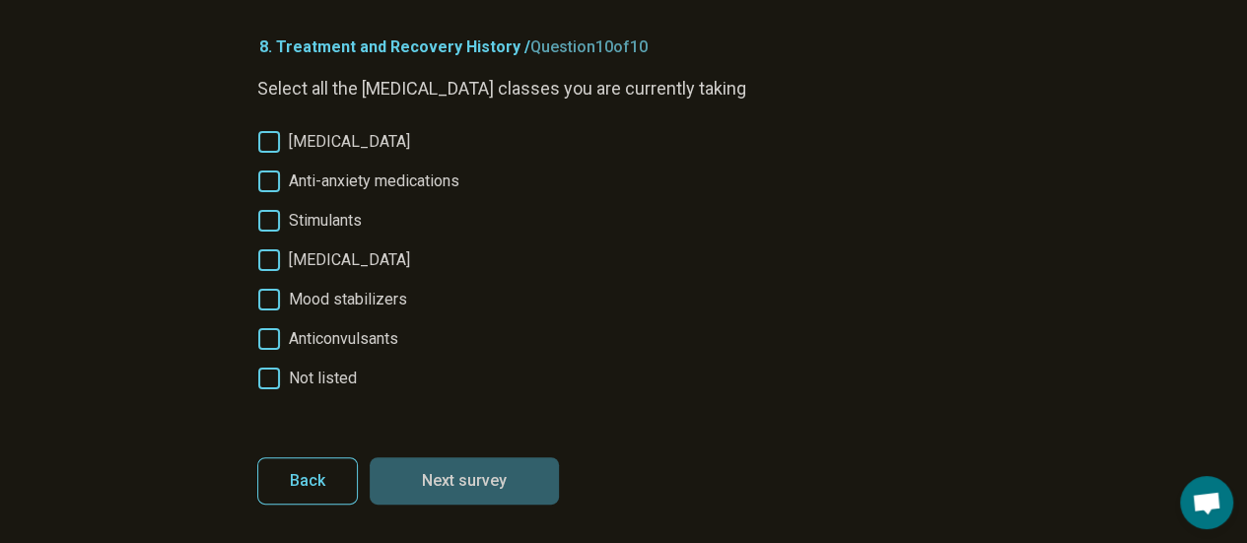
click at [304, 148] on span "Antidepressants" at bounding box center [349, 142] width 121 height 24
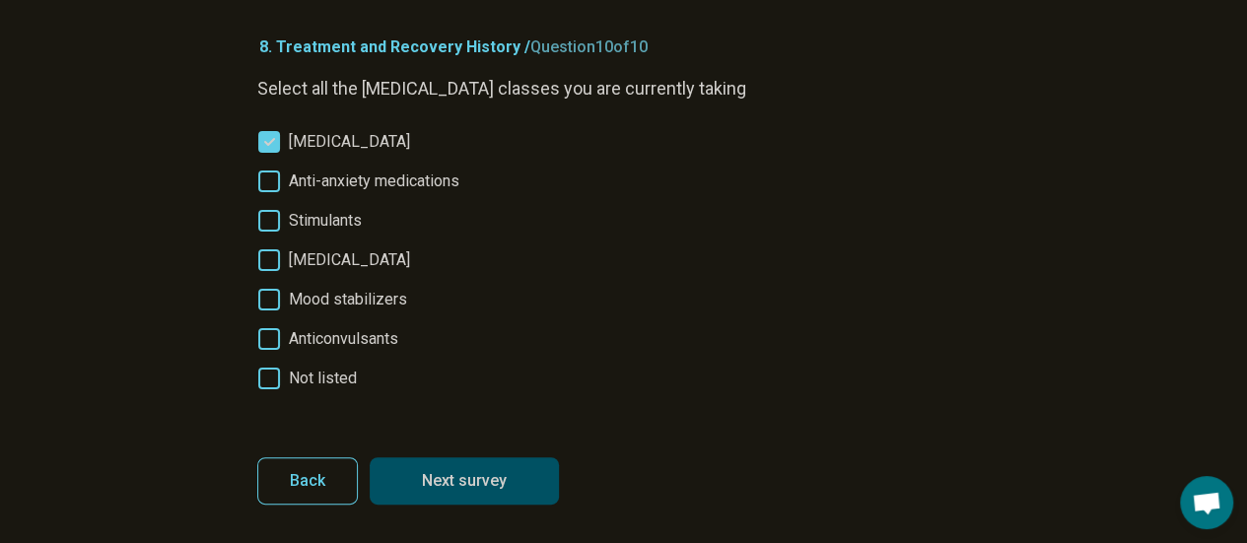
click at [359, 184] on span "Anti-anxiety medications" at bounding box center [374, 182] width 171 height 24
click at [351, 289] on span "Mood stabilizers" at bounding box center [348, 300] width 118 height 24
click at [514, 478] on button "Next survey" at bounding box center [464, 481] width 189 height 47
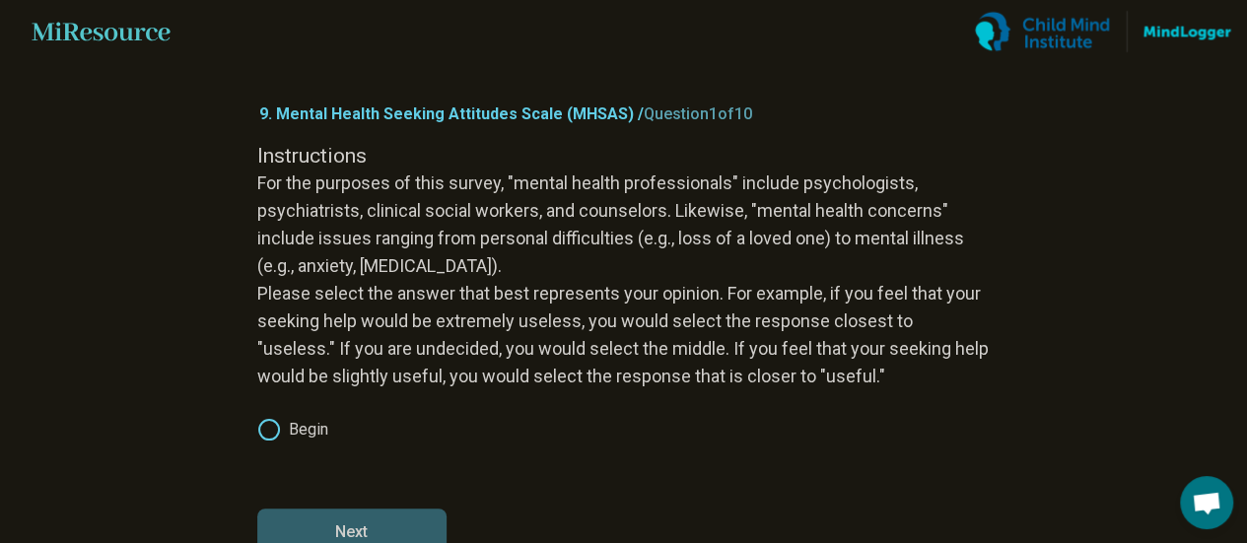
scroll to position [51, 0]
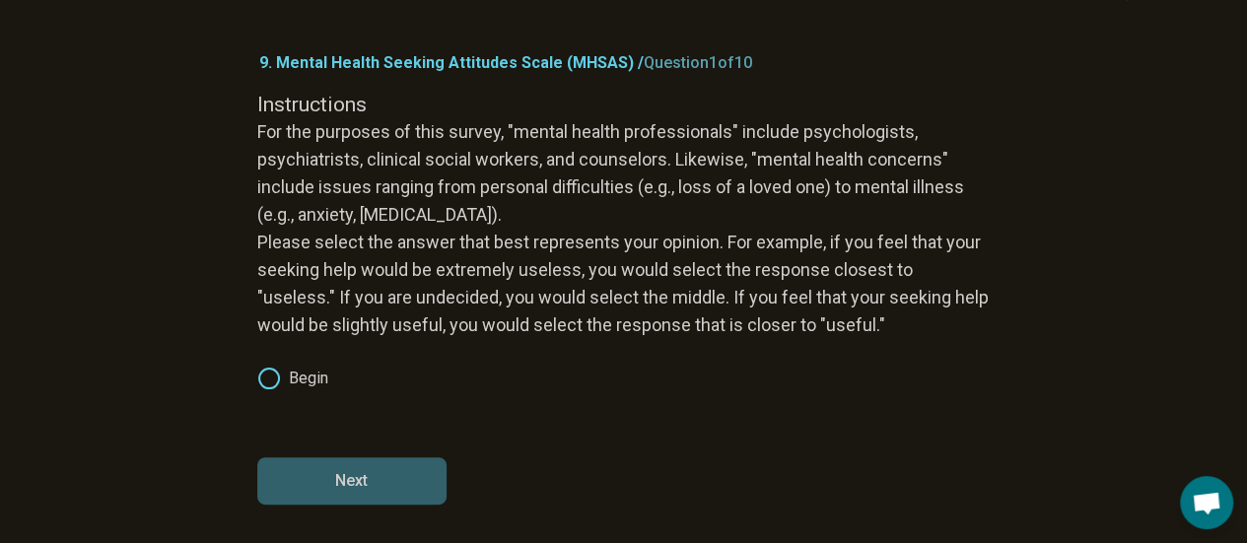
click at [304, 380] on label "Begin" at bounding box center [292, 379] width 71 height 24
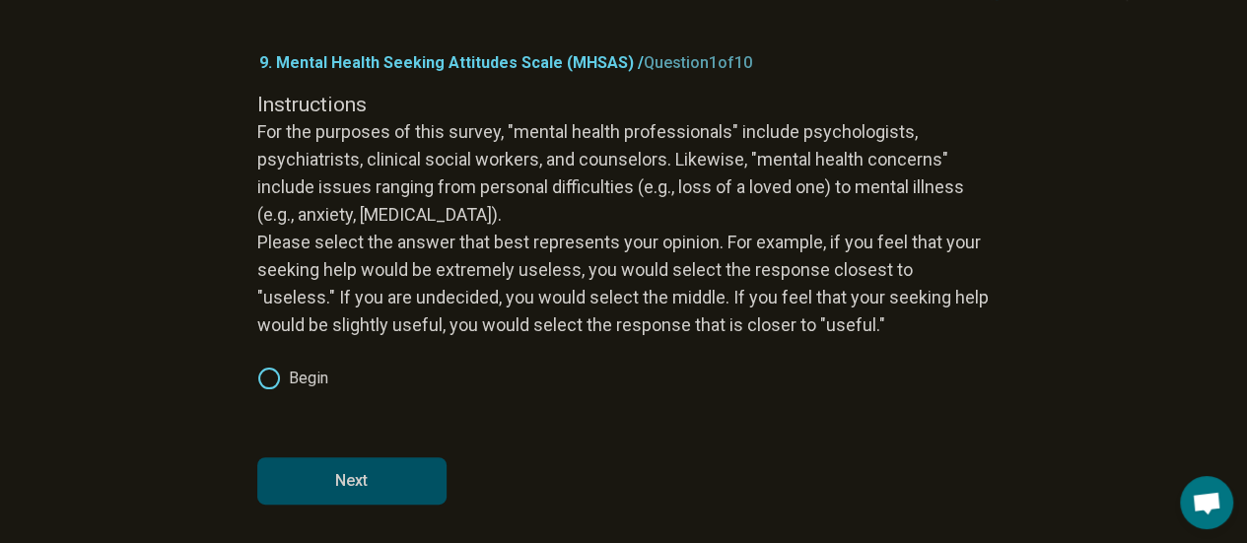
click at [361, 474] on button "Next" at bounding box center [351, 481] width 189 height 47
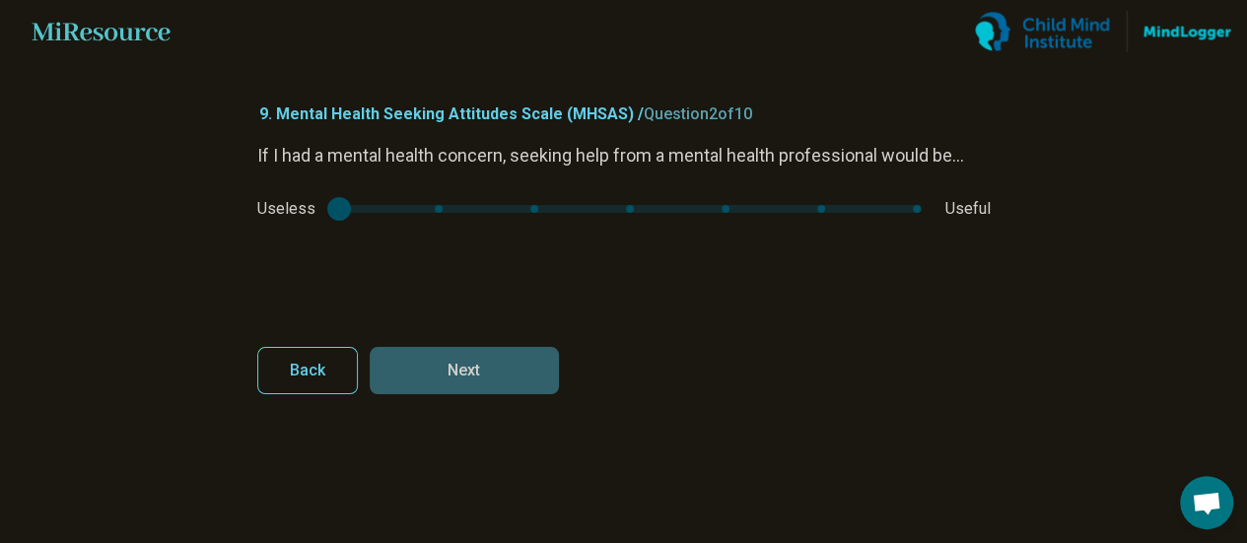
scroll to position [0, 0]
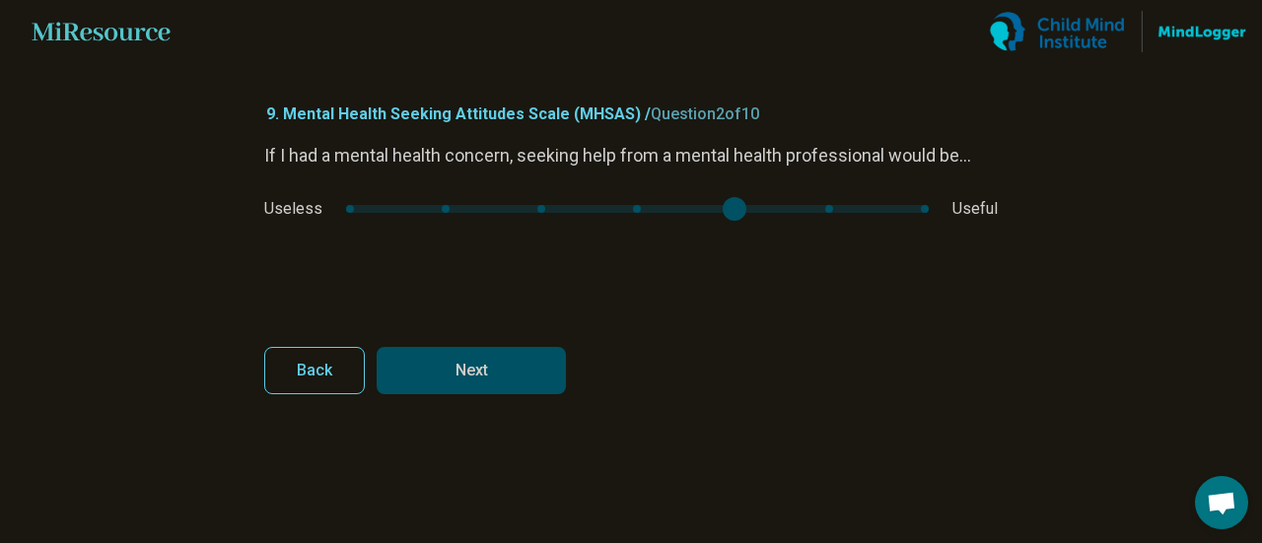
type input "*"
click at [1118, 205] on main "Miresource logo 9. Mental Health Seeking Attitudes Scale (MHSAS) / Question 2 o…" at bounding box center [631, 271] width 1262 height 543
click at [477, 361] on button "Next" at bounding box center [471, 370] width 189 height 47
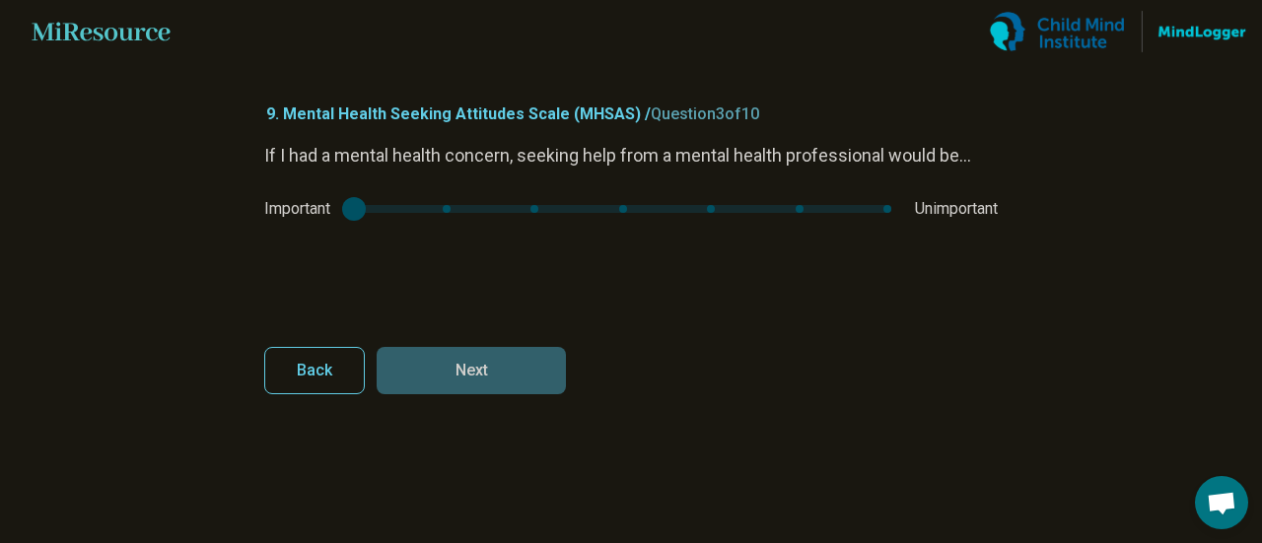
click at [360, 216] on div "mhsas2" at bounding box center [354, 209] width 24 height 24
type input "*"
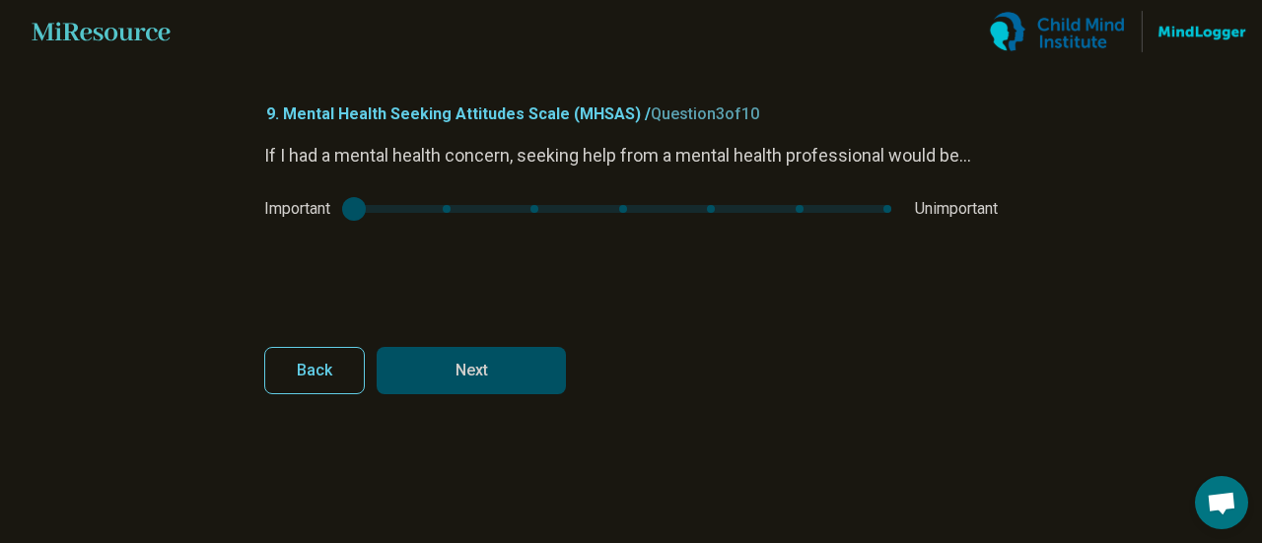
click at [356, 221] on div "If I had a mental health concern, seeking help from a mental health professiona…" at bounding box center [631, 225] width 734 height 166
click at [458, 366] on button "Next" at bounding box center [471, 370] width 189 height 47
type input "*"
click at [1069, 210] on main "Miresource logo 9. Mental Health Seeking Attitudes Scale (MHSAS) / Question 4 o…" at bounding box center [631, 271] width 1262 height 543
click at [552, 359] on button "Next" at bounding box center [471, 370] width 189 height 47
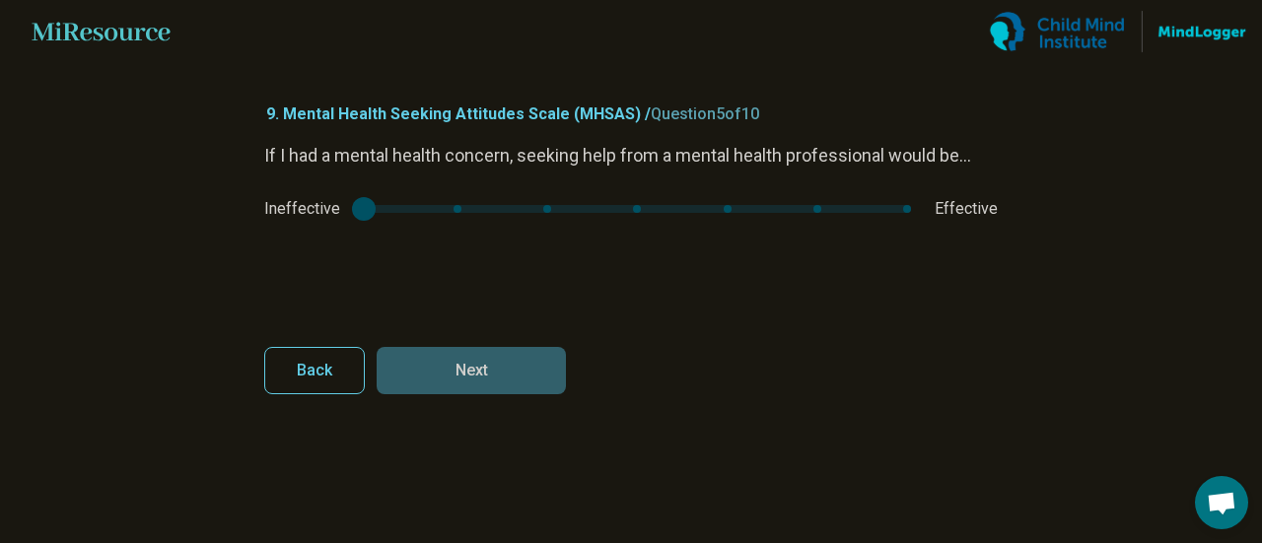
type input "*"
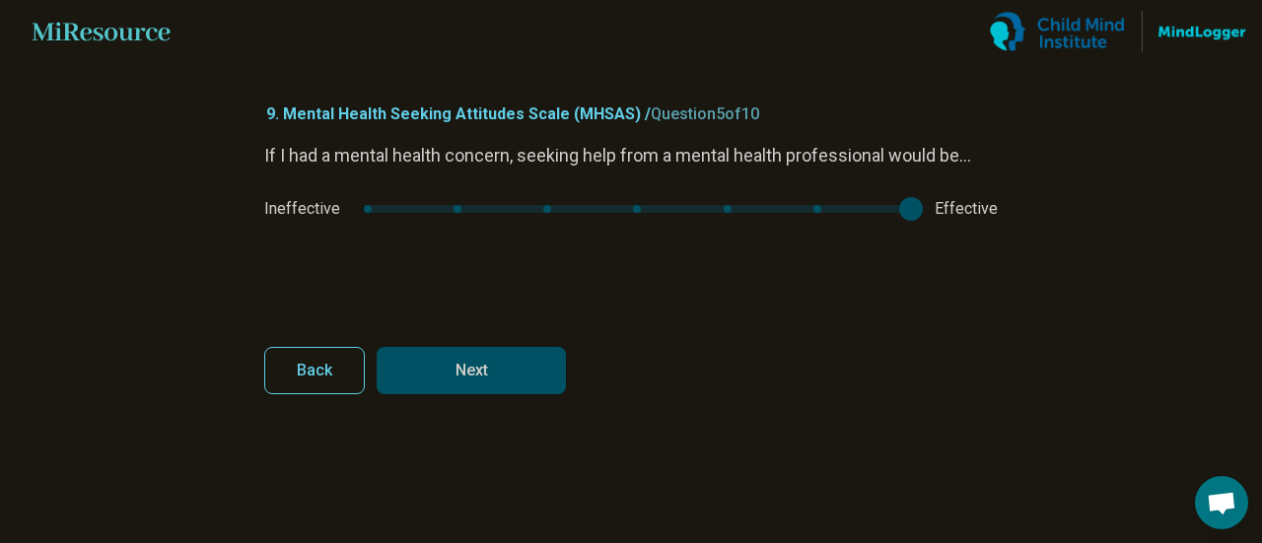
click at [1003, 203] on article "9. Mental Health Seeking Attitudes Scale (MHSAS) / Question 5 of 10 If I had a …" at bounding box center [631, 303] width 797 height 480
click at [489, 370] on button "Next" at bounding box center [471, 370] width 189 height 47
type input "*"
click at [883, 210] on div "mhsas5" at bounding box center [635, 209] width 623 height 8
click at [490, 379] on button "Next" at bounding box center [471, 370] width 189 height 47
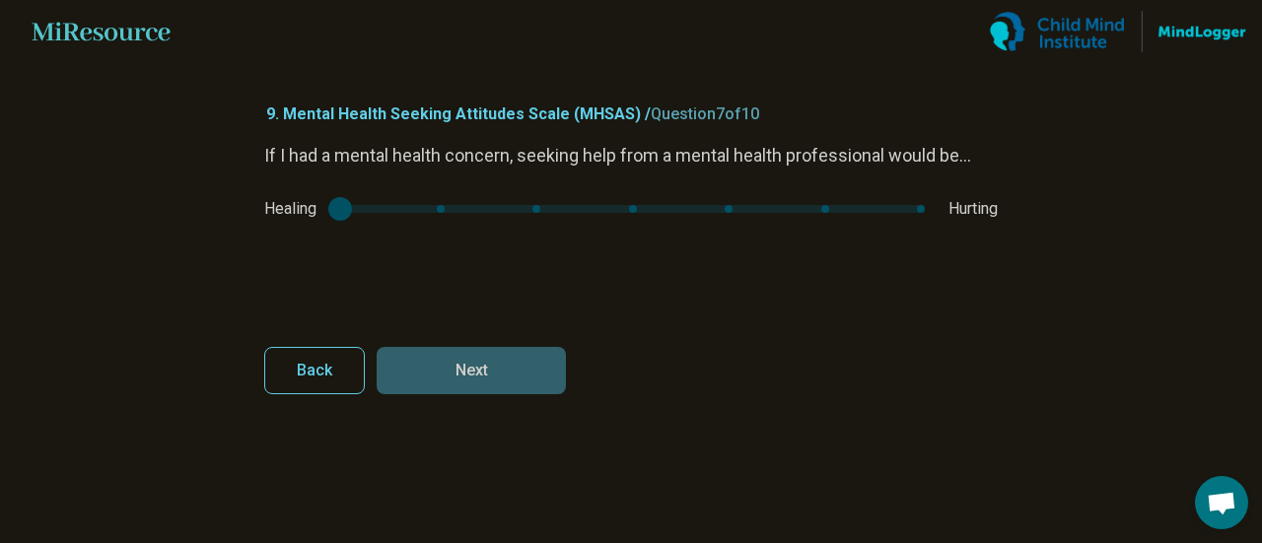
type input "*"
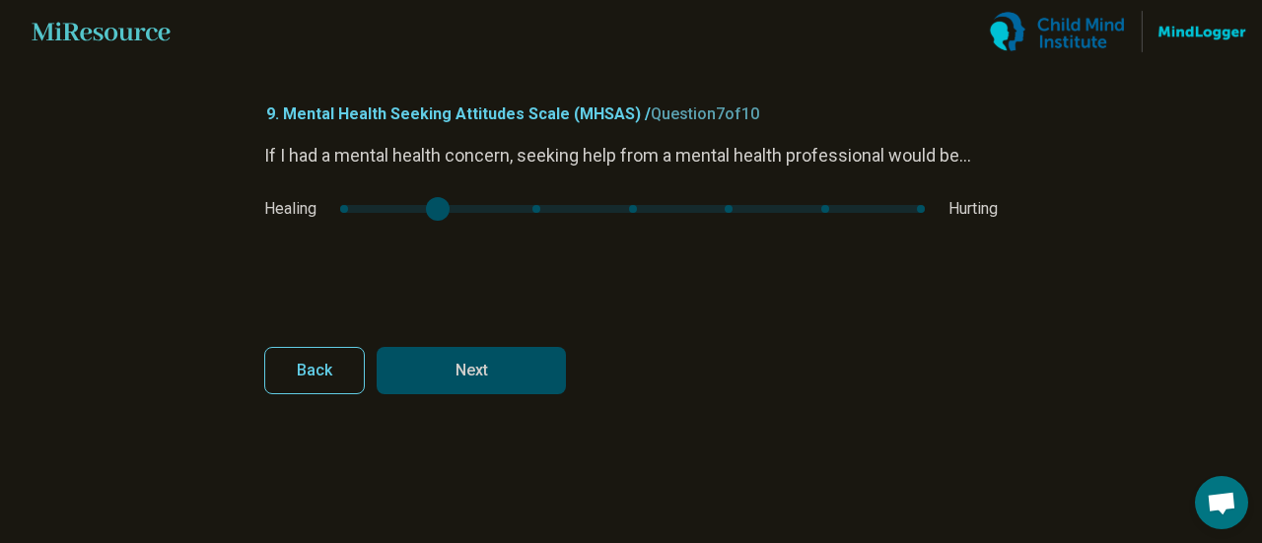
click at [393, 209] on div "mhsas6" at bounding box center [632, 209] width 585 height 8
click at [515, 364] on button "Next" at bounding box center [471, 370] width 189 height 47
type input "*"
click at [813, 206] on div "mhsas7" at bounding box center [807, 209] width 24 height 24
click at [477, 370] on button "Next" at bounding box center [471, 370] width 189 height 47
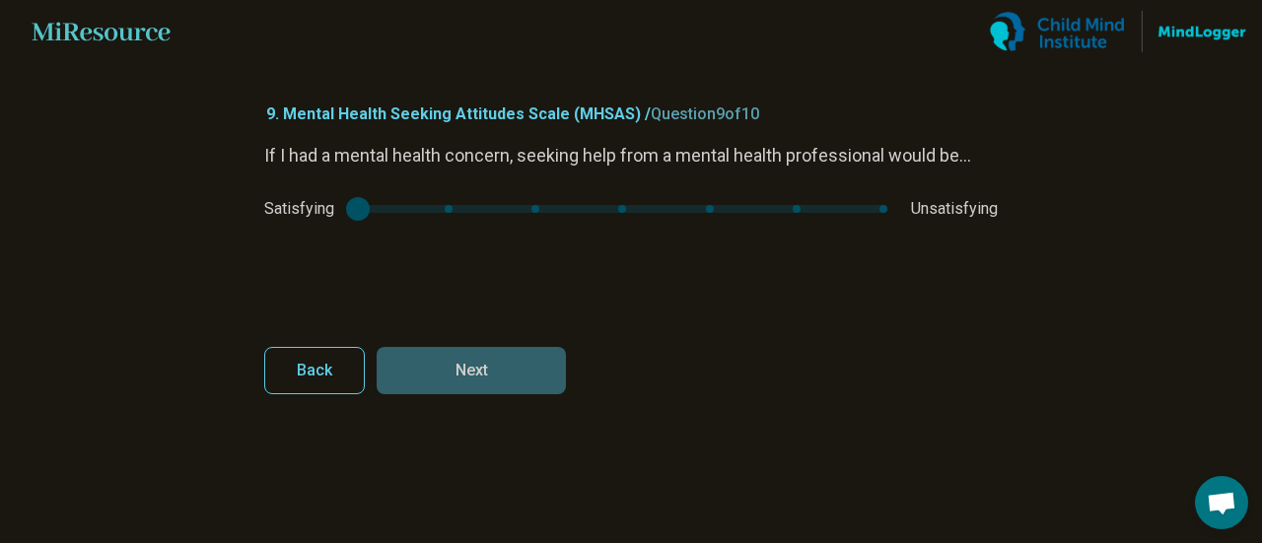
type input "*"
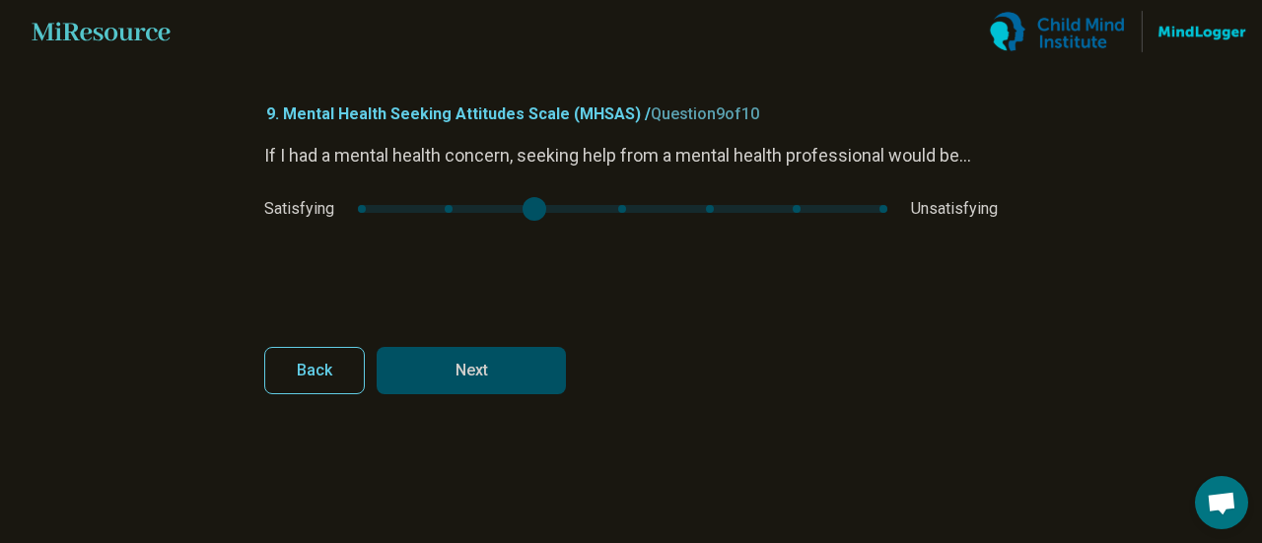
click at [571, 212] on div "mhsas8" at bounding box center [623, 209] width 530 height 8
click at [525, 374] on button "Next" at bounding box center [471, 370] width 189 height 47
click at [532, 208] on div "mhsas9" at bounding box center [534, 209] width 24 height 24
click at [503, 354] on button "Next survey" at bounding box center [471, 370] width 189 height 47
type input "*"
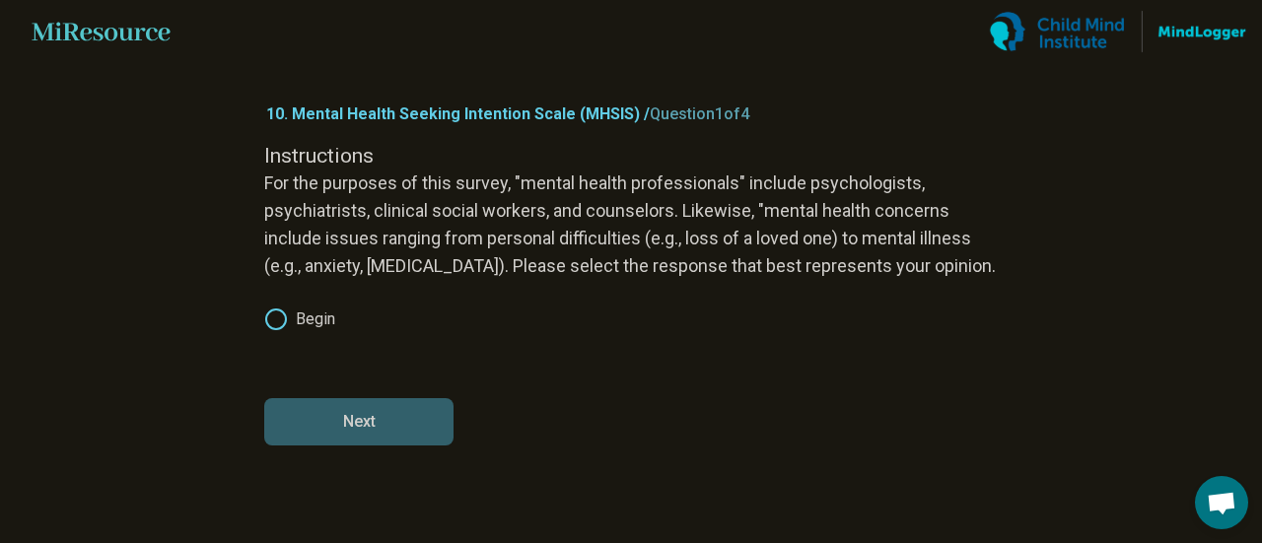
click at [314, 309] on label "Begin" at bounding box center [299, 320] width 71 height 24
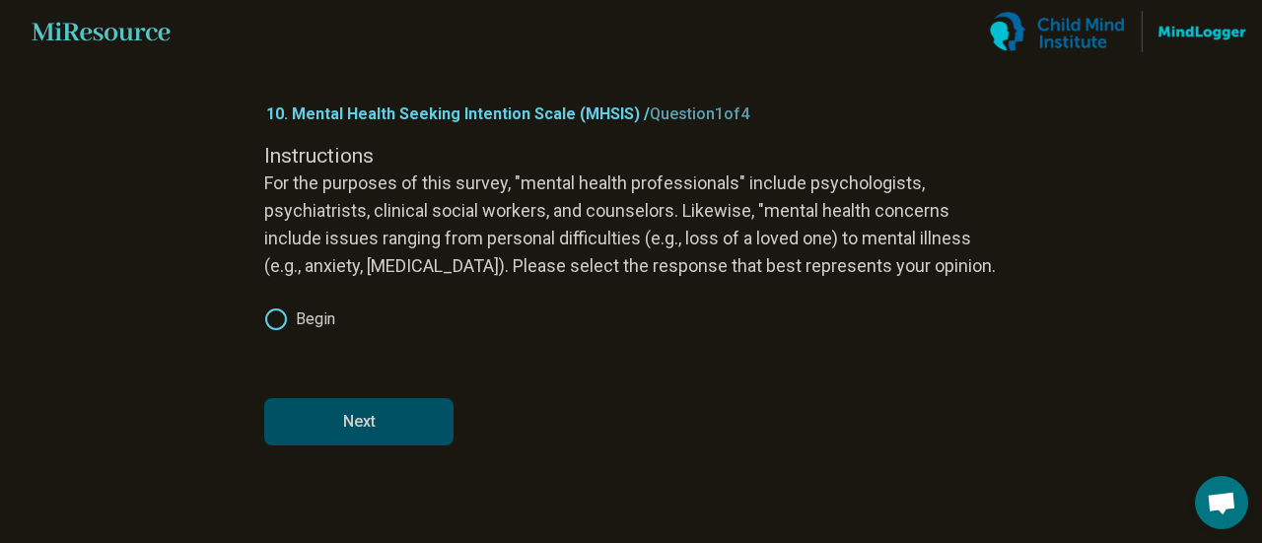
click at [371, 417] on button "Next" at bounding box center [358, 421] width 189 height 47
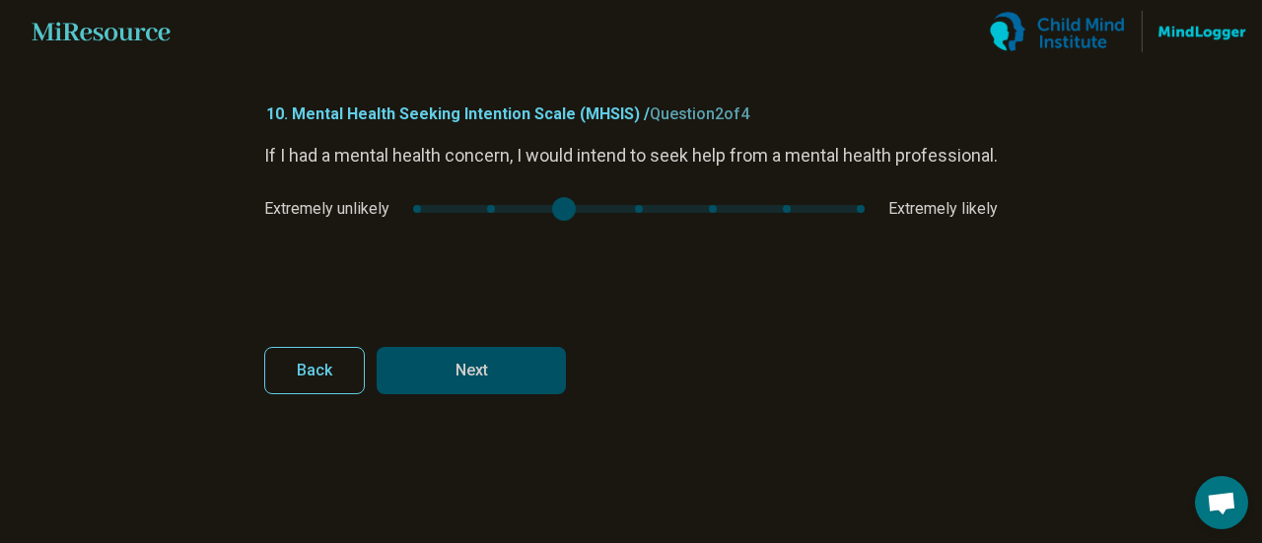
type input "*"
click at [737, 213] on div "mhsis1" at bounding box center [639, 209] width 452 height 8
click at [485, 375] on button "Next" at bounding box center [471, 370] width 189 height 47
type input "*"
click at [897, 207] on div "Definitely false Definitely true" at bounding box center [631, 209] width 734 height 24
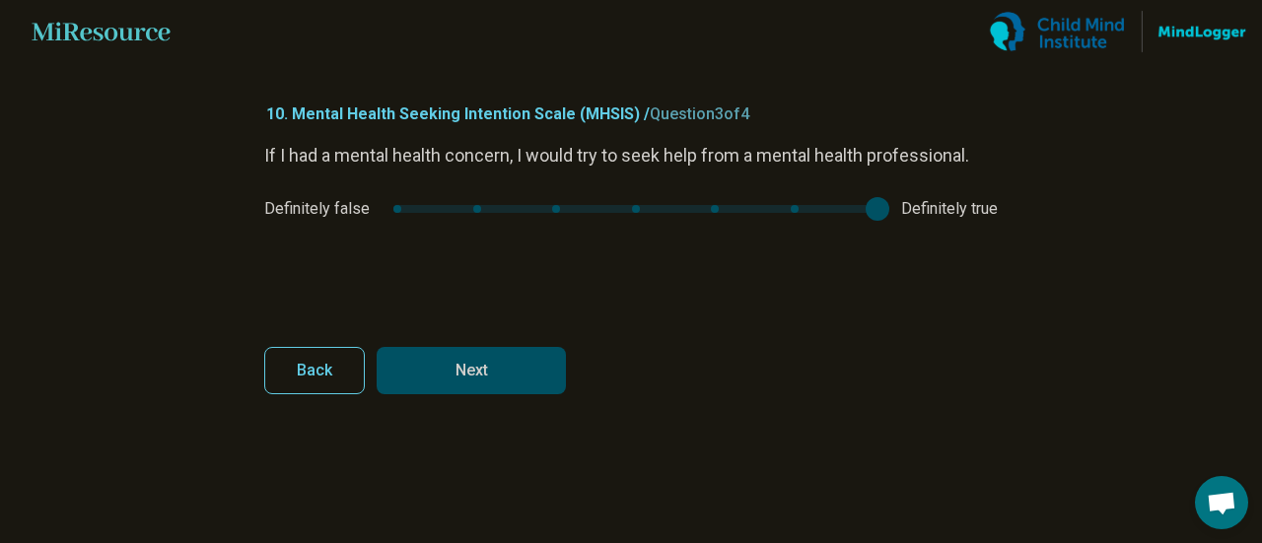
click at [485, 380] on button "Next" at bounding box center [471, 370] width 189 height 47
click at [785, 225] on div "If I had a mental health concern, I would plan to seek help from a mental healt…" at bounding box center [631, 225] width 734 height 166
click at [499, 374] on button "Finish" at bounding box center [471, 370] width 189 height 47
type input "*"
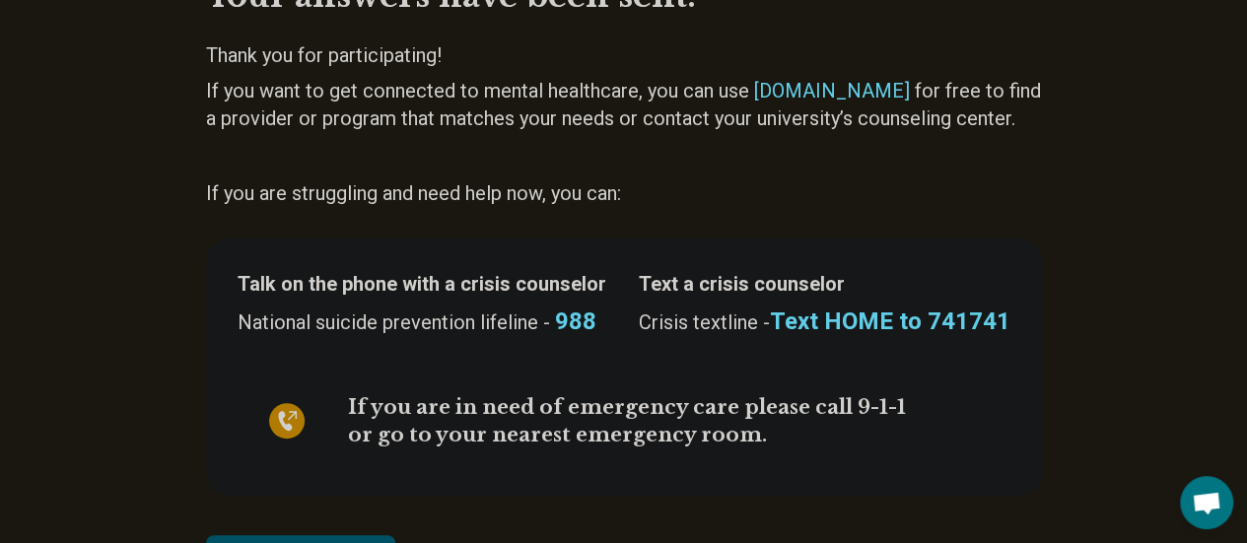
scroll to position [205, 0]
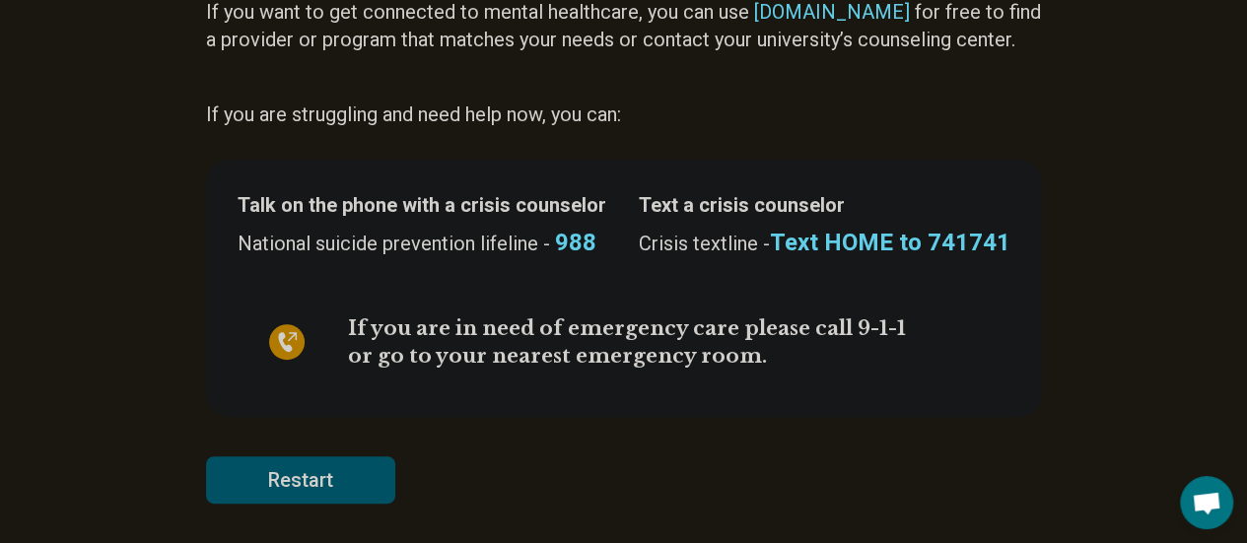
click at [440, 341] on p "If you are in need of emergency care please call 9-1-1" at bounding box center [627, 329] width 558 height 28
click at [708, 318] on p "If you are in need of emergency care please call 9-1-1" at bounding box center [627, 329] width 558 height 28
click at [549, 397] on div "Talk on the phone with a crisis counselor National suicide prevention lifeline …" at bounding box center [624, 289] width 836 height 258
click at [243, 474] on button "Restart" at bounding box center [300, 480] width 189 height 47
